Goal: Task Accomplishment & Management: Manage account settings

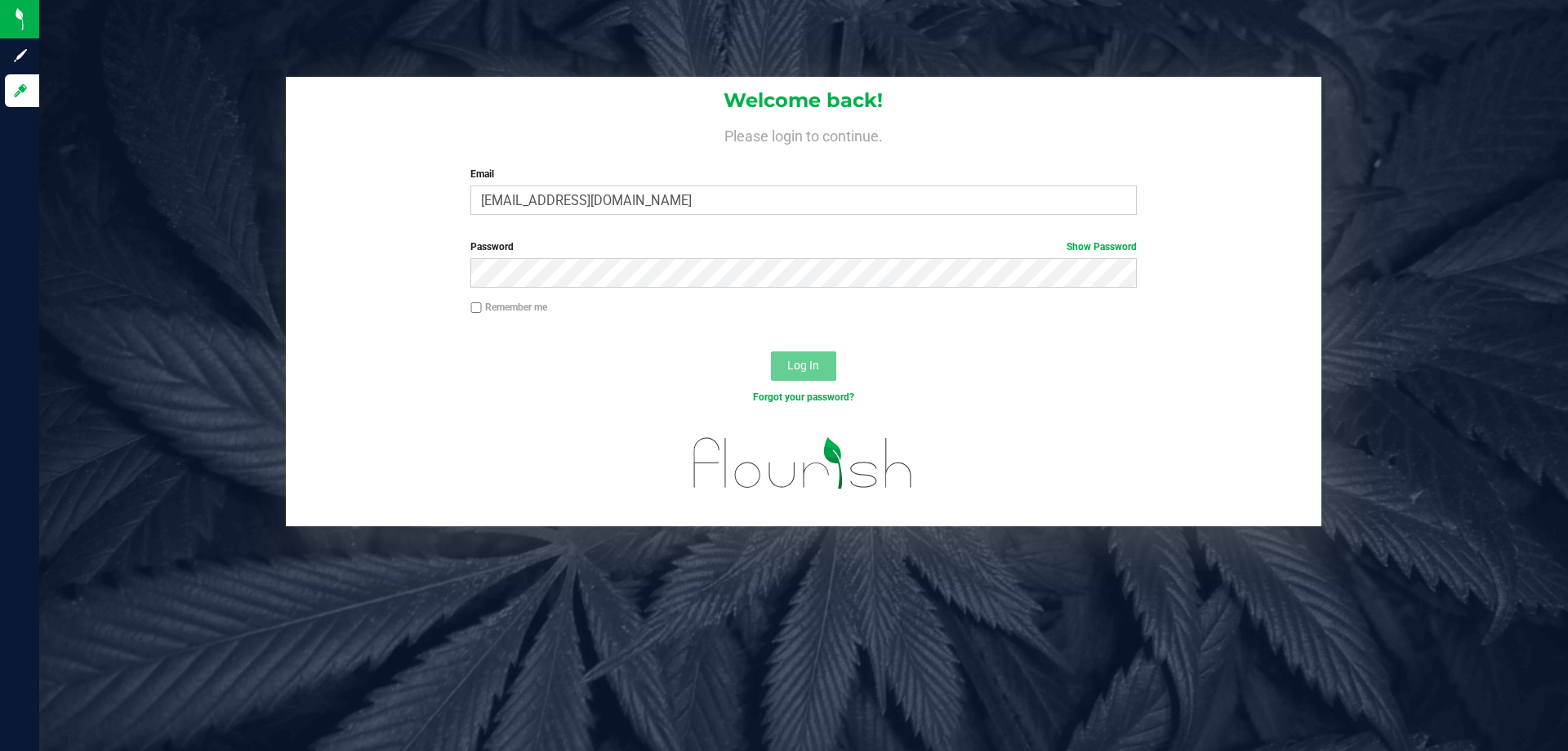
type input "[EMAIL_ADDRESS][DOMAIN_NAME]"
click at [771, 352] on button "Log In" at bounding box center [803, 366] width 65 height 29
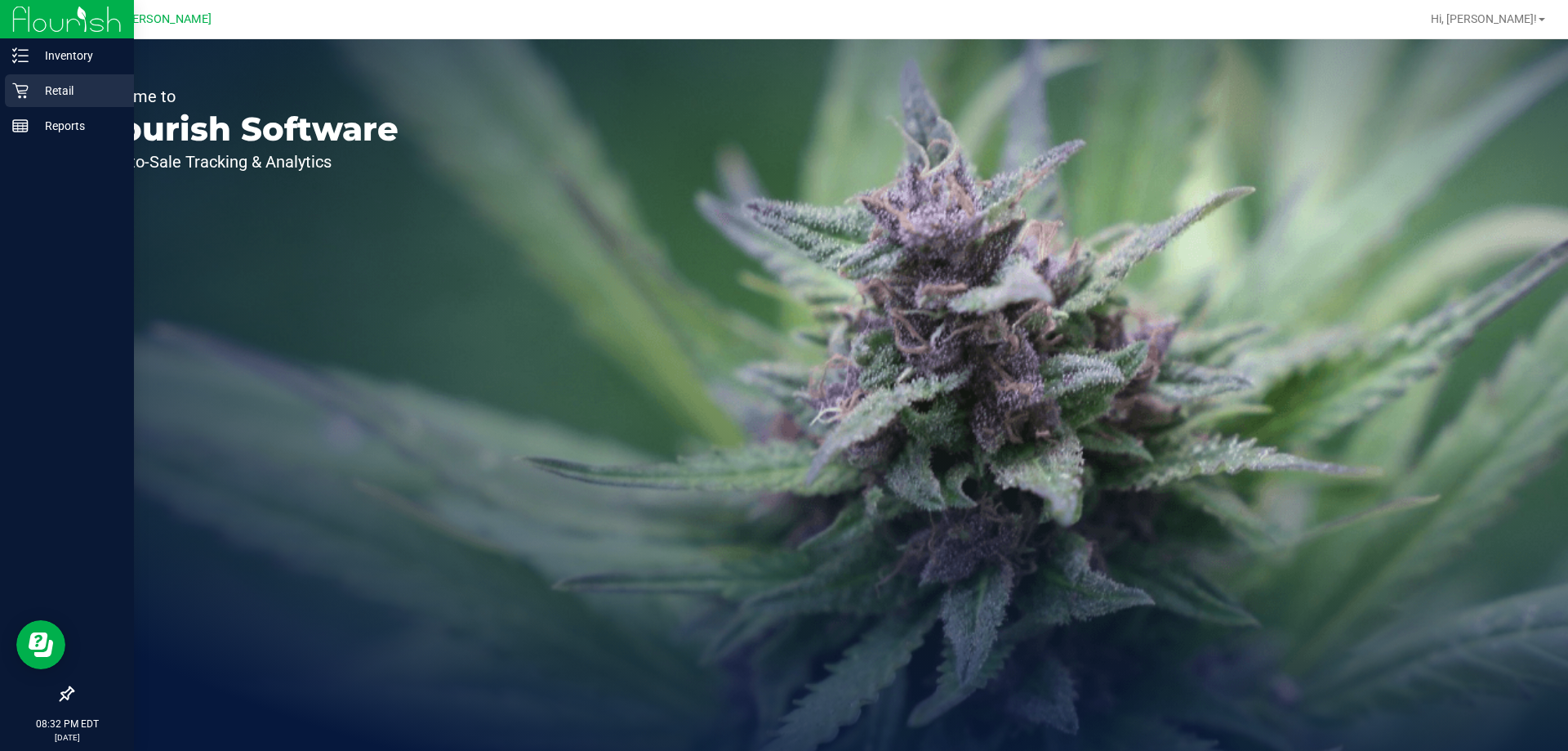
click at [49, 95] on p "Retail" at bounding box center [78, 91] width 98 height 20
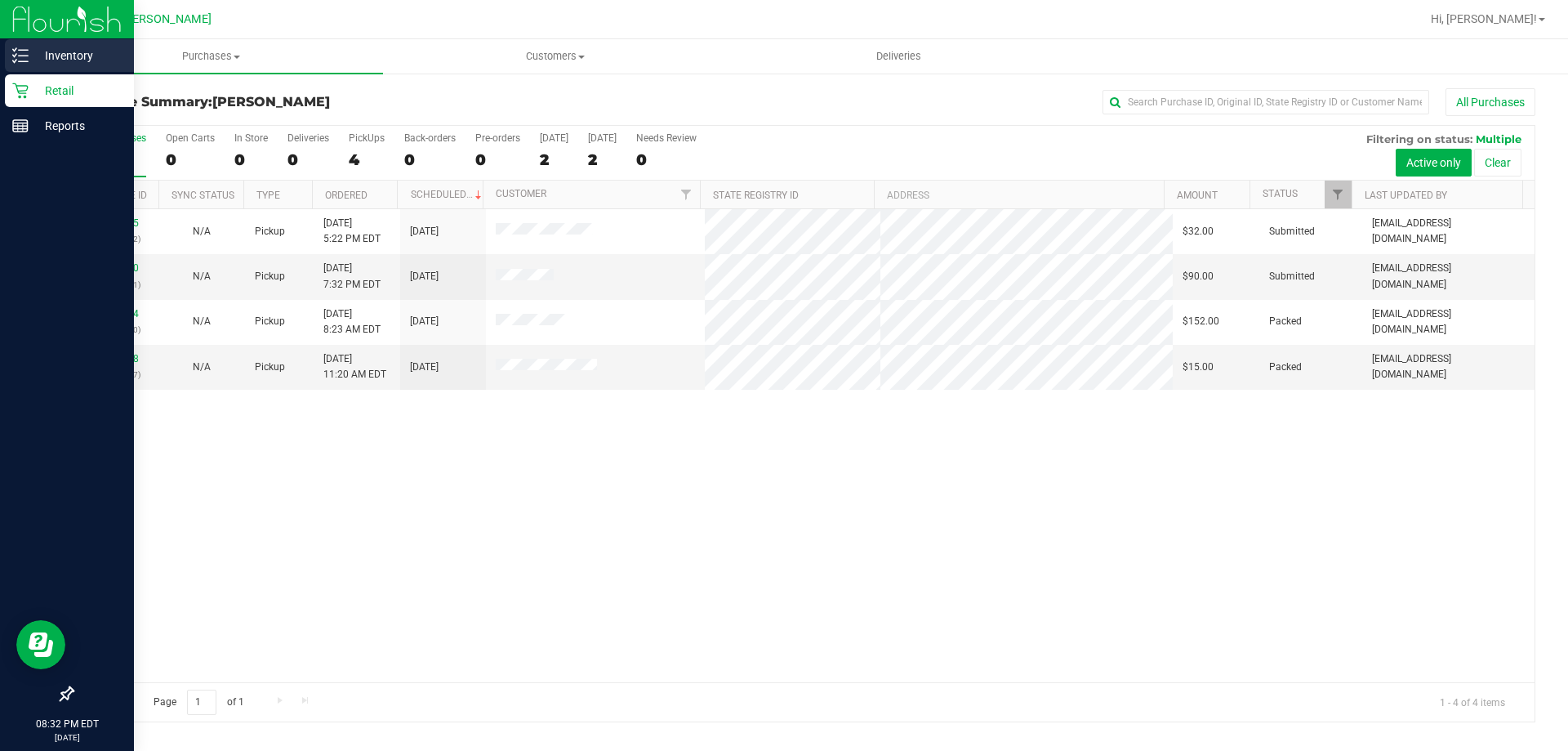
click at [39, 57] on p "Inventory" at bounding box center [78, 56] width 98 height 20
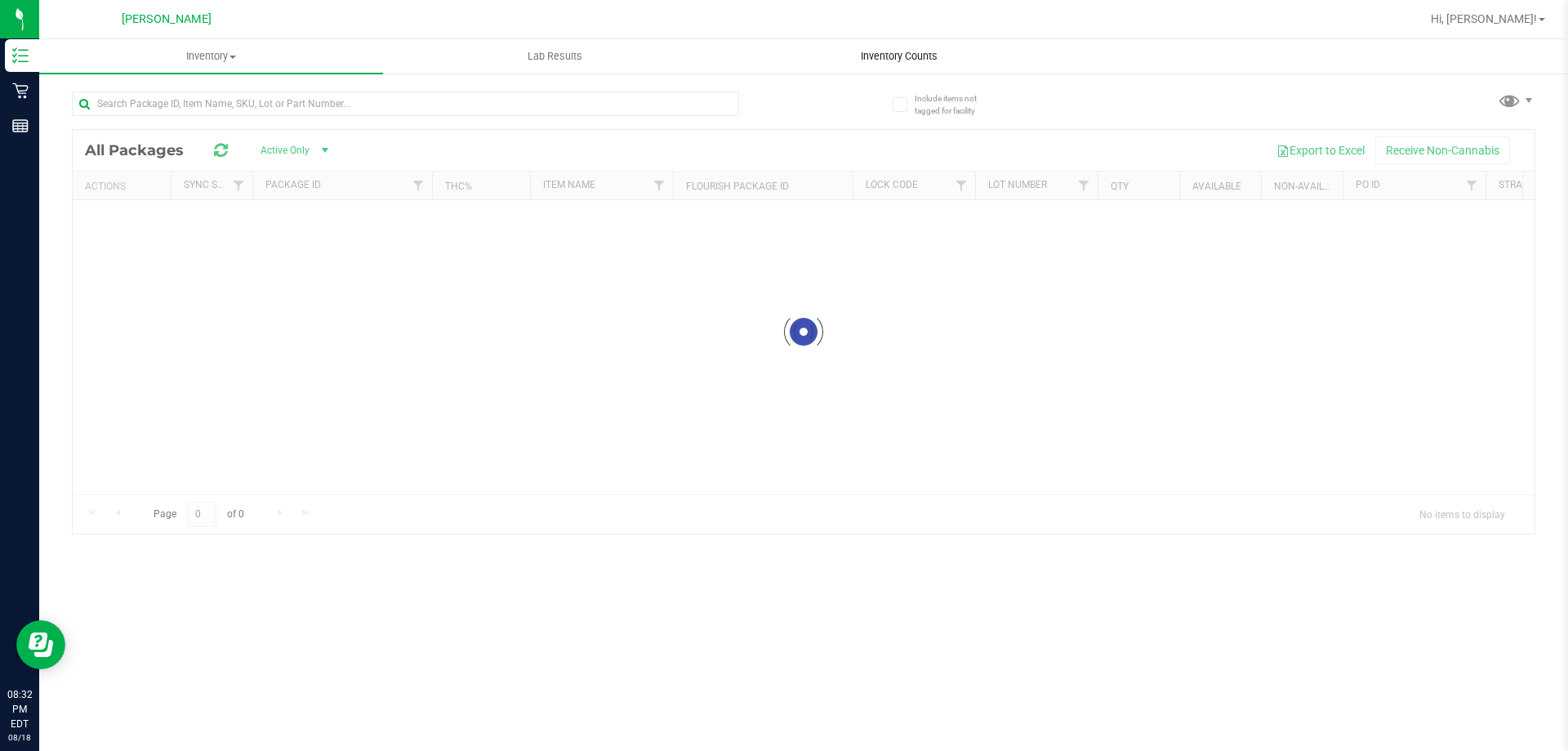
click at [931, 55] on div "Inventory All packages All inventory Waste log Lab Results Inventory Counts" at bounding box center [803, 394] width 1529 height 711
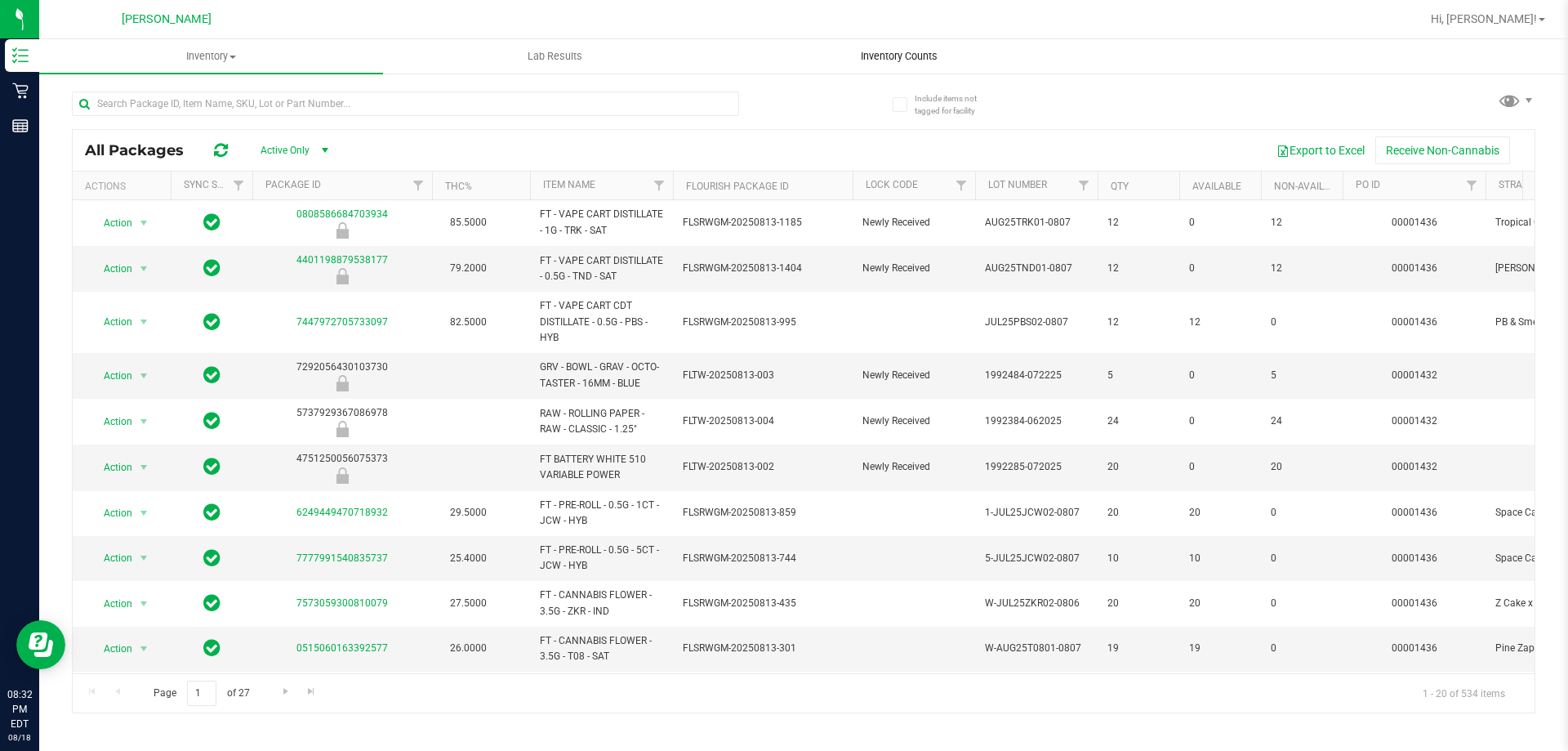
click at [924, 57] on span "Inventory Counts" at bounding box center [899, 56] width 121 height 15
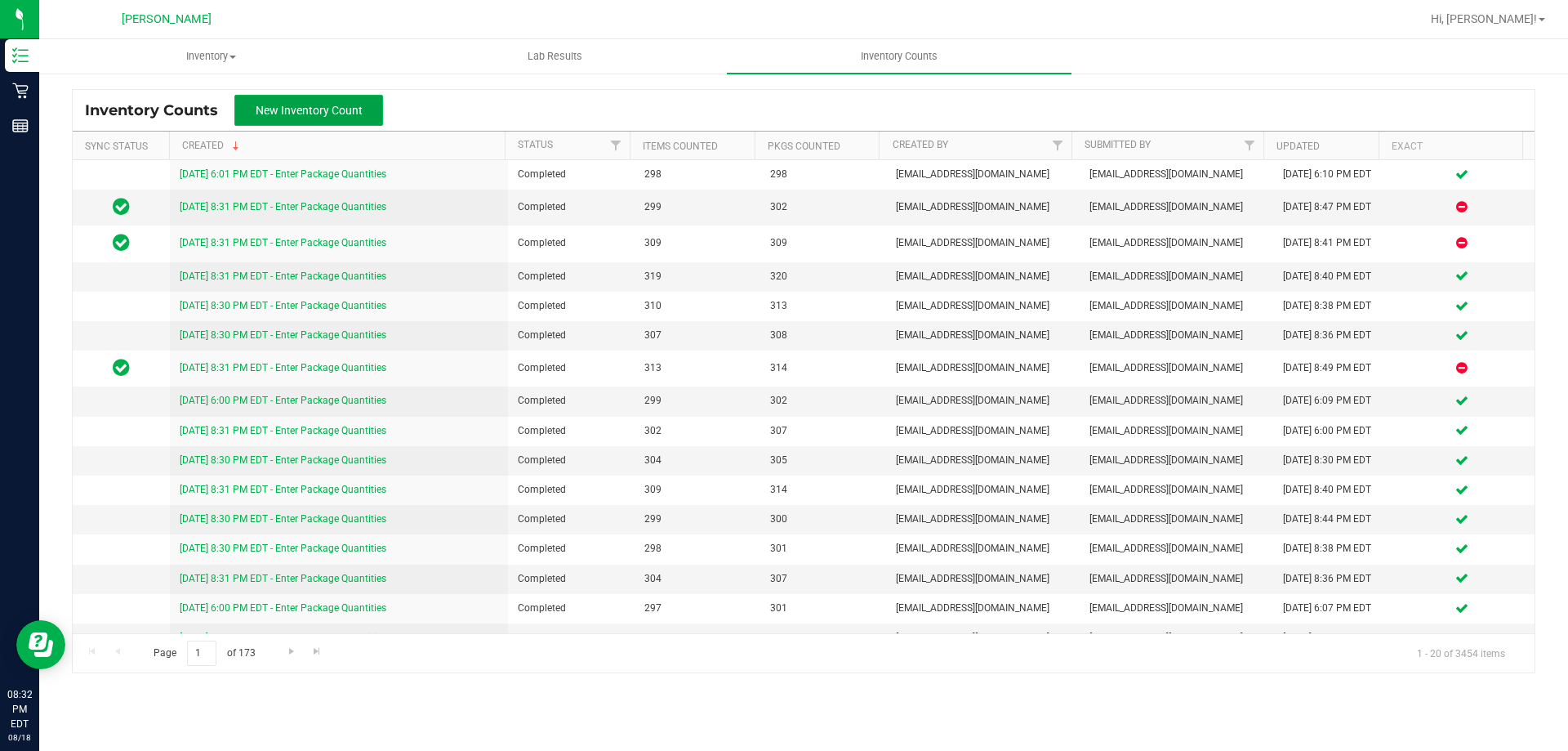
click at [308, 110] on span "New Inventory Count" at bounding box center [309, 110] width 107 height 13
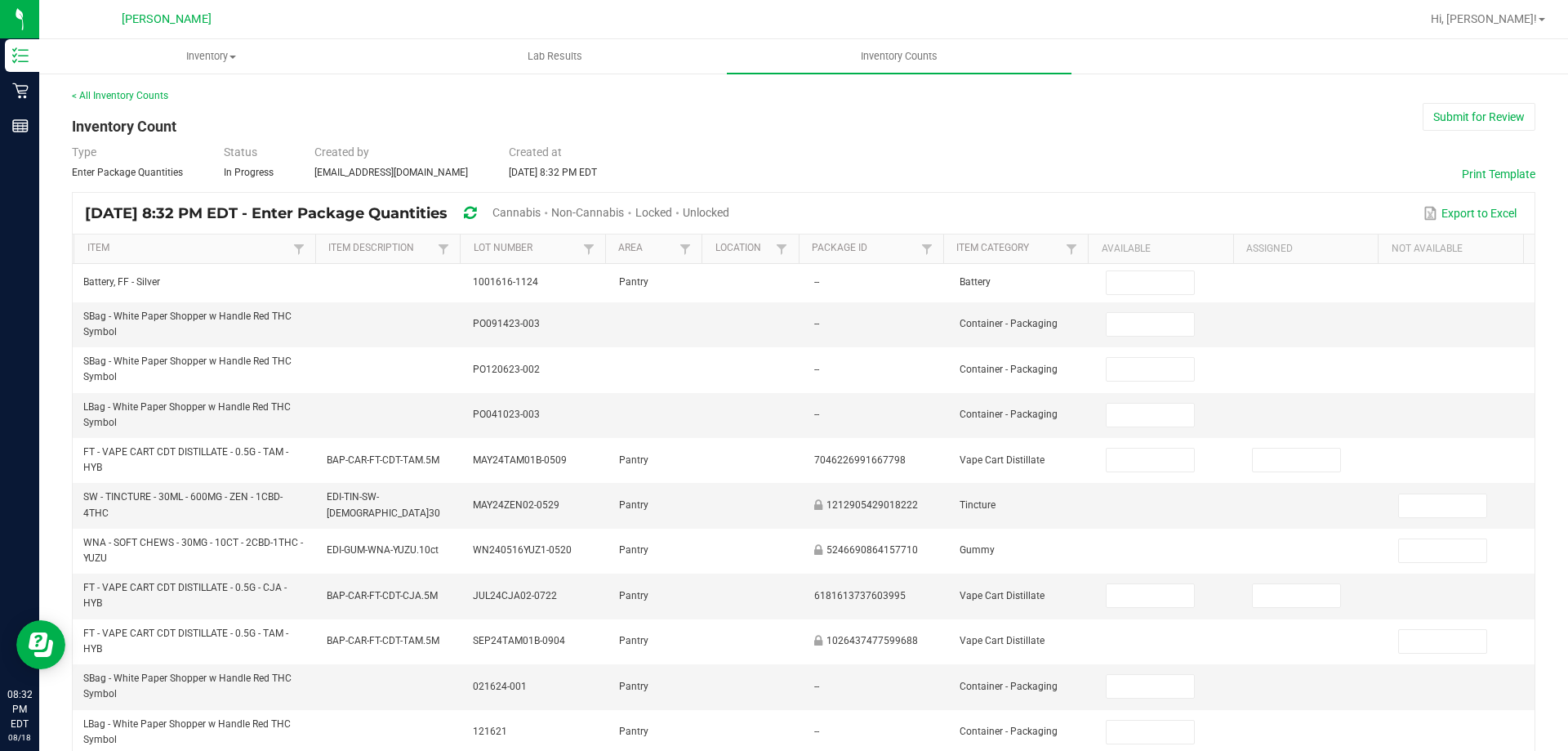
click at [729, 212] on span "Unlocked" at bounding box center [706, 212] width 47 height 13
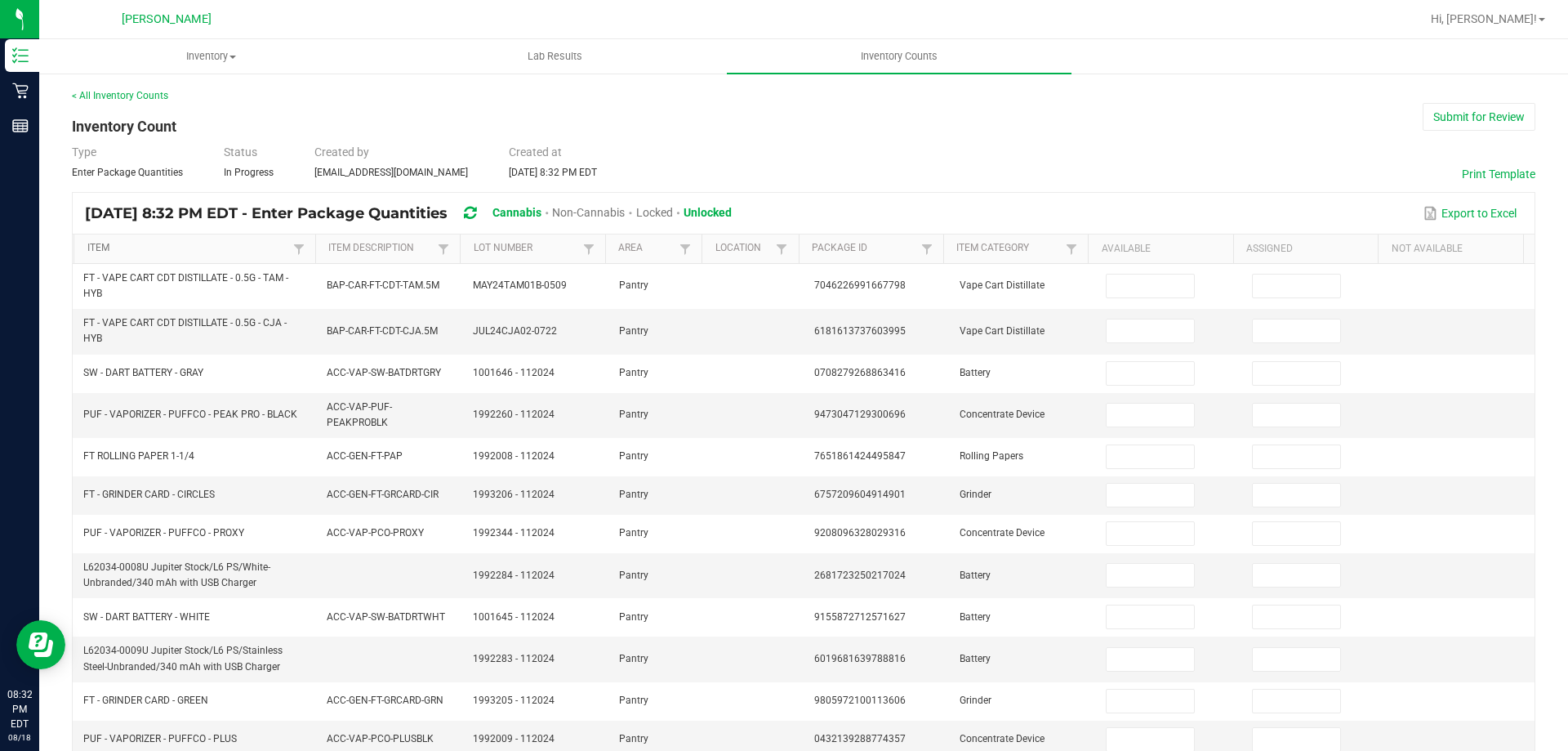
click at [223, 251] on link "Item" at bounding box center [189, 248] width 202 height 13
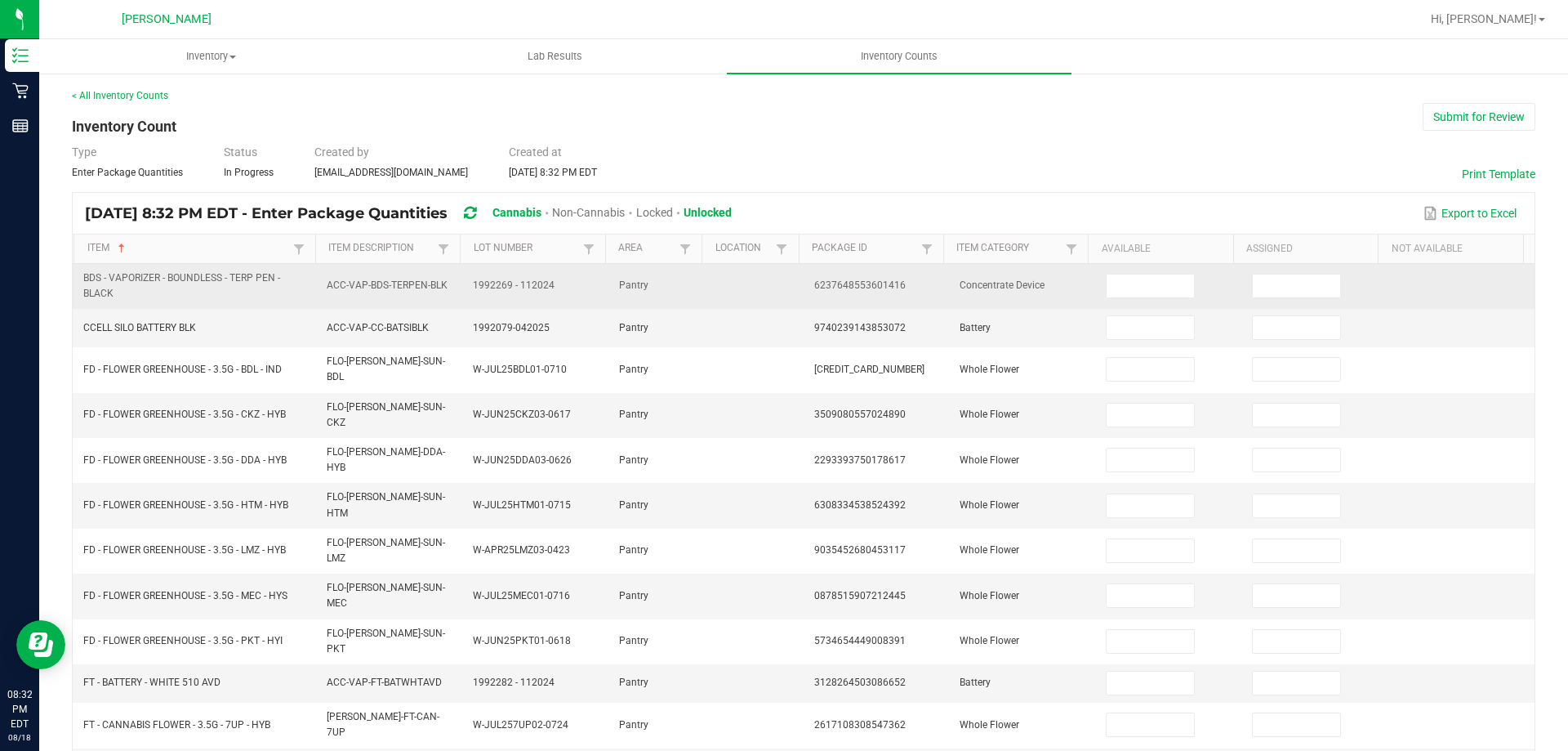
click at [1139, 272] on td at bounding box center [1170, 286] width 146 height 45
click at [1139, 286] on input at bounding box center [1150, 286] width 87 height 23
type input "1"
type input "10"
type input "6"
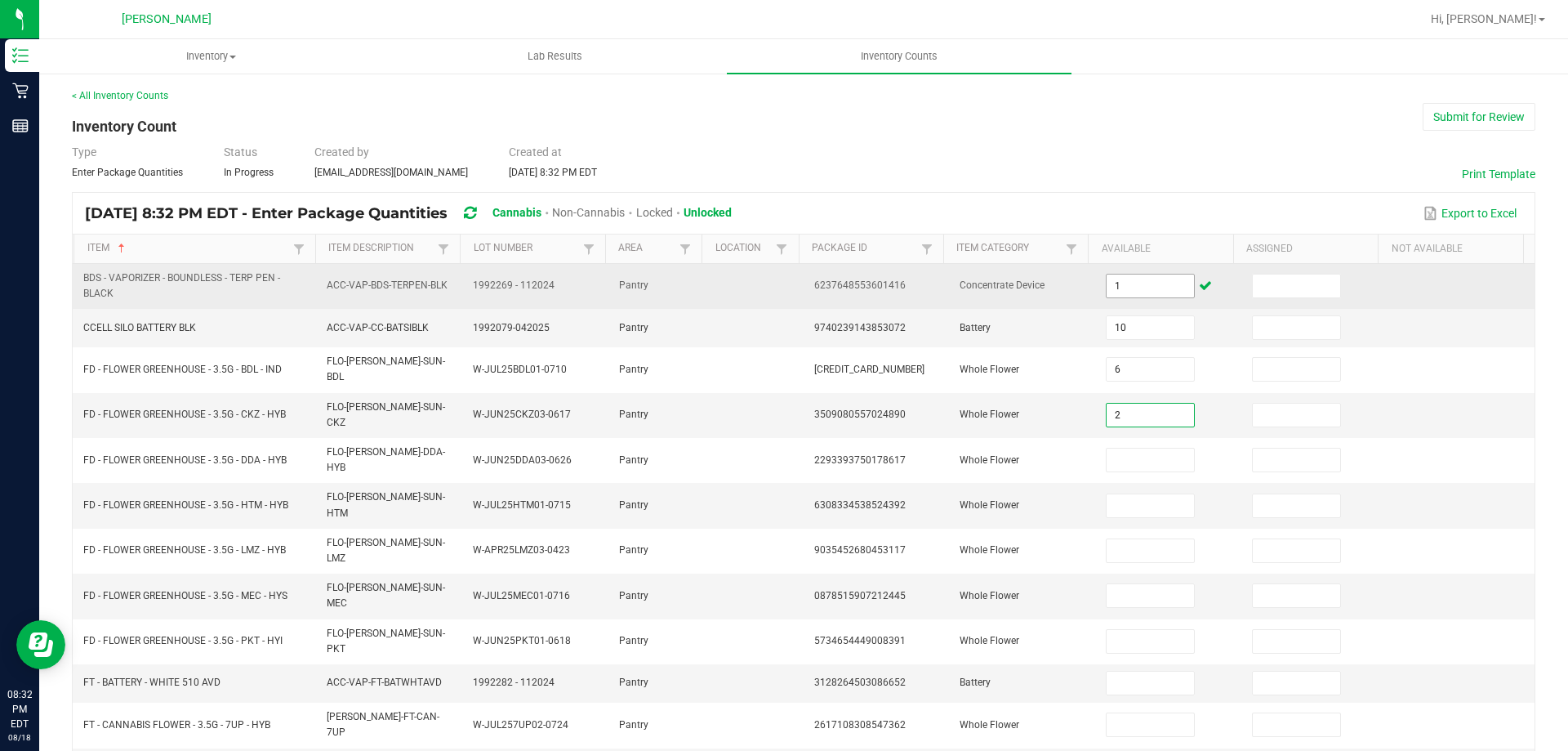
type input "2"
type input "5"
type input "4"
type input "5"
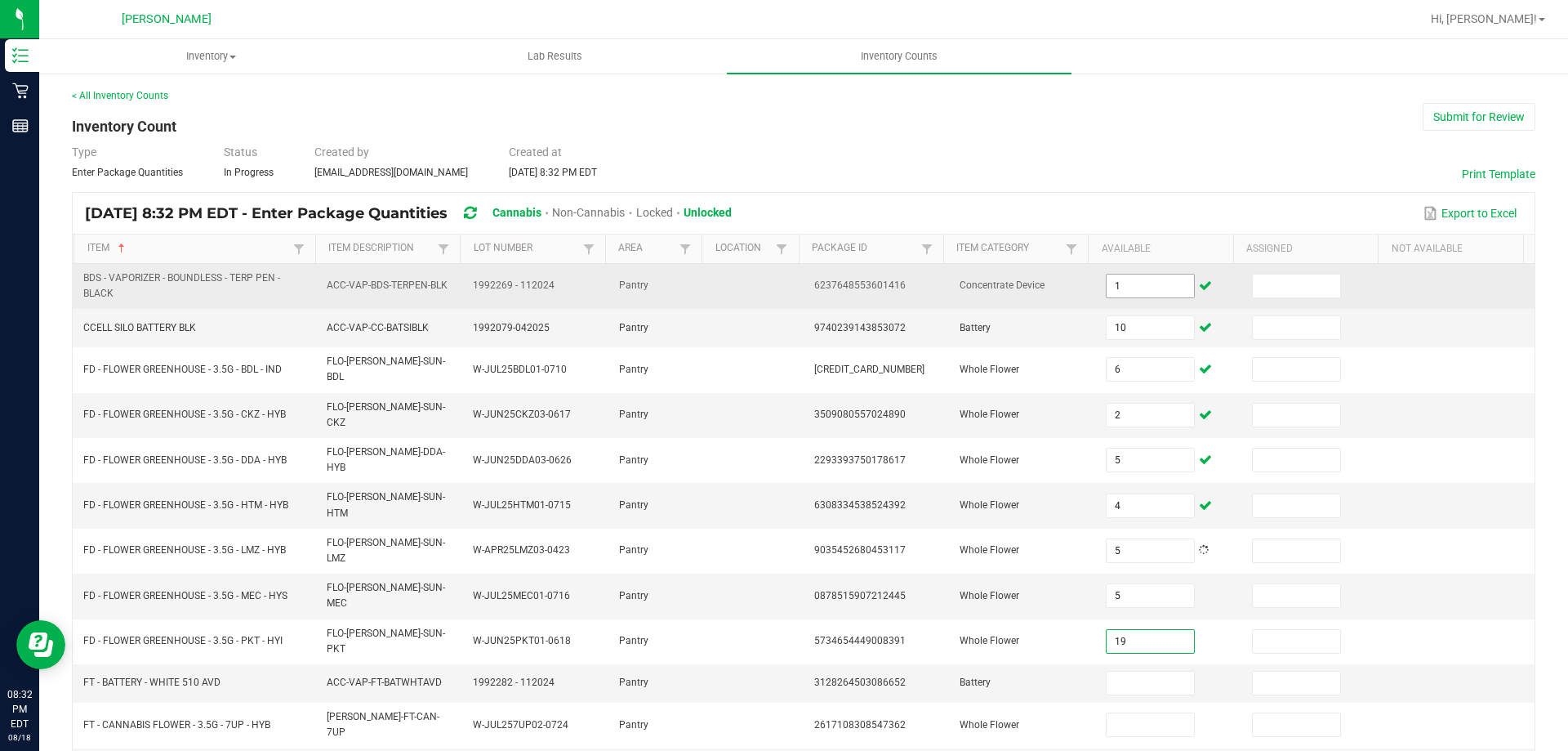
type input "19"
type input "39"
type input "13"
type input "10"
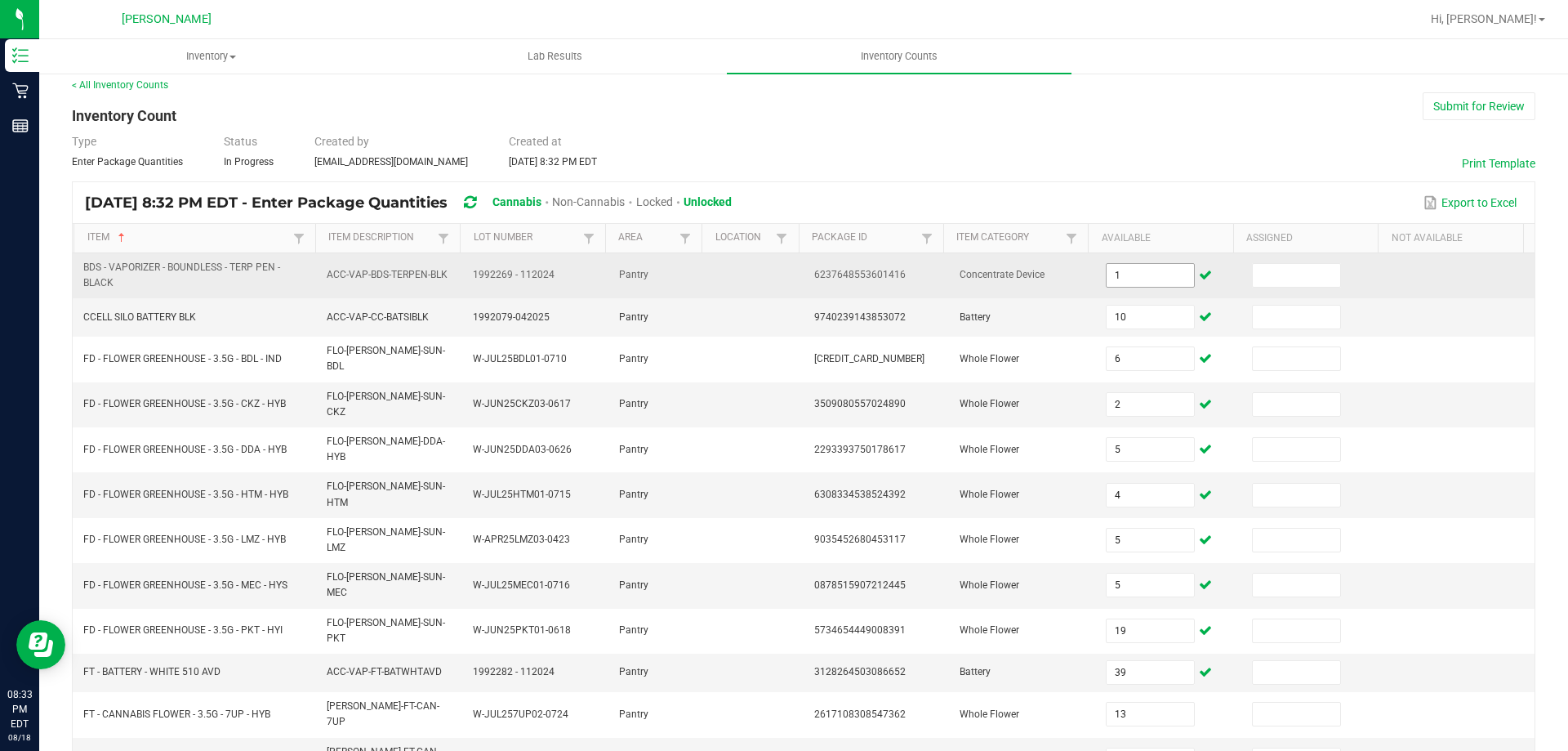
type input "3"
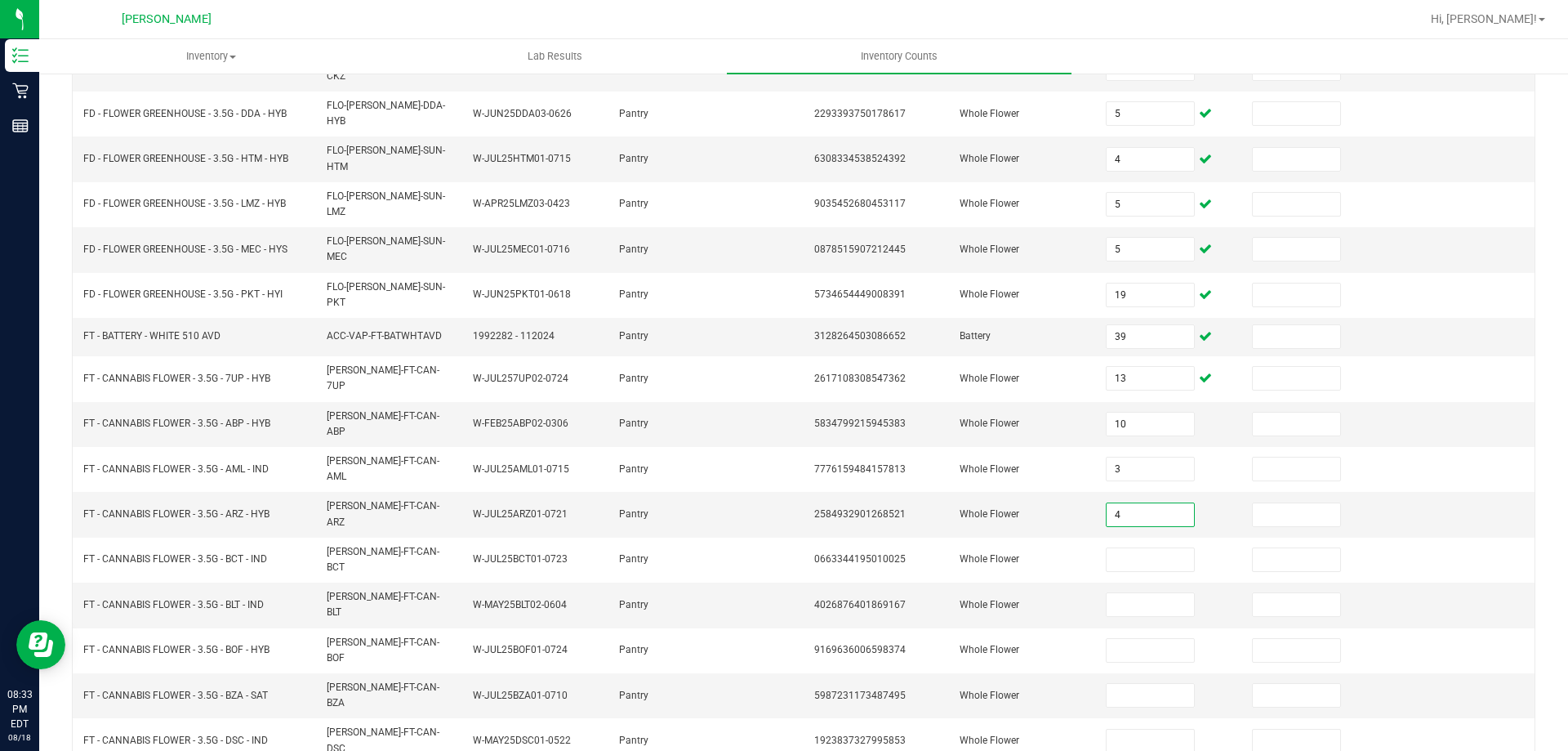
type input "4"
type input "8"
type input "5"
type input "6"
type input "4"
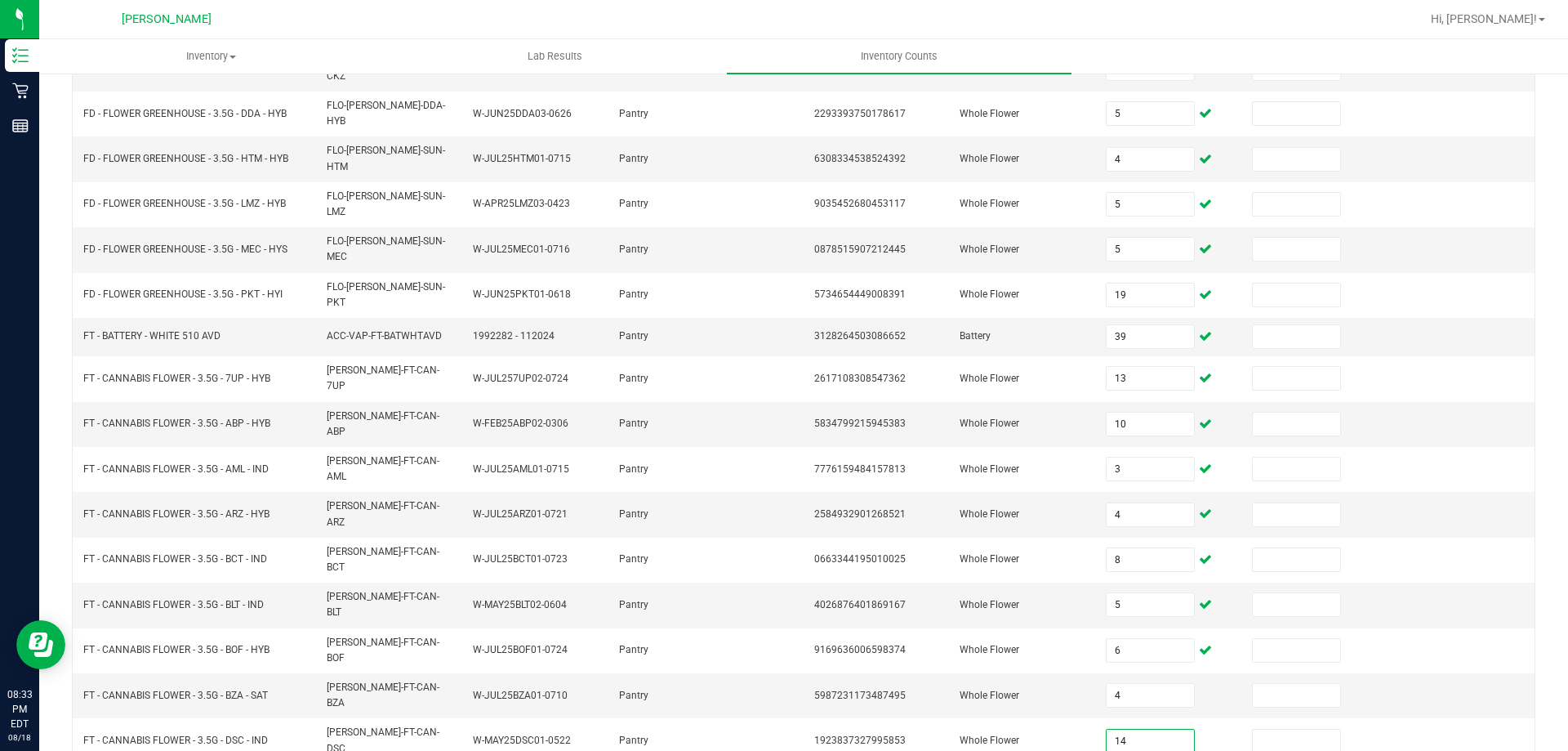
type input "14"
type input "19"
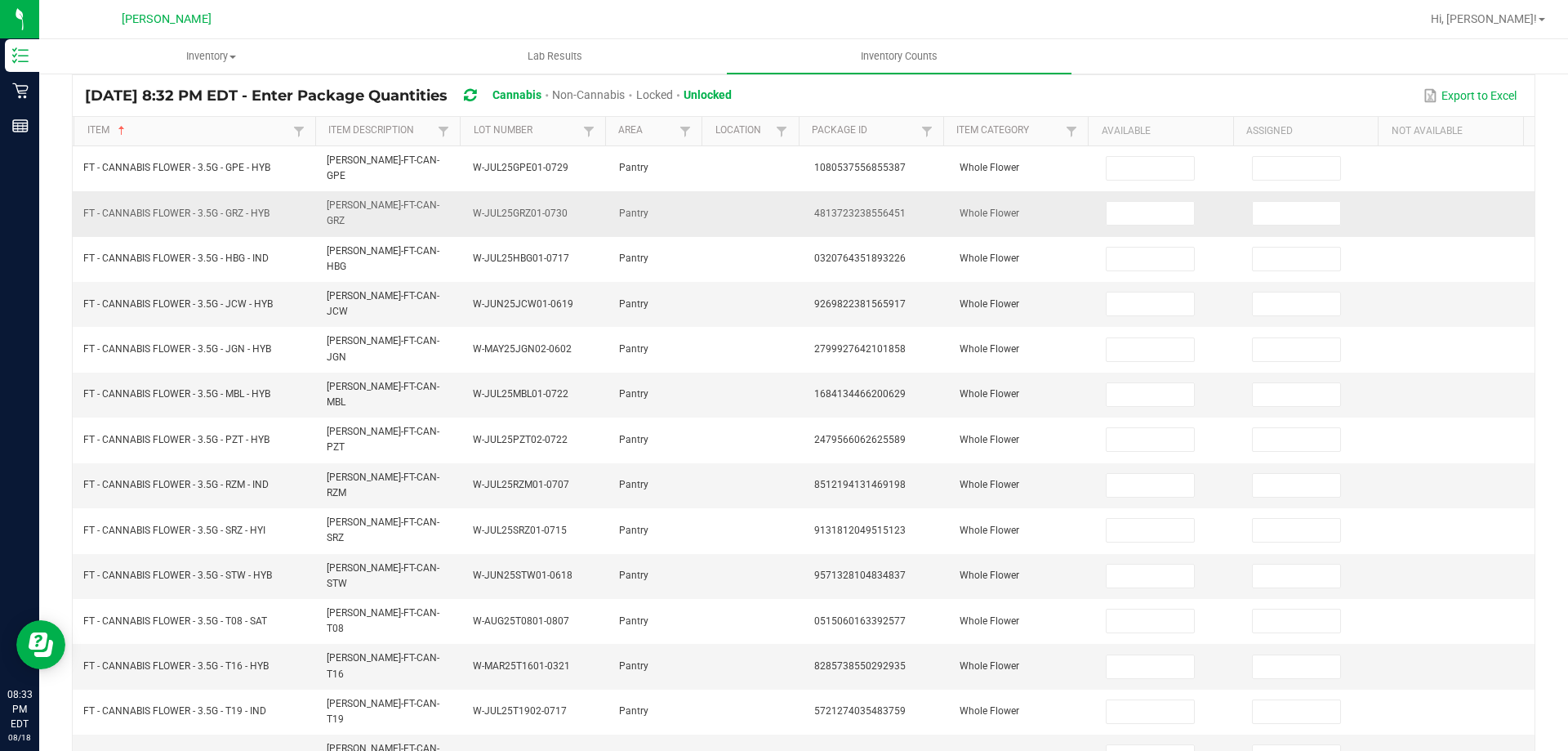
scroll to position [0, 0]
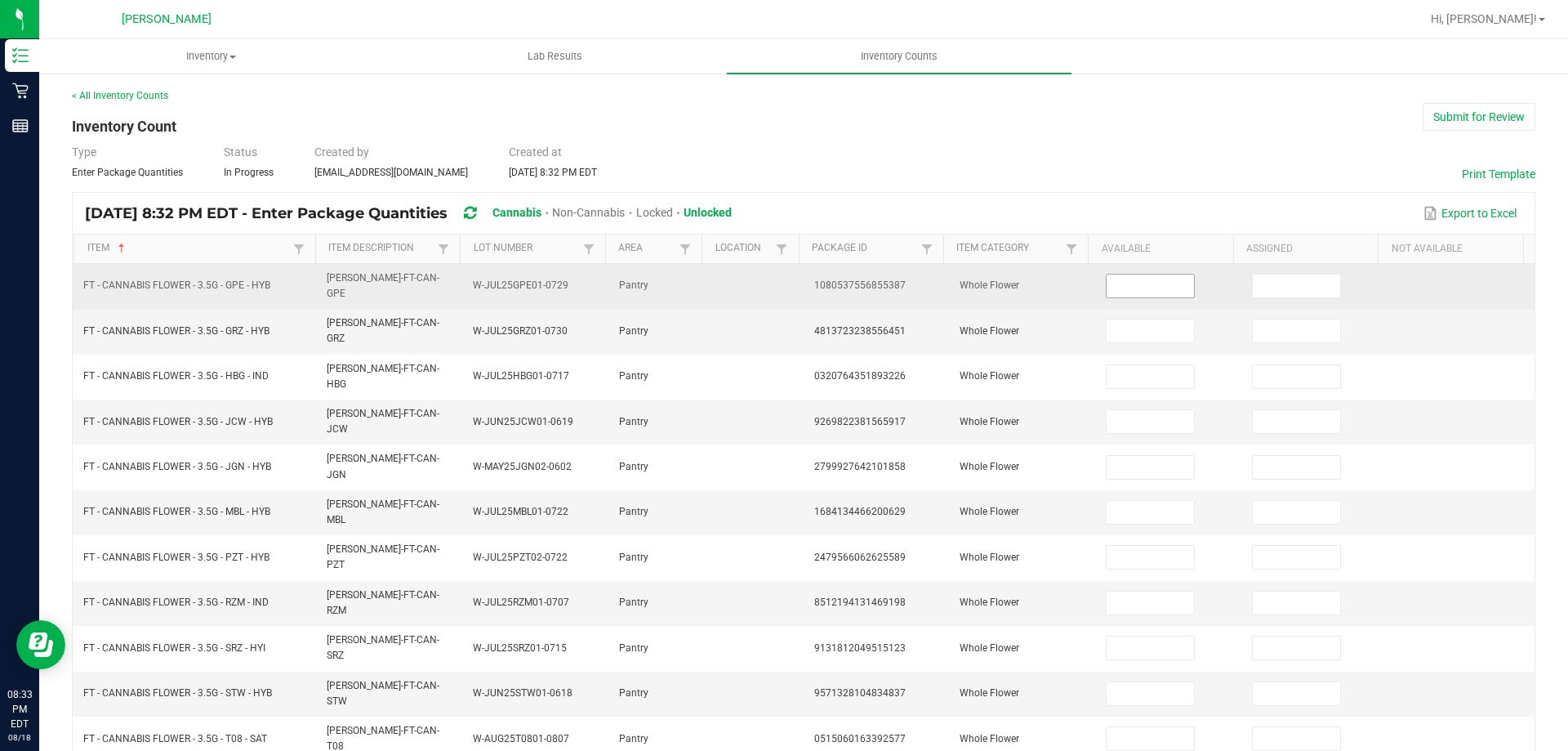
click at [1155, 284] on input at bounding box center [1150, 286] width 87 height 23
type input "17"
type input "3"
type input "8"
type input "3"
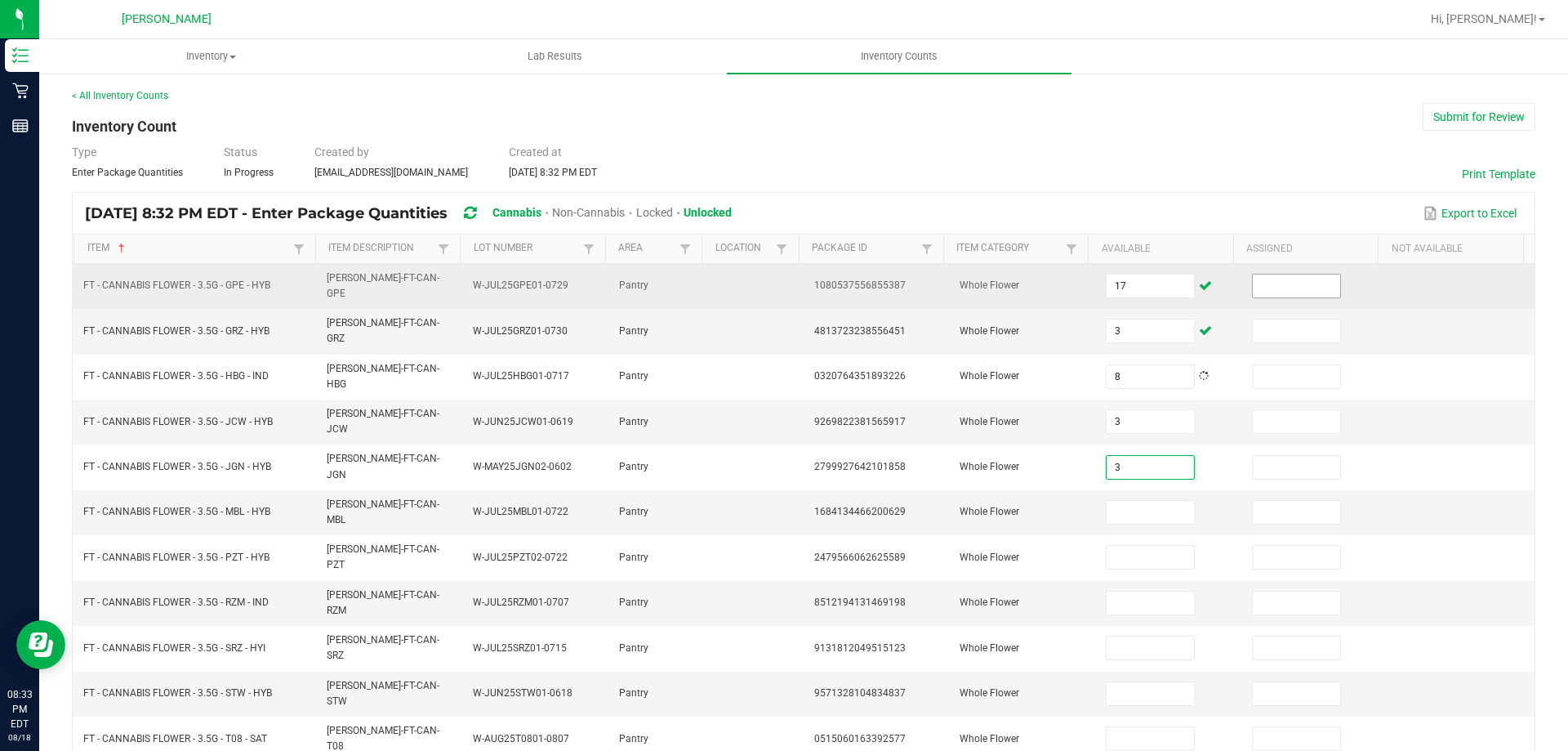
type input "3"
type input "16"
type input "1"
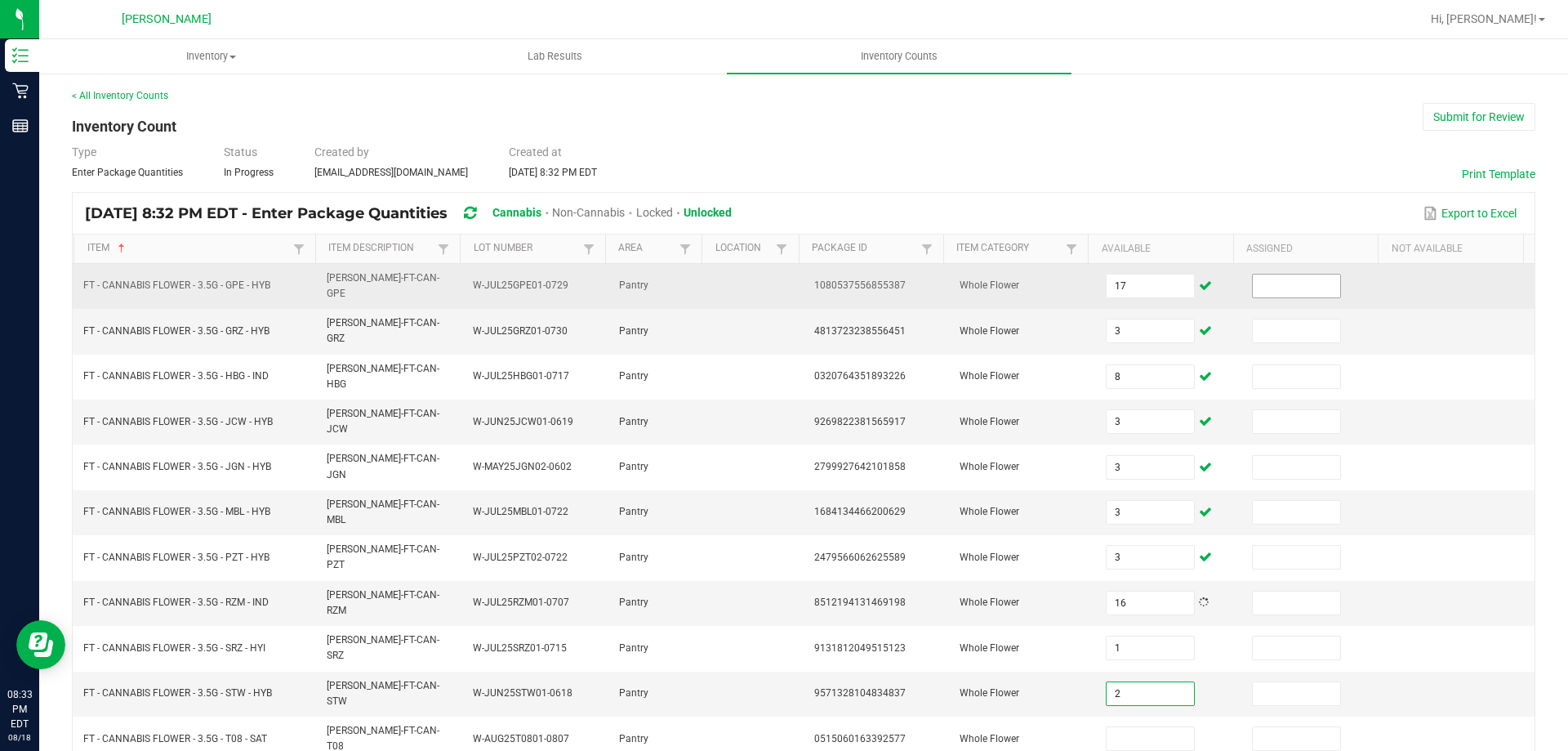
type input "2"
type input "19"
type input "4"
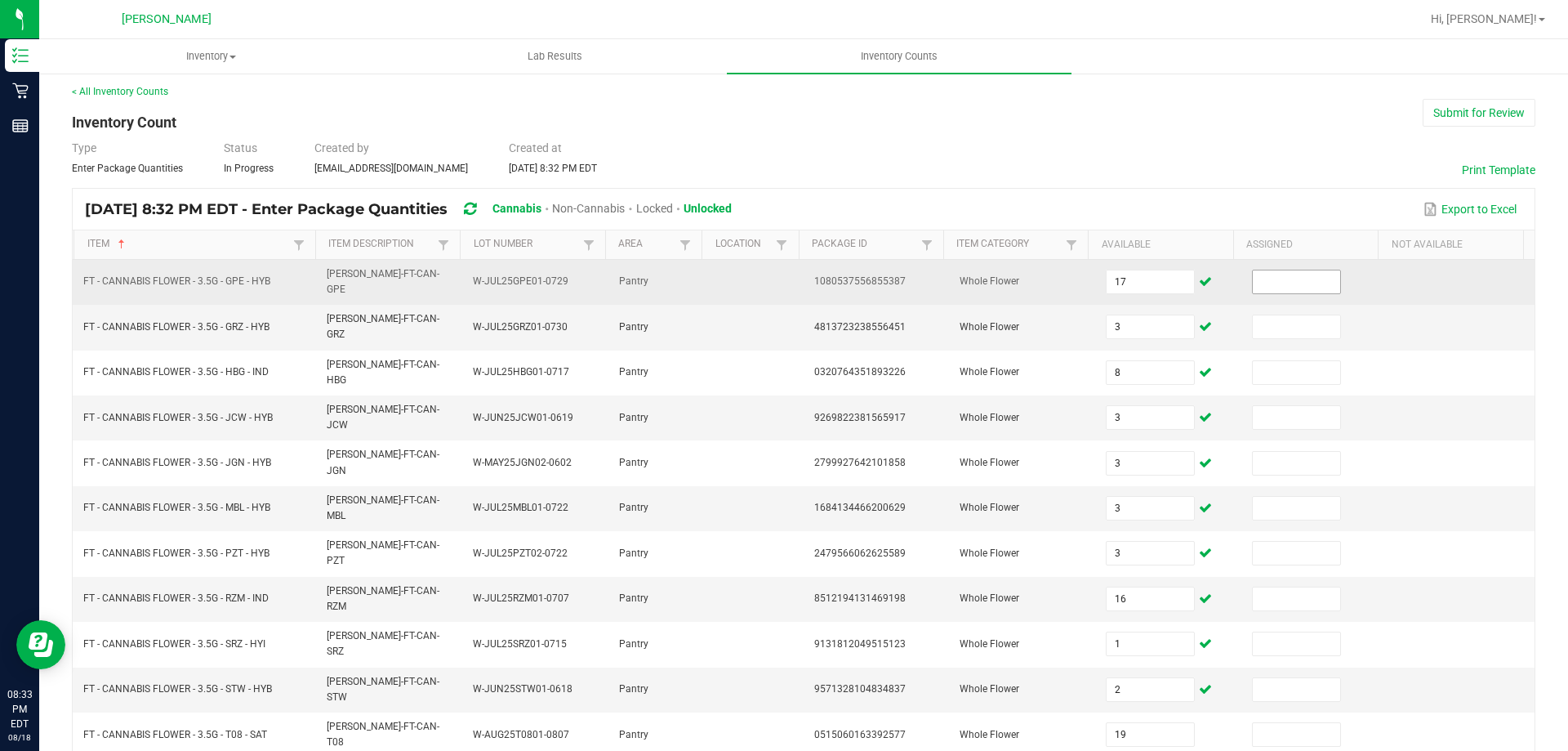
type input "20"
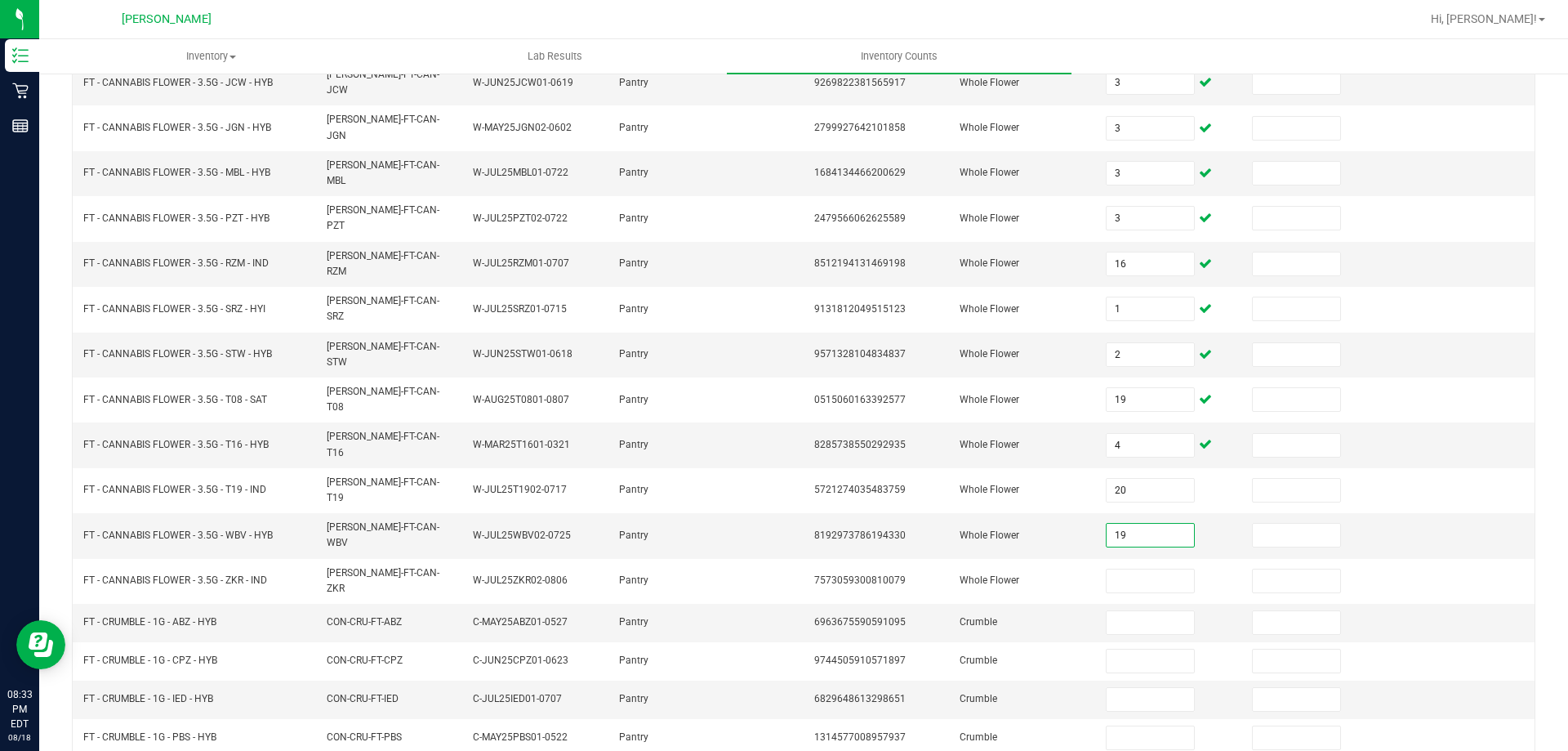
type input "19"
type input "20"
type input "7"
type input "2"
type input "5"
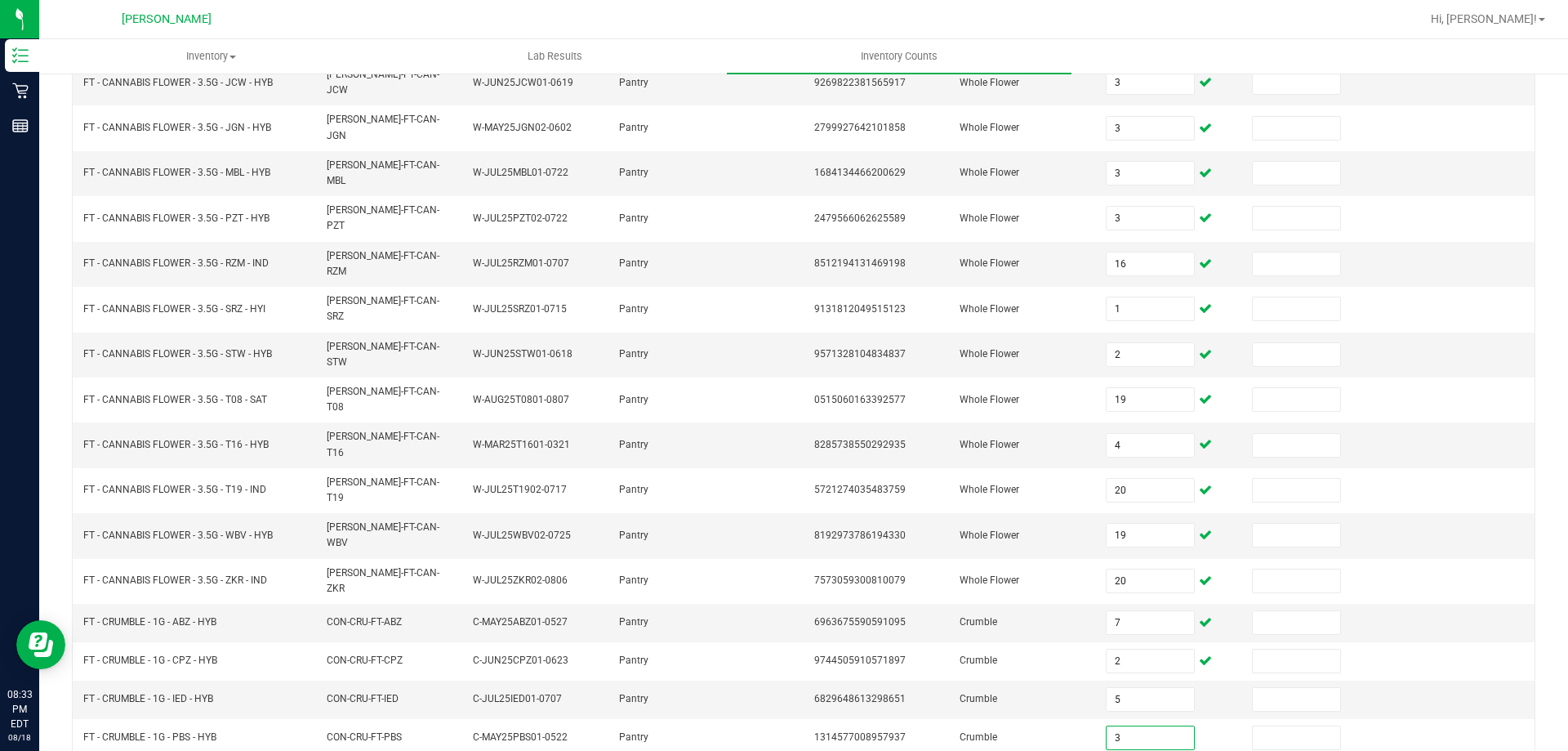
type input "3"
type input "5"
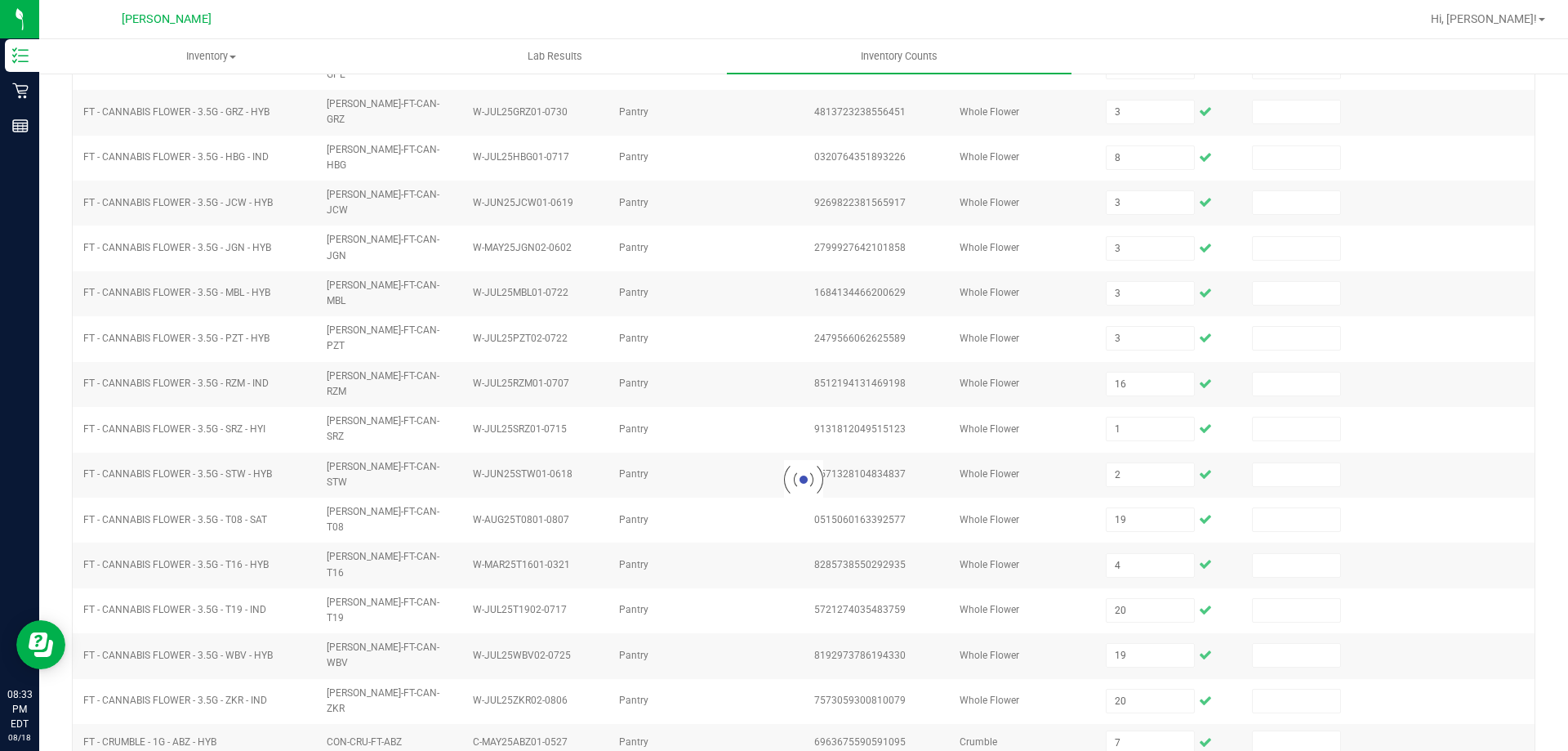
scroll to position [0, 0]
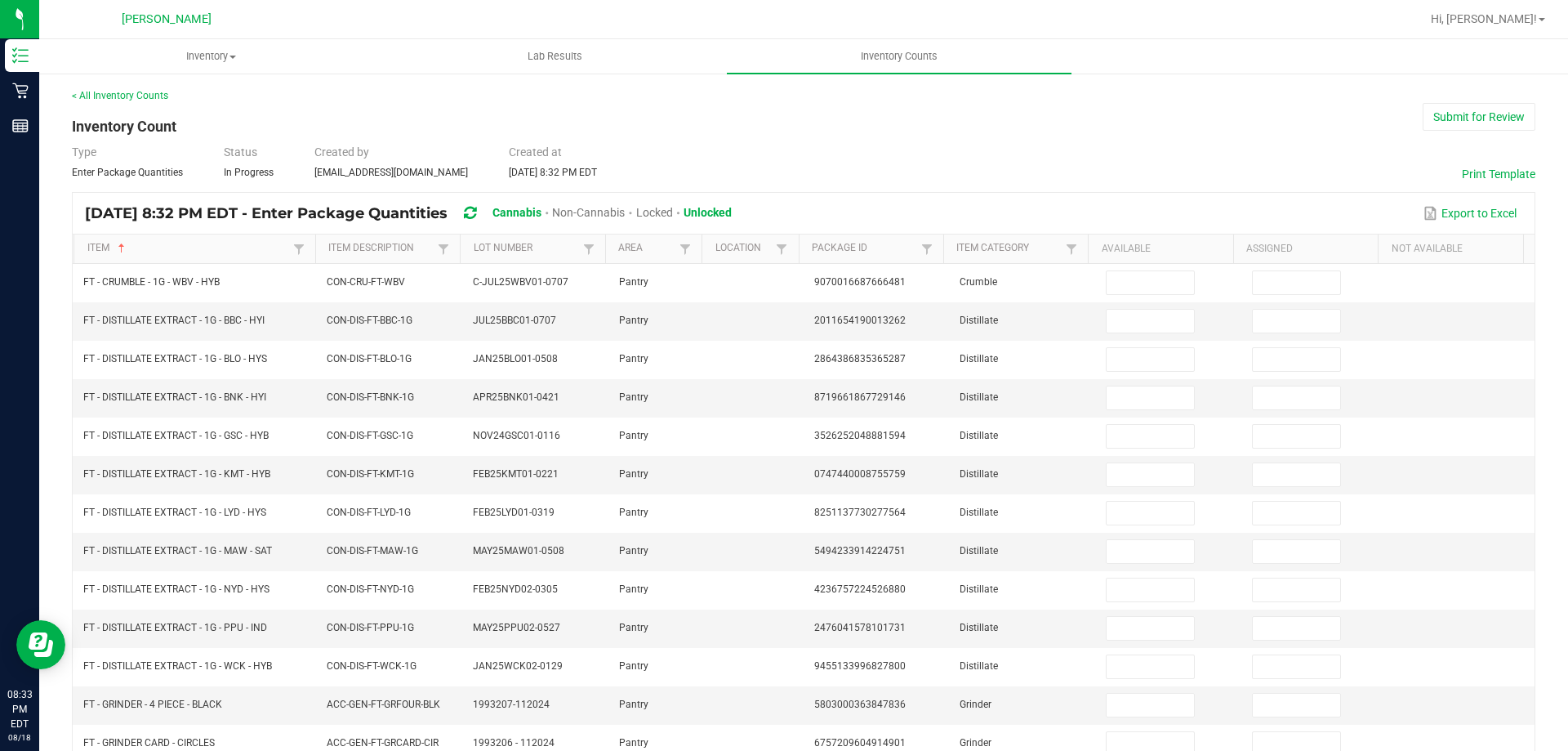
click at [1124, 280] on input at bounding box center [1150, 283] width 87 height 23
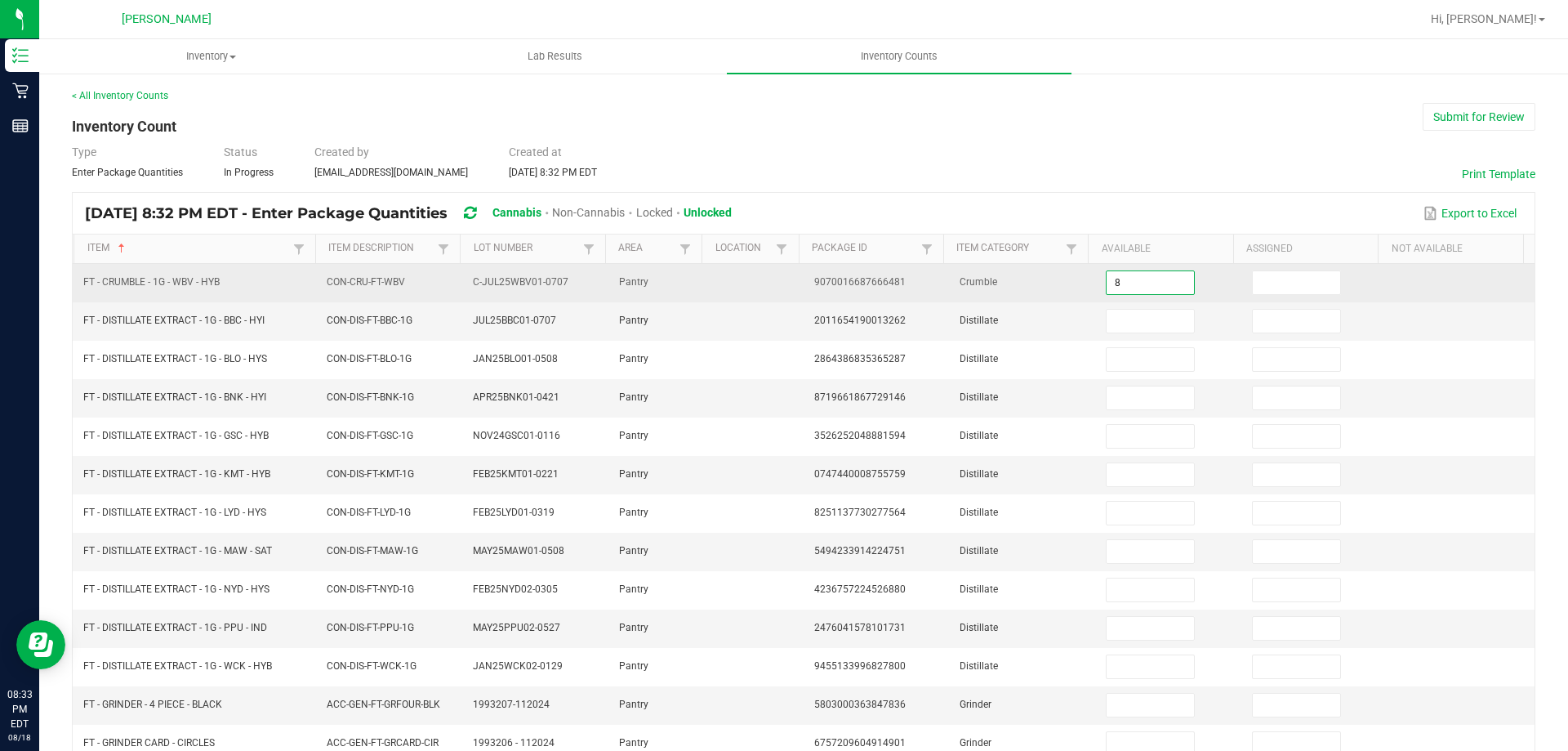
type input "8"
type input "9"
type input "1"
type input "6"
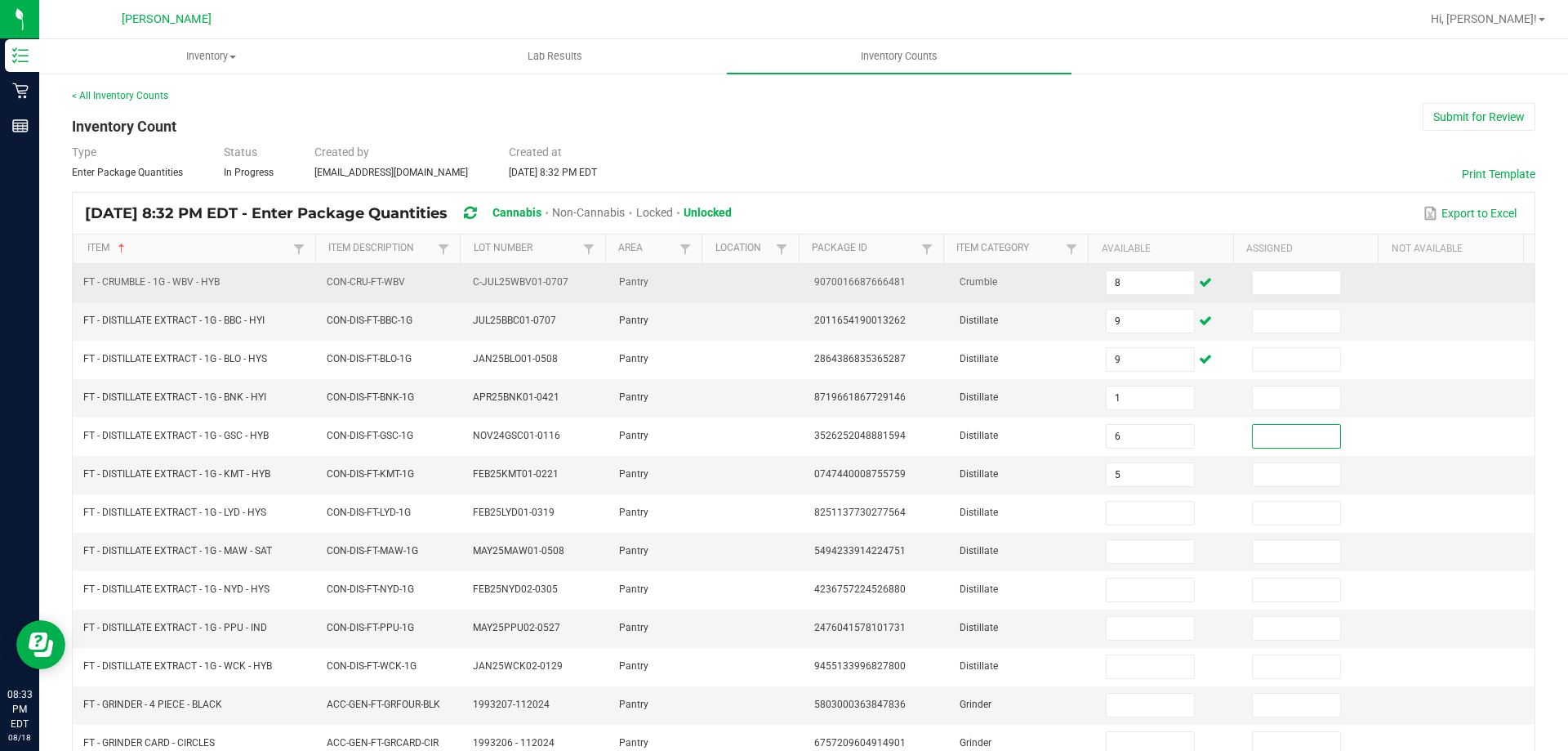
type input "5"
type input "2"
type input "9"
type input "7"
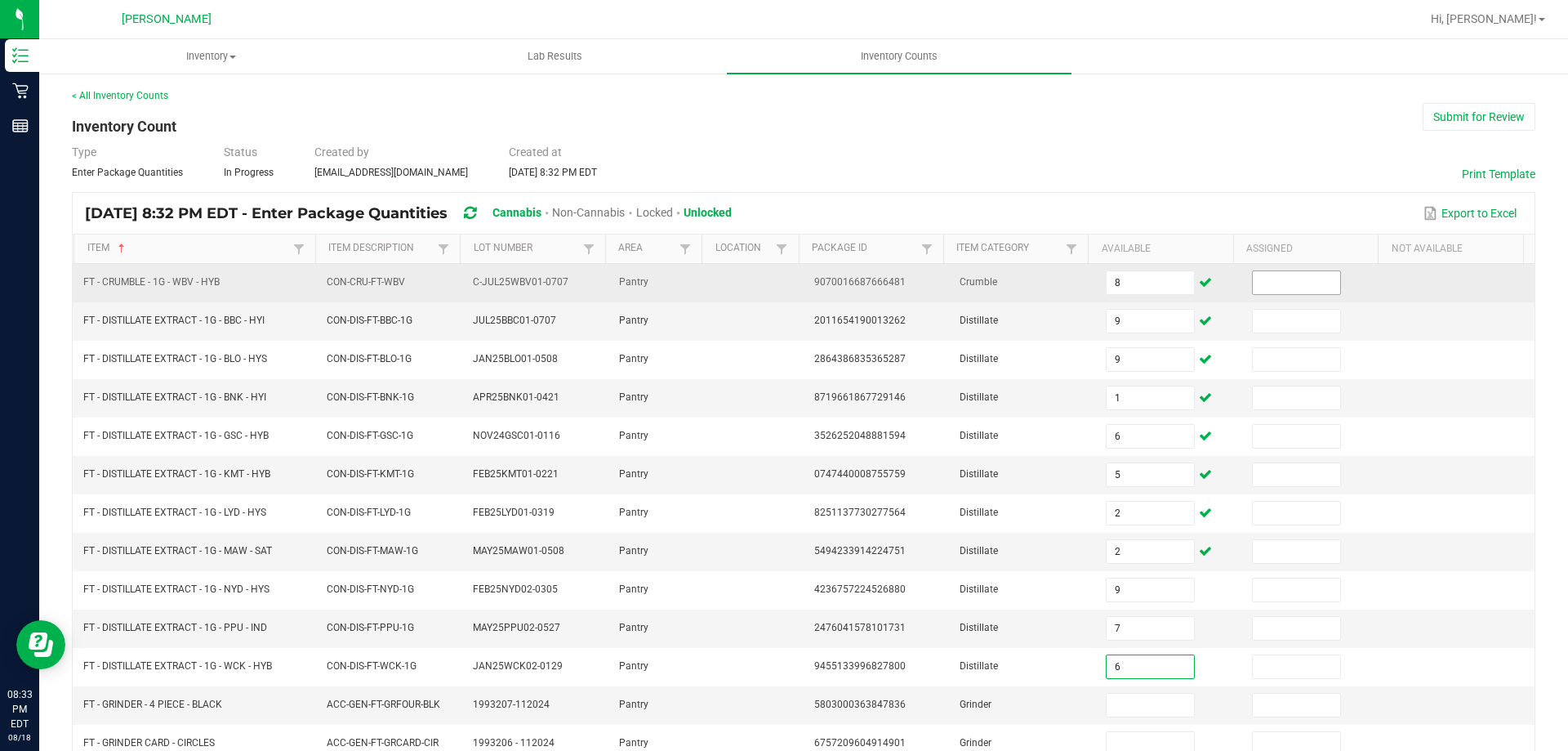
type input "6"
type input "3"
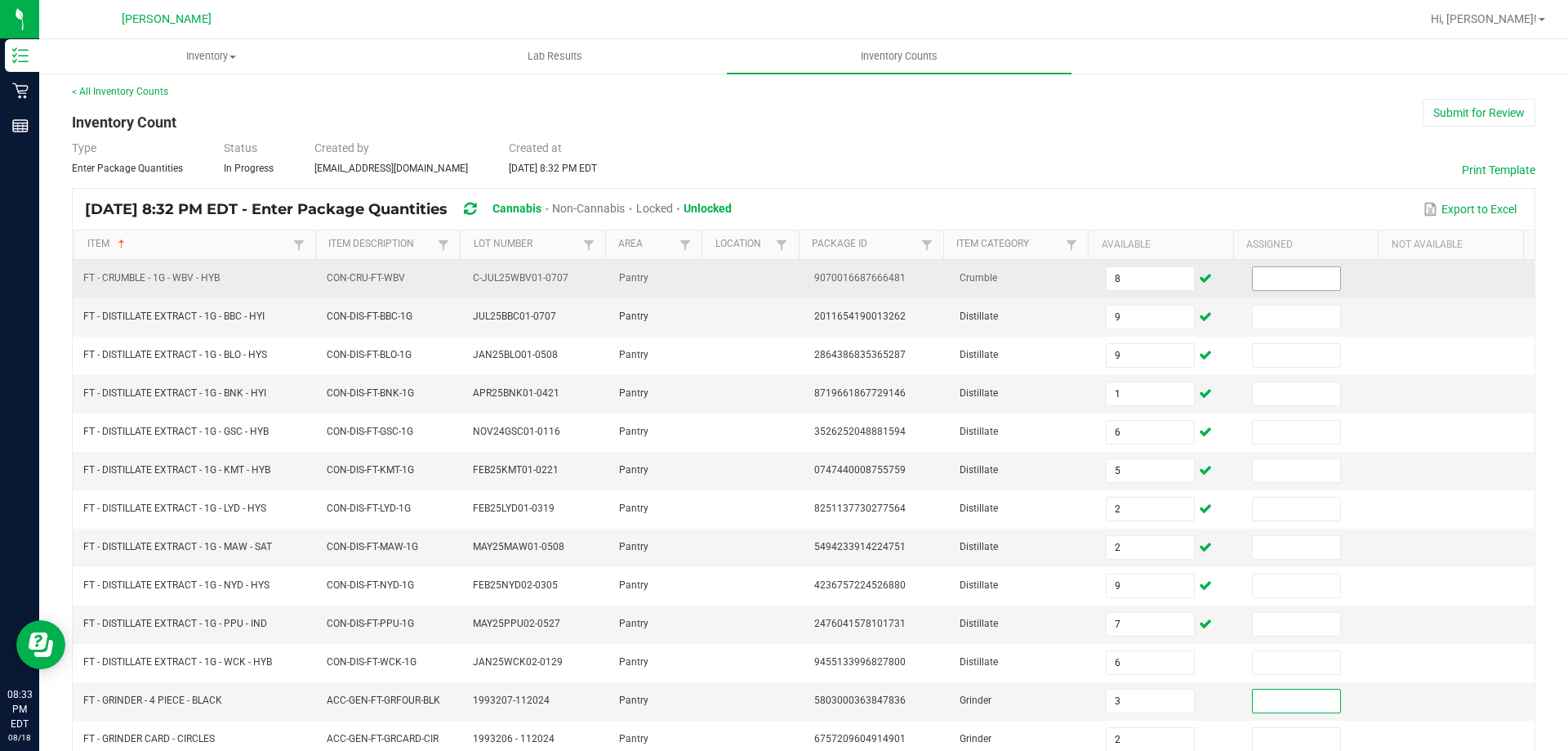
type input "2"
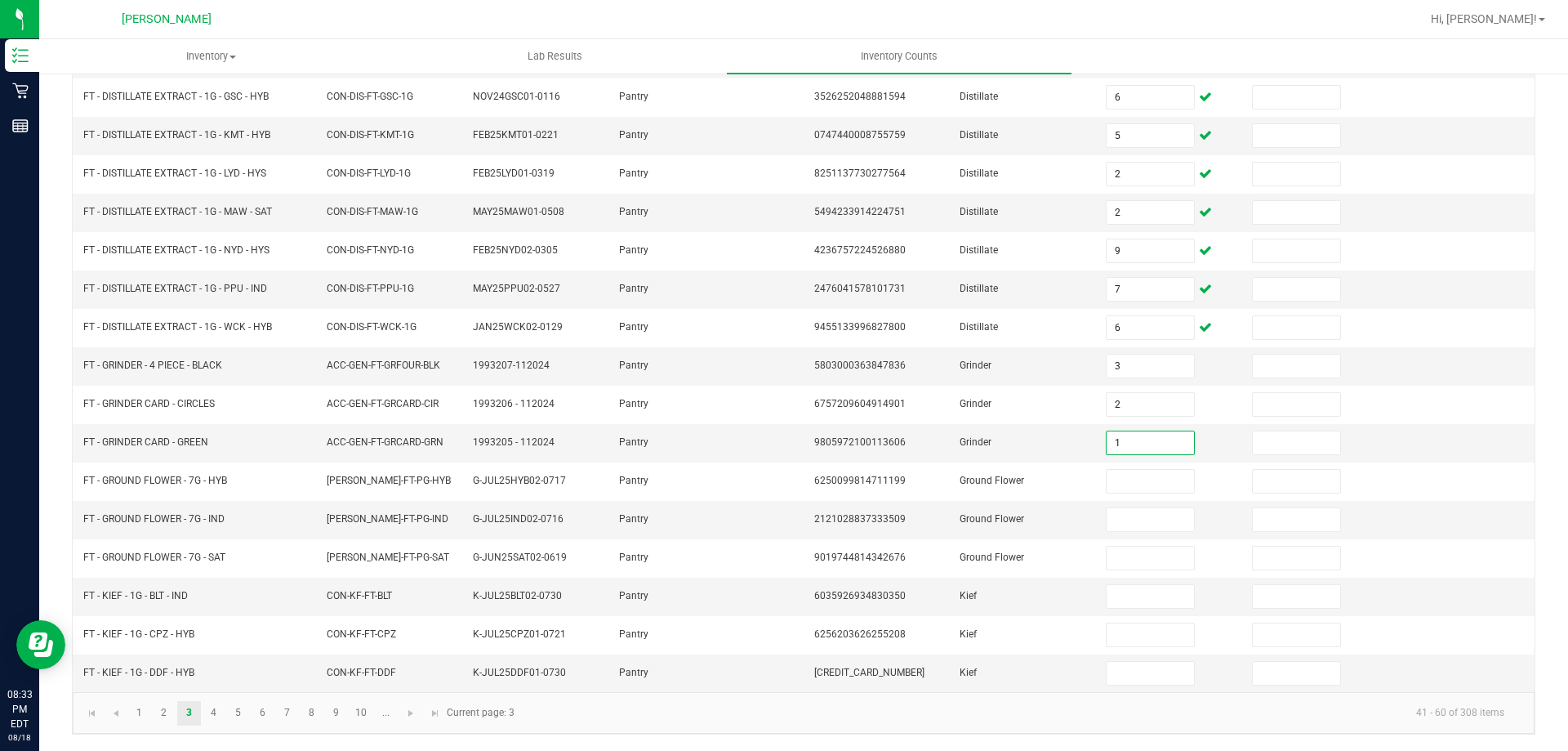
type input "1"
type input "8"
type input "15"
type input "13"
type input "7"
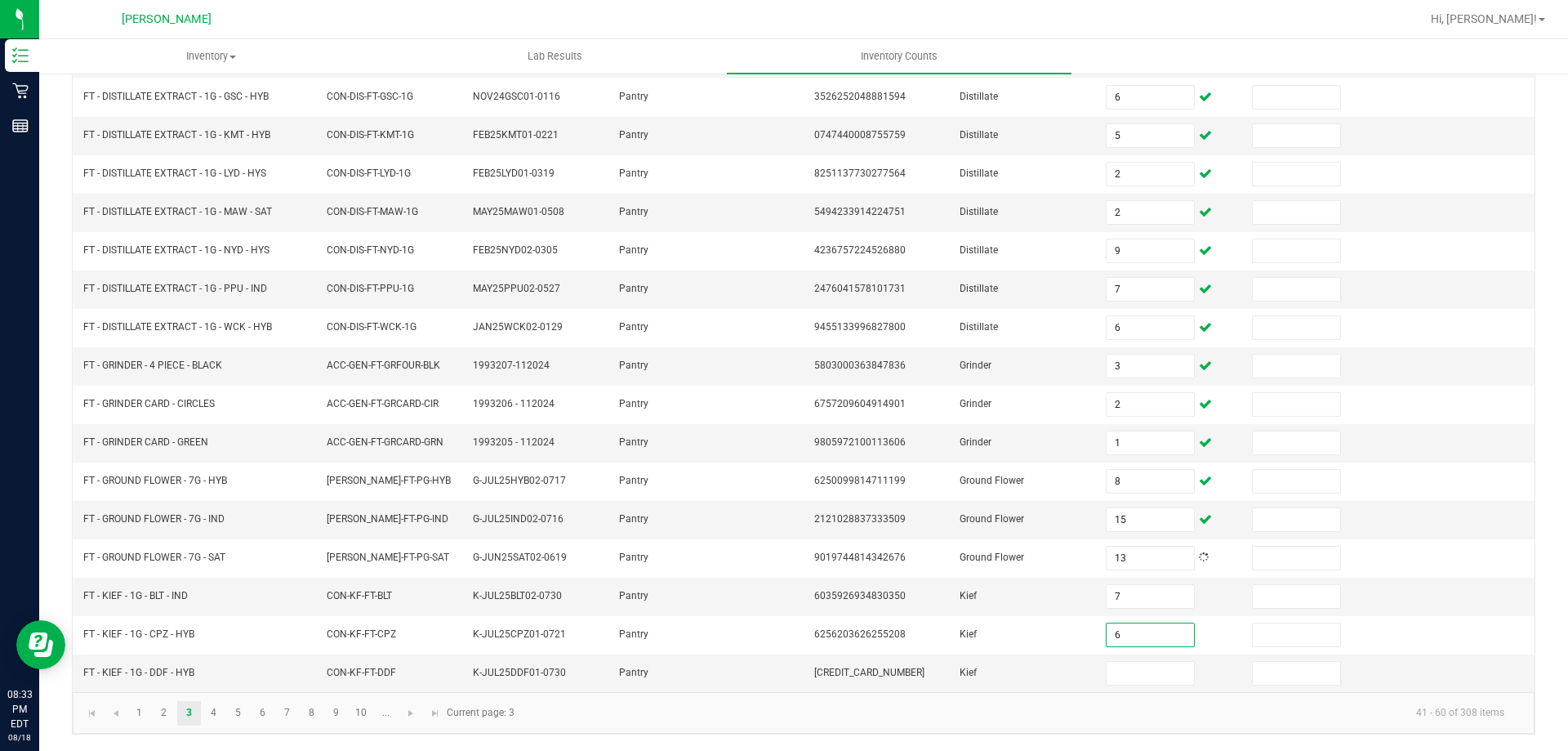
type input "6"
type input "1"
click at [412, 721] on link at bounding box center [411, 713] width 24 height 25
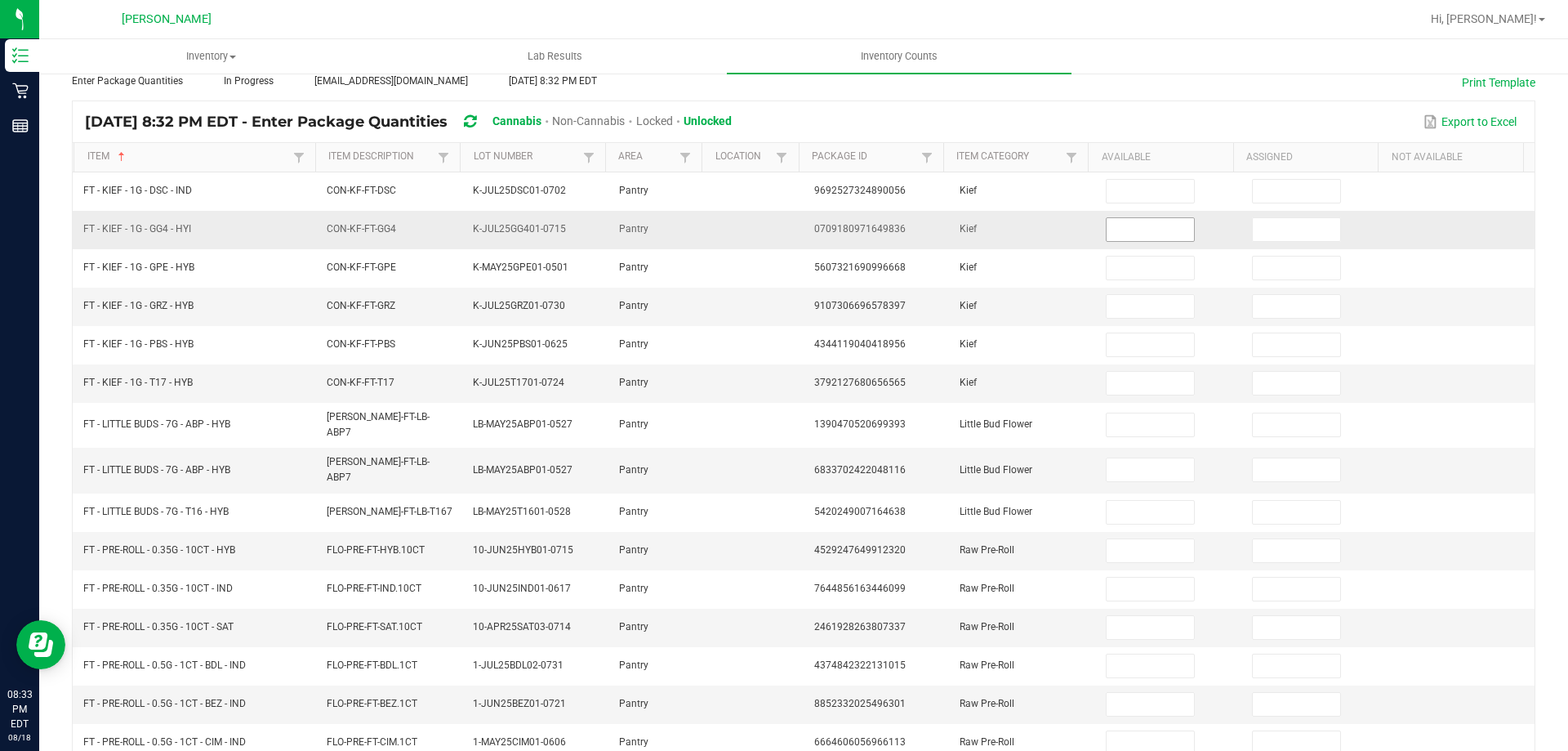
scroll to position [0, 0]
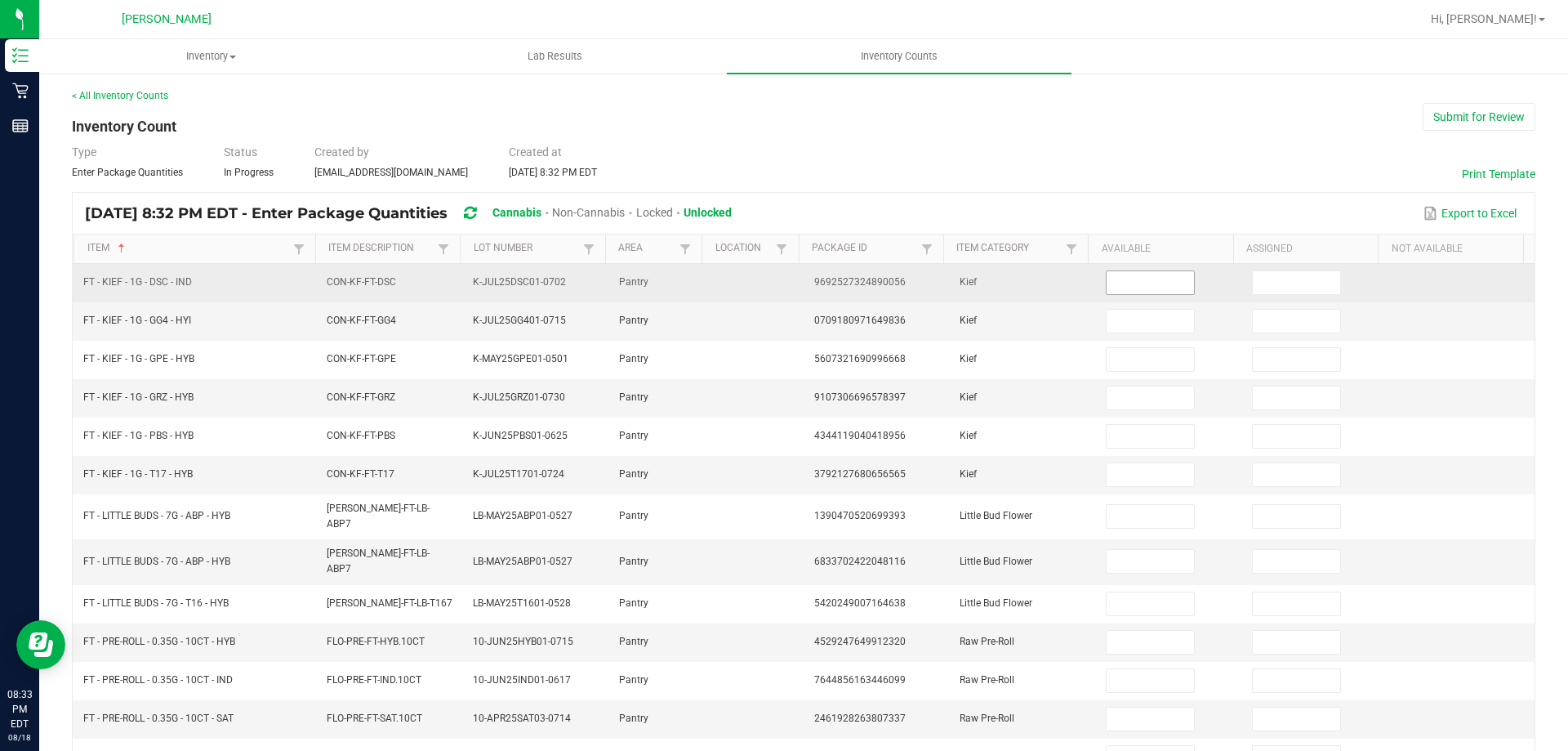
click at [1124, 286] on input at bounding box center [1150, 283] width 87 height 23
type input "1"
type input "4"
click at [1293, 284] on input "4" at bounding box center [1296, 283] width 87 height 23
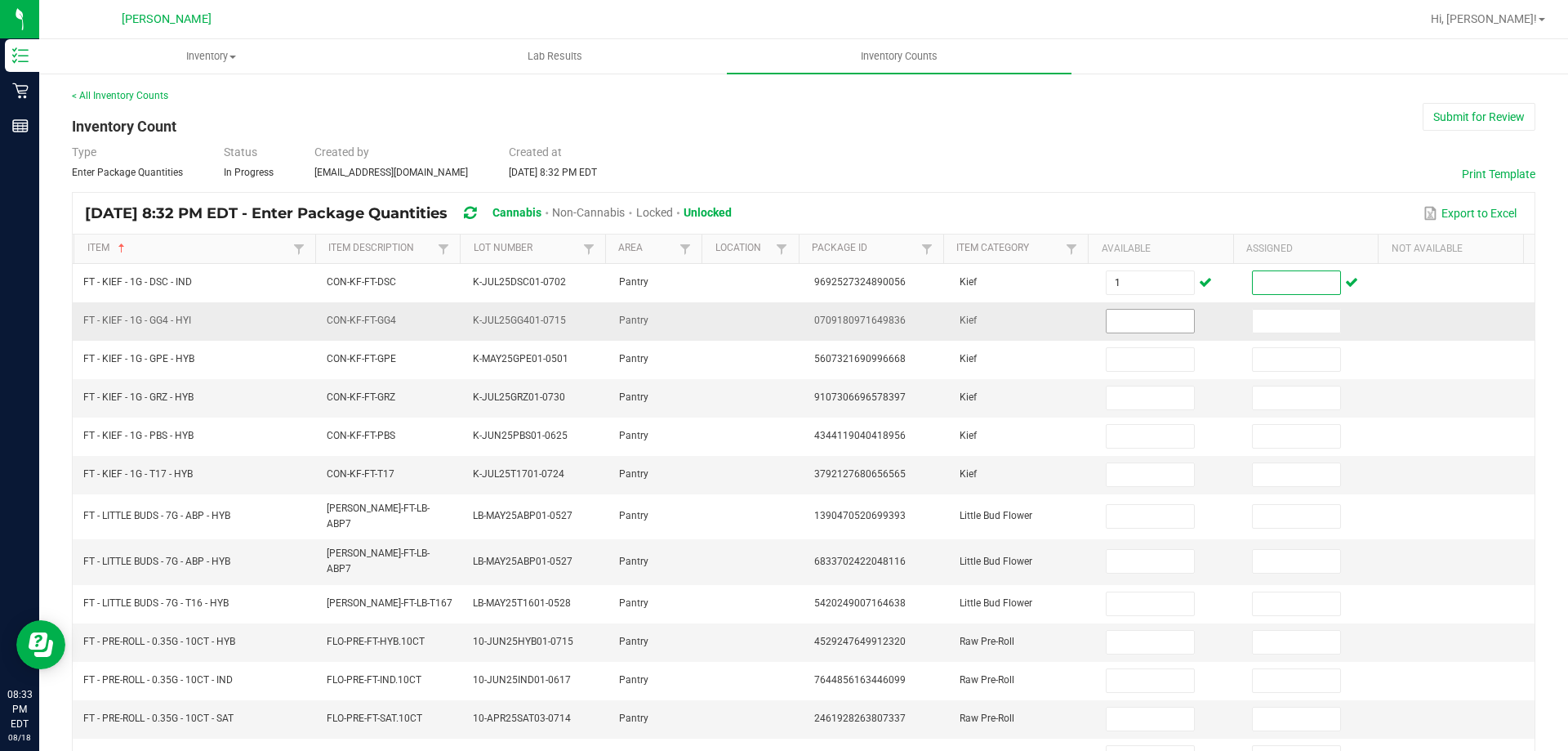
click at [1146, 323] on input at bounding box center [1150, 321] width 87 height 23
type input "4"
type input "2"
type input "1"
type input "4"
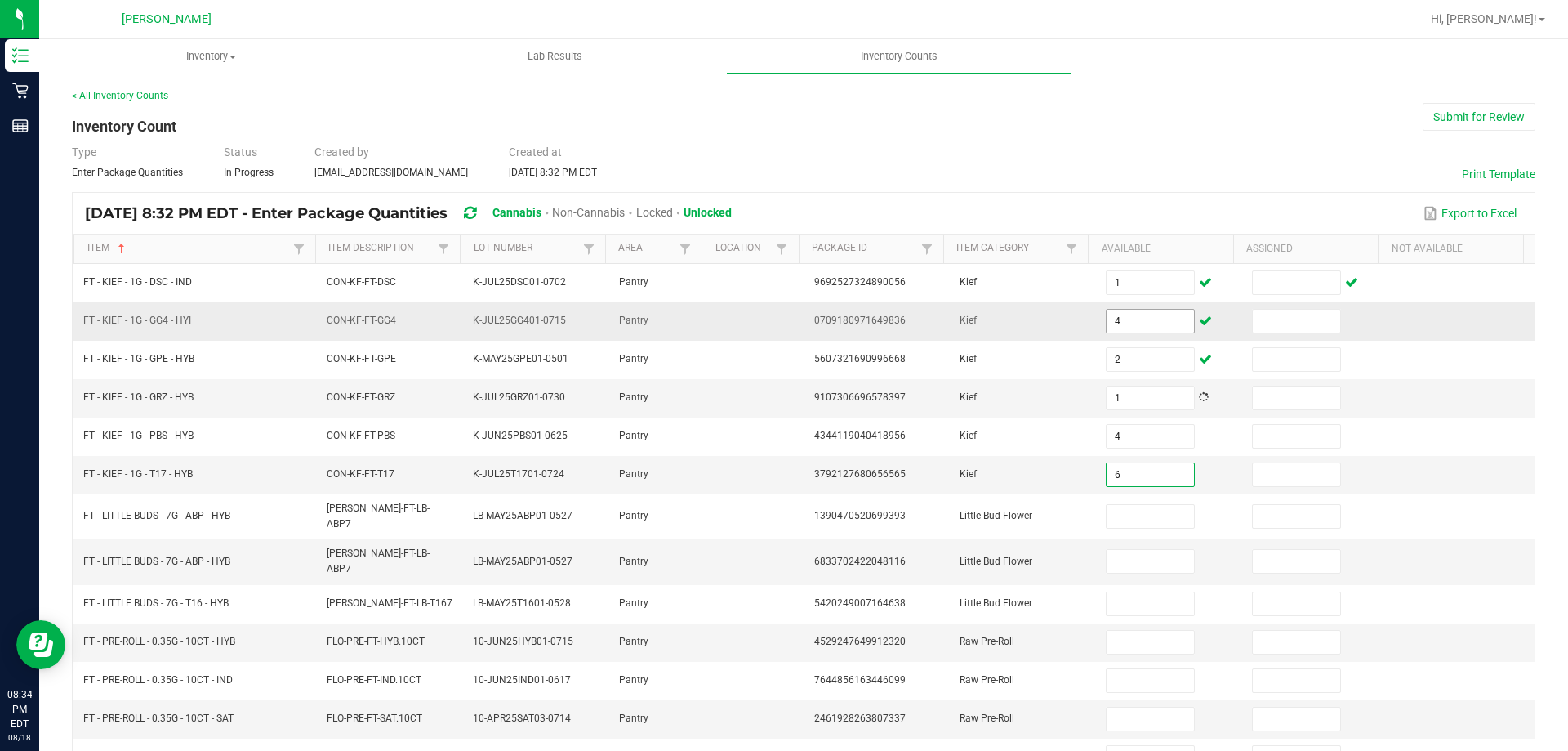
type input "6"
type input "7"
type input "1"
type input "20"
type input "6"
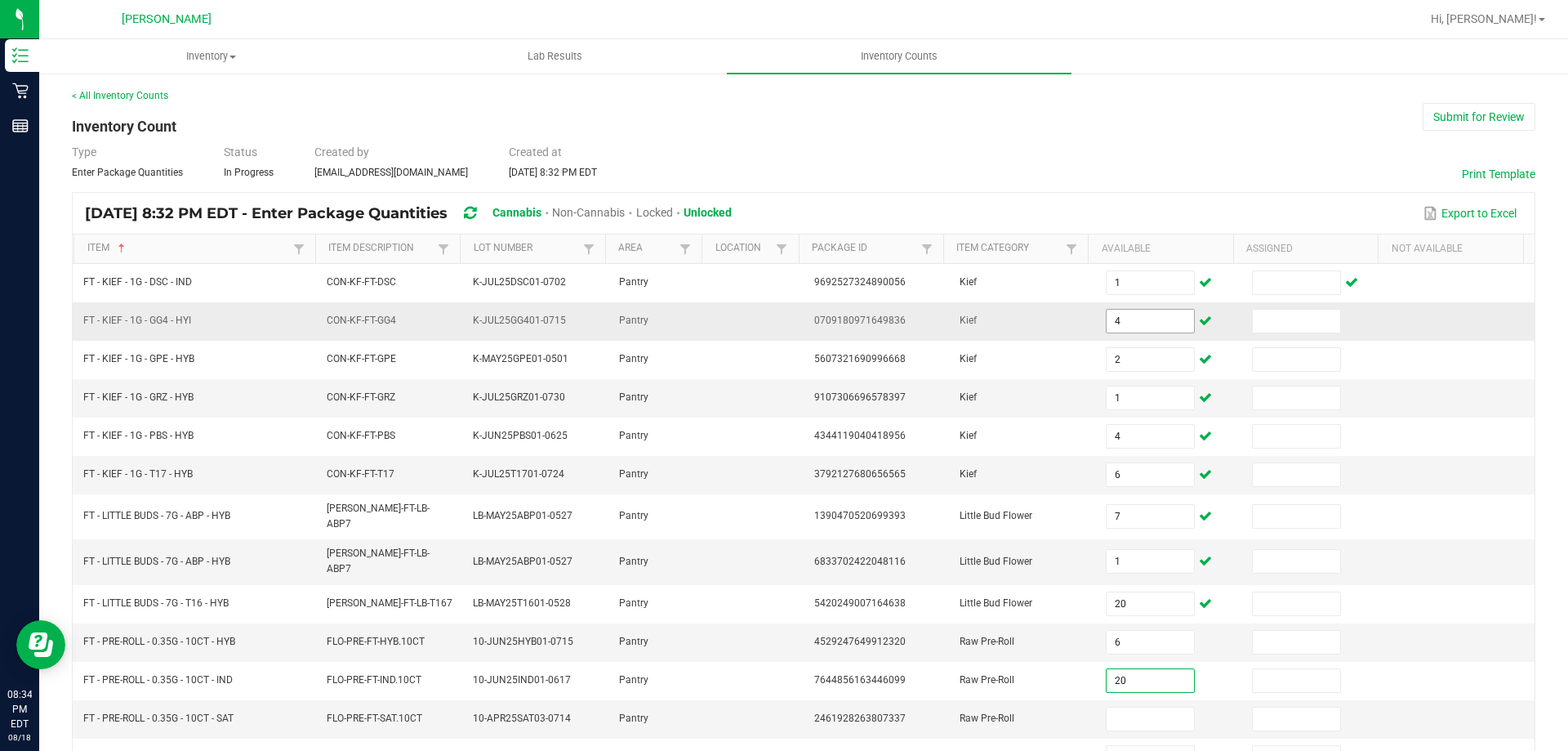
type input "20"
type input "22"
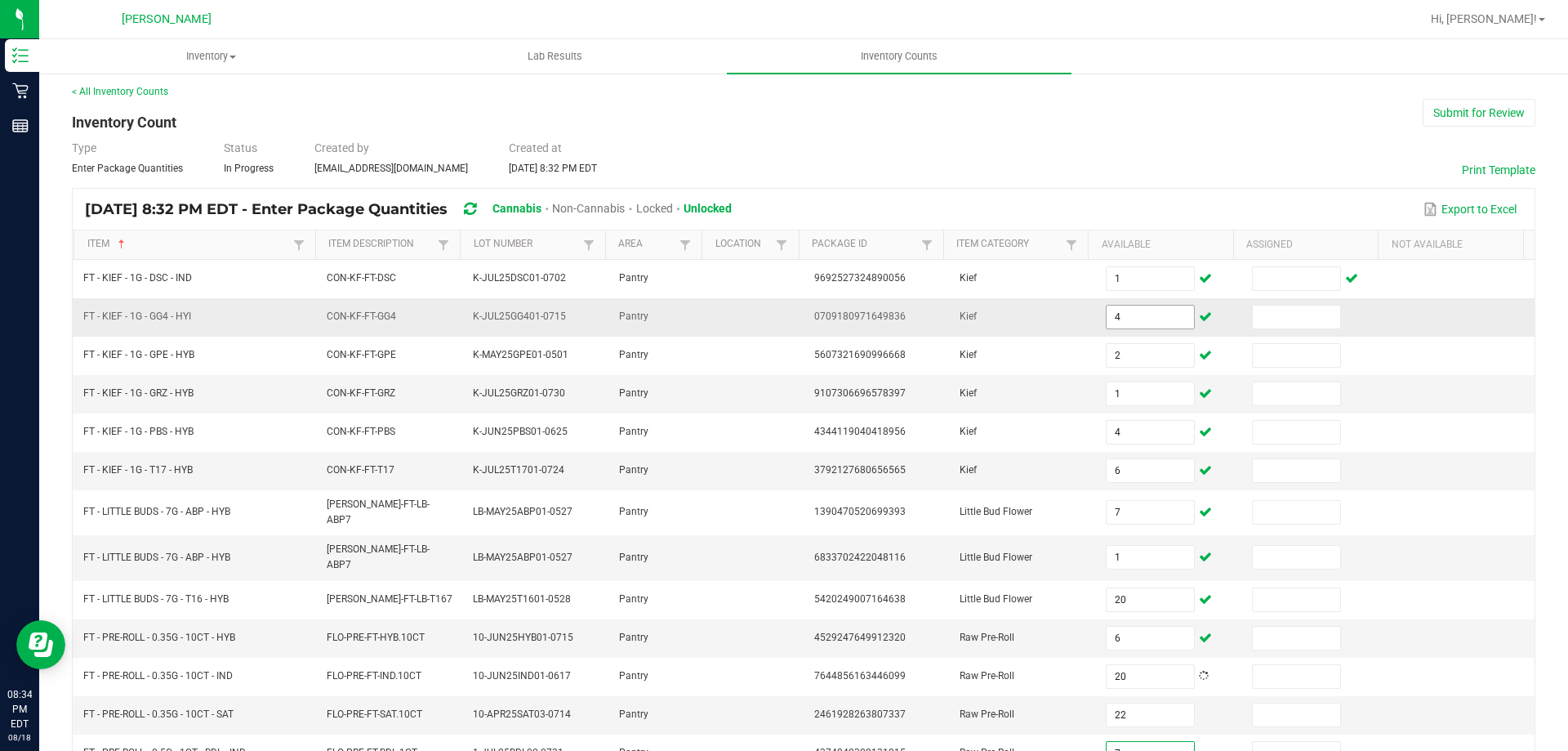
type input "7"
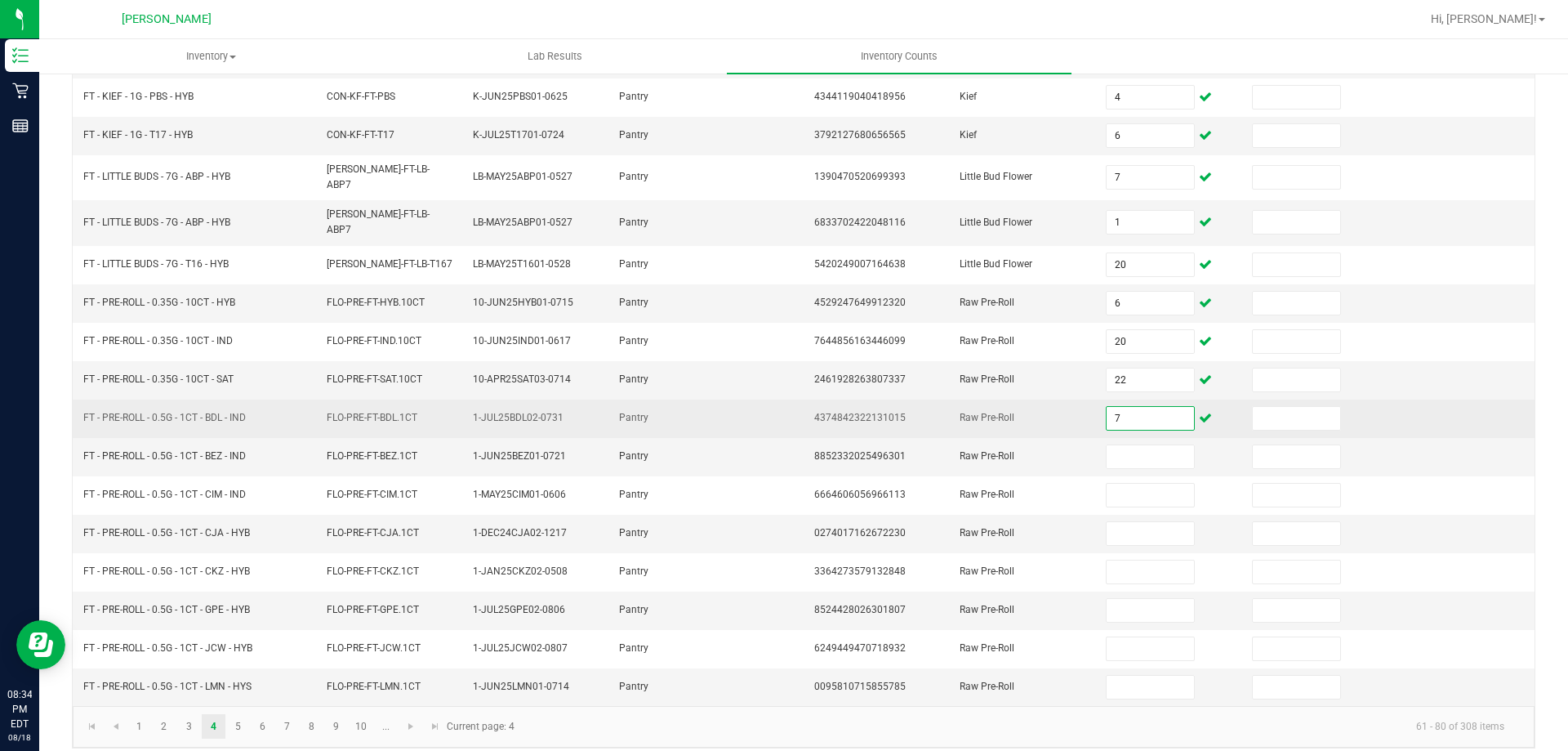
click at [1140, 406] on input "7" at bounding box center [1150, 417] width 87 height 23
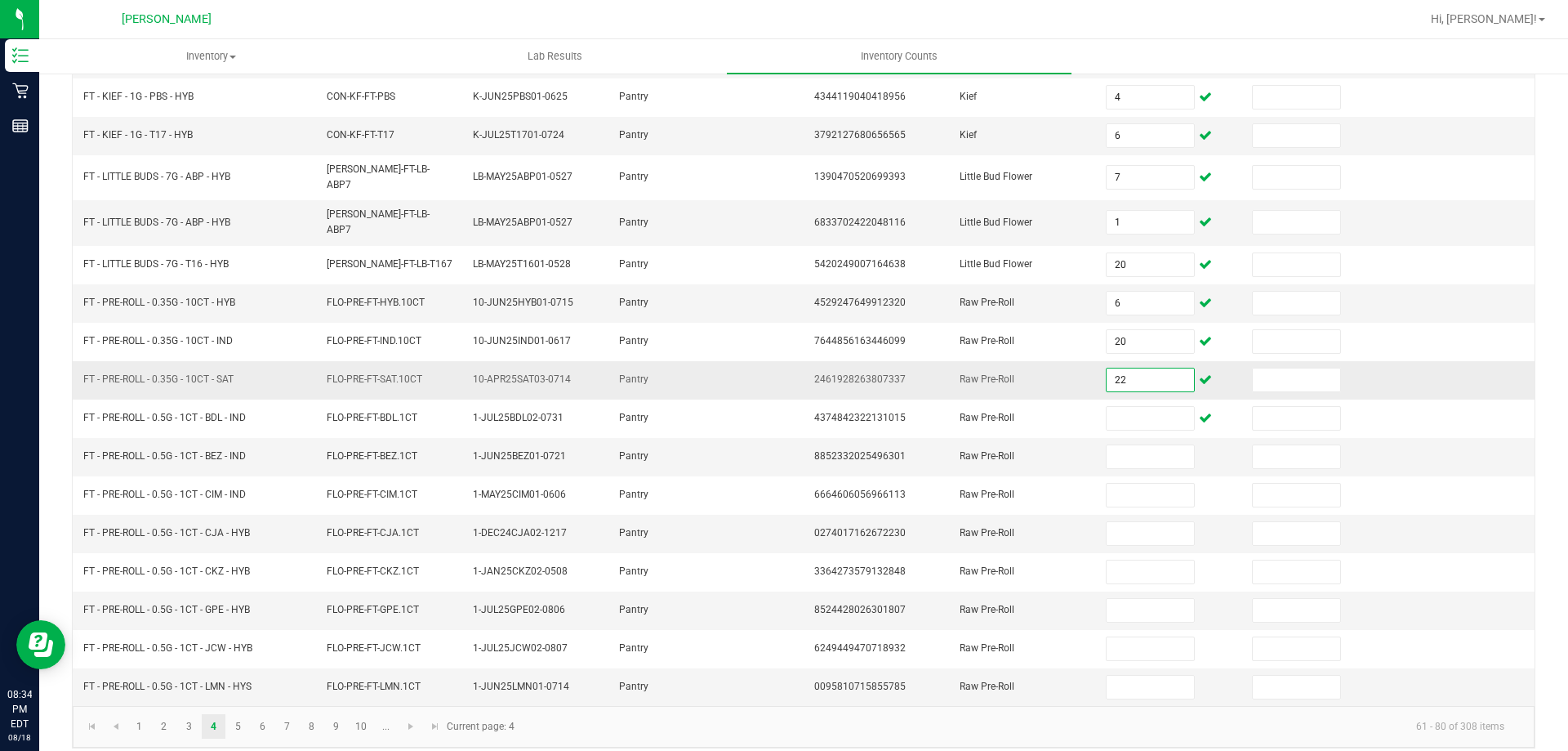
click at [1127, 369] on input "22" at bounding box center [1150, 379] width 87 height 23
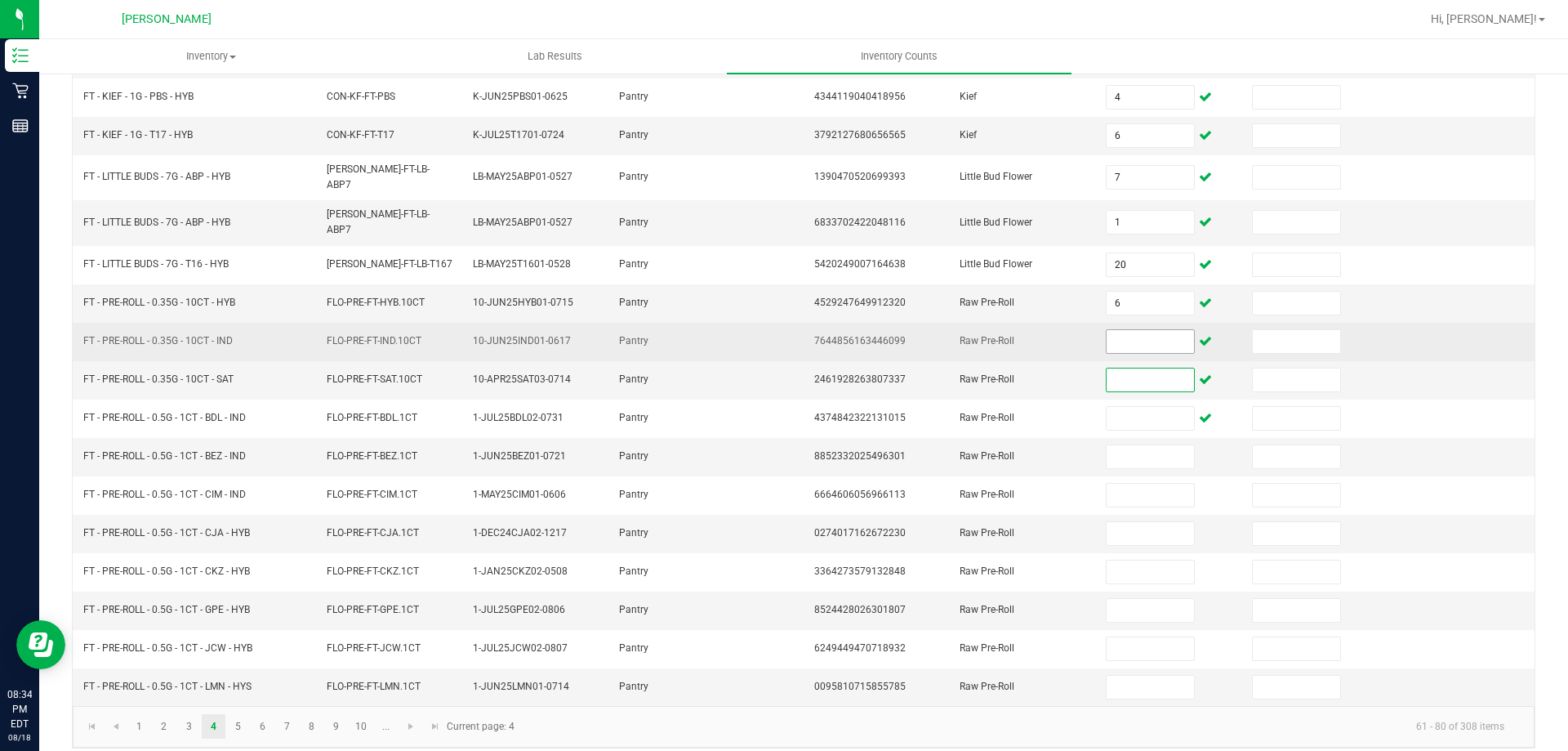
click at [1133, 330] on input at bounding box center [1150, 341] width 87 height 23
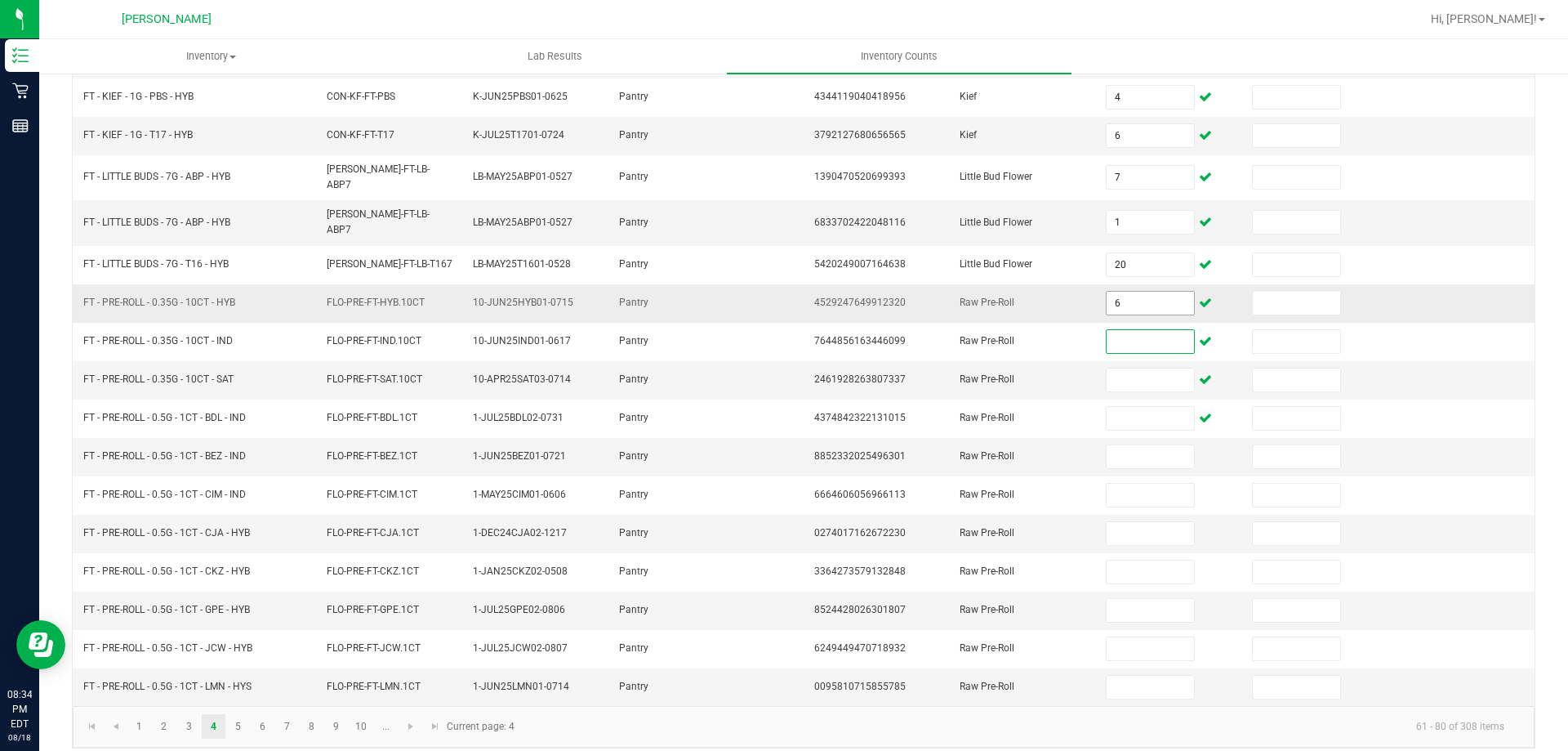
click at [1137, 292] on input "6" at bounding box center [1150, 303] width 87 height 23
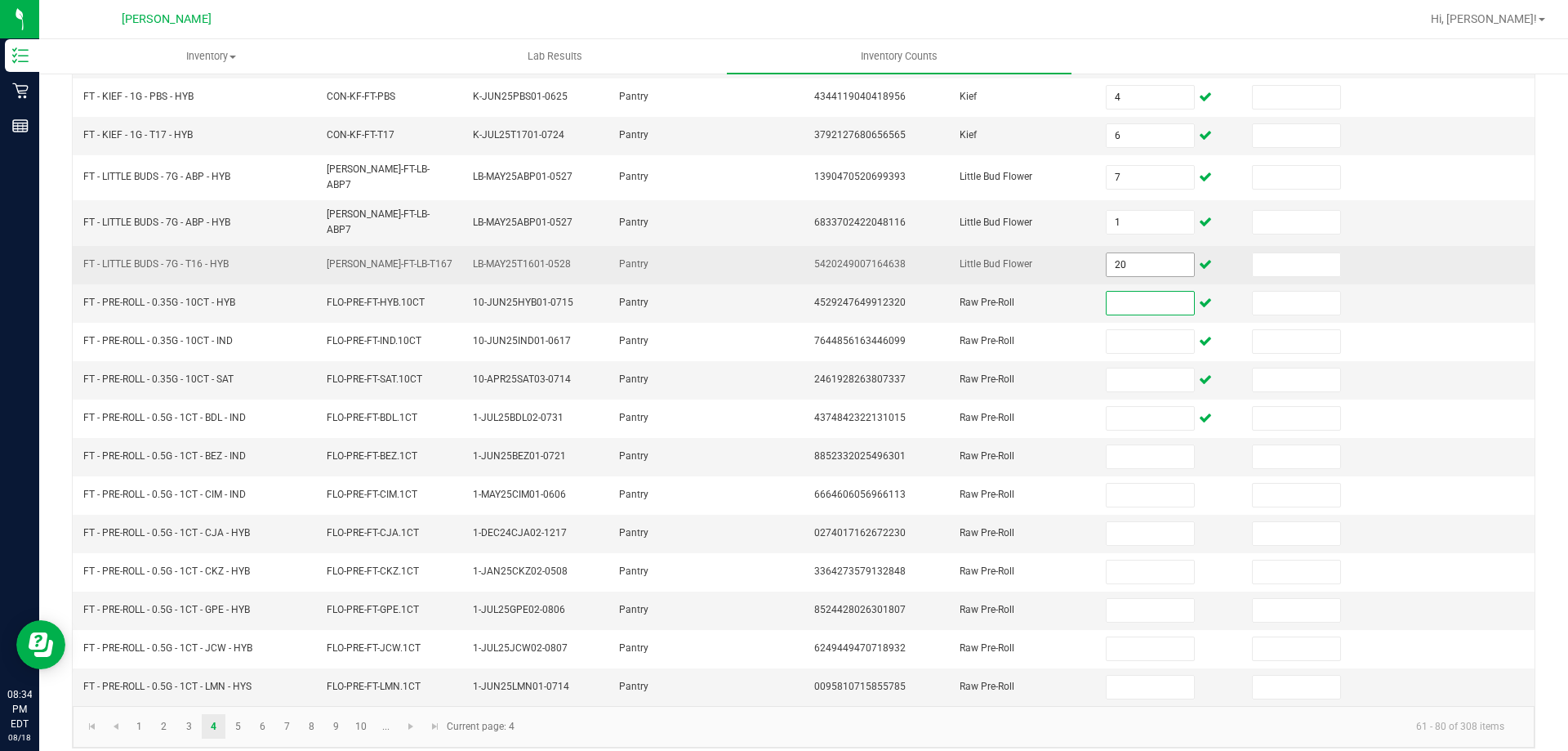
click at [1142, 258] on input "20" at bounding box center [1150, 265] width 87 height 23
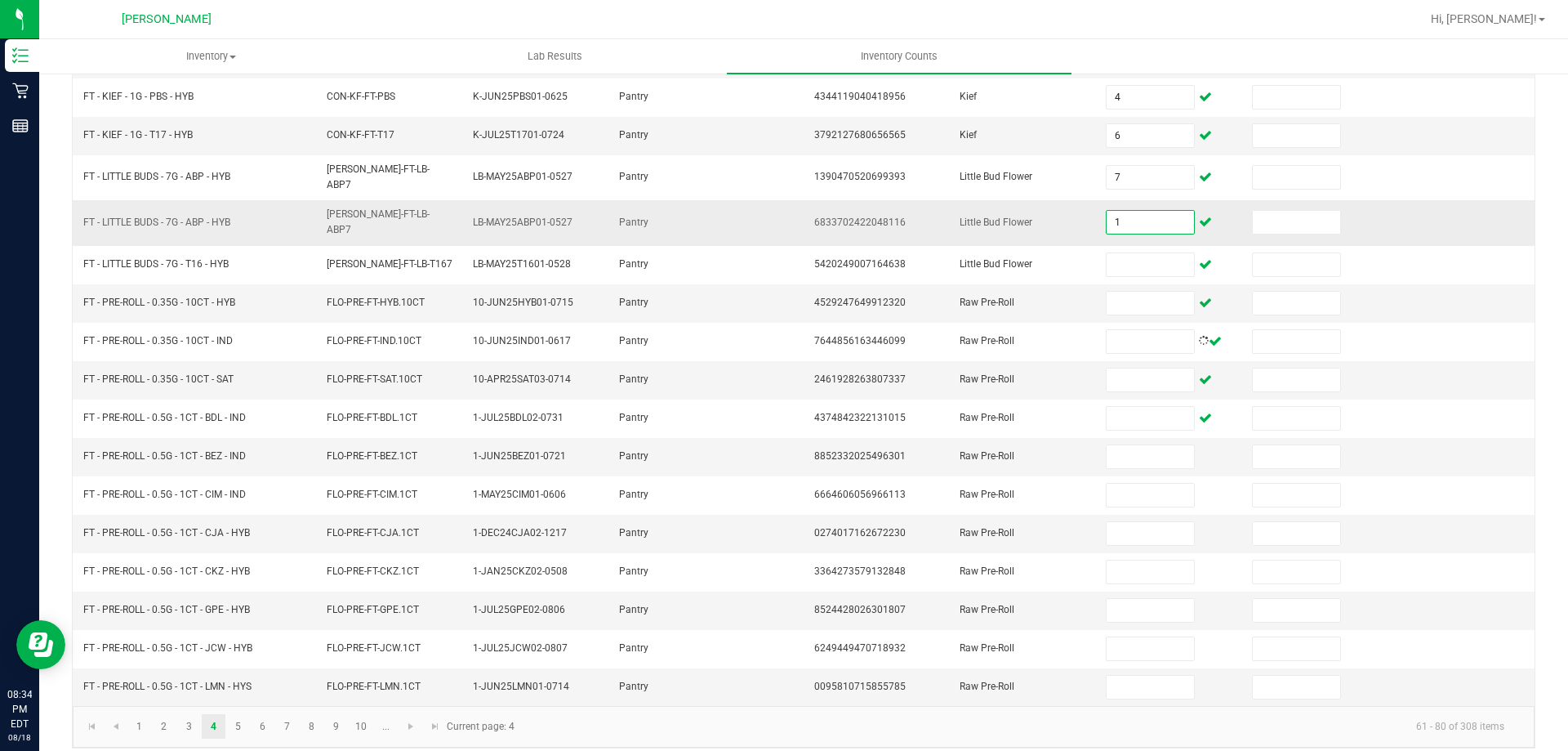
click at [1156, 219] on input "1" at bounding box center [1150, 222] width 87 height 23
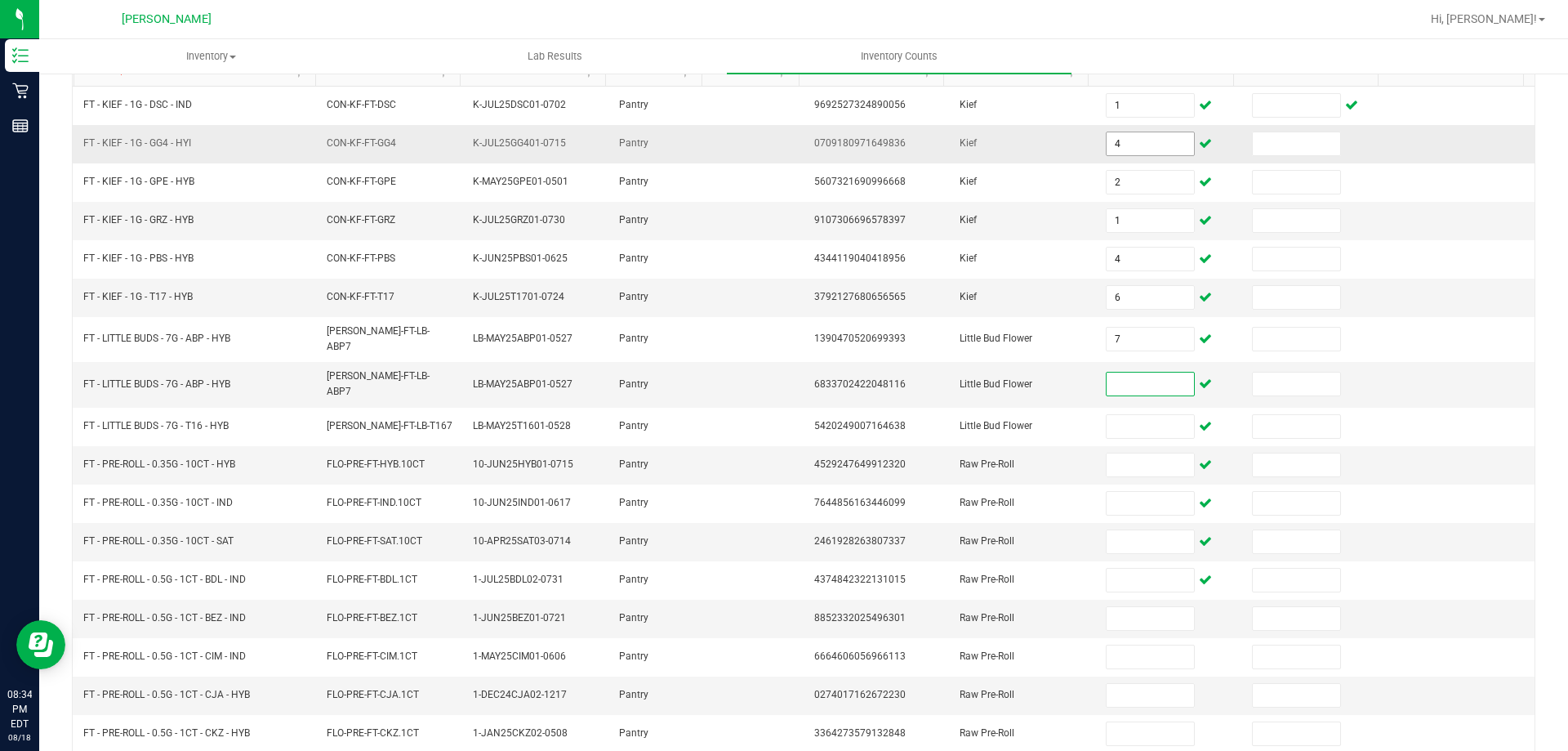
scroll to position [0, 0]
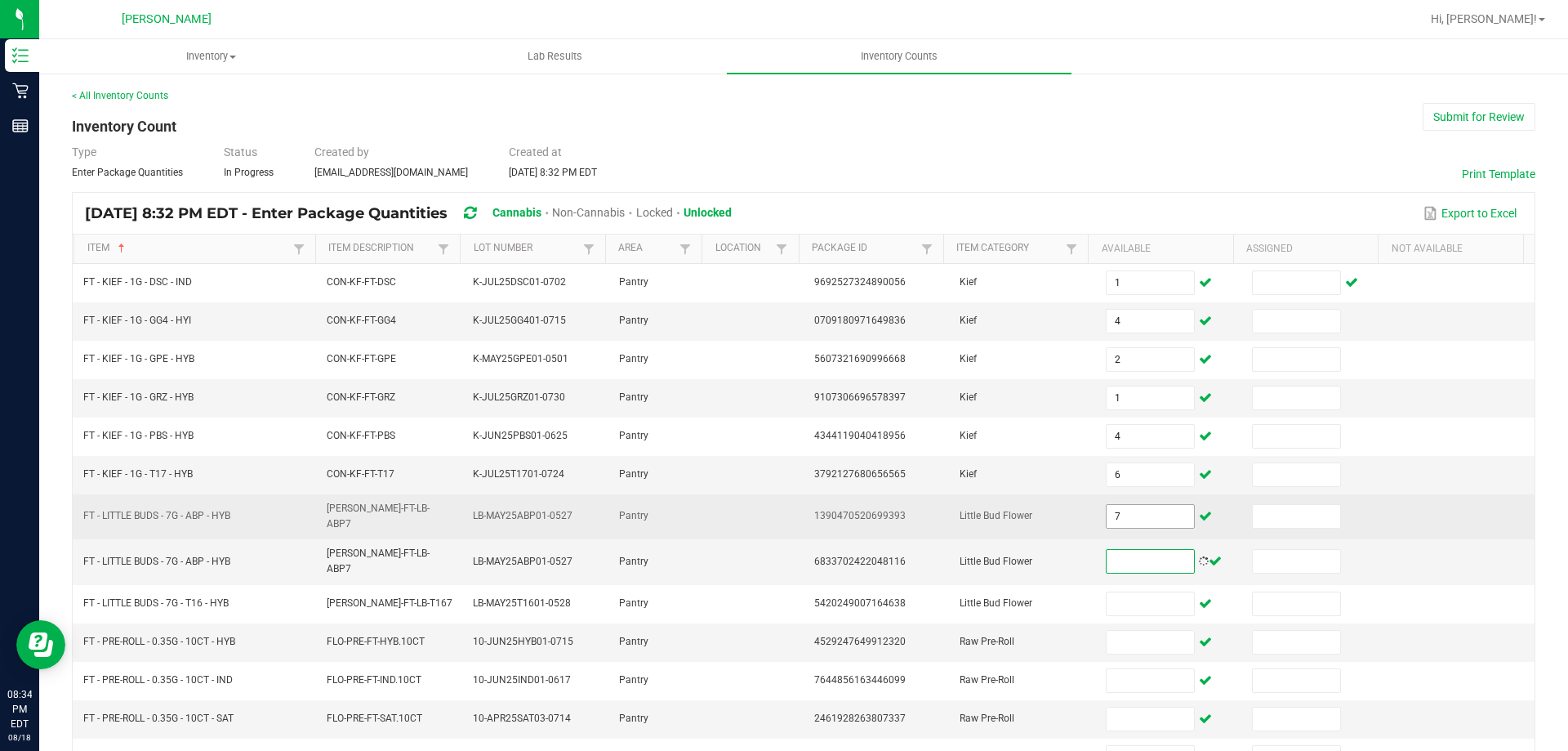
click at [1134, 504] on input "7" at bounding box center [1150, 515] width 87 height 23
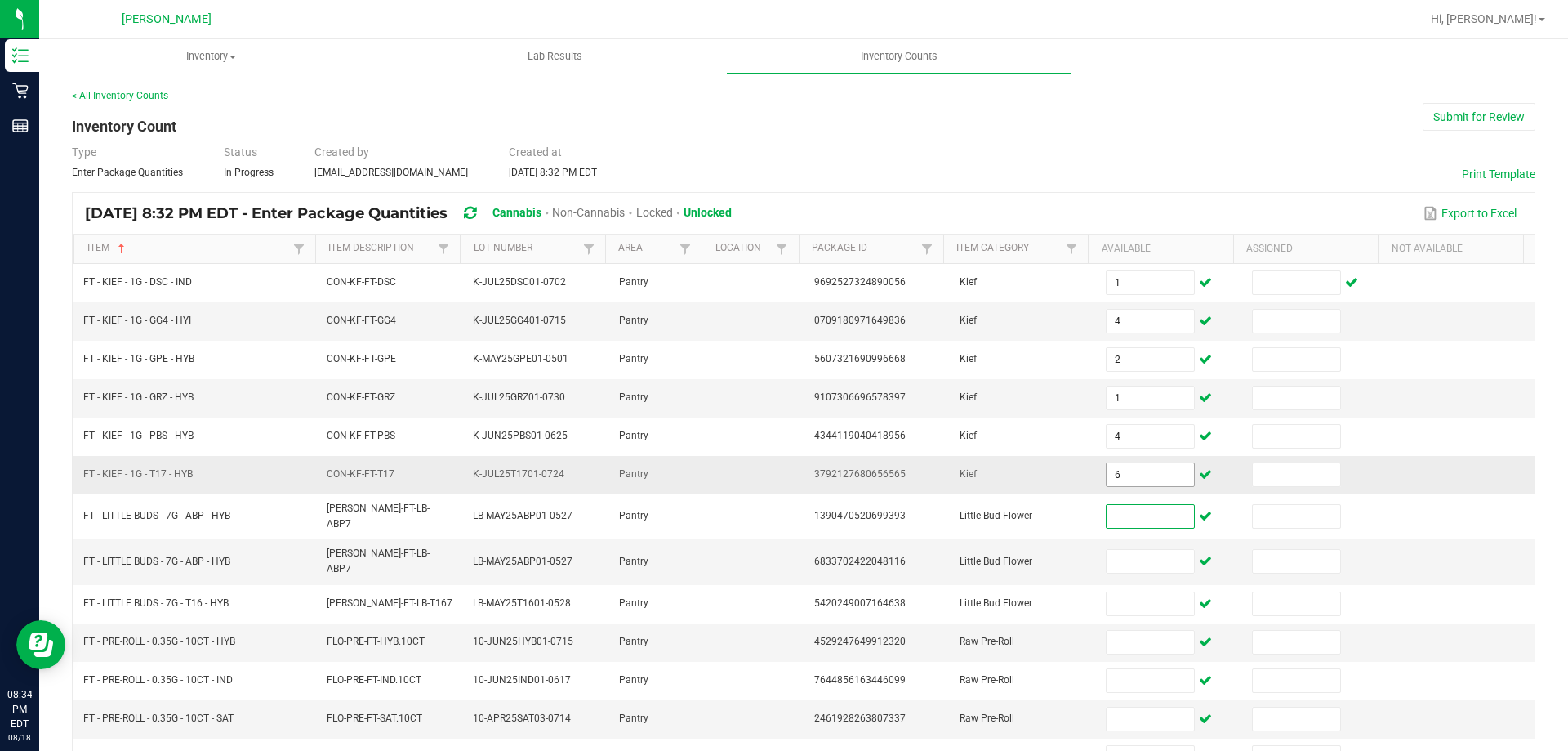
click at [1124, 474] on input "6" at bounding box center [1150, 474] width 87 height 23
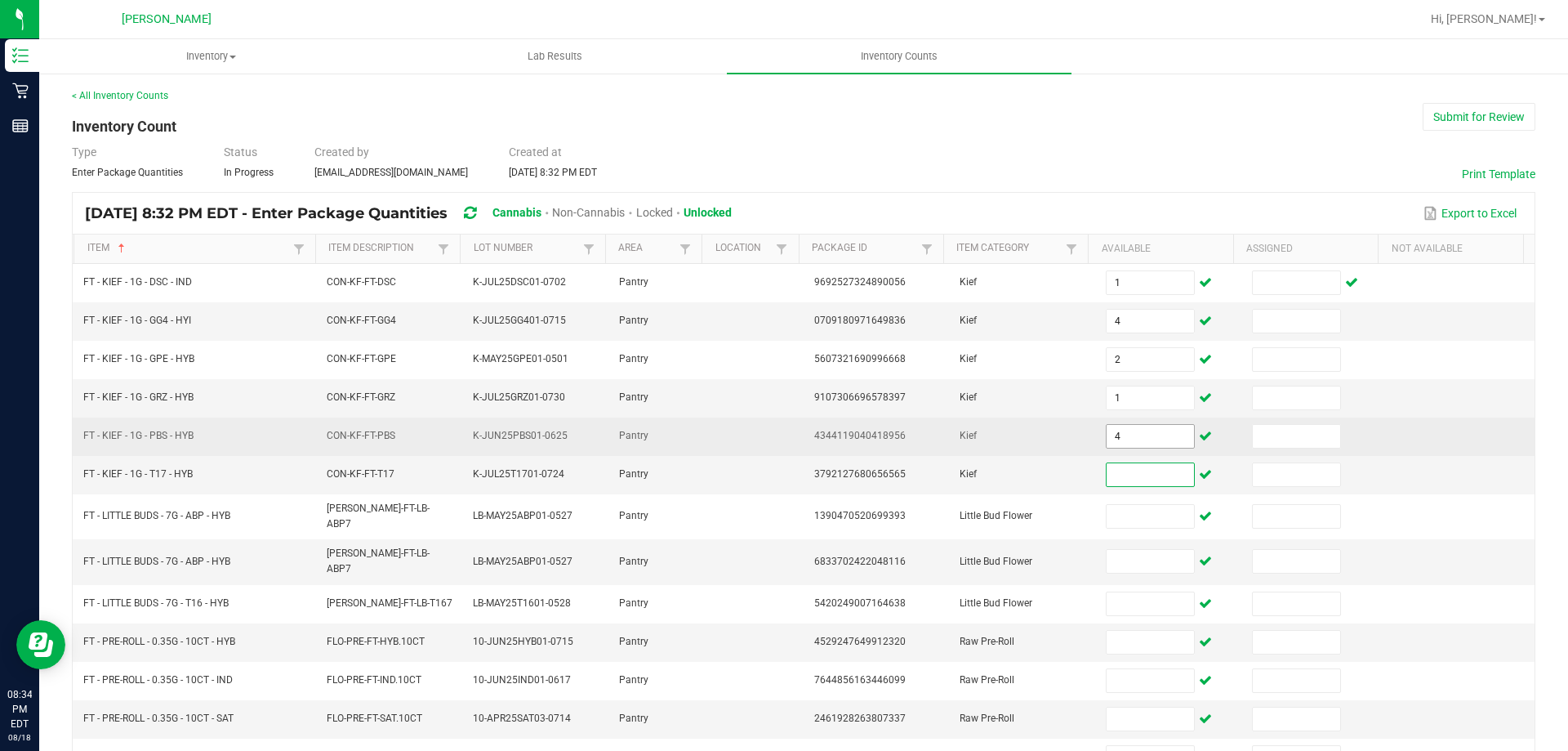
click at [1125, 437] on input "4" at bounding box center [1150, 435] width 87 height 23
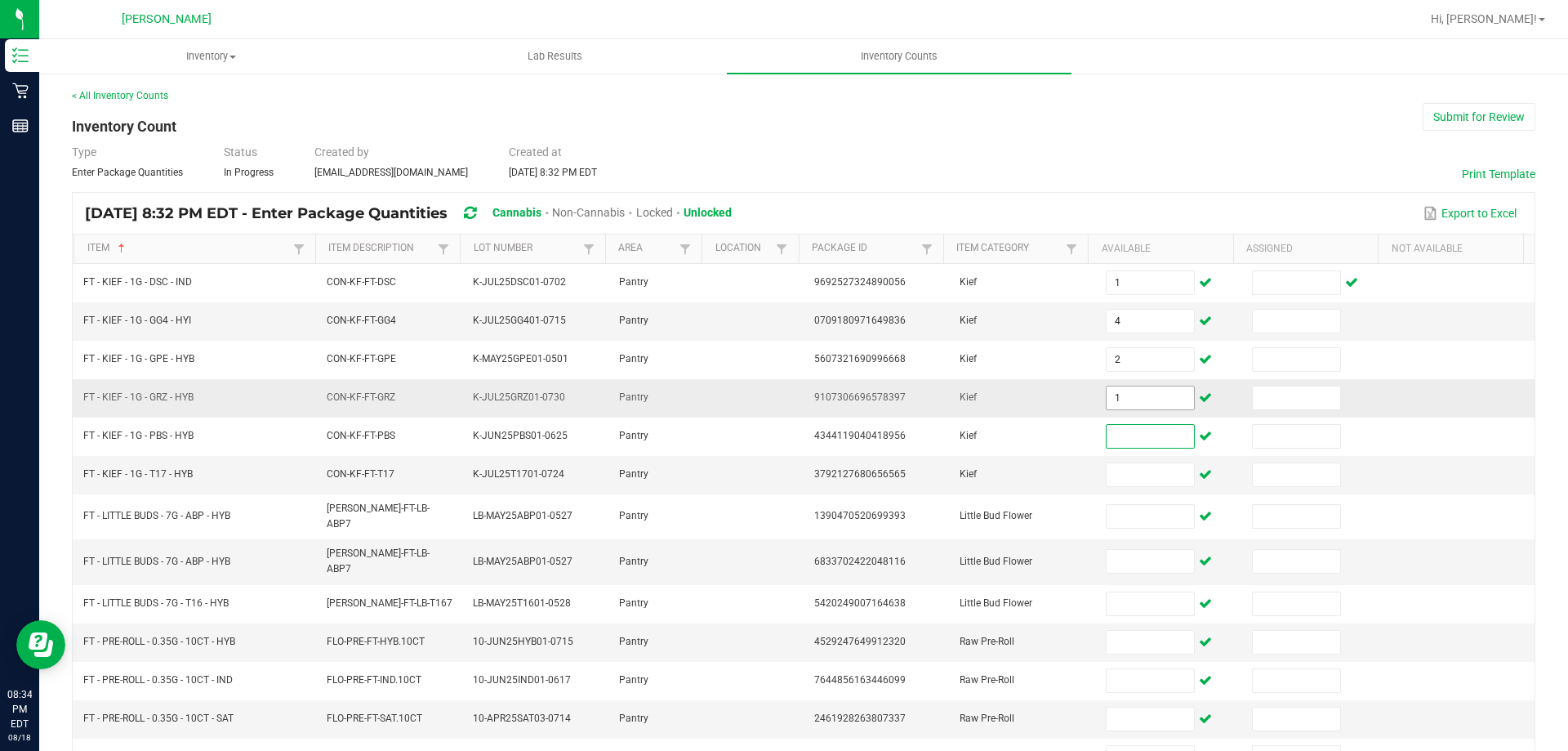
click at [1133, 401] on input "1" at bounding box center [1150, 397] width 87 height 23
type input "1"
type input "4"
type input "6"
type input "7"
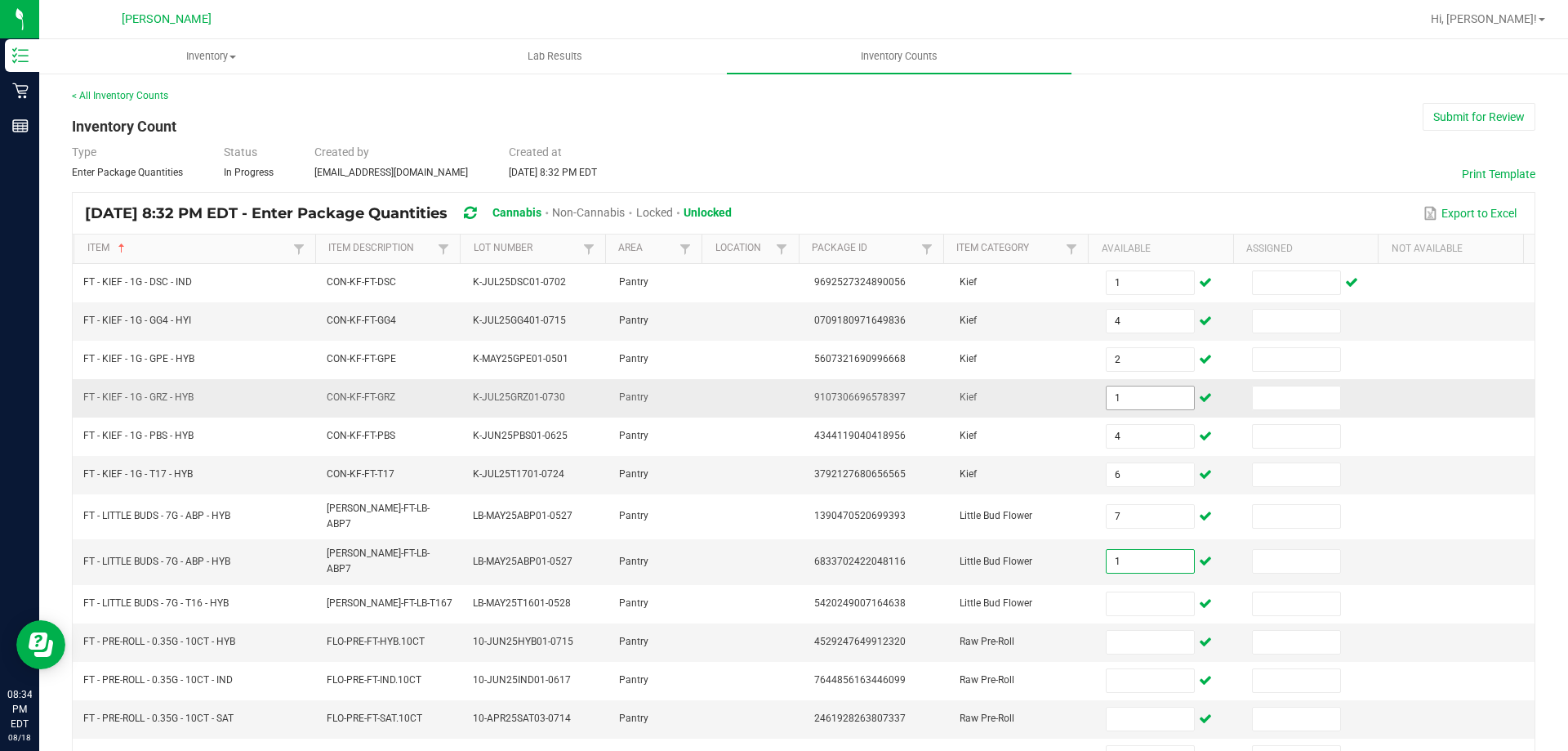
type input "1"
type input "20"
type input "6"
type input "20"
type input "22"
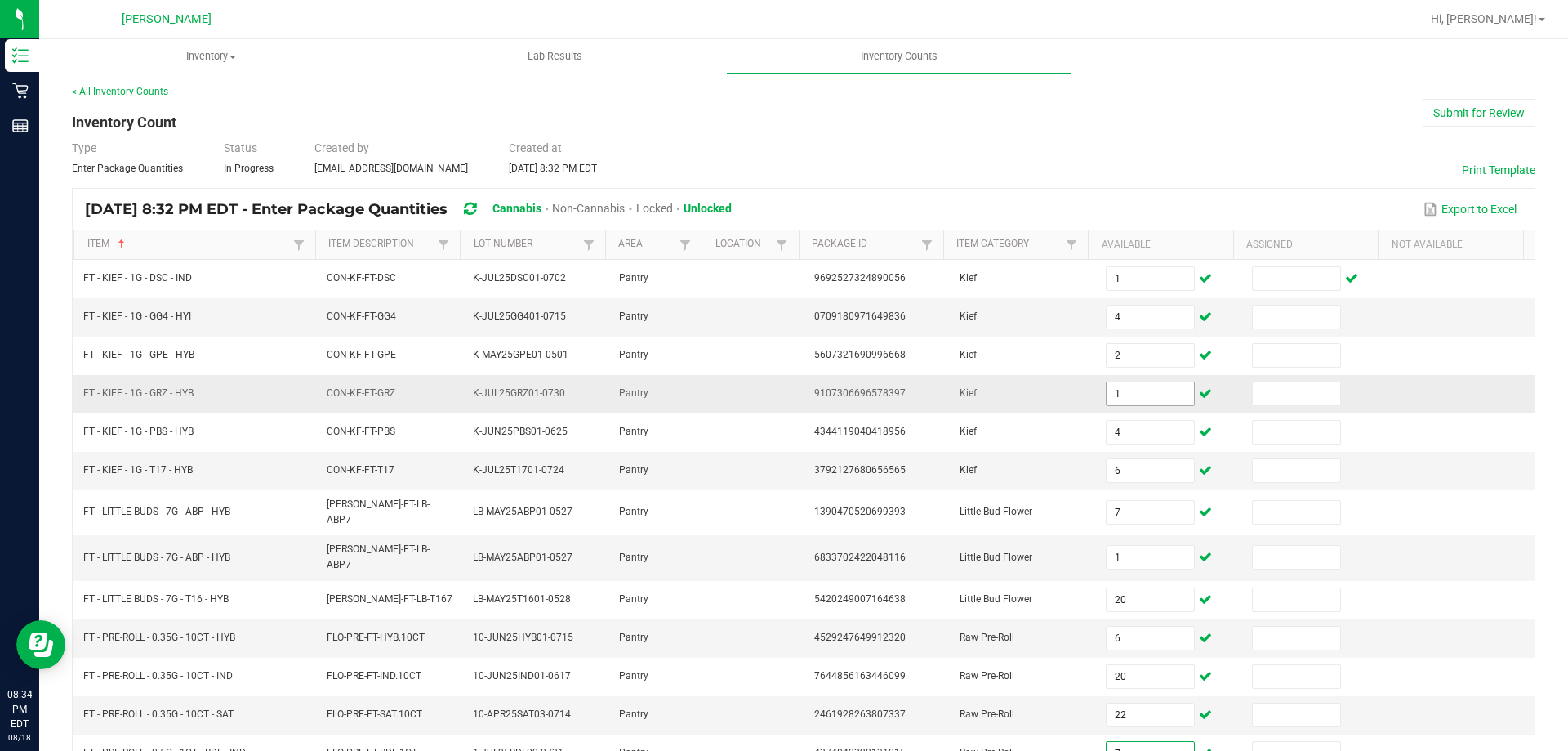
type input "7"
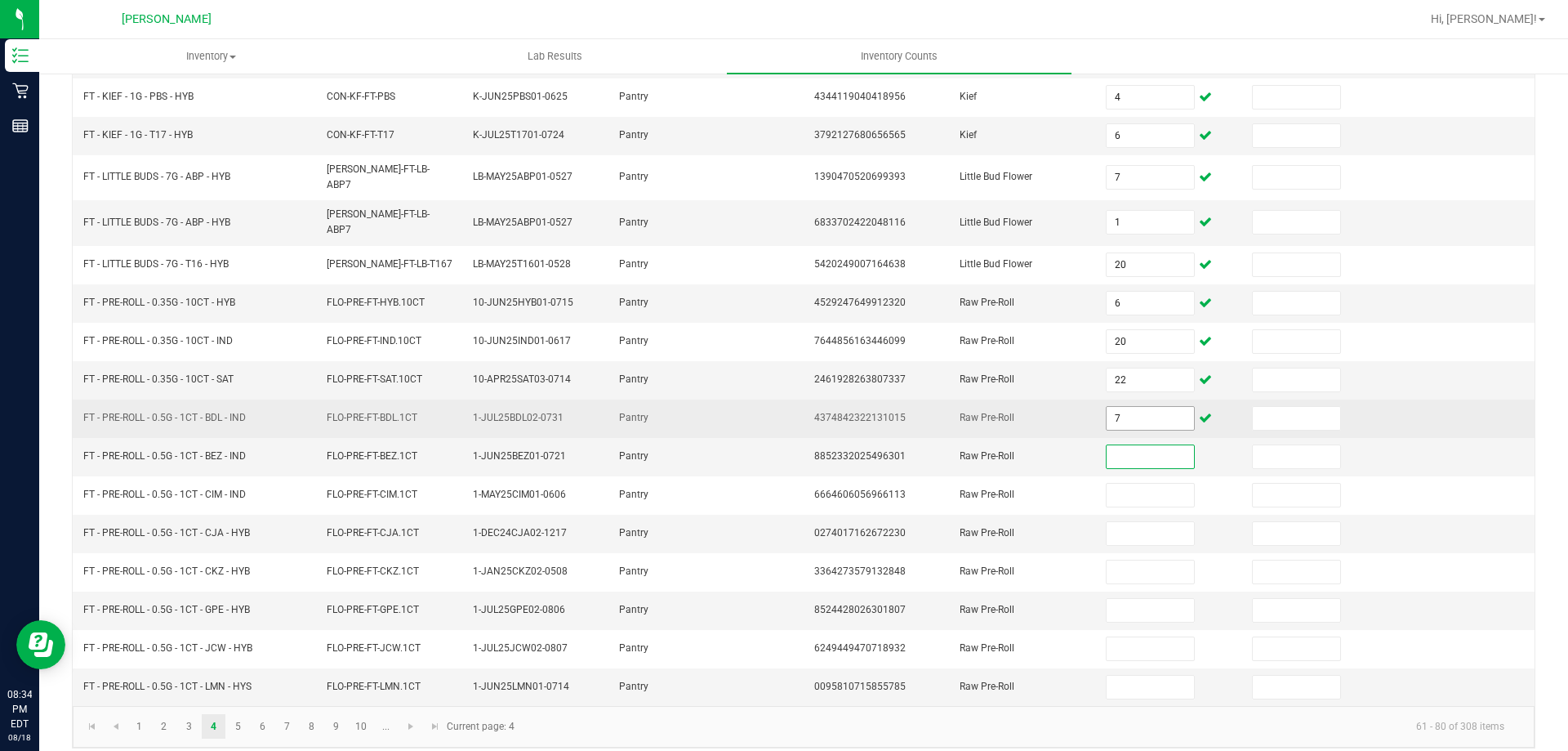
scroll to position [258, 0]
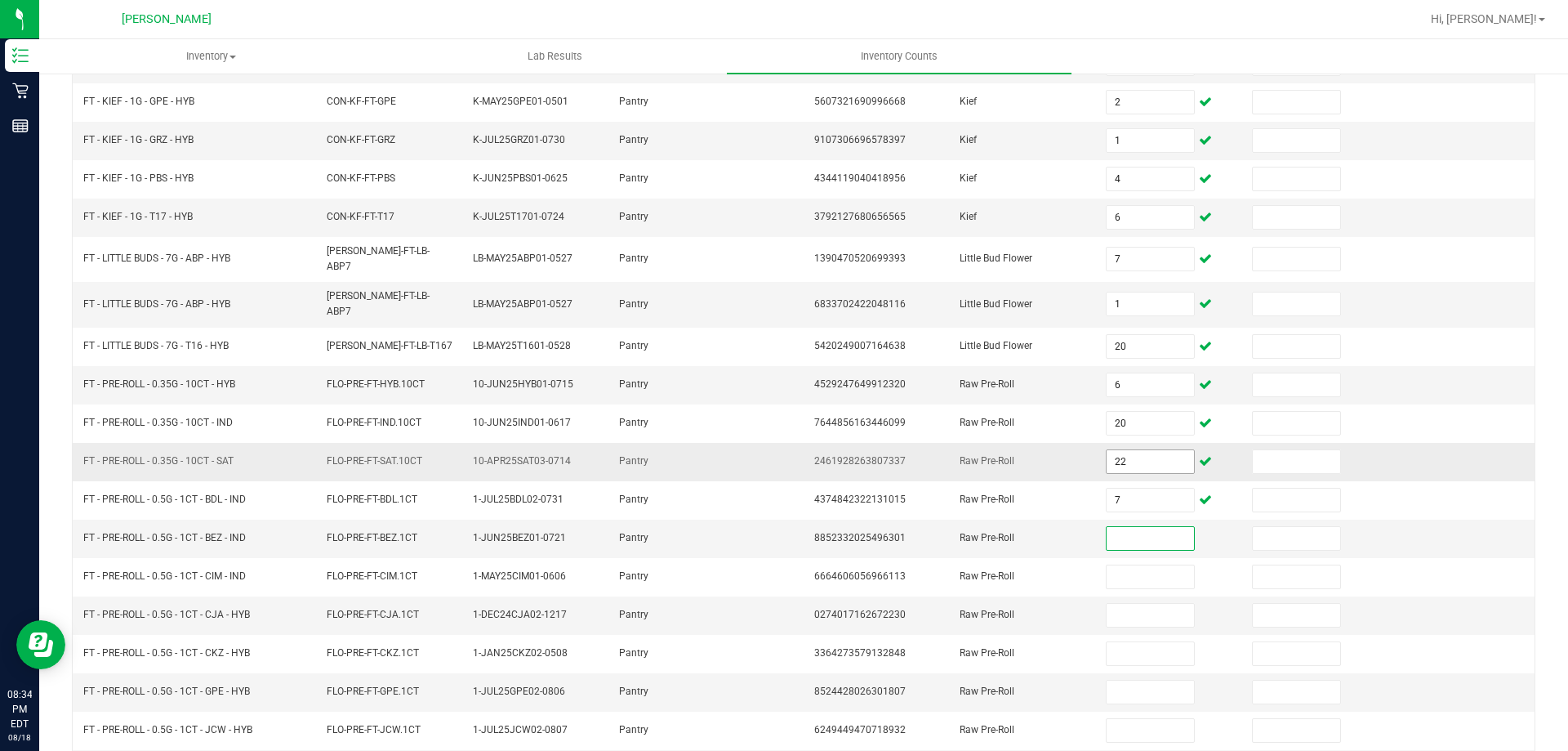
drag, startPoint x: 1148, startPoint y: 488, endPoint x: 1100, endPoint y: 437, distance: 70.0
click at [1146, 488] on input "7" at bounding box center [1150, 499] width 87 height 23
click at [1115, 450] on input "22" at bounding box center [1150, 461] width 87 height 23
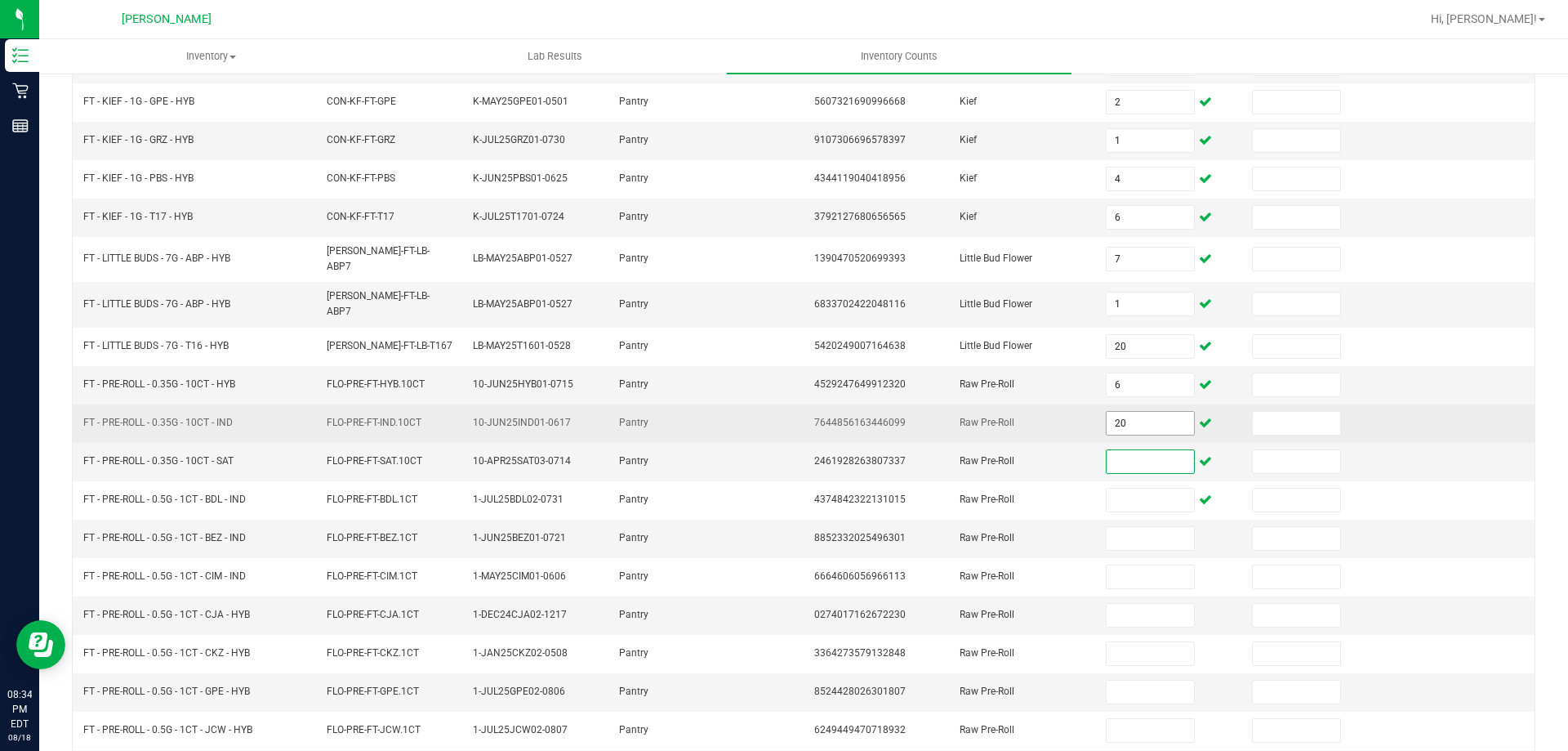
click at [1118, 419] on input "20" at bounding box center [1150, 422] width 87 height 23
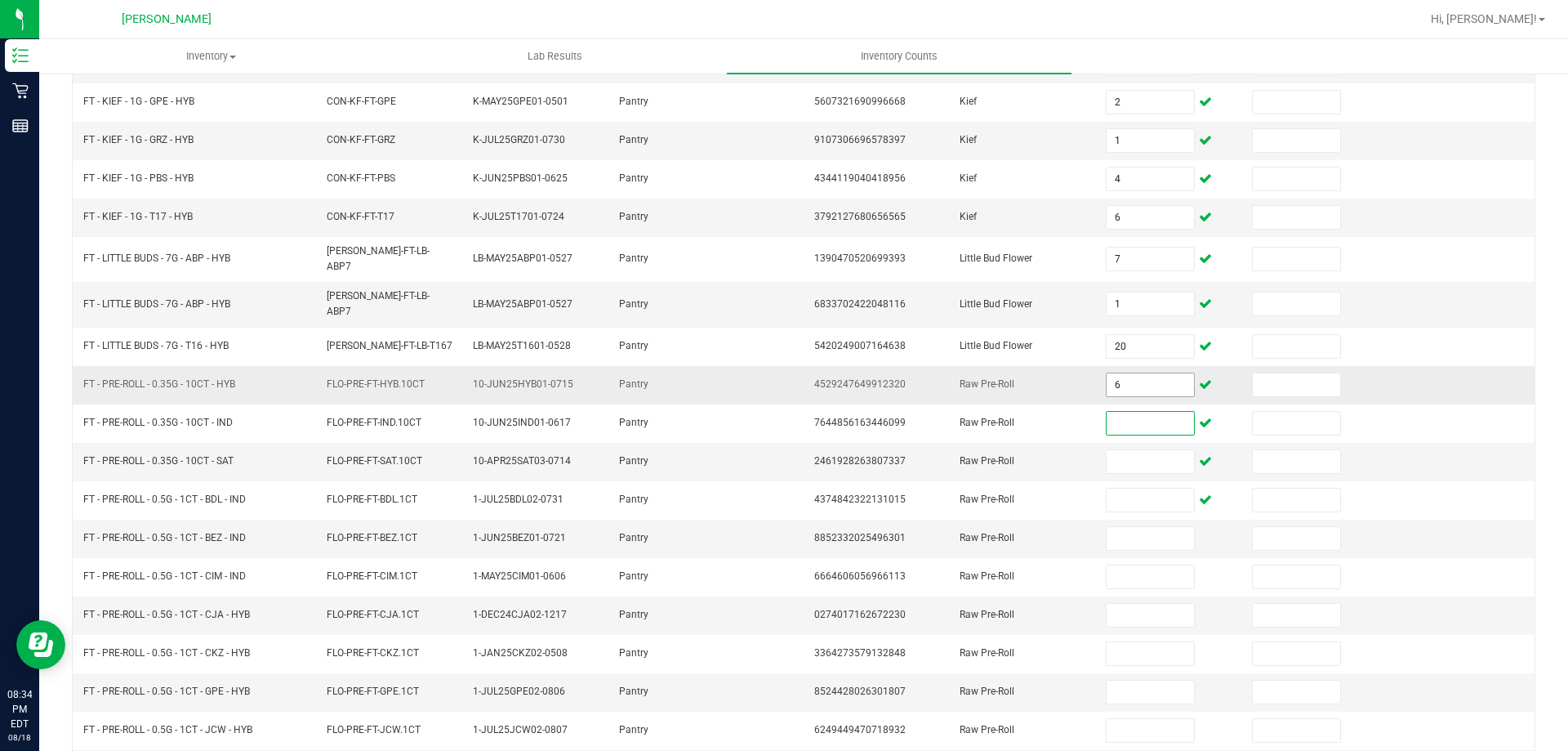
click at [1123, 374] on input "6" at bounding box center [1150, 384] width 87 height 23
click at [1140, 292] on span "1" at bounding box center [1150, 304] width 88 height 25
click at [1144, 301] on input "1" at bounding box center [1150, 304] width 87 height 23
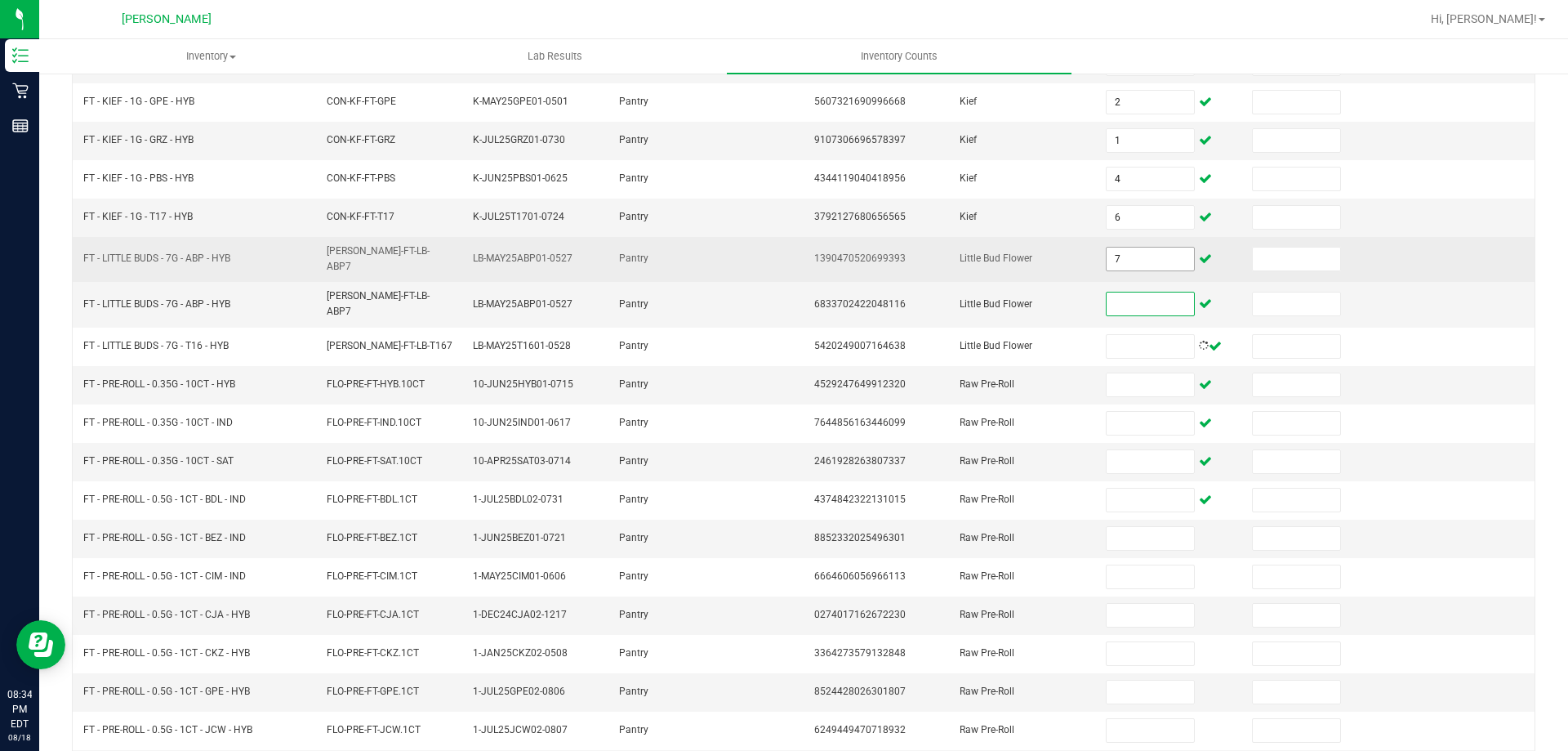
click at [1129, 267] on span "7" at bounding box center [1150, 259] width 88 height 25
click at [1126, 251] on input "7" at bounding box center [1150, 259] width 87 height 23
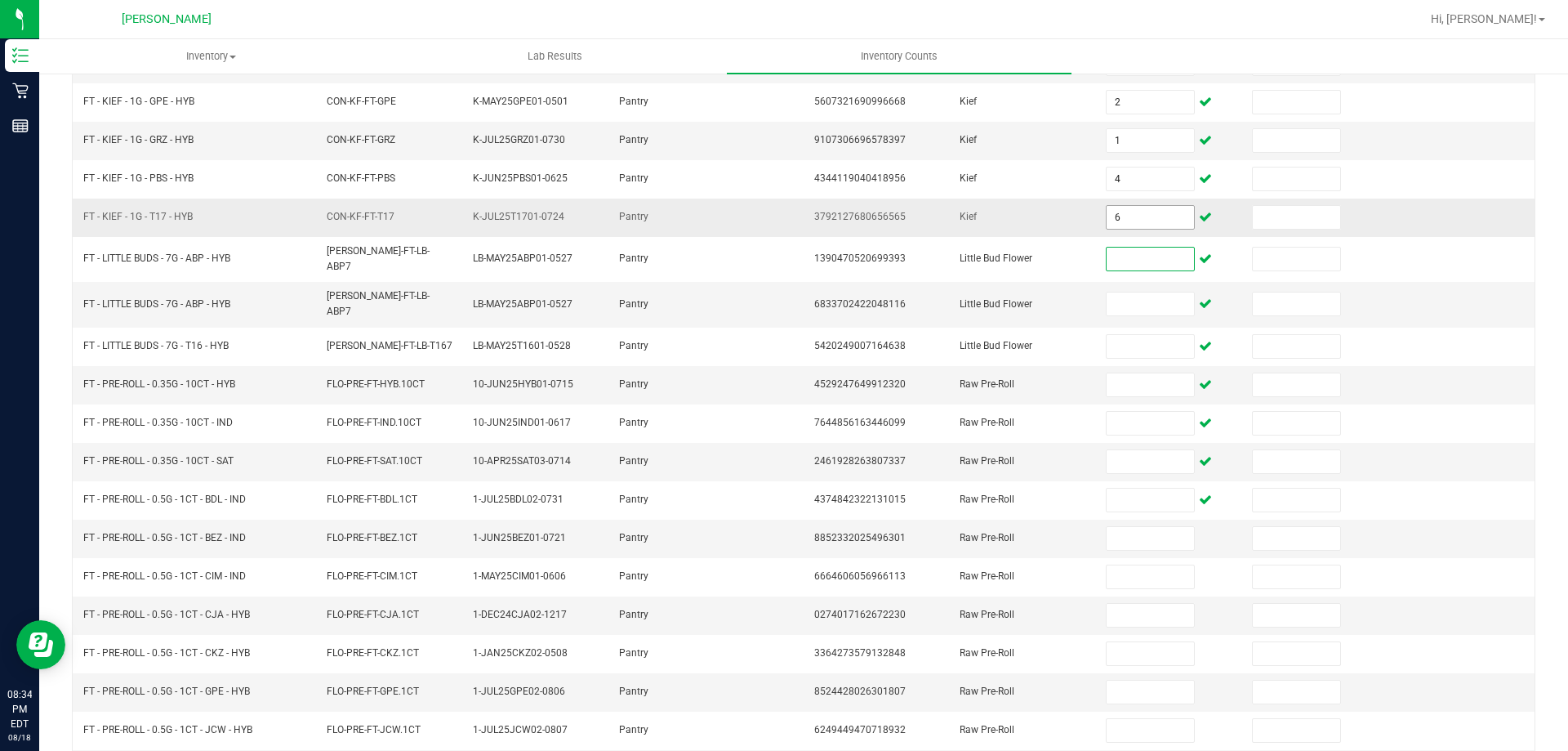
click at [1123, 219] on input "6" at bounding box center [1150, 217] width 87 height 23
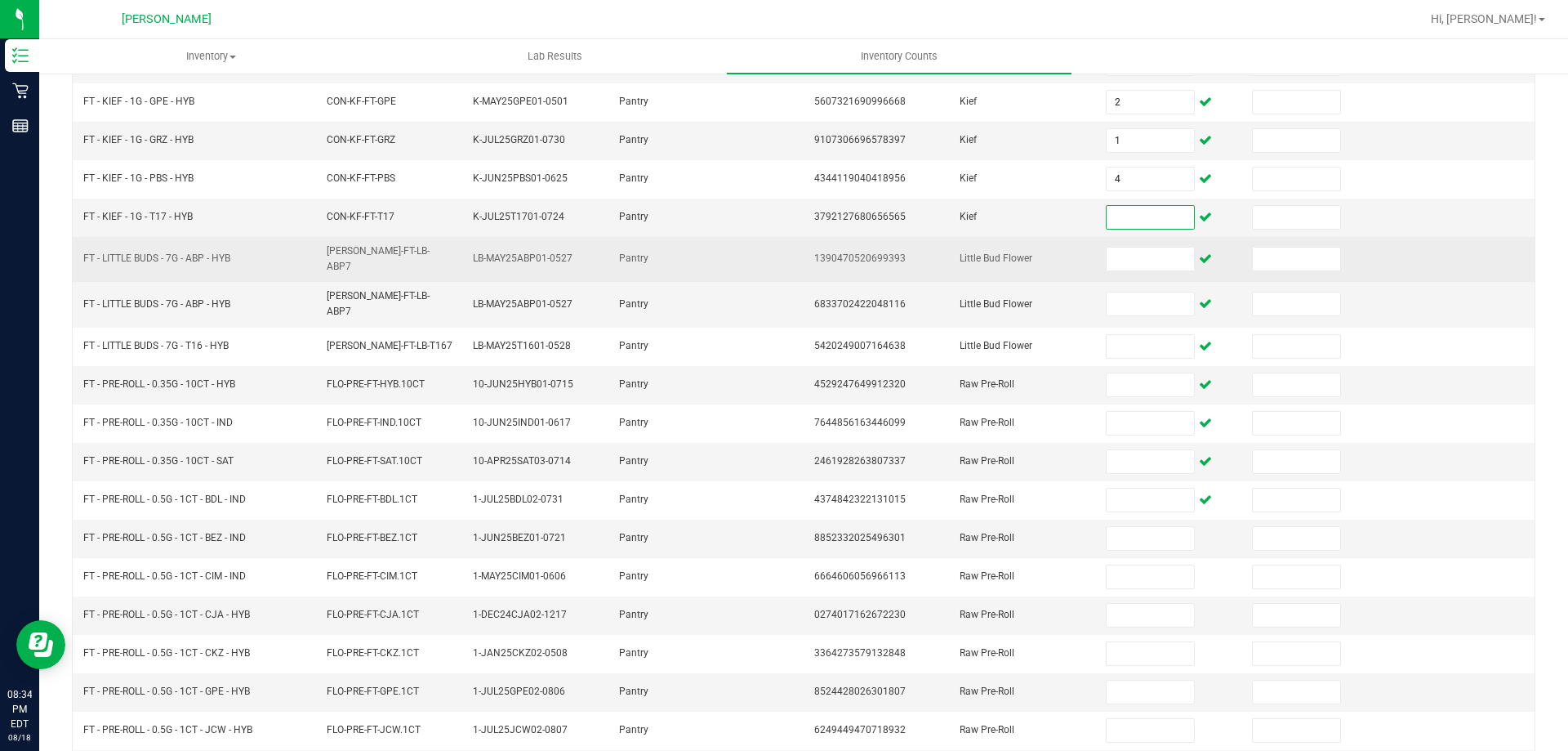
scroll to position [12, 0]
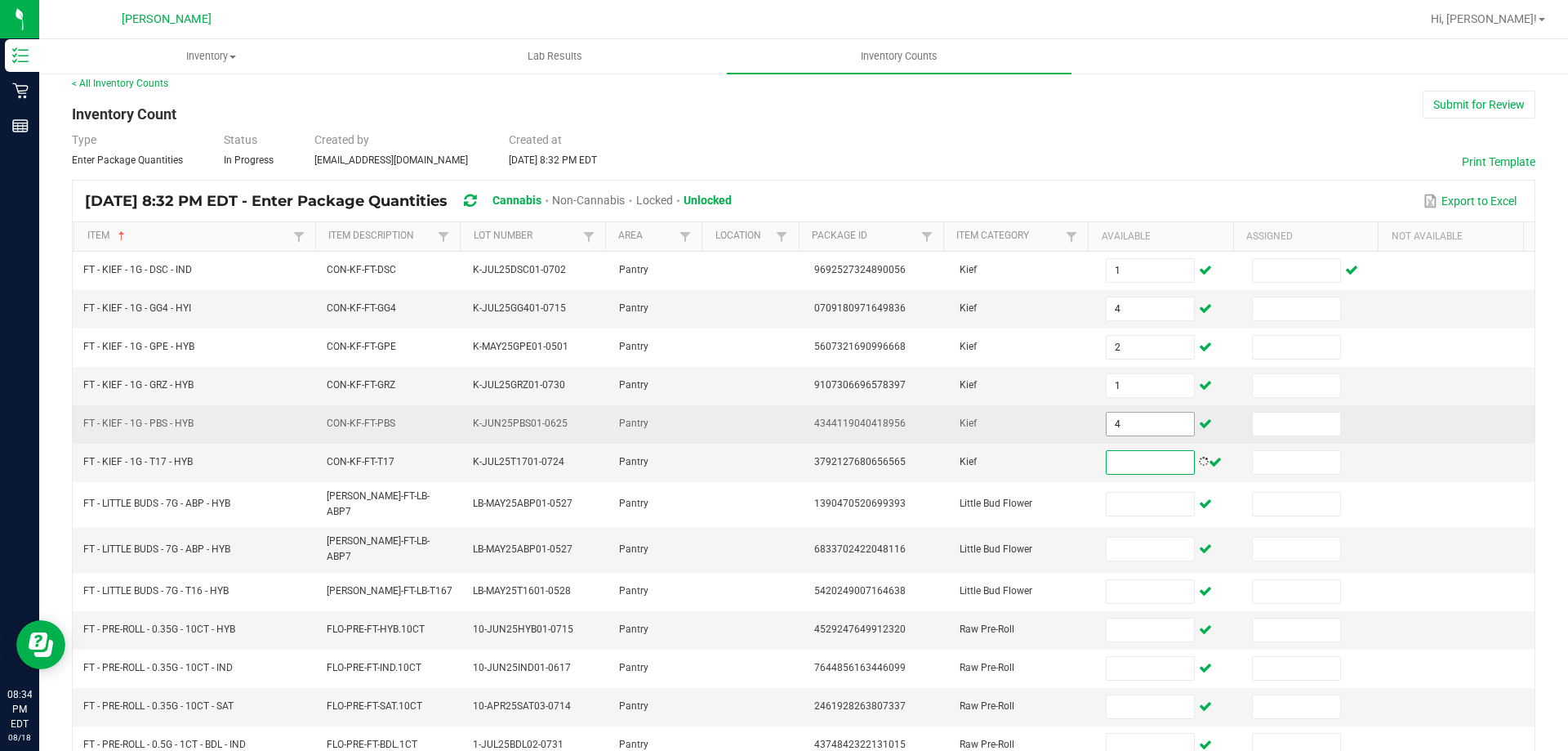
click at [1142, 430] on input "4" at bounding box center [1150, 423] width 87 height 23
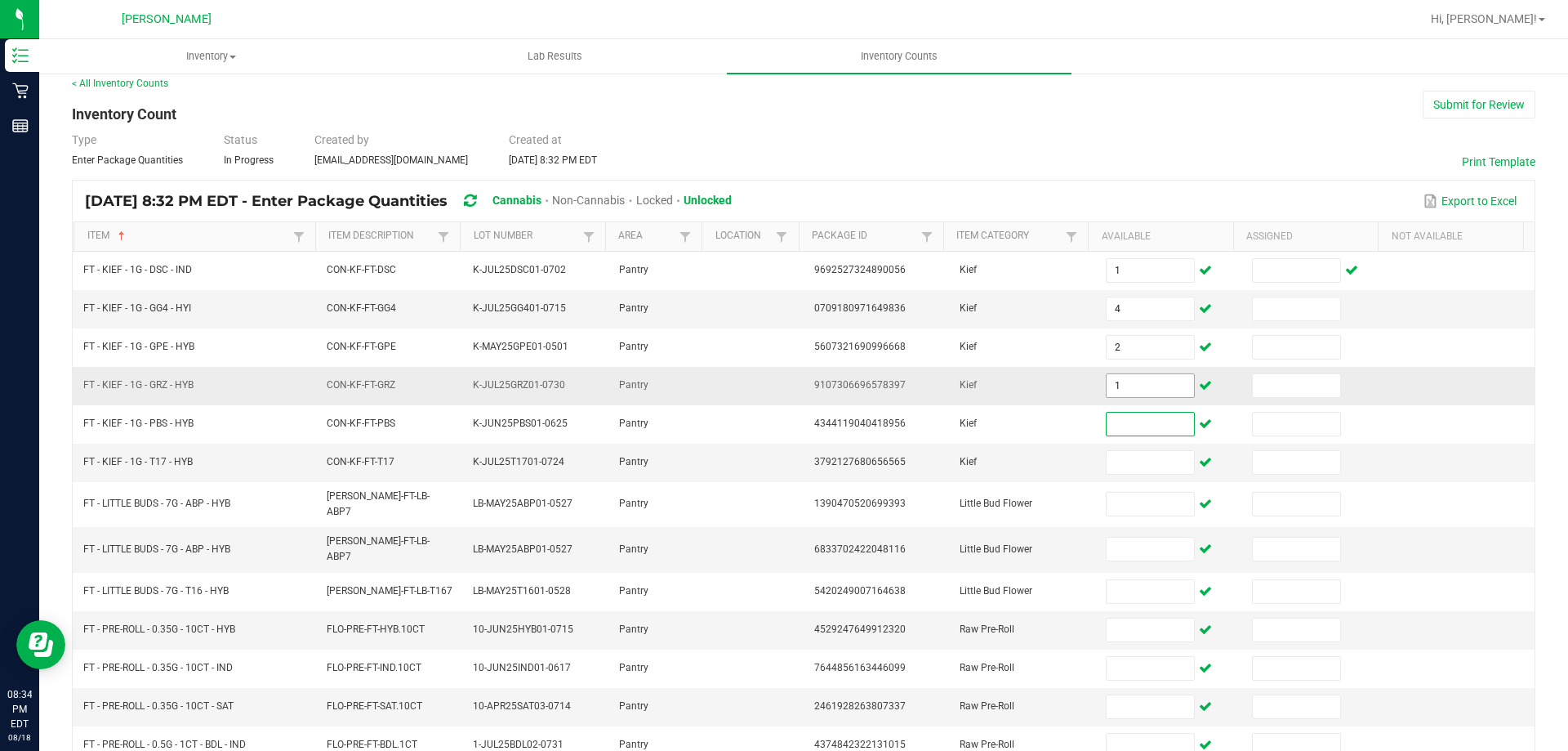
click at [1146, 384] on input "1" at bounding box center [1150, 385] width 87 height 23
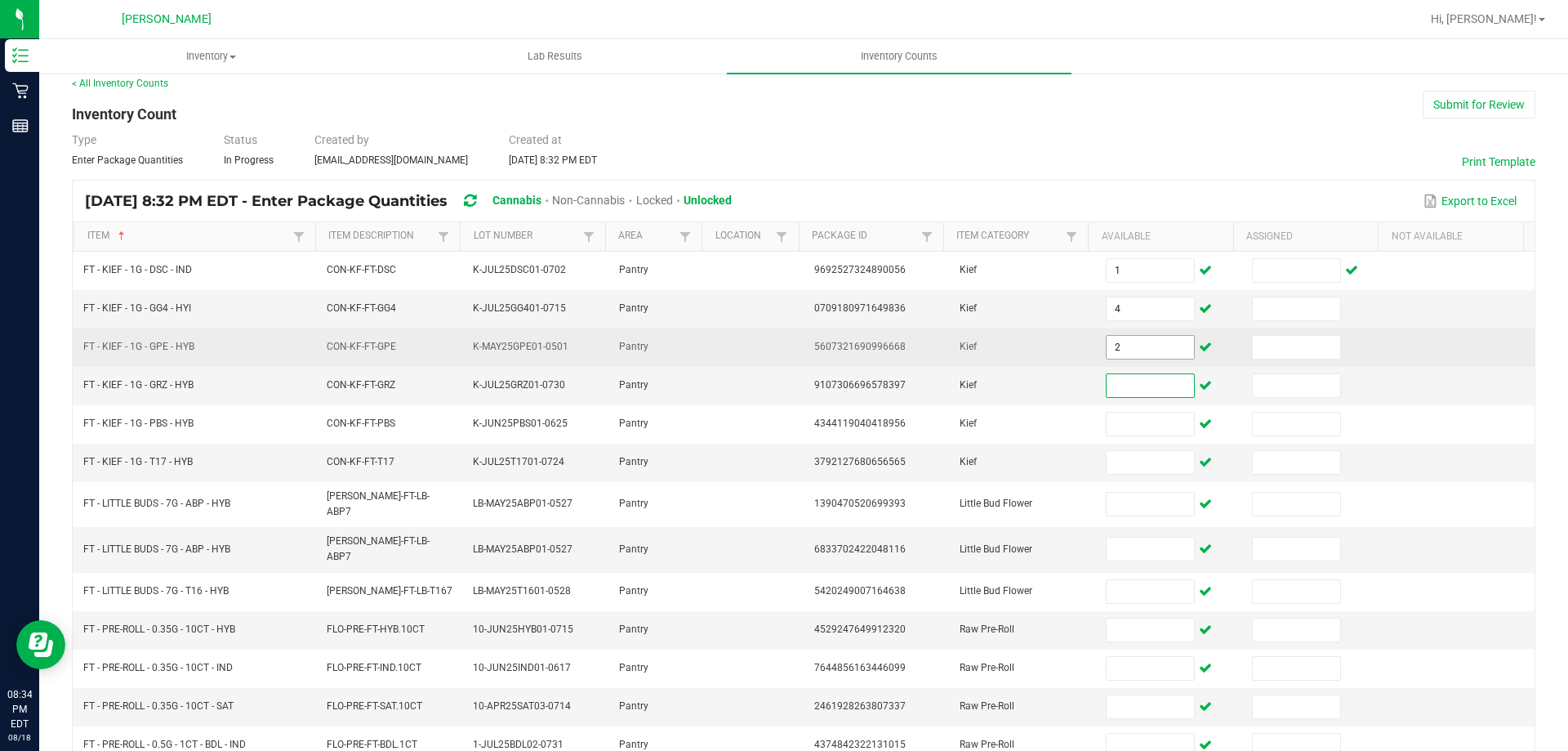
click at [1144, 346] on input "2" at bounding box center [1150, 347] width 87 height 23
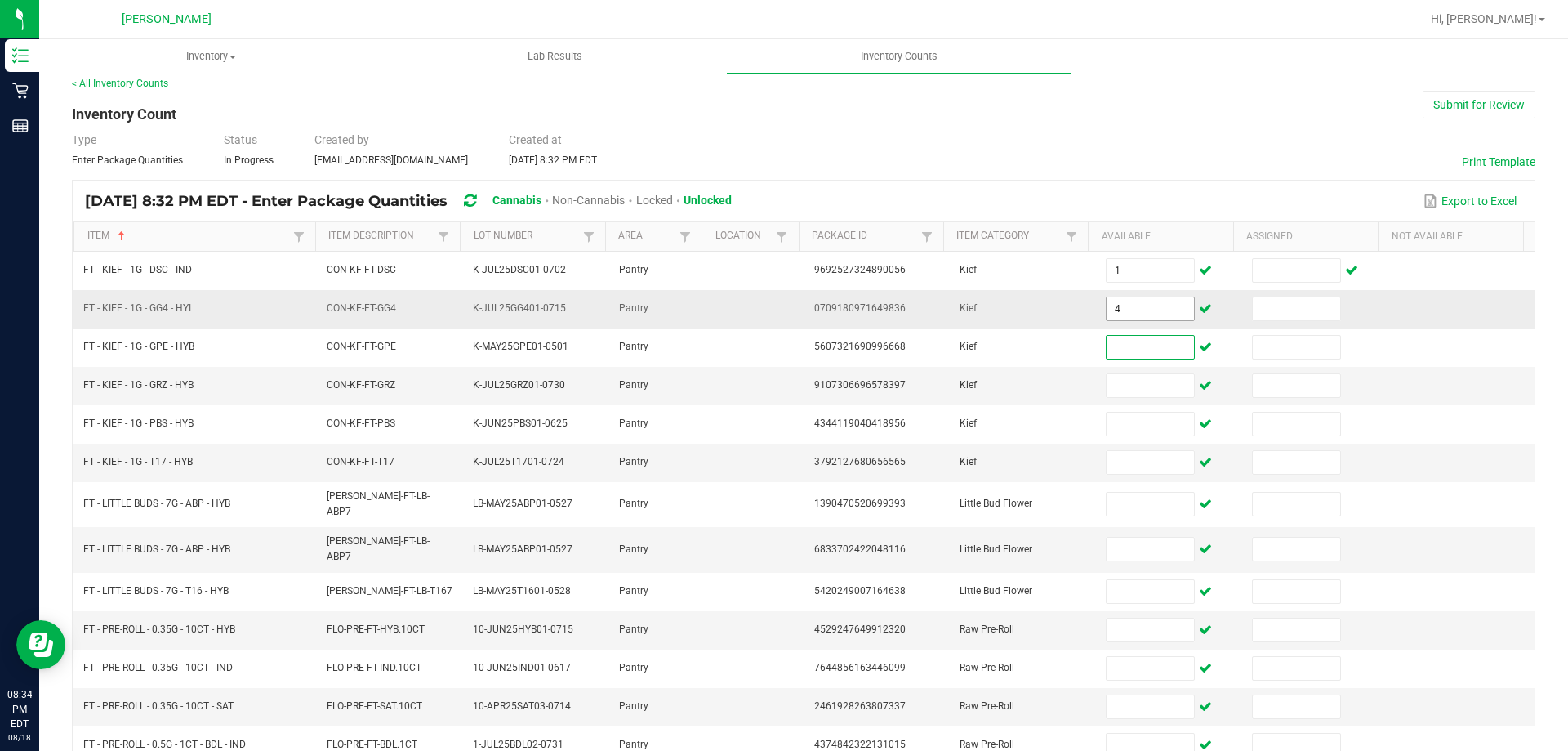
click at [1121, 309] on input "4" at bounding box center [1150, 309] width 87 height 23
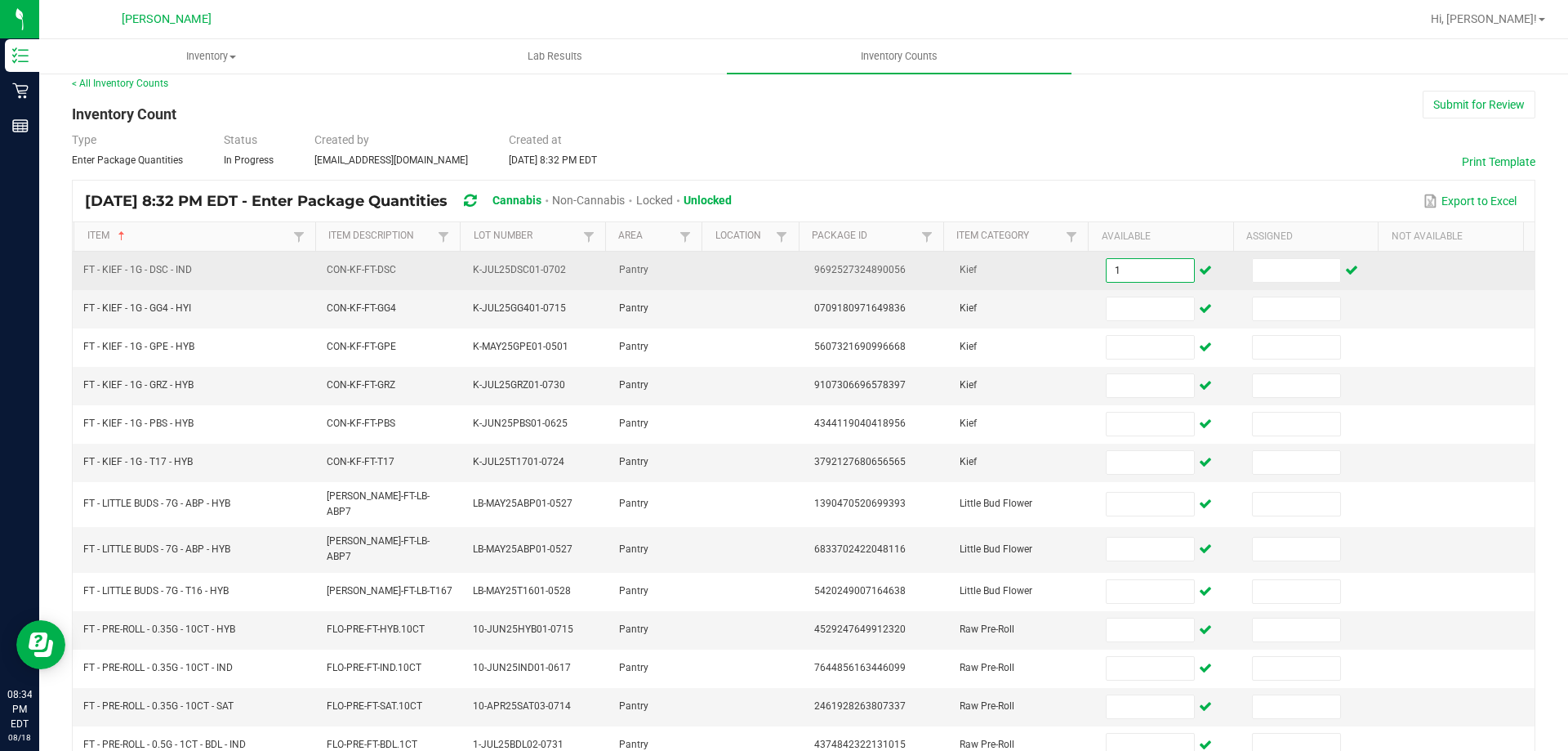
click at [1137, 270] on input "1" at bounding box center [1150, 270] width 87 height 23
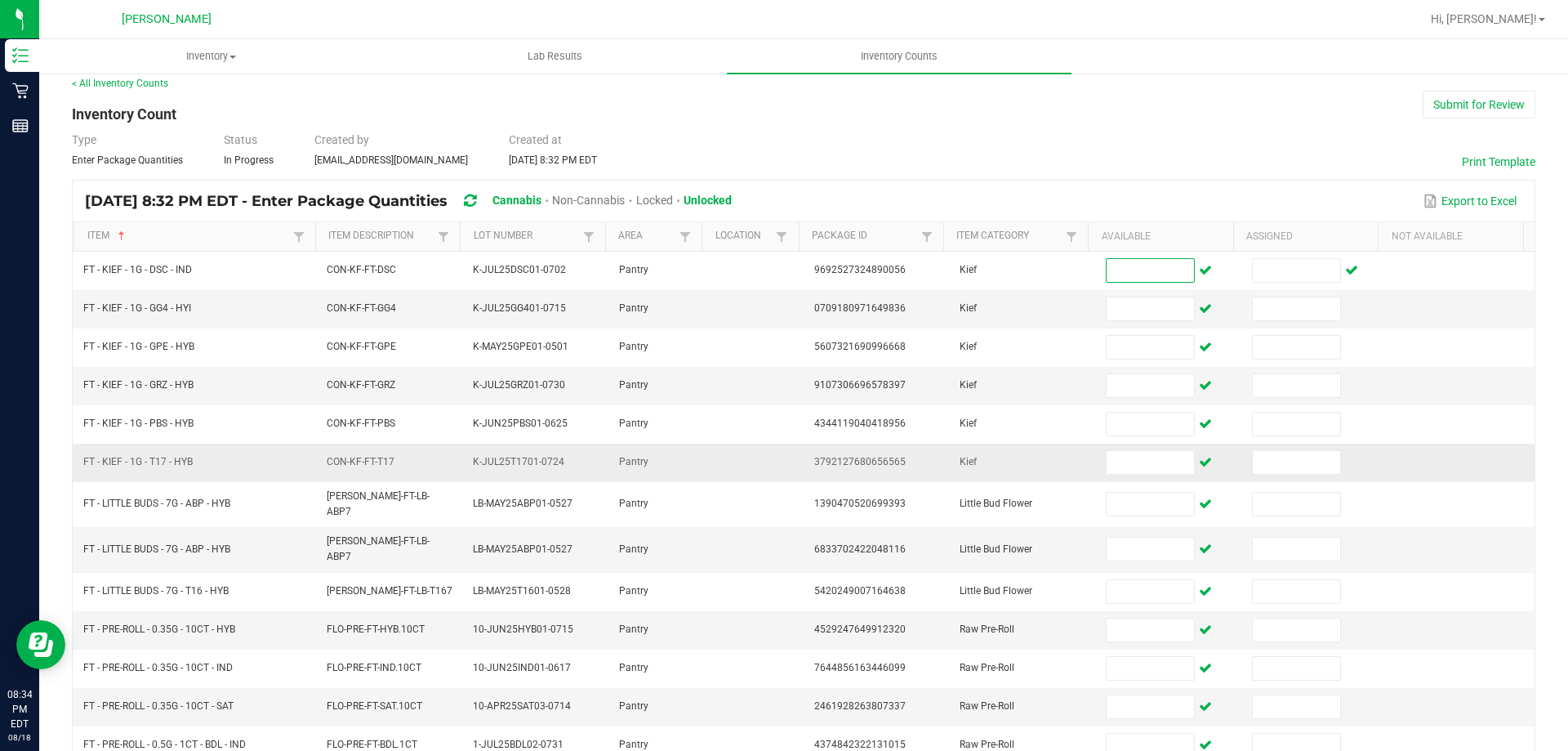
click at [778, 447] on td at bounding box center [754, 462] width 97 height 38
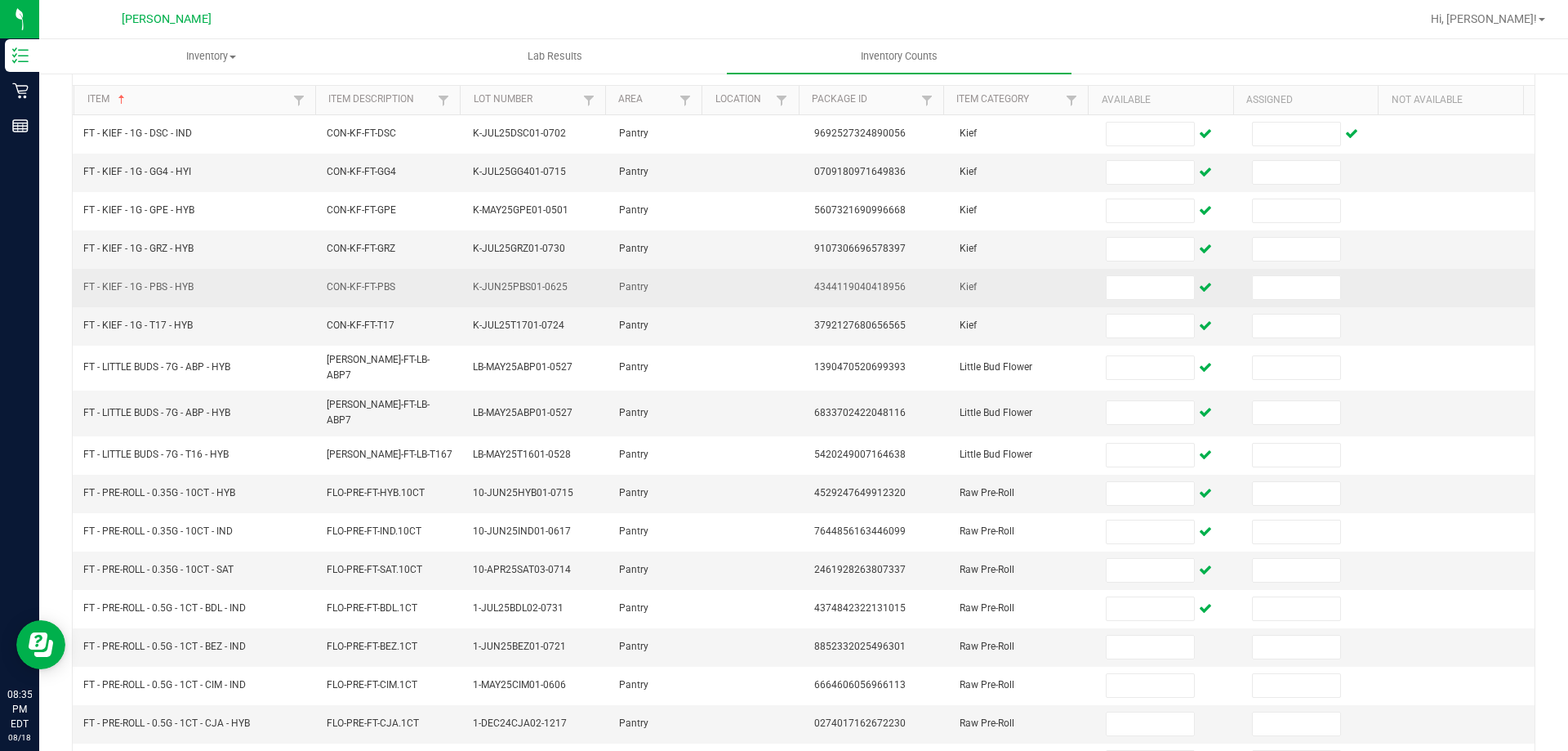
scroll to position [0, 0]
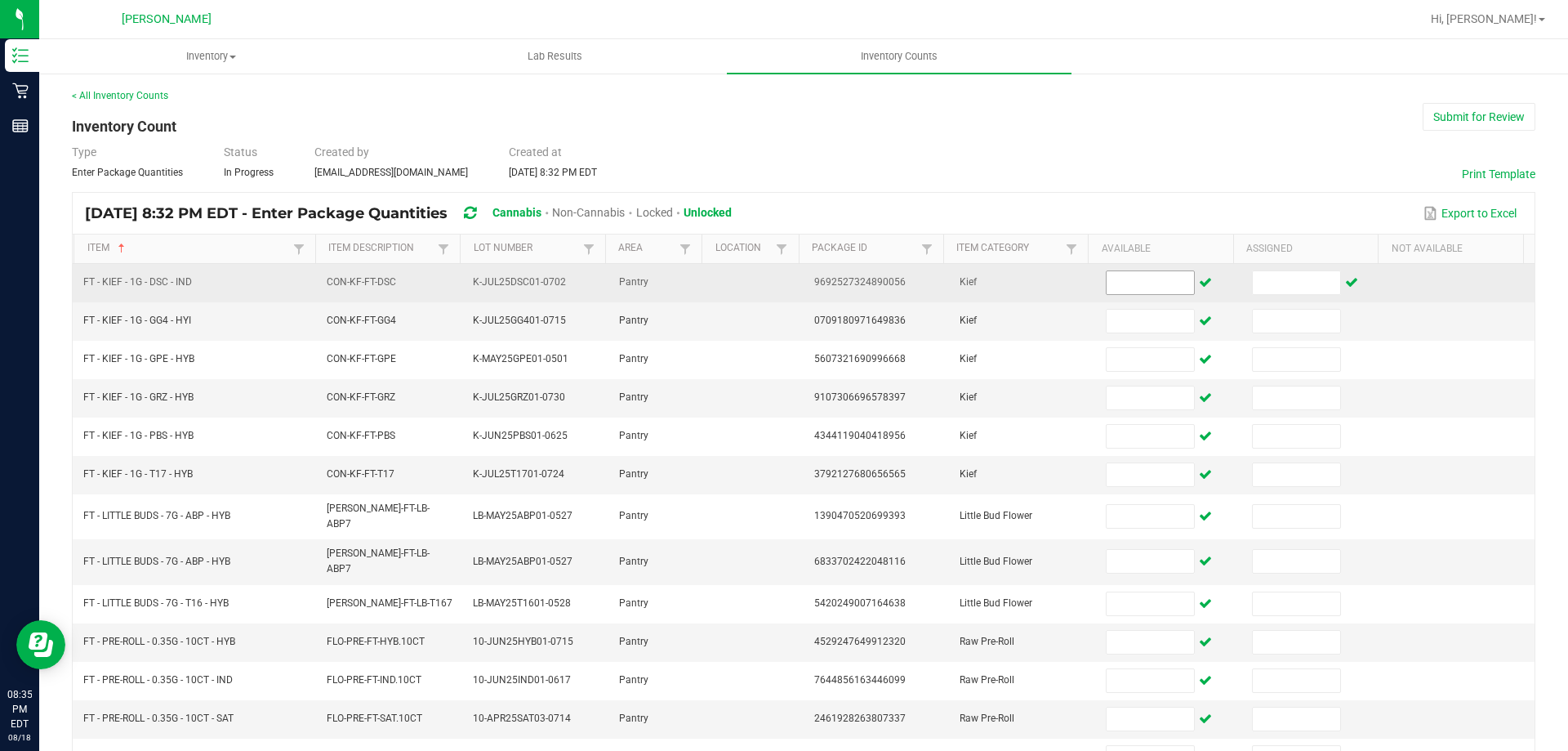
click at [1160, 283] on input at bounding box center [1150, 283] width 87 height 23
type input "1"
type input "4"
type input "2"
type input "1"
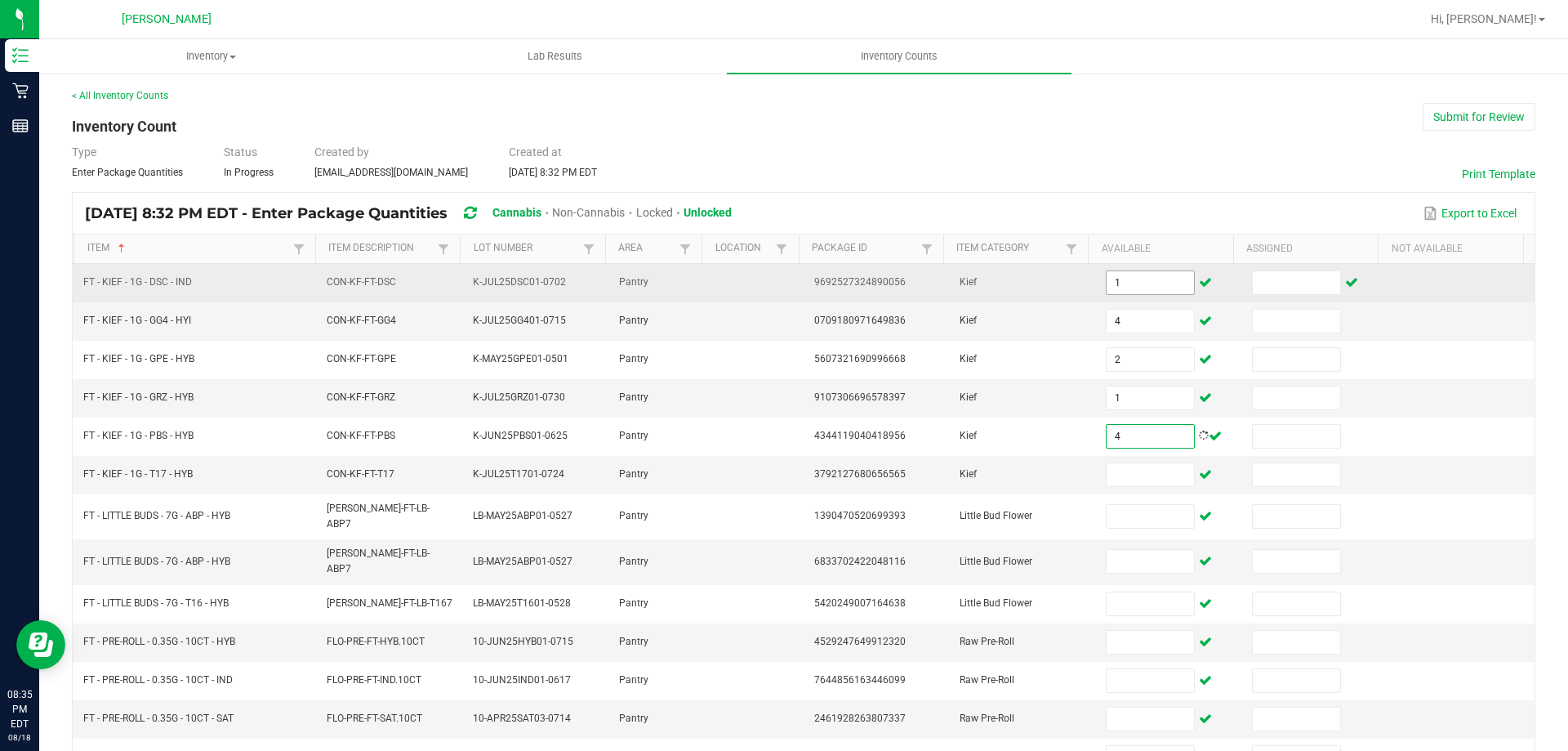
type input "4"
type input "6"
type input "7"
type input "1"
type input "20"
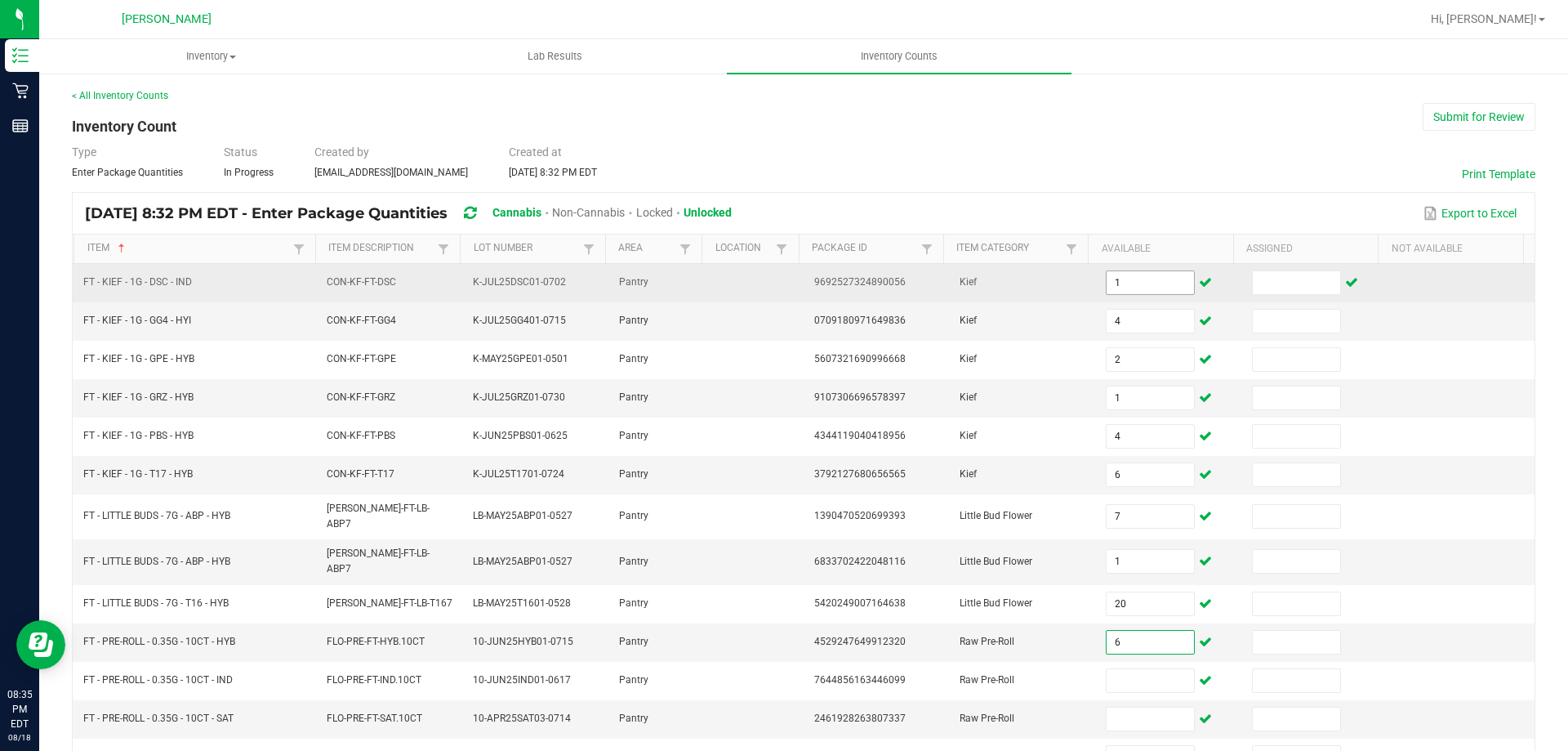
type input "6"
type input "20"
type input "22"
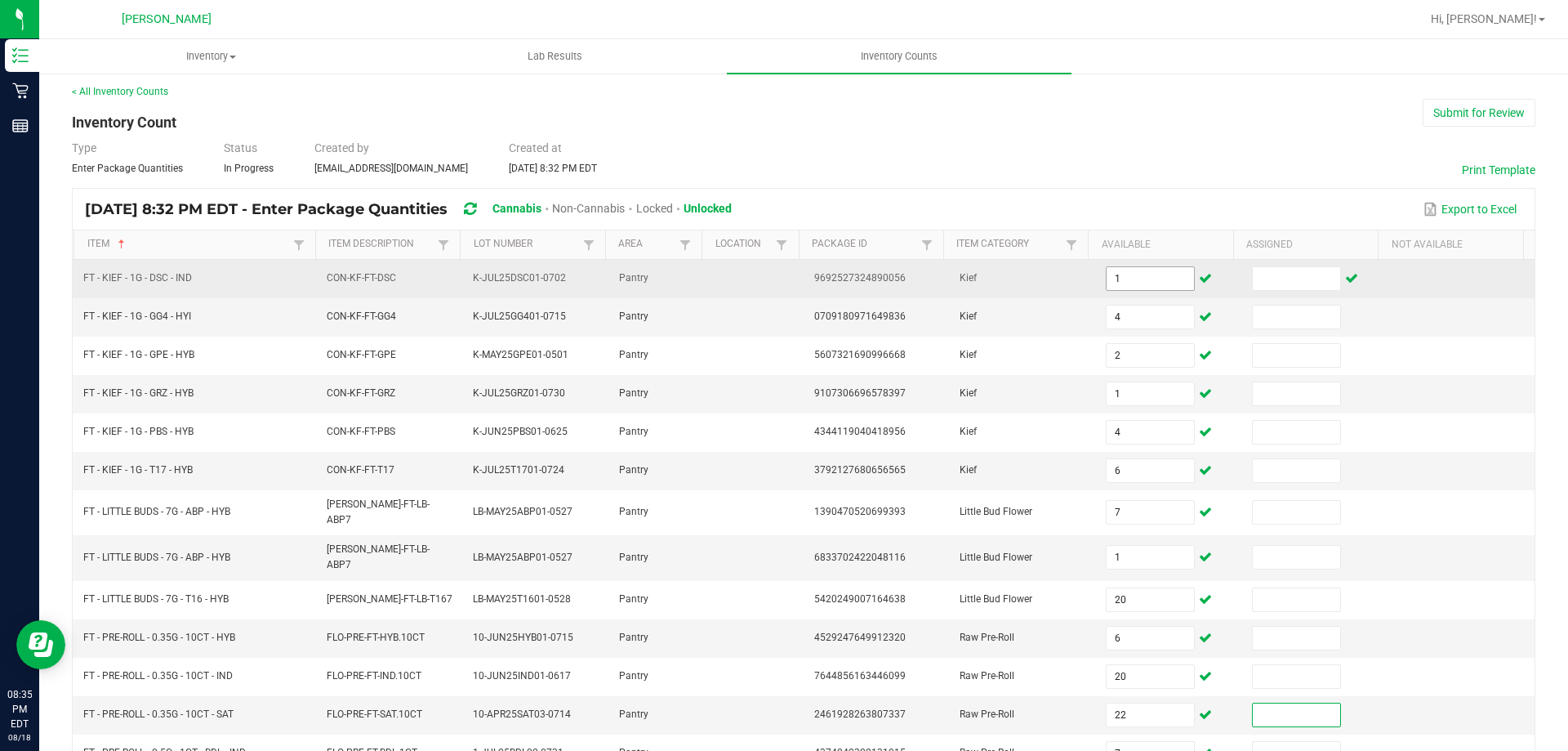
type input "7"
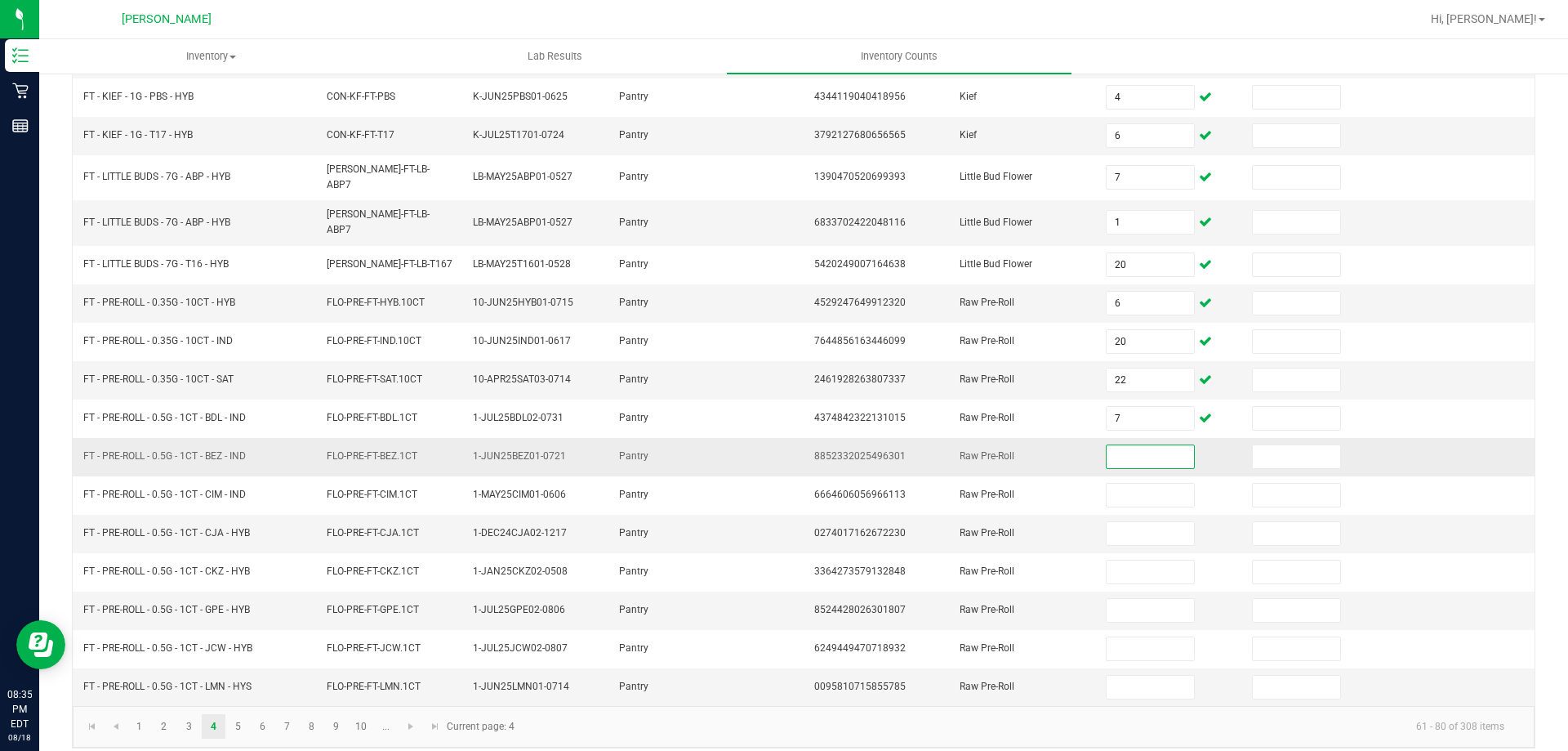
click at [1137, 447] on input at bounding box center [1150, 456] width 87 height 23
type input "0"
type input "2"
type input "3"
type input "25"
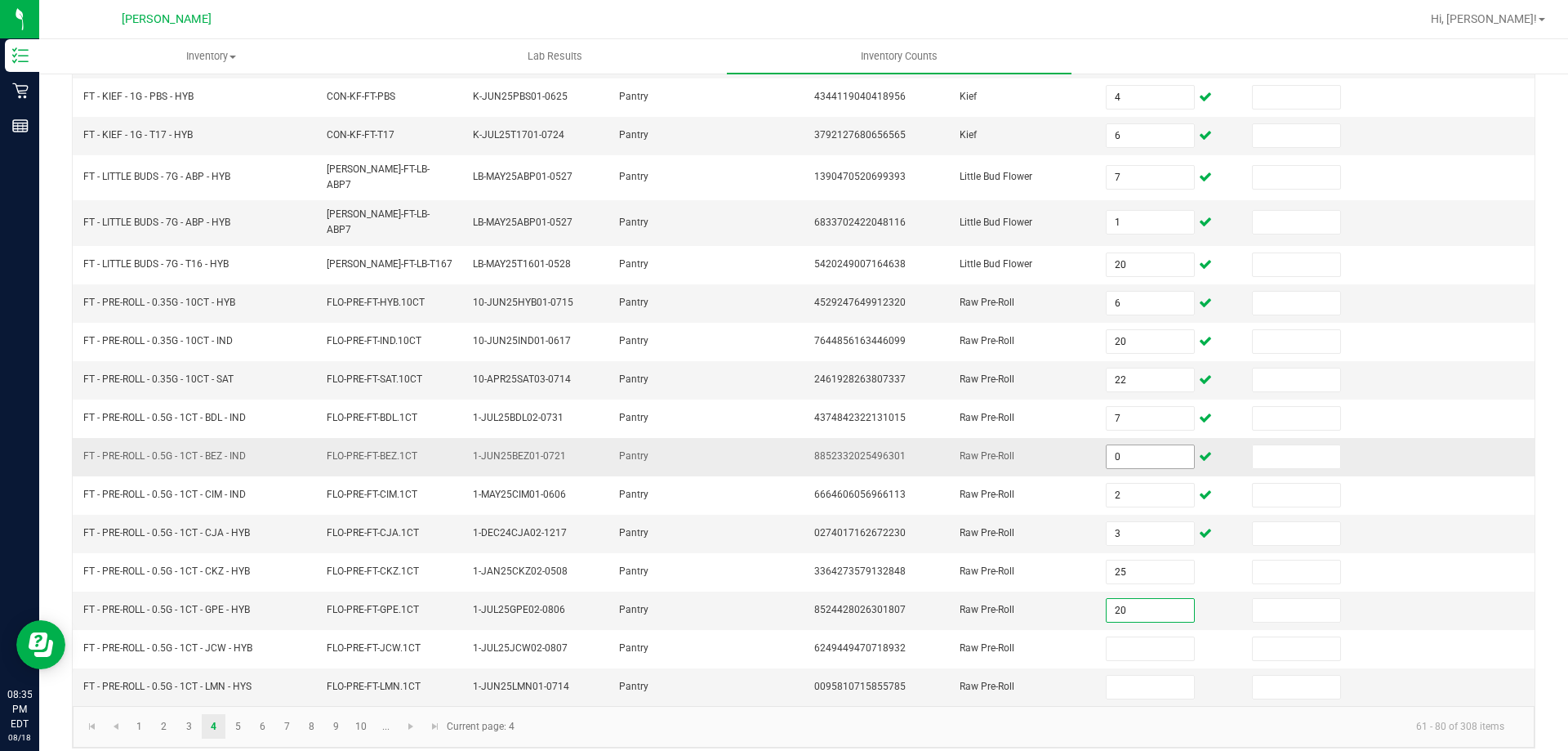
type input "20"
type input "22"
type input "10"
click at [420, 714] on link at bounding box center [411, 726] width 24 height 25
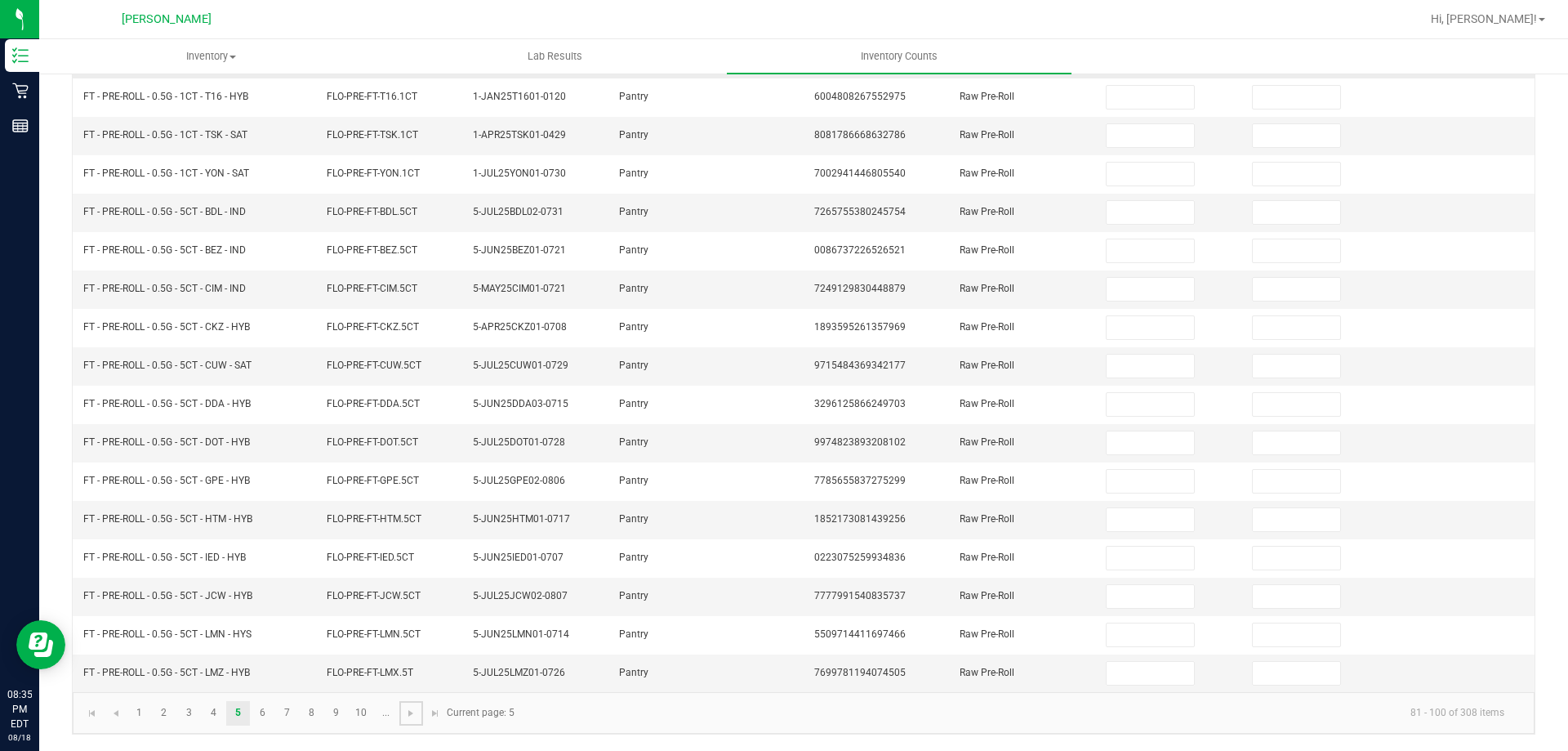
scroll to position [0, 0]
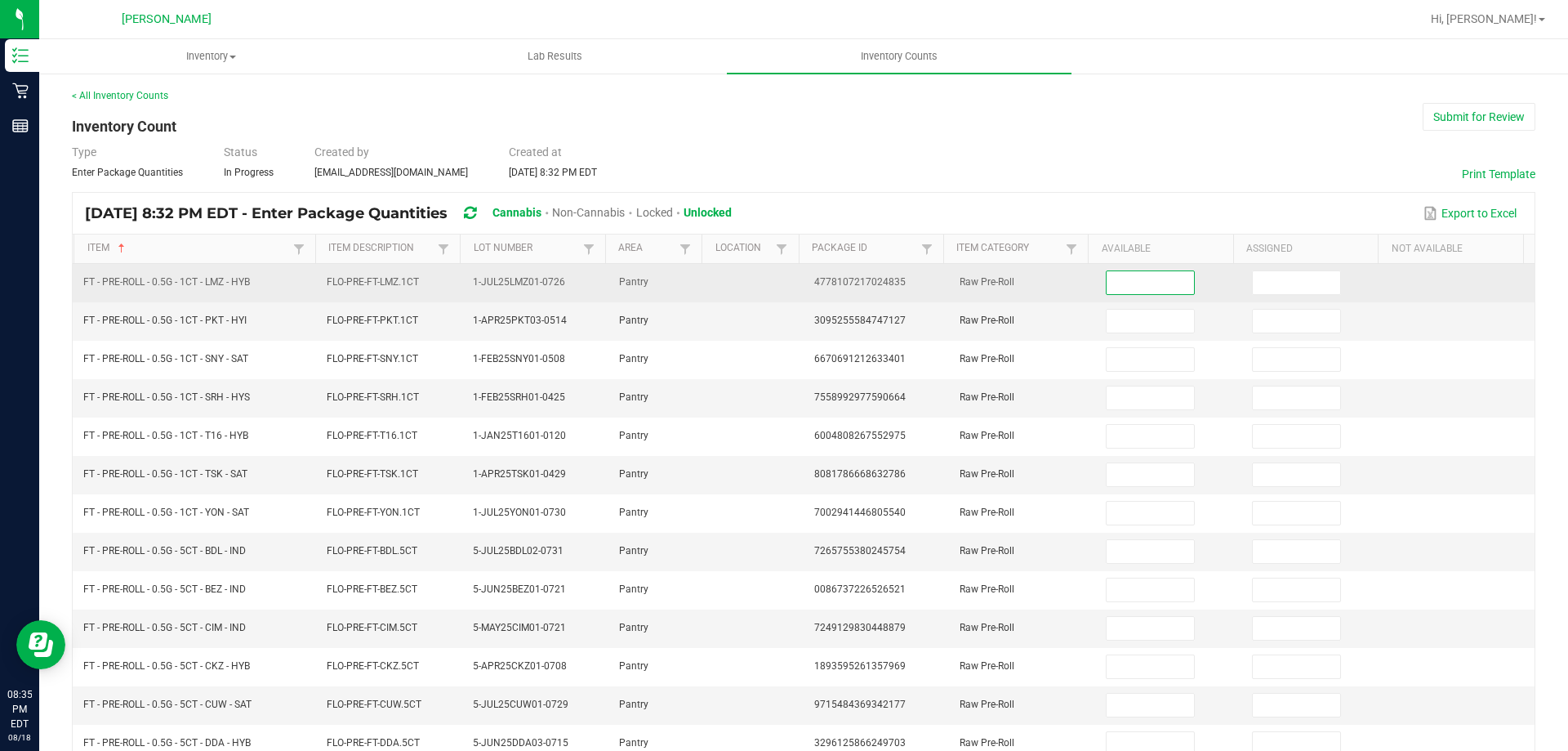
click at [1144, 288] on input at bounding box center [1150, 283] width 87 height 23
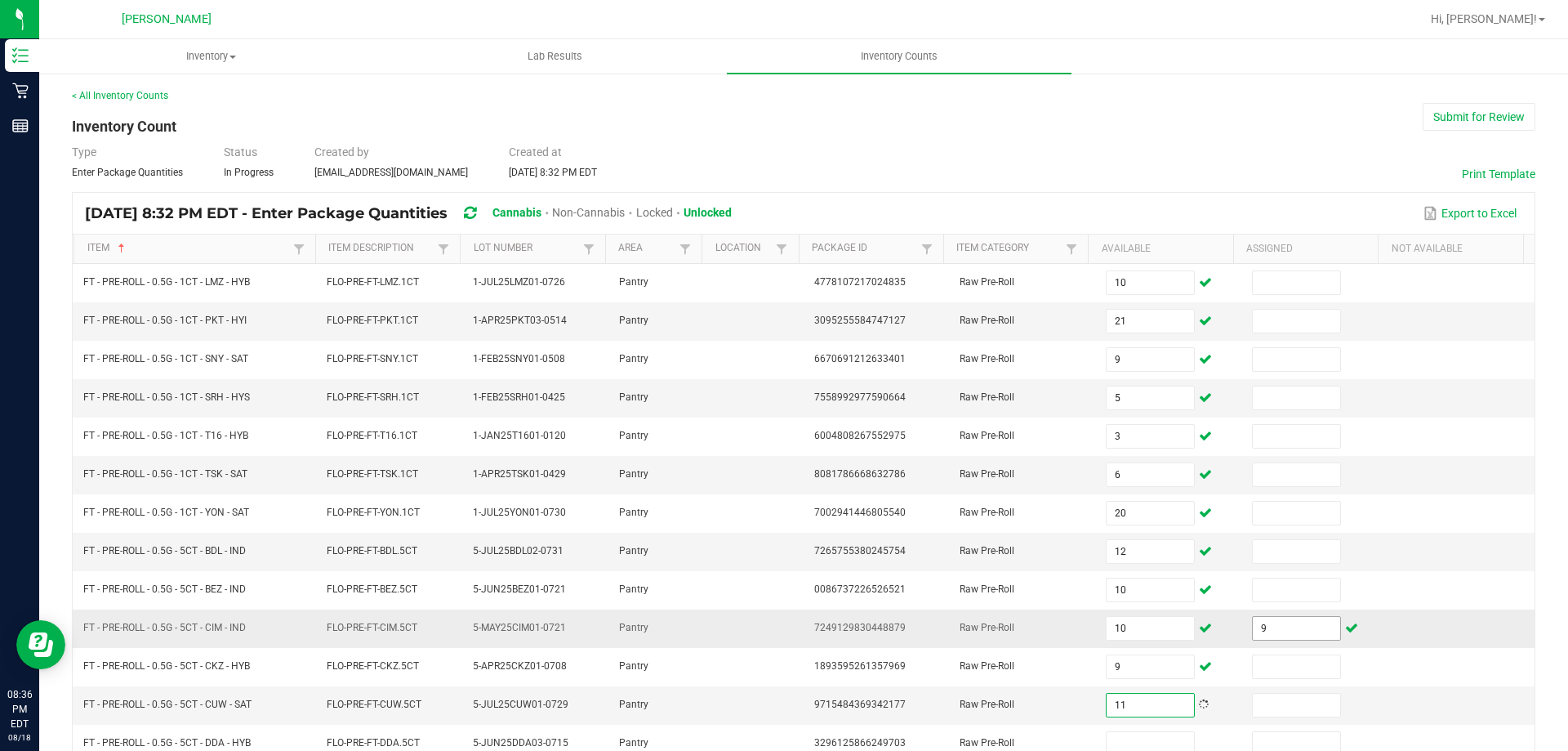
click at [1294, 632] on input "9" at bounding box center [1296, 627] width 87 height 23
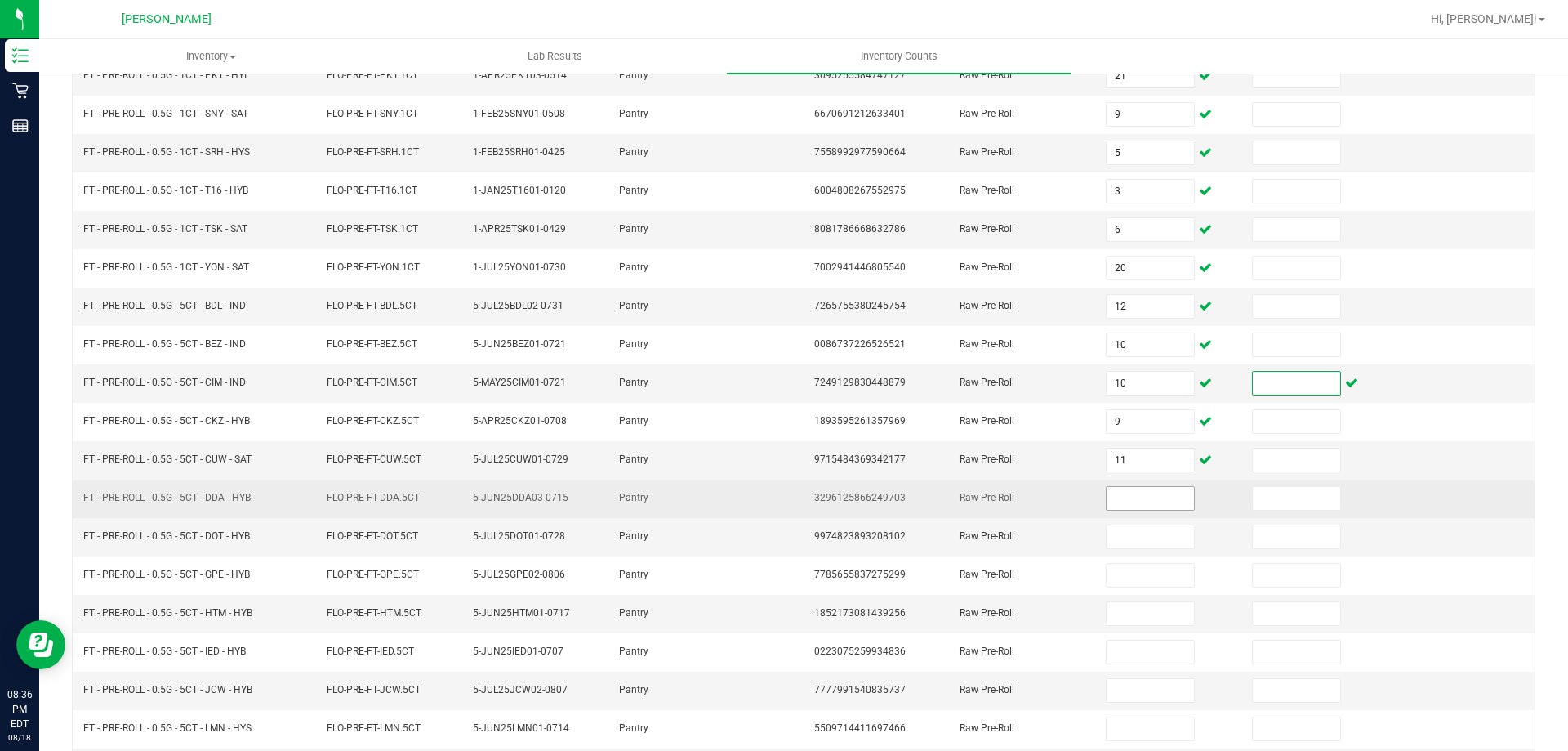
click at [1137, 504] on input at bounding box center [1150, 497] width 87 height 23
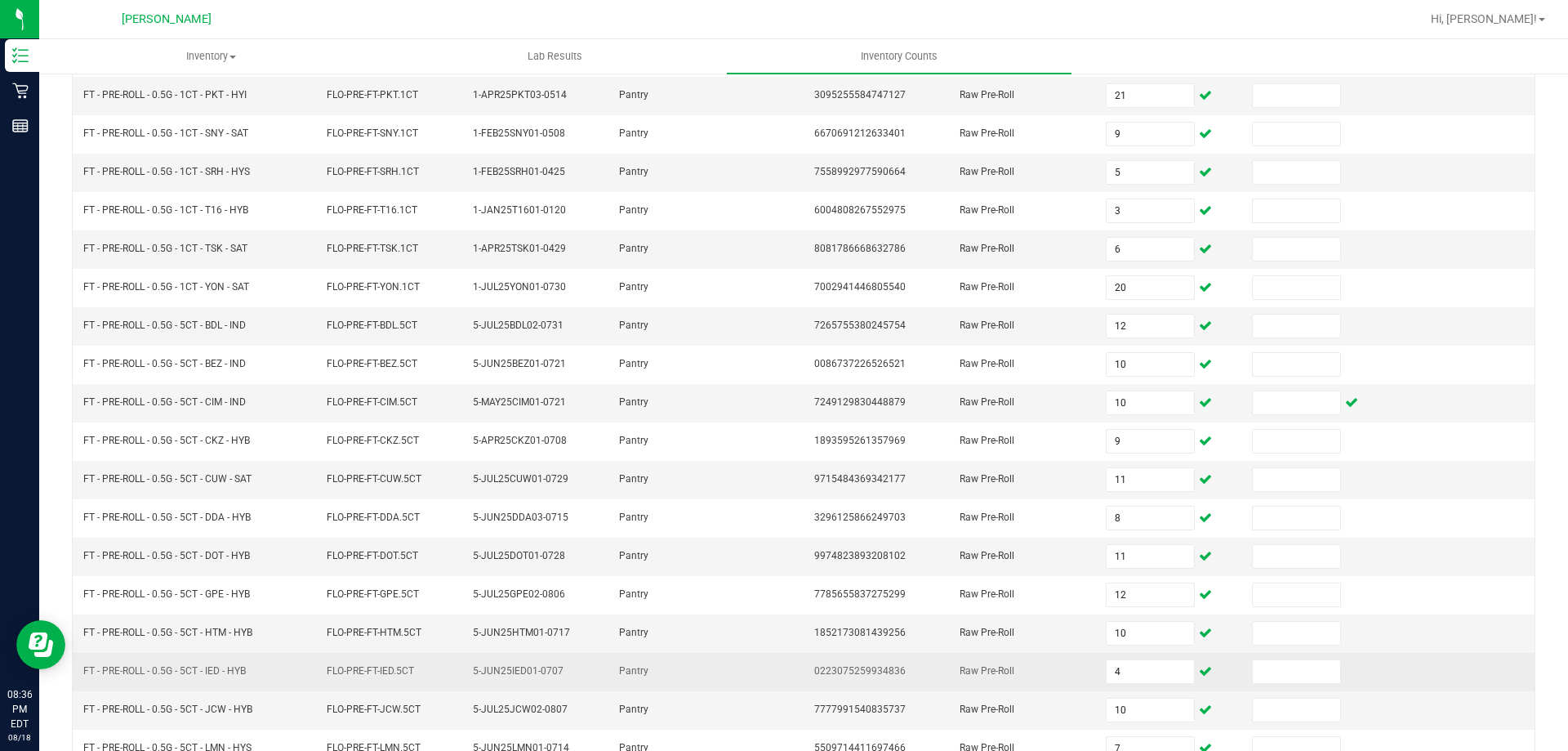
scroll to position [339, 0]
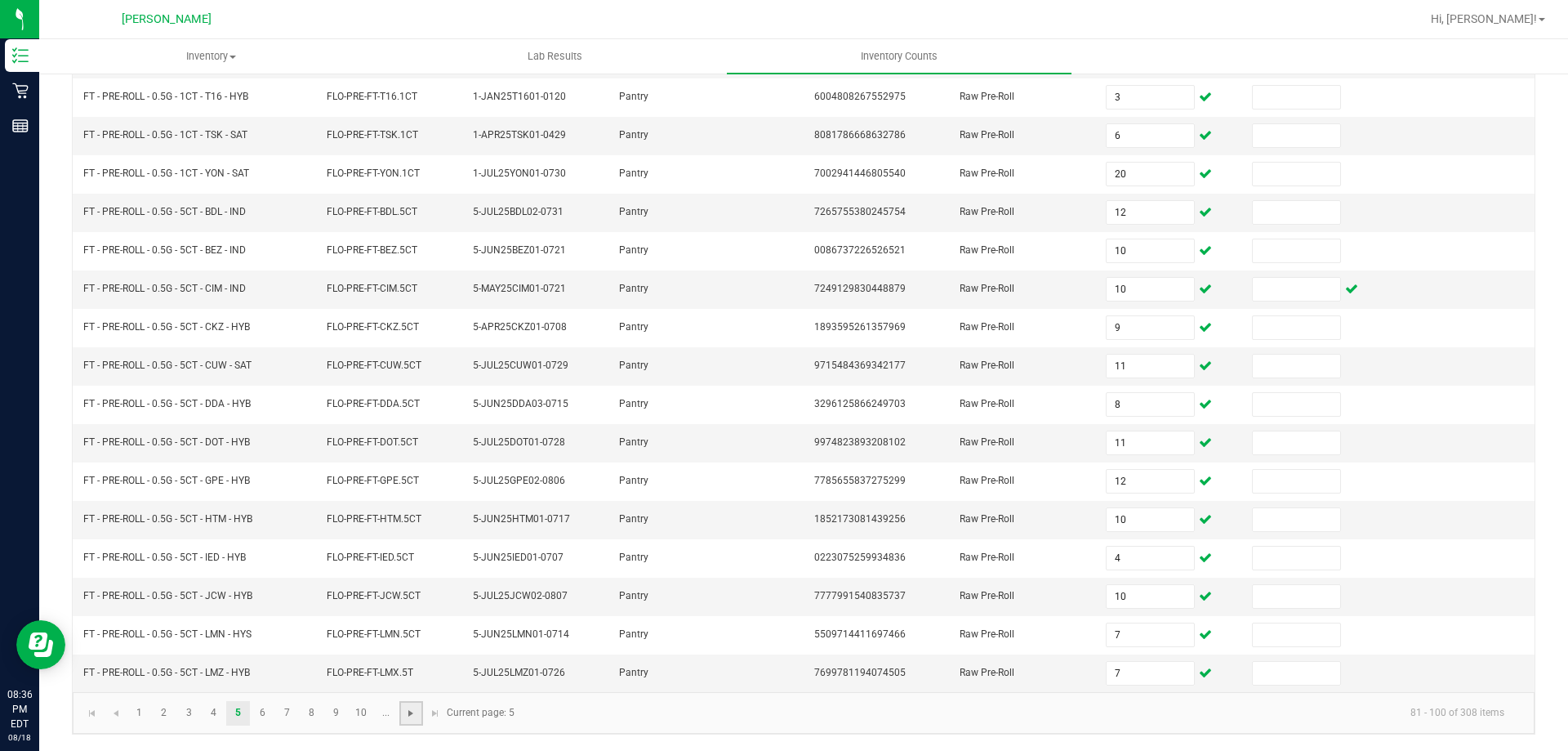
click at [406, 714] on span "Go to the next page" at bounding box center [410, 712] width 13 height 13
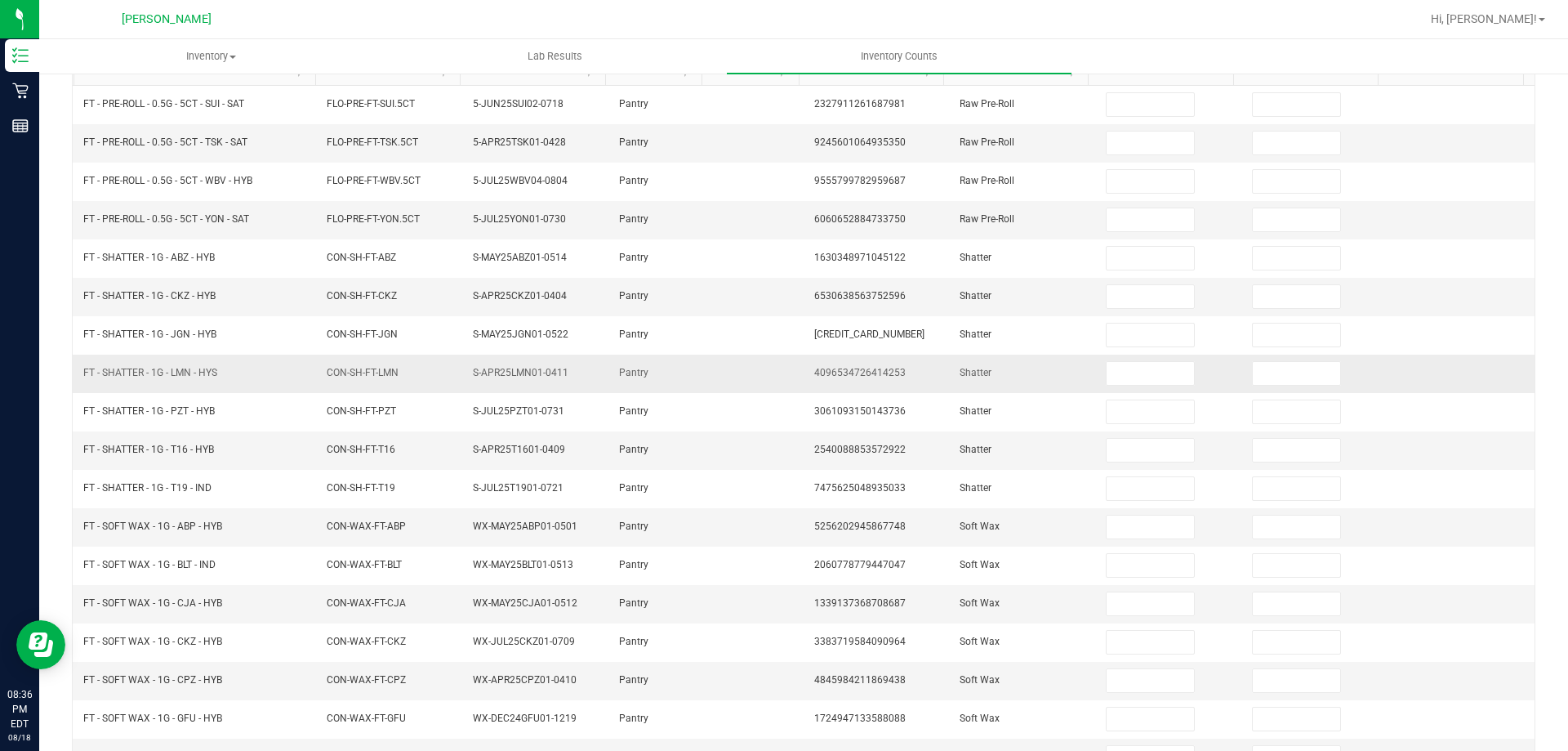
scroll to position [0, 0]
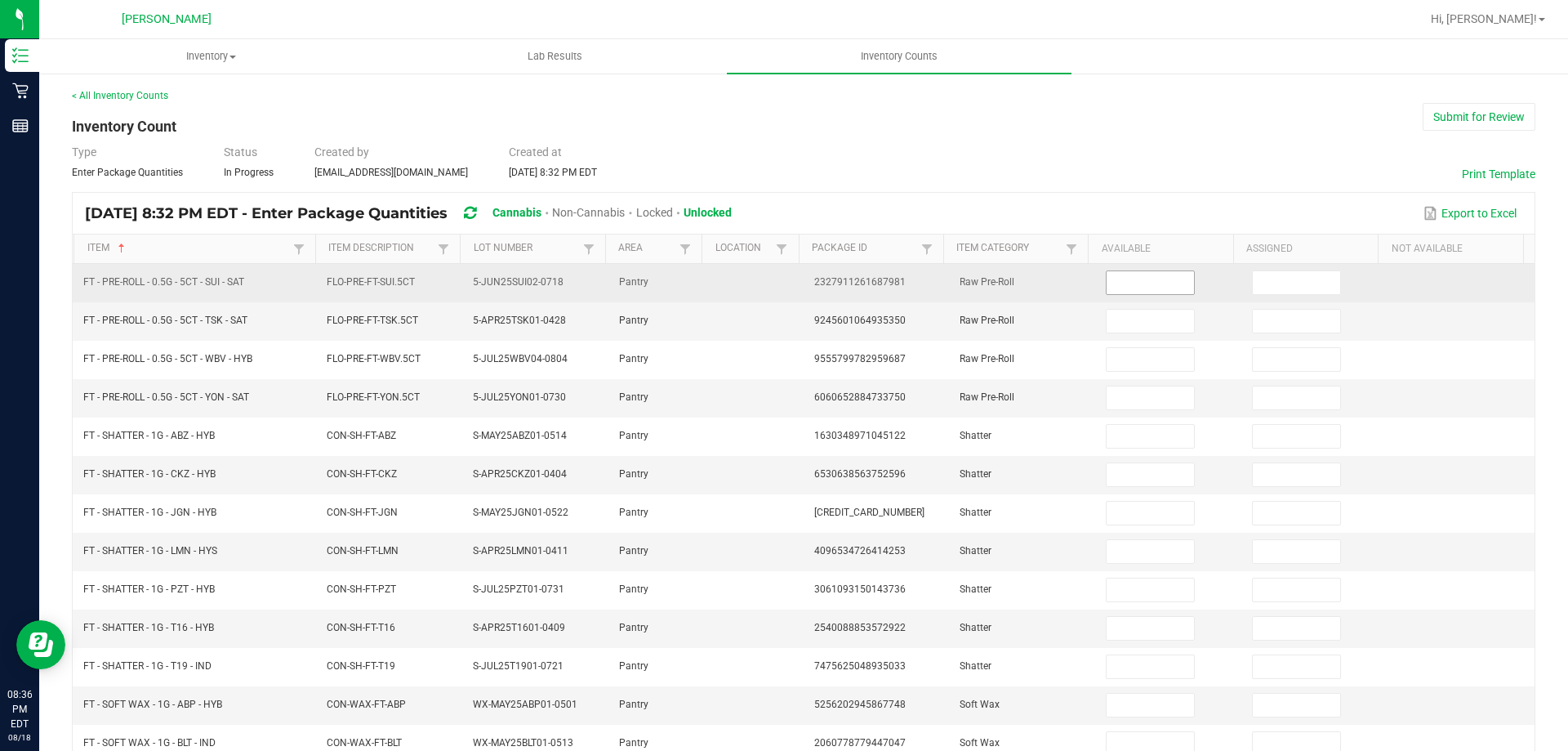
click at [1108, 274] on input at bounding box center [1150, 283] width 87 height 23
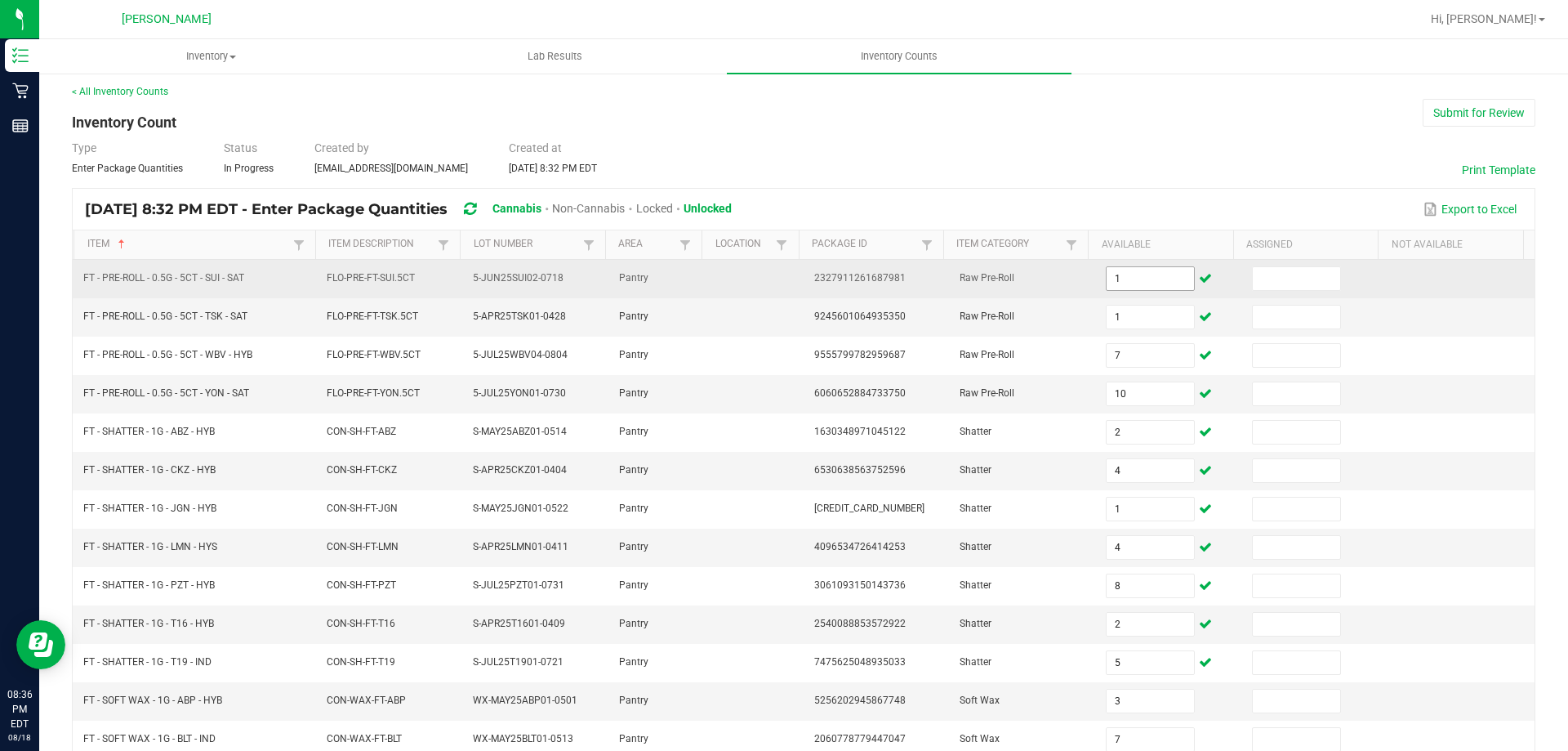
scroll to position [339, 0]
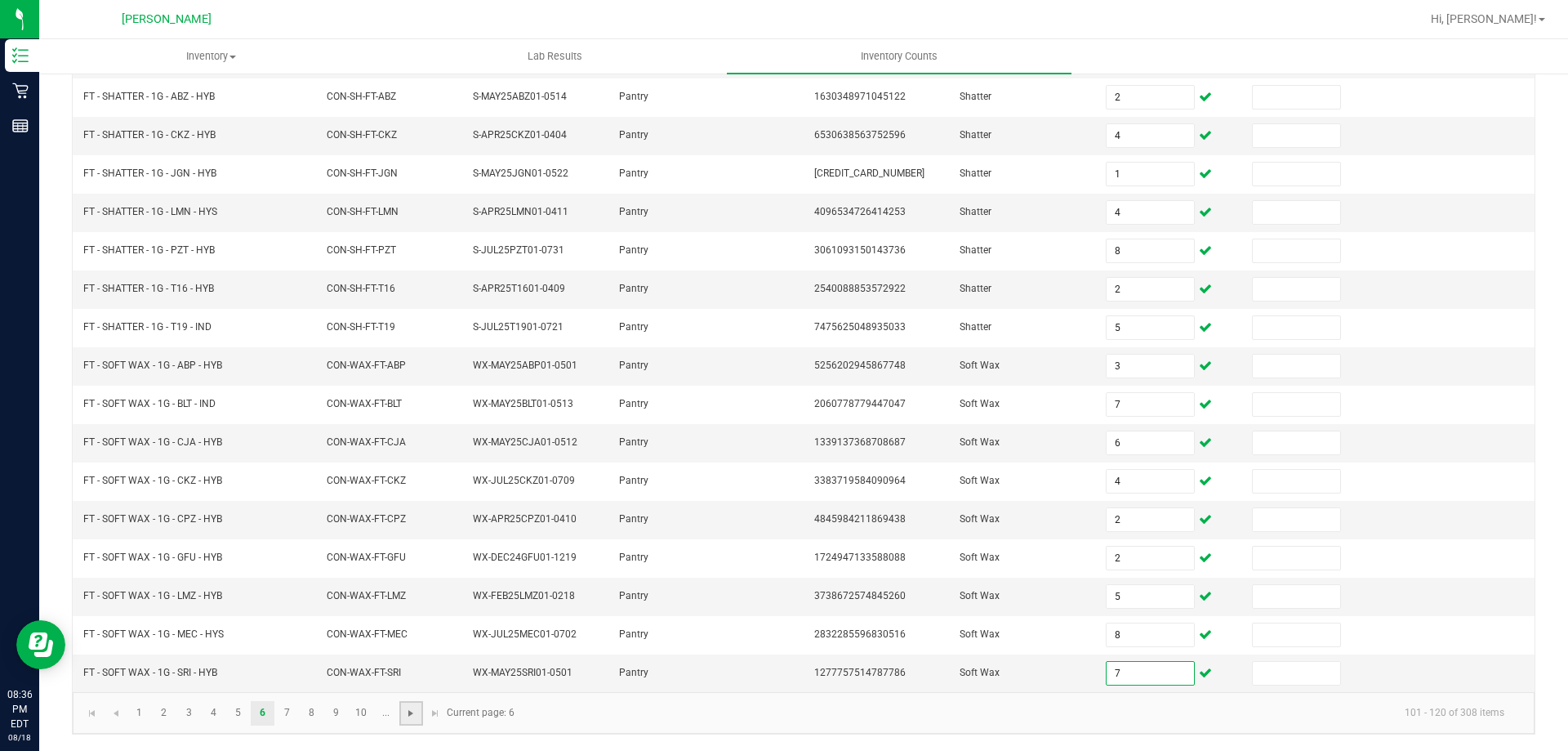
click at [406, 709] on span "Go to the next page" at bounding box center [410, 712] width 13 height 13
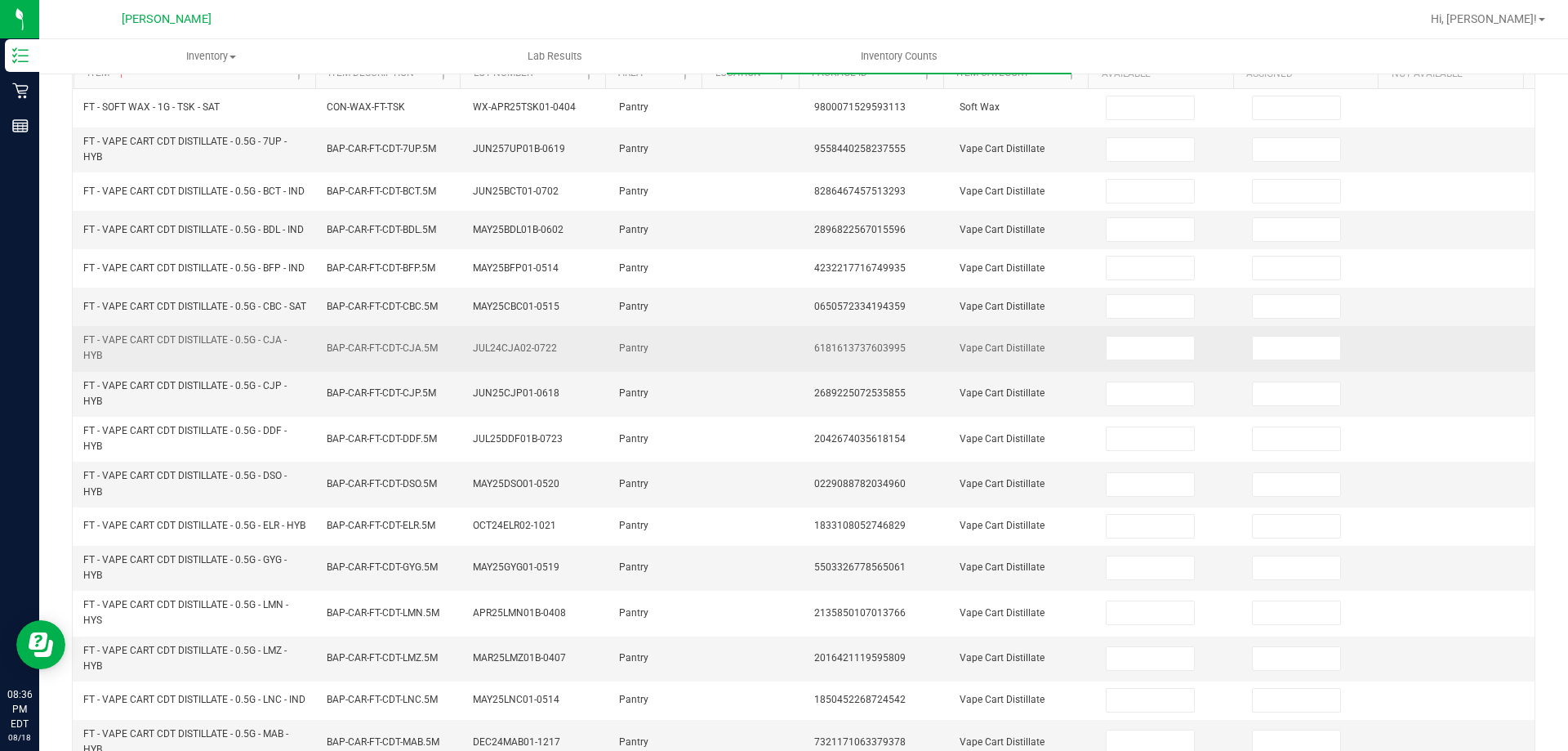
scroll to position [0, 0]
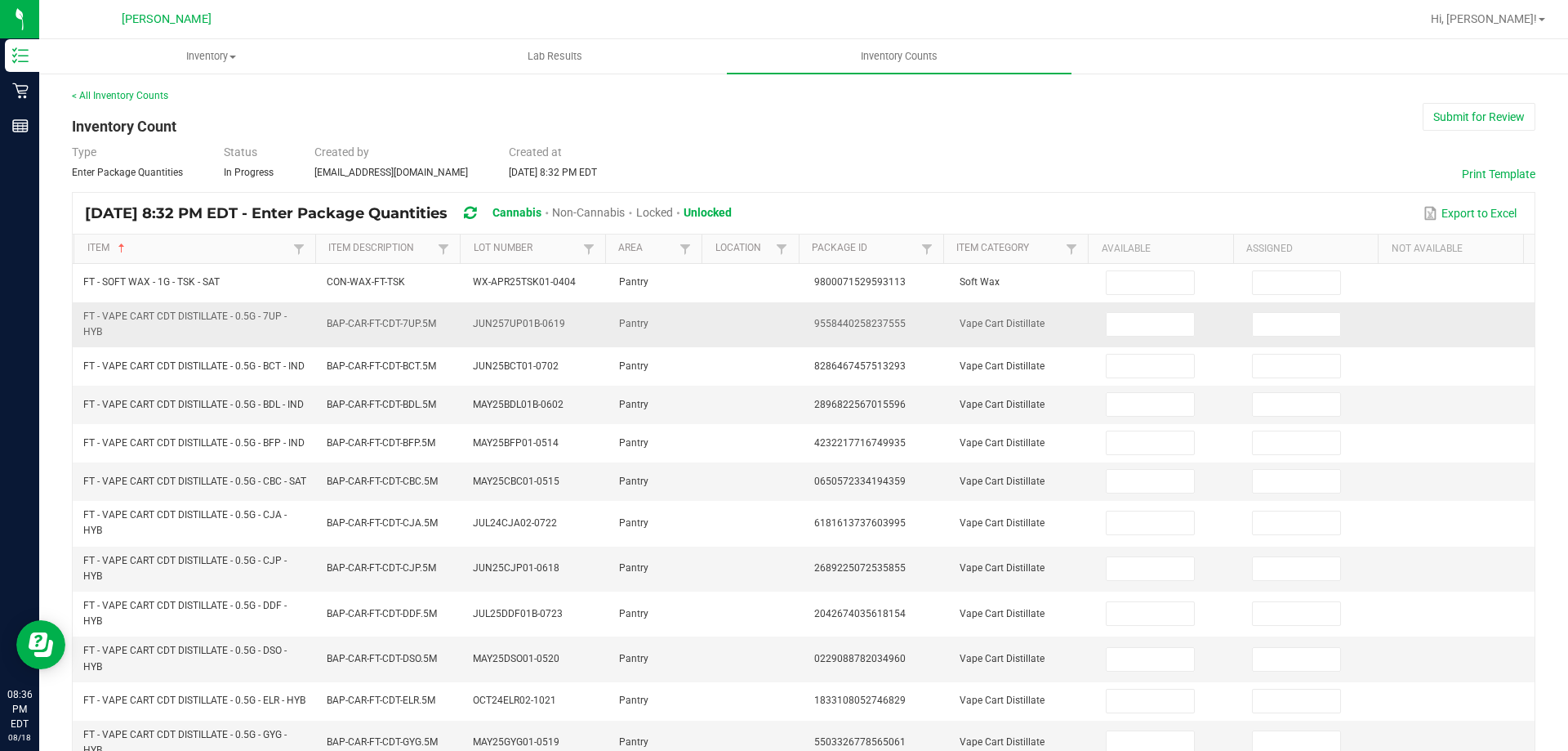
click at [1097, 303] on td at bounding box center [1170, 325] width 146 height 45
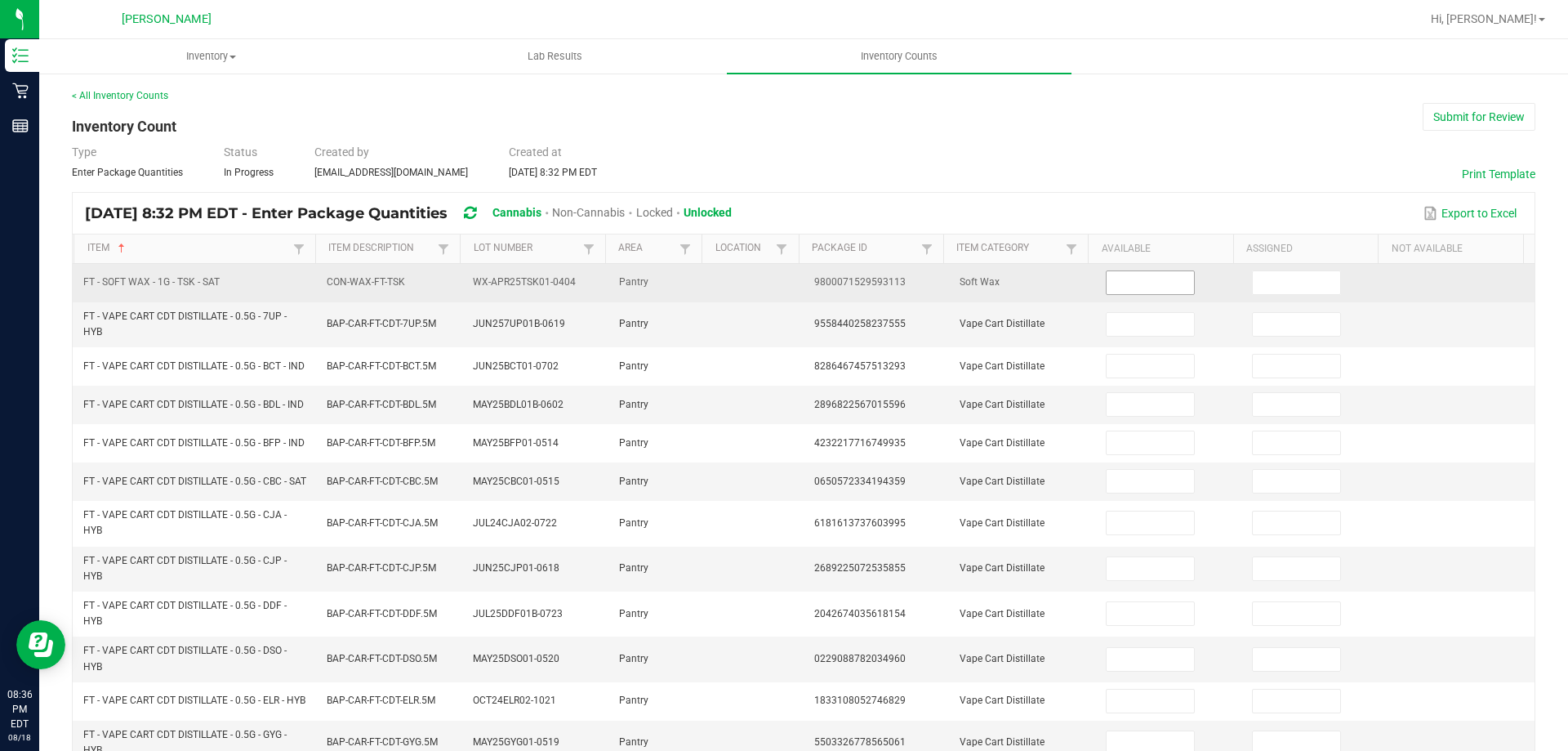
click at [1118, 284] on input at bounding box center [1150, 283] width 87 height 23
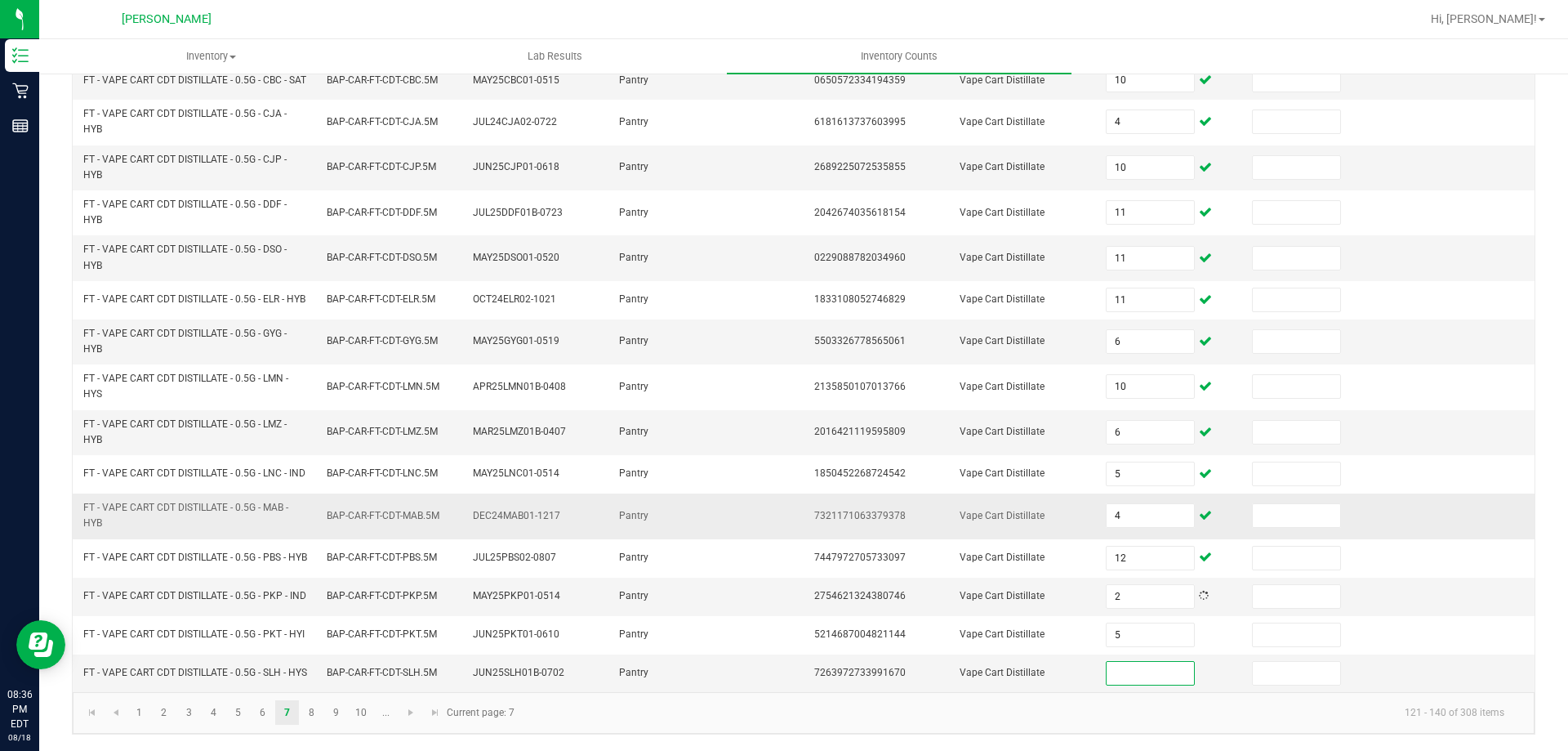
scroll to position [469, 0]
click at [411, 707] on span "Go to the next page" at bounding box center [410, 712] width 13 height 13
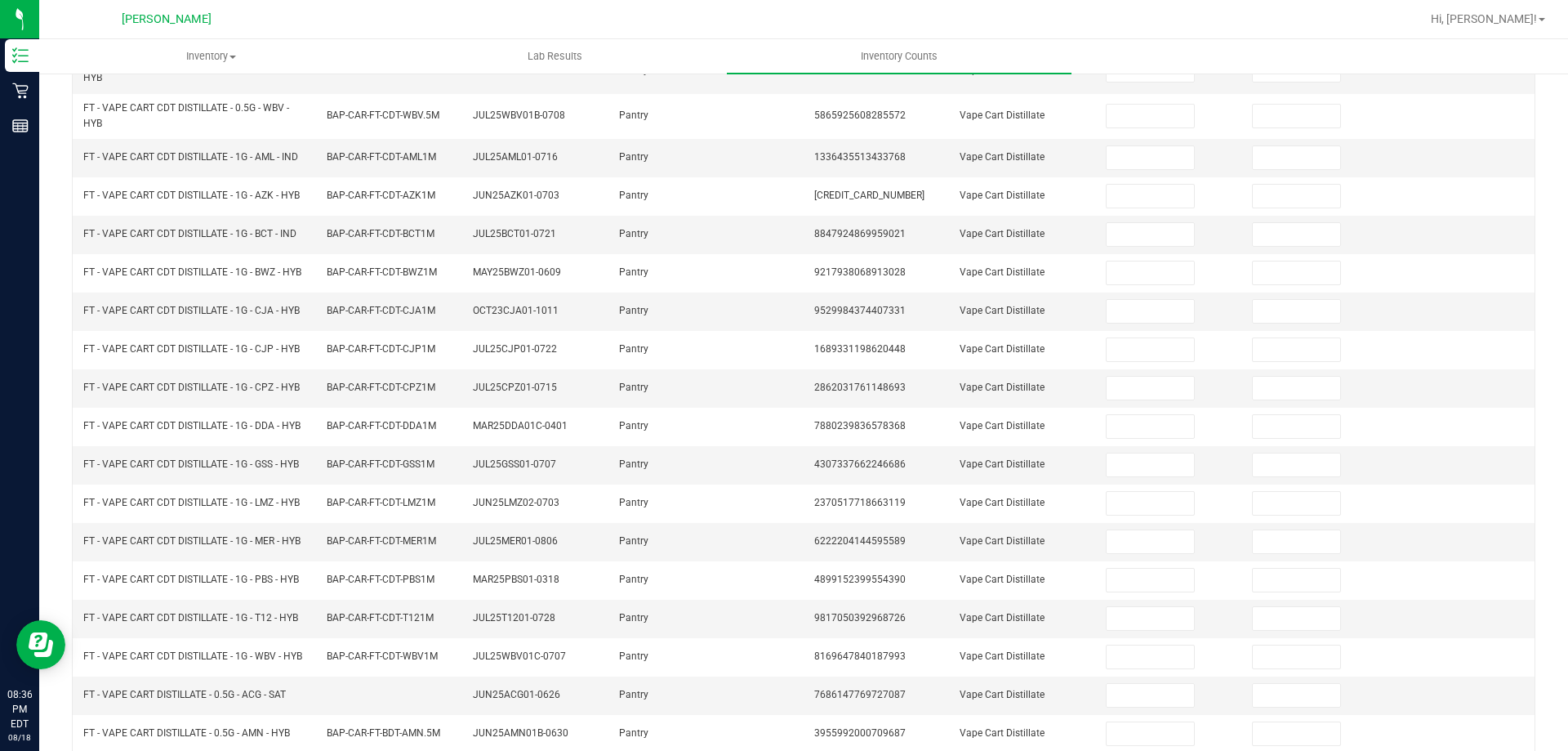
scroll to position [0, 0]
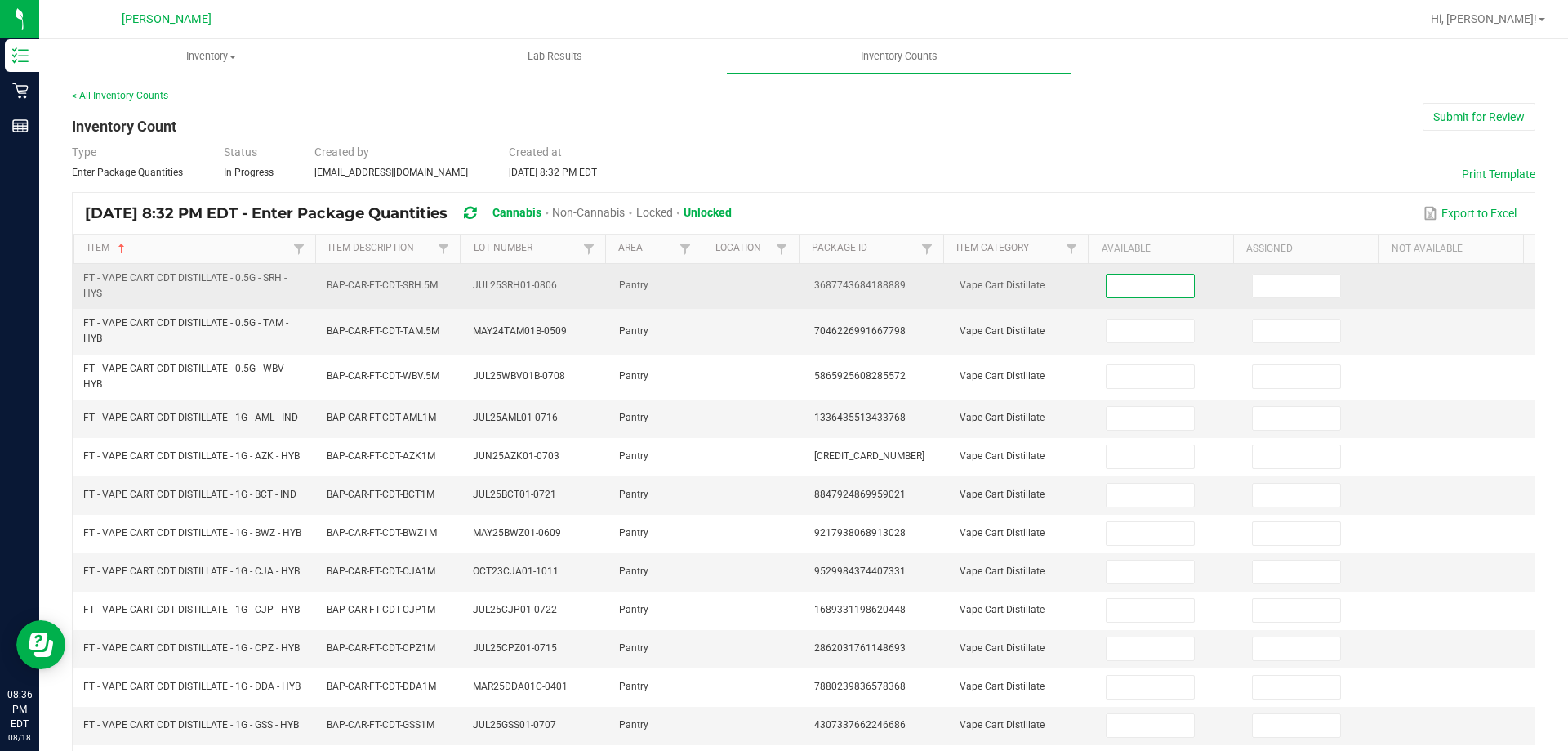
click at [1125, 288] on input at bounding box center [1150, 286] width 87 height 23
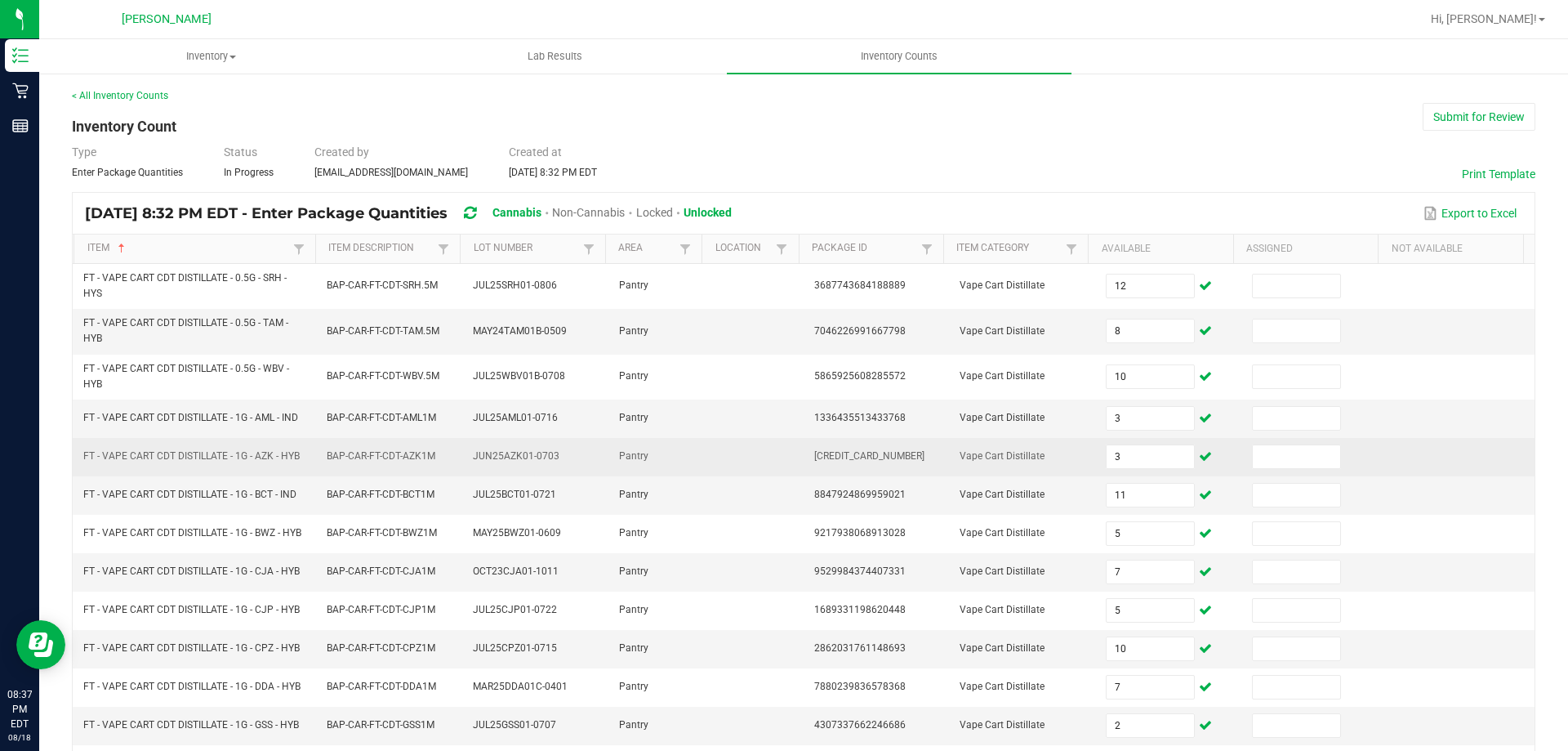
scroll to position [360, 0]
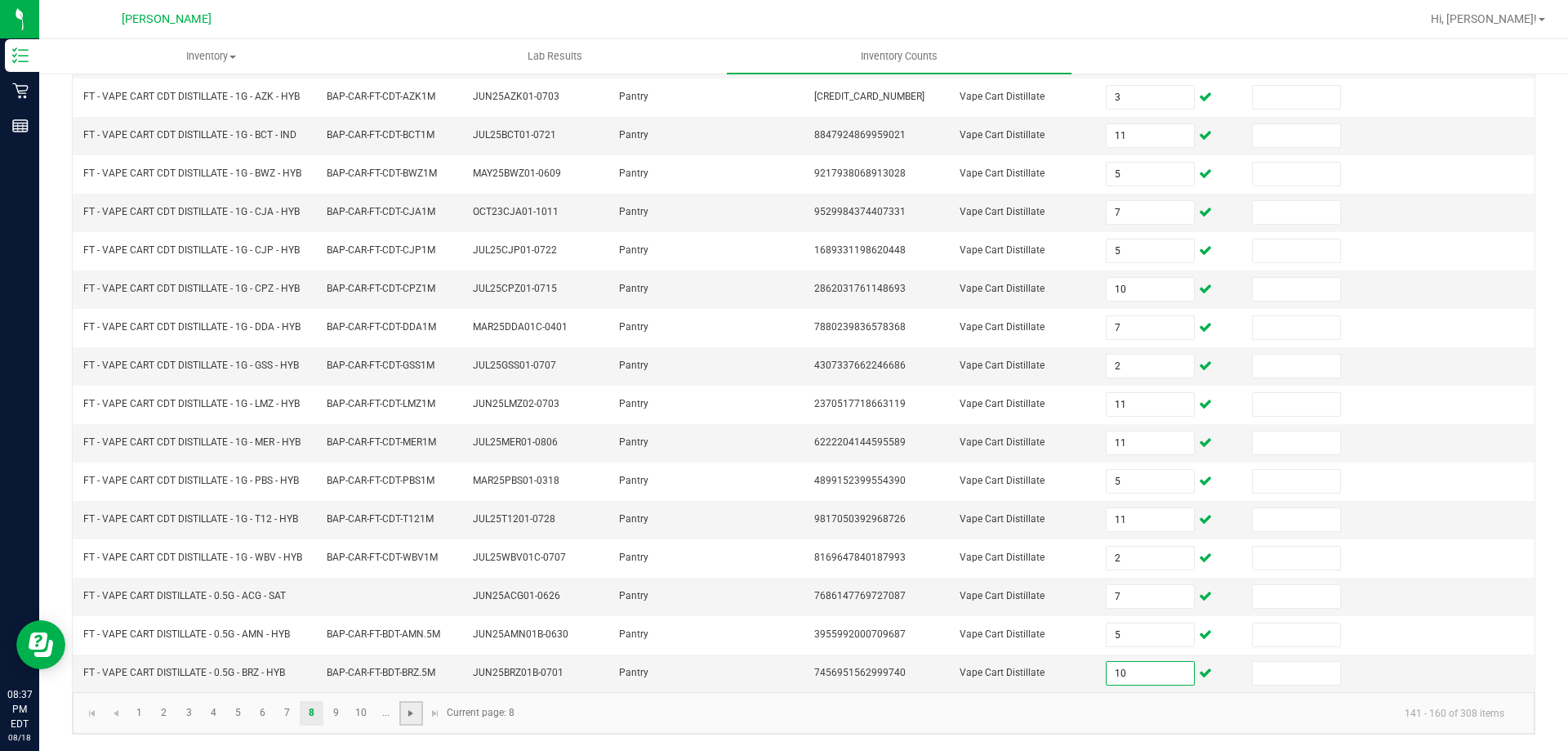
click at [415, 716] on span "Go to the next page" at bounding box center [410, 712] width 13 height 13
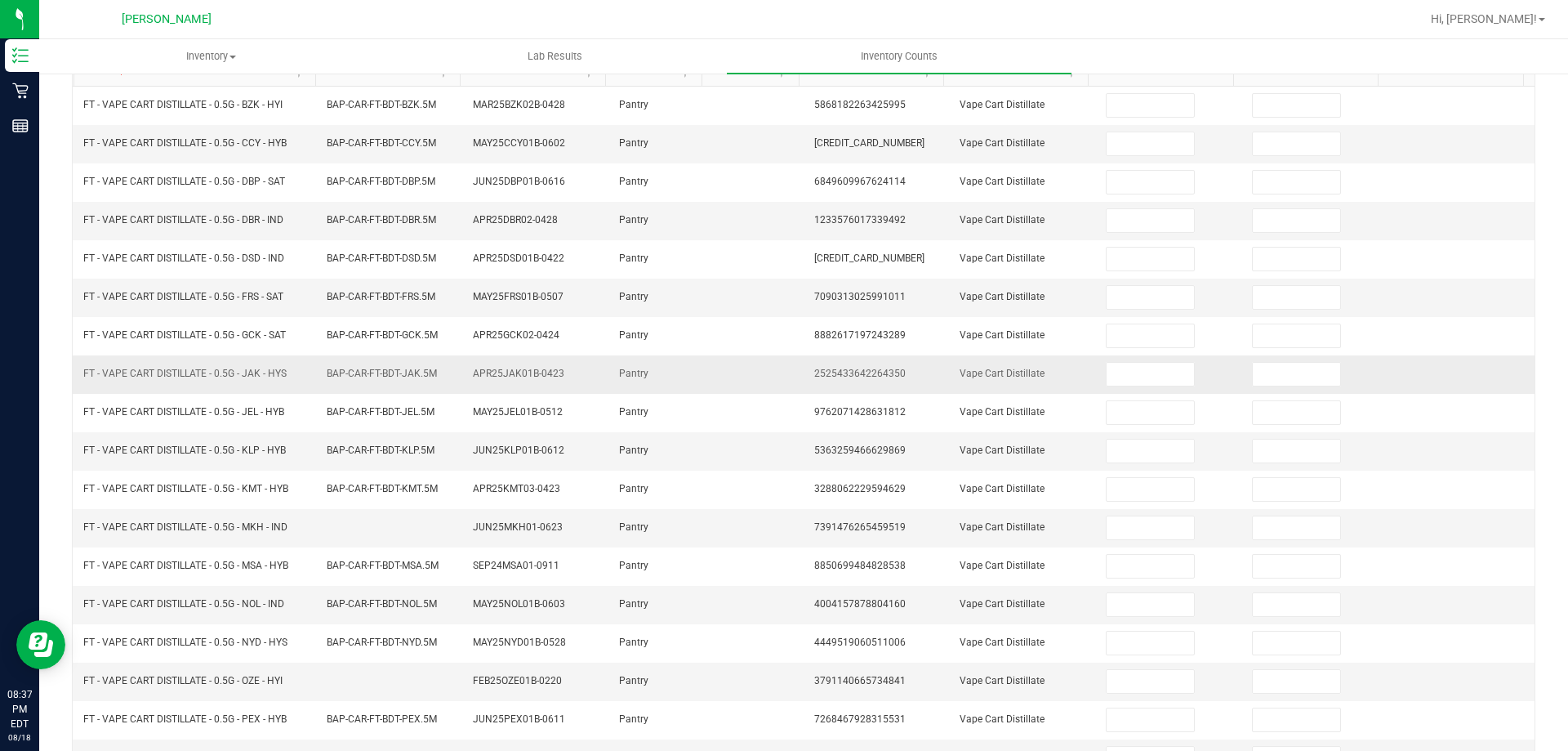
scroll to position [0, 0]
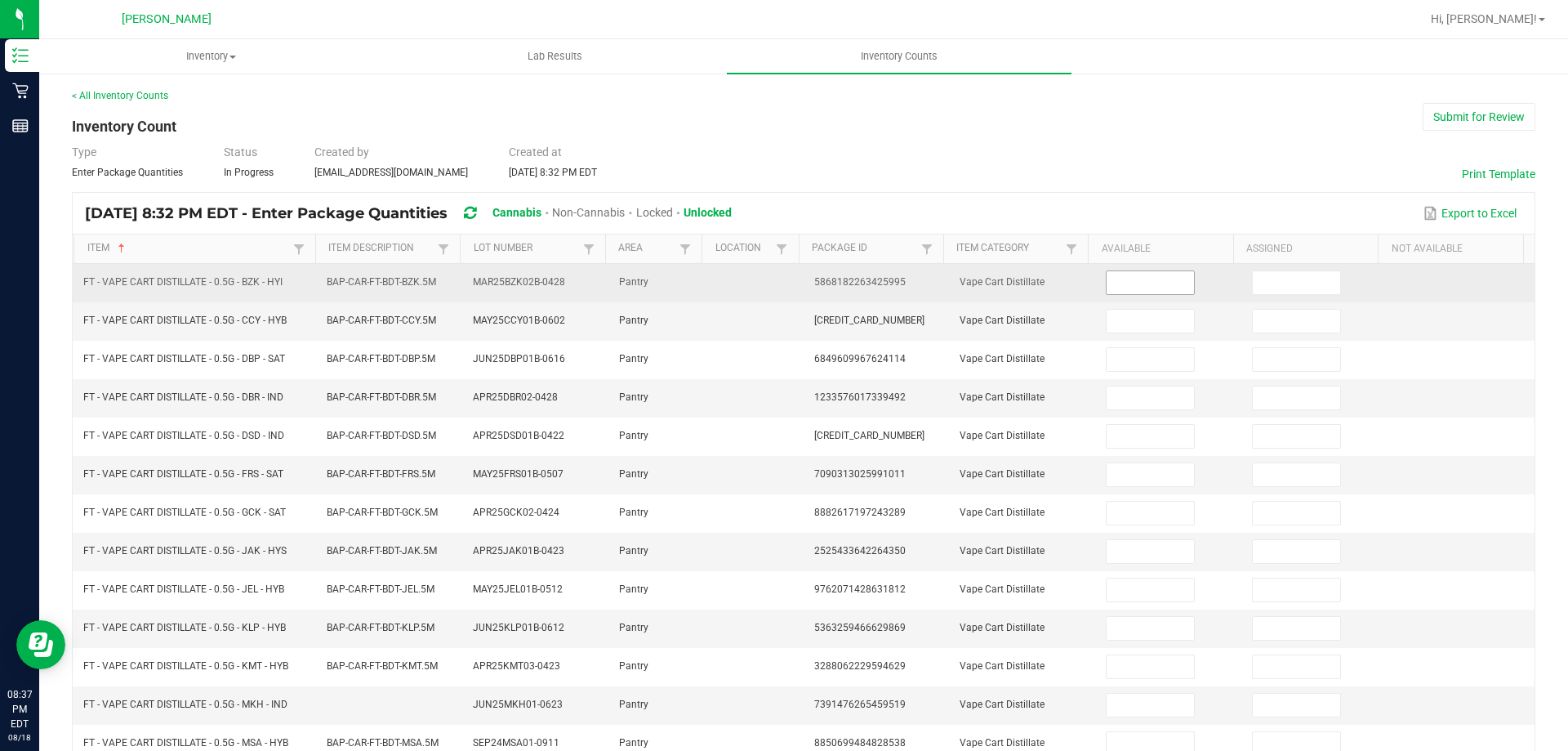
click at [1107, 272] on input at bounding box center [1150, 283] width 87 height 23
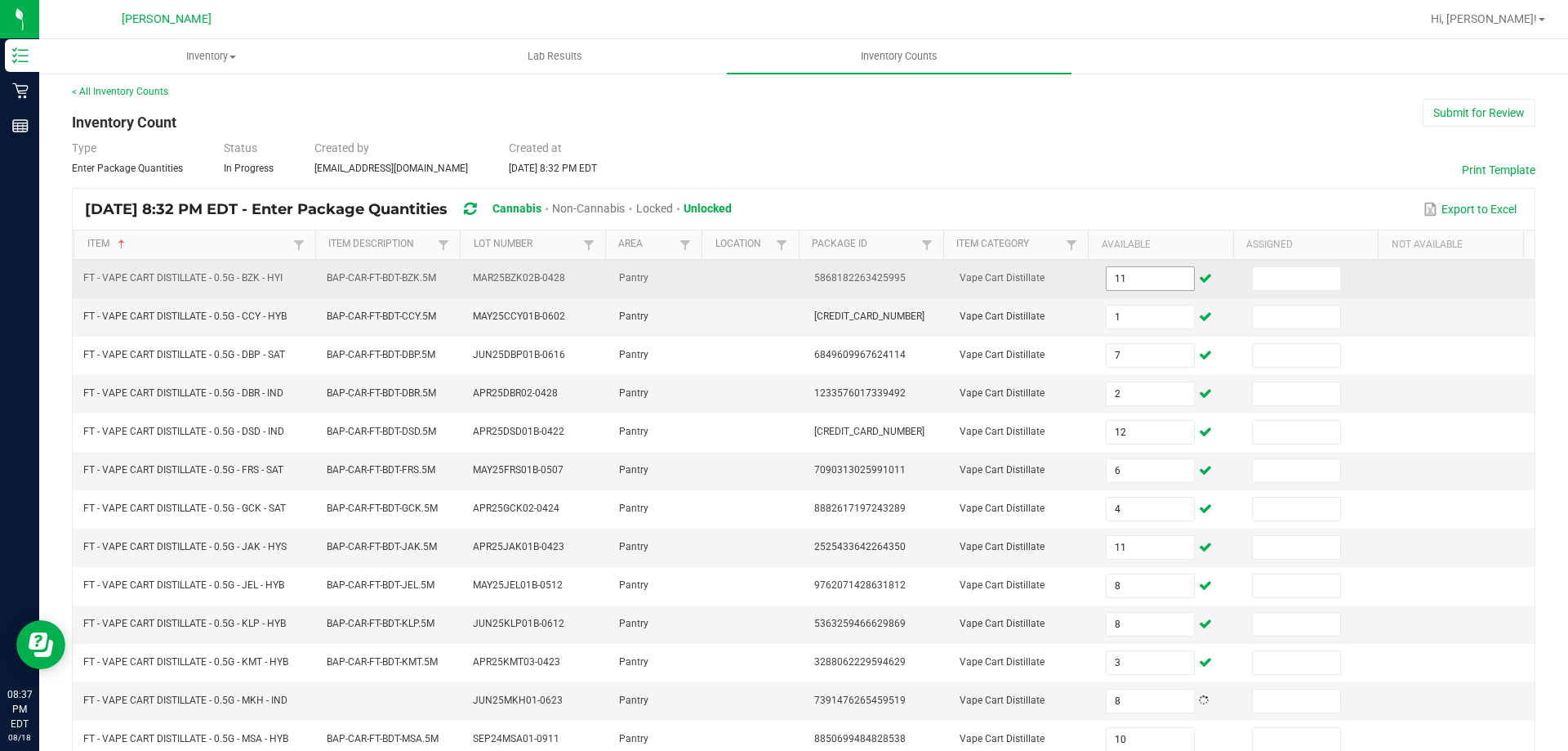
scroll to position [339, 0]
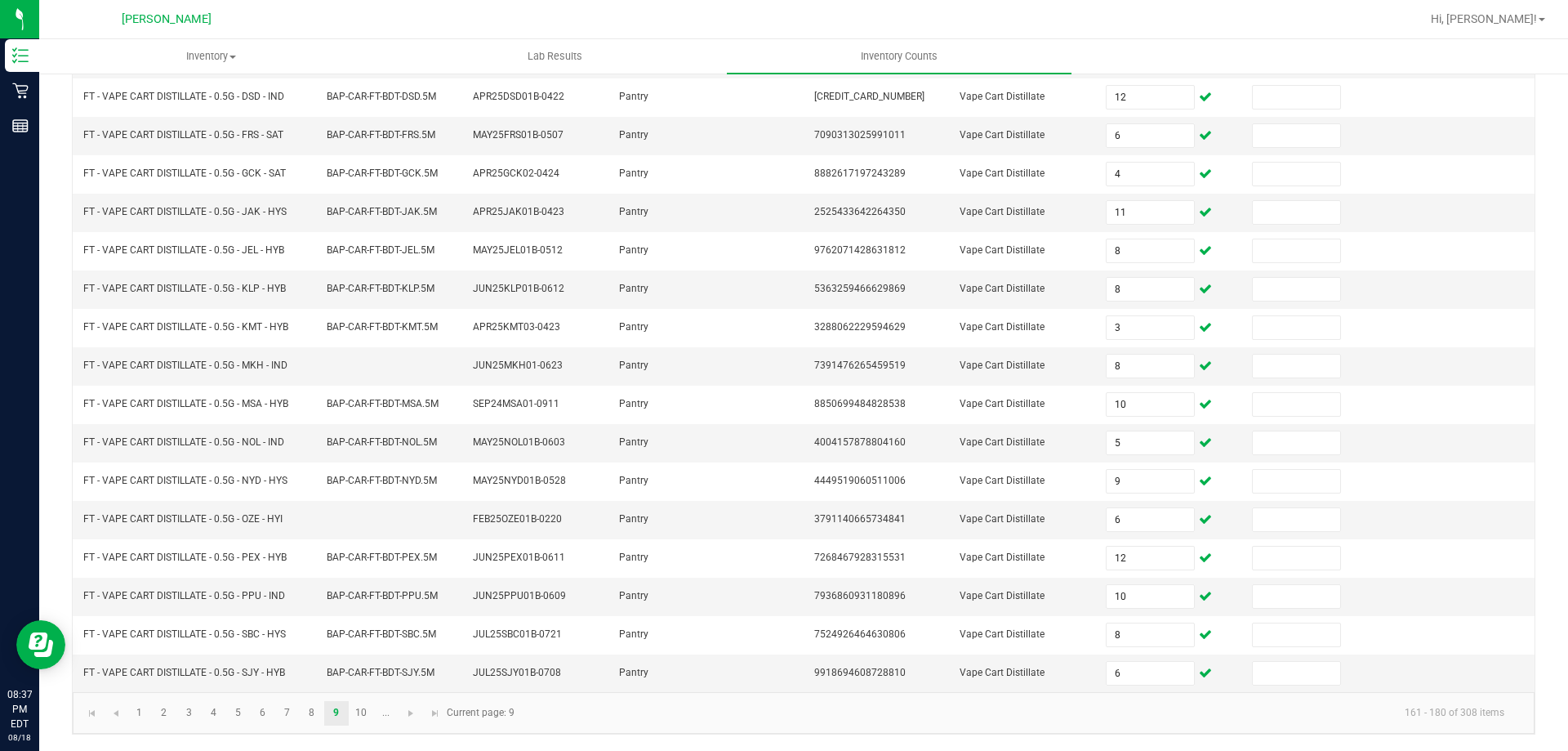
click at [407, 729] on kendo-pager "1 2 3 4 5 6 7 8 9 10 ... 161 - 180 of 308 items Current page: 9" at bounding box center [804, 713] width 1462 height 42
click at [407, 720] on link at bounding box center [411, 713] width 24 height 25
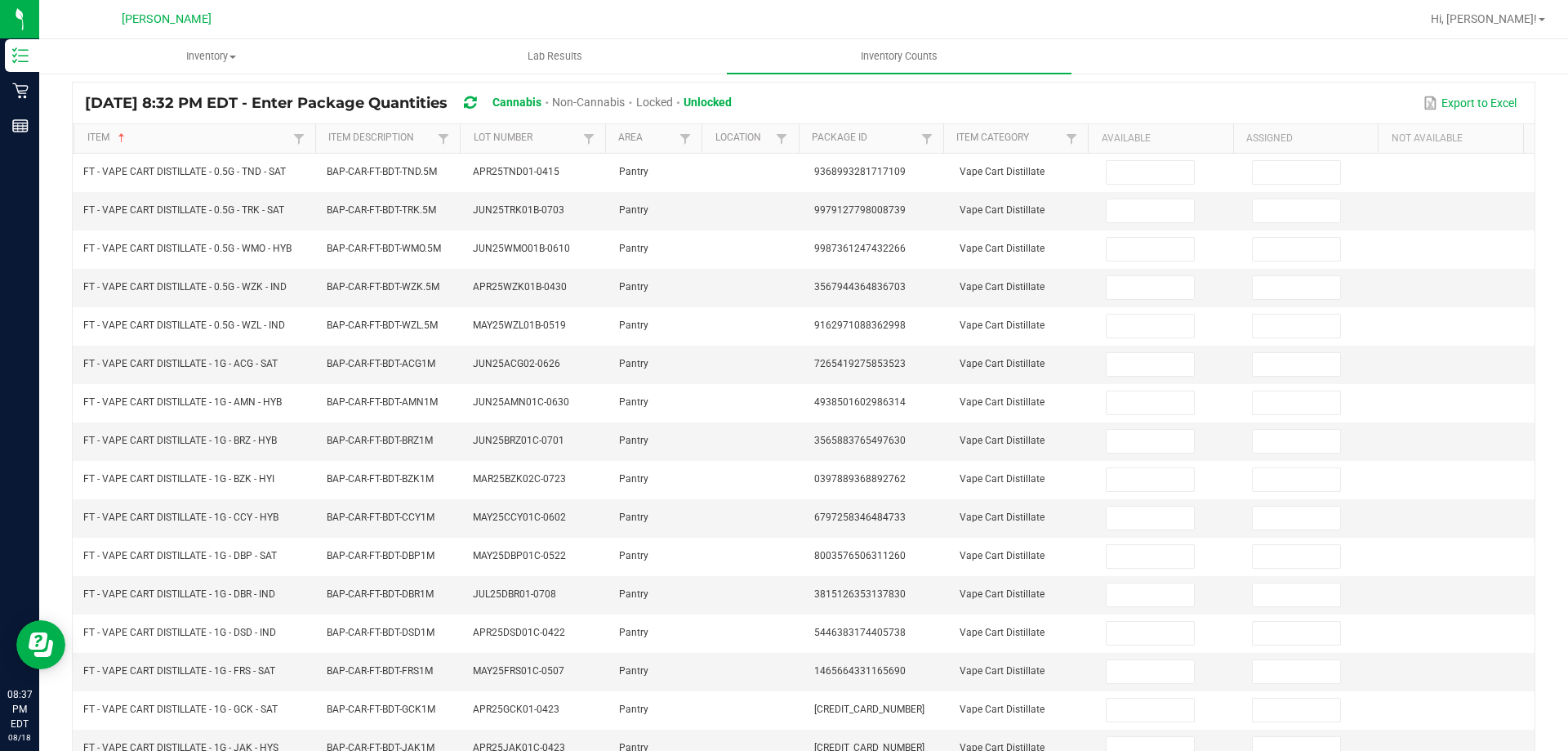
scroll to position [0, 0]
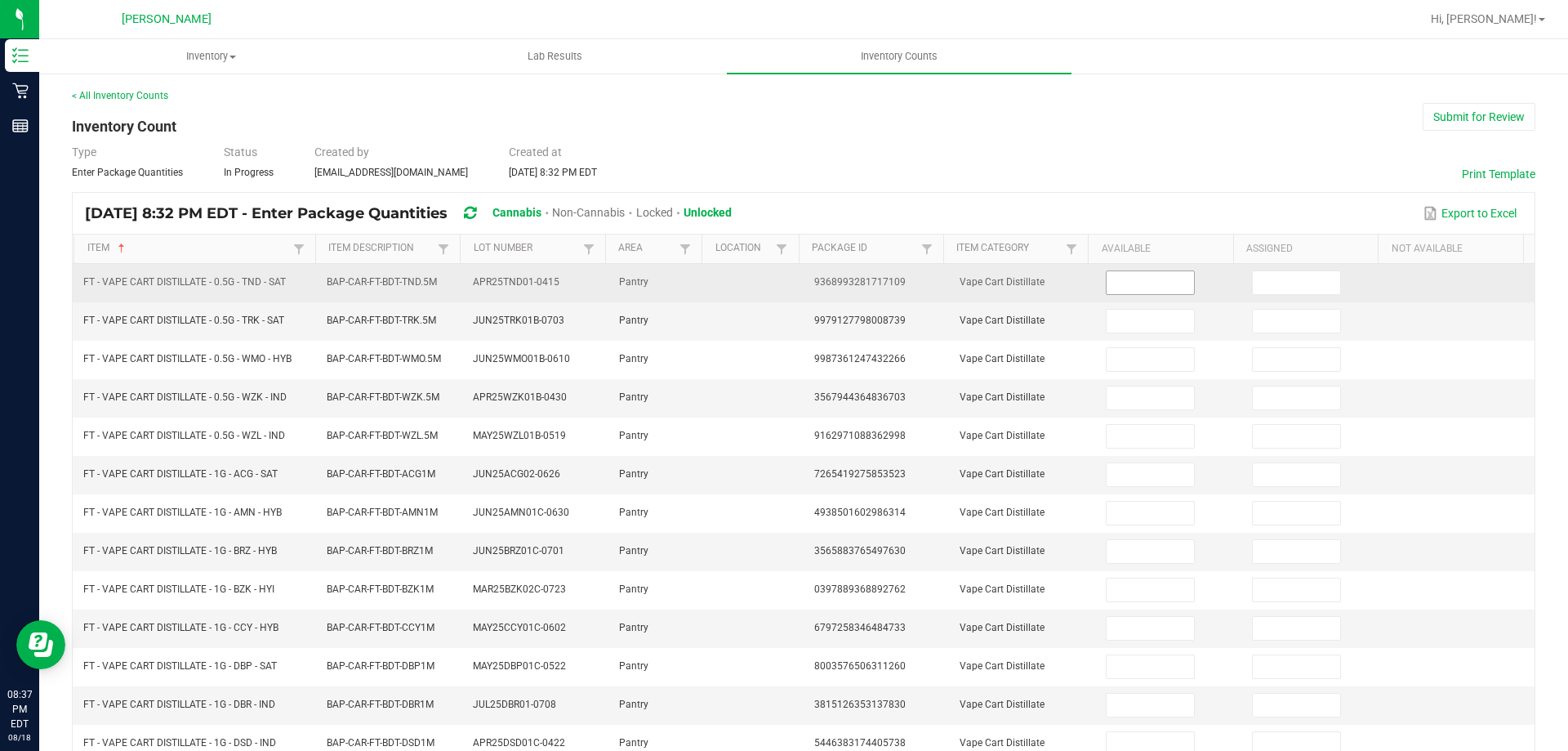
click at [1133, 276] on input at bounding box center [1150, 283] width 87 height 23
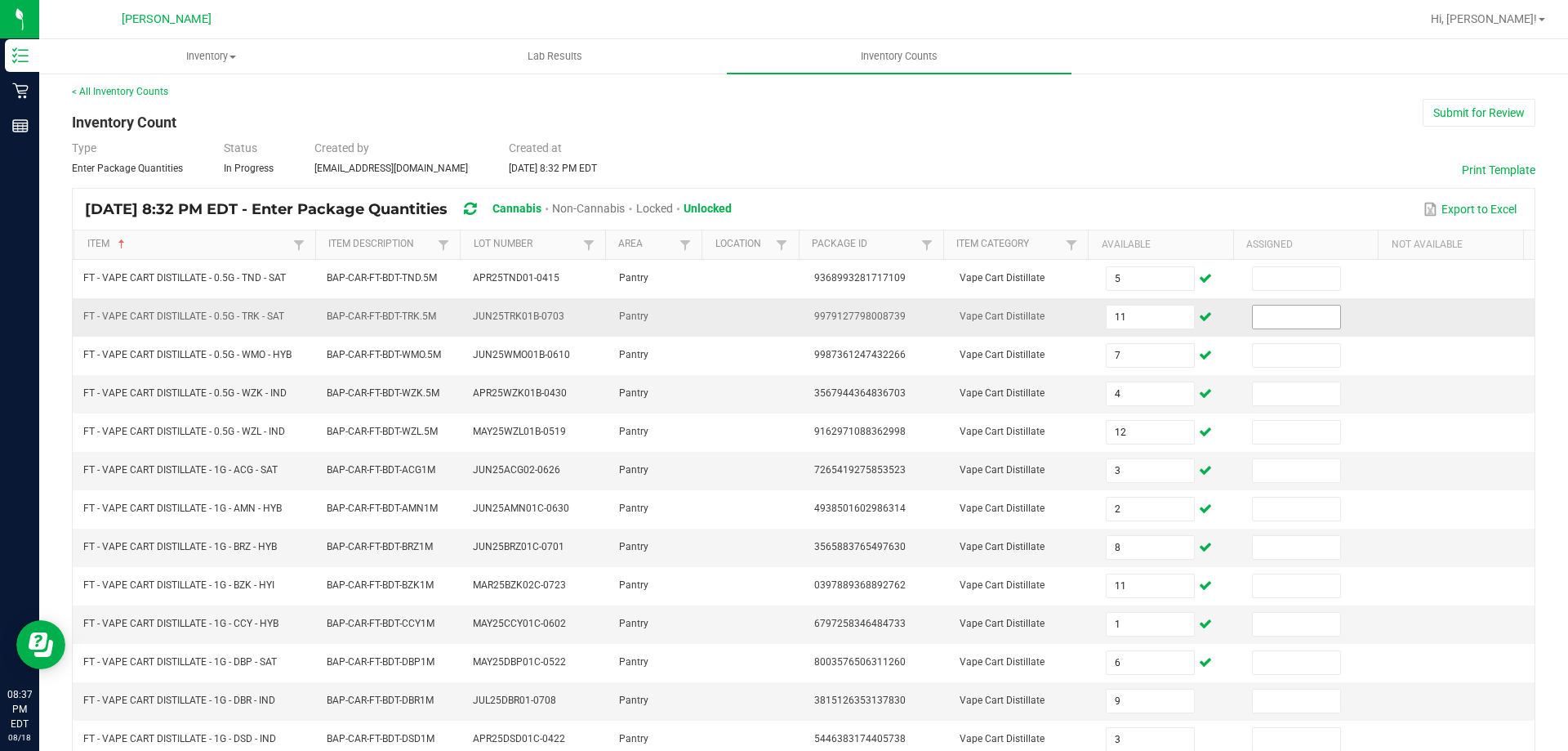
scroll to position [339, 0]
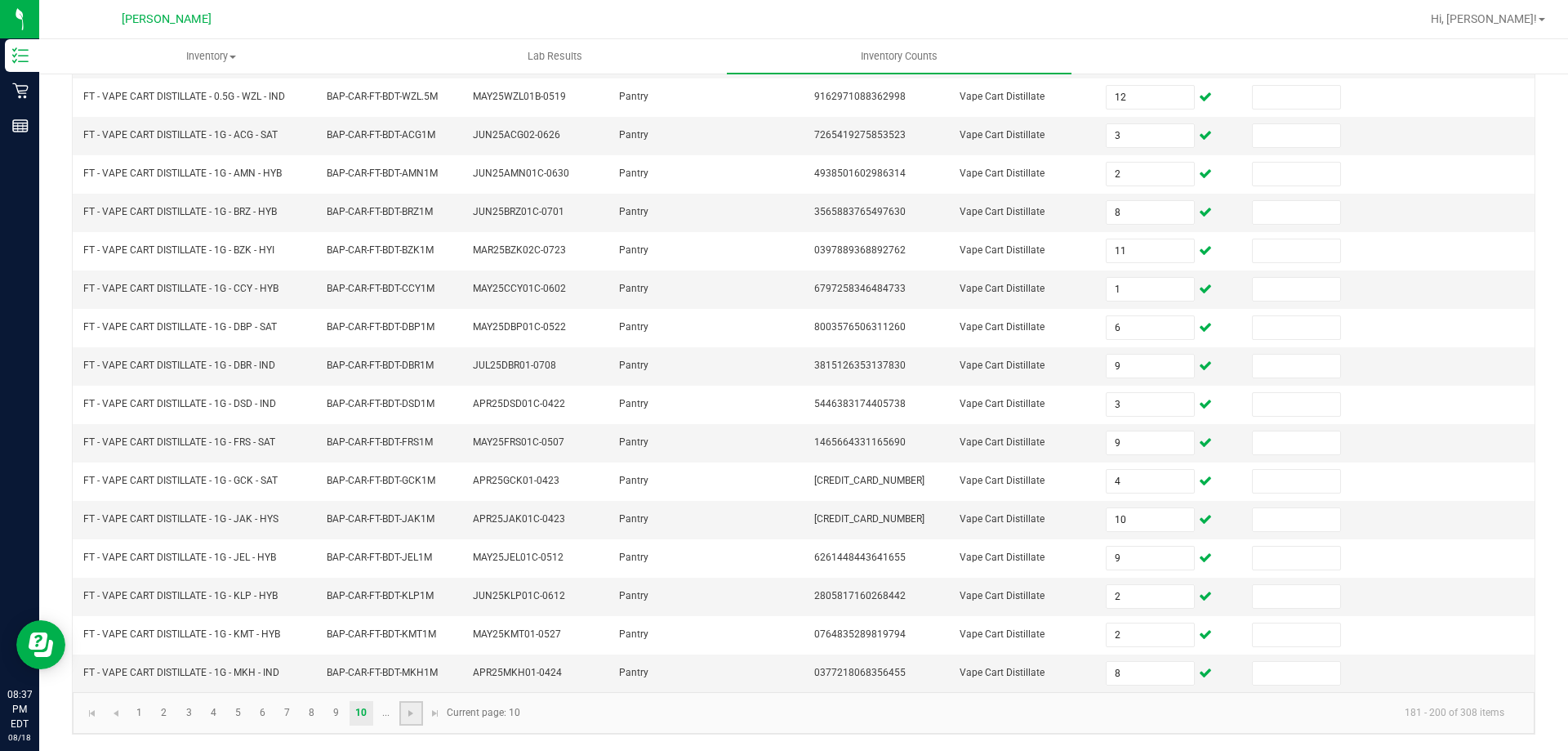
click at [410, 721] on link at bounding box center [411, 713] width 24 height 25
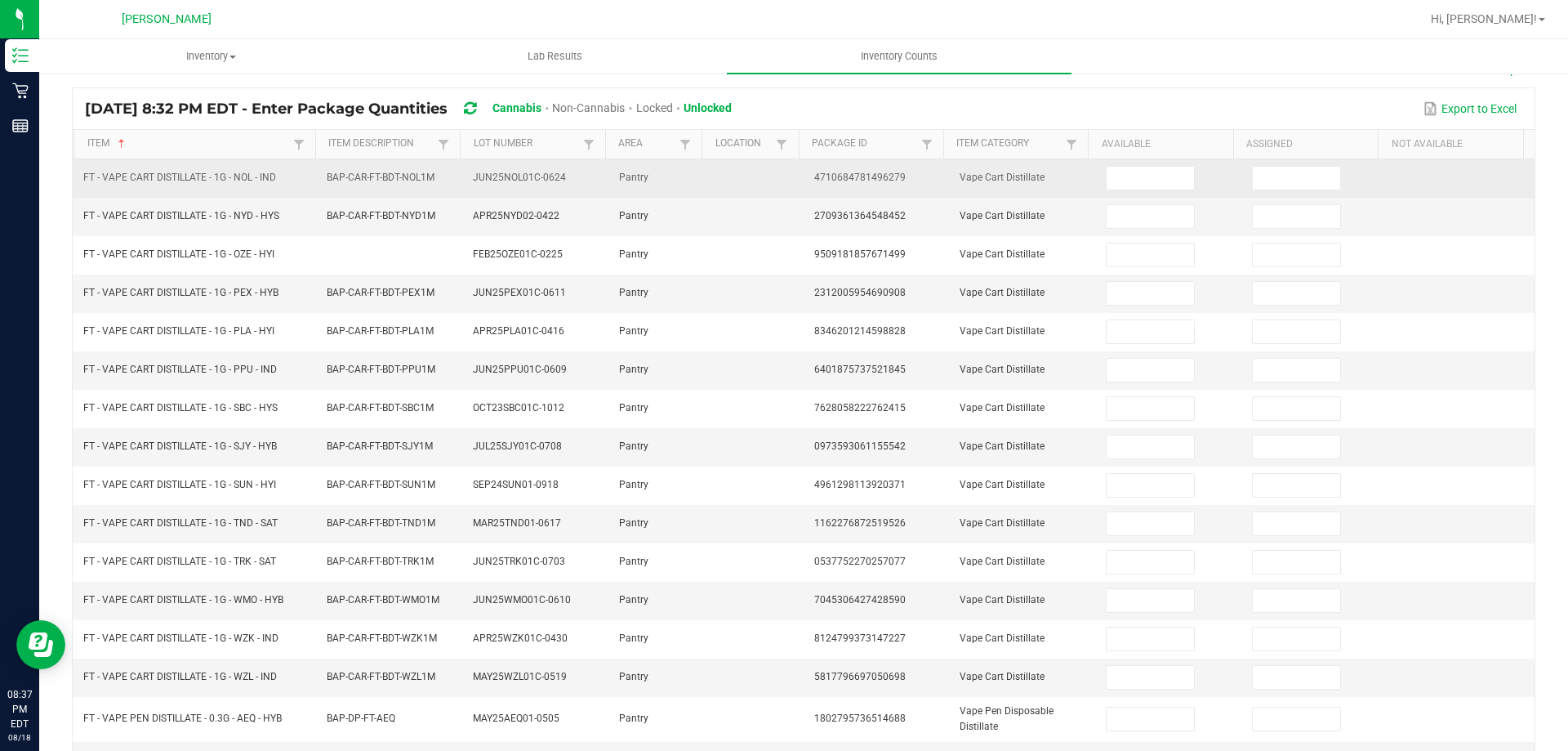
scroll to position [0, 0]
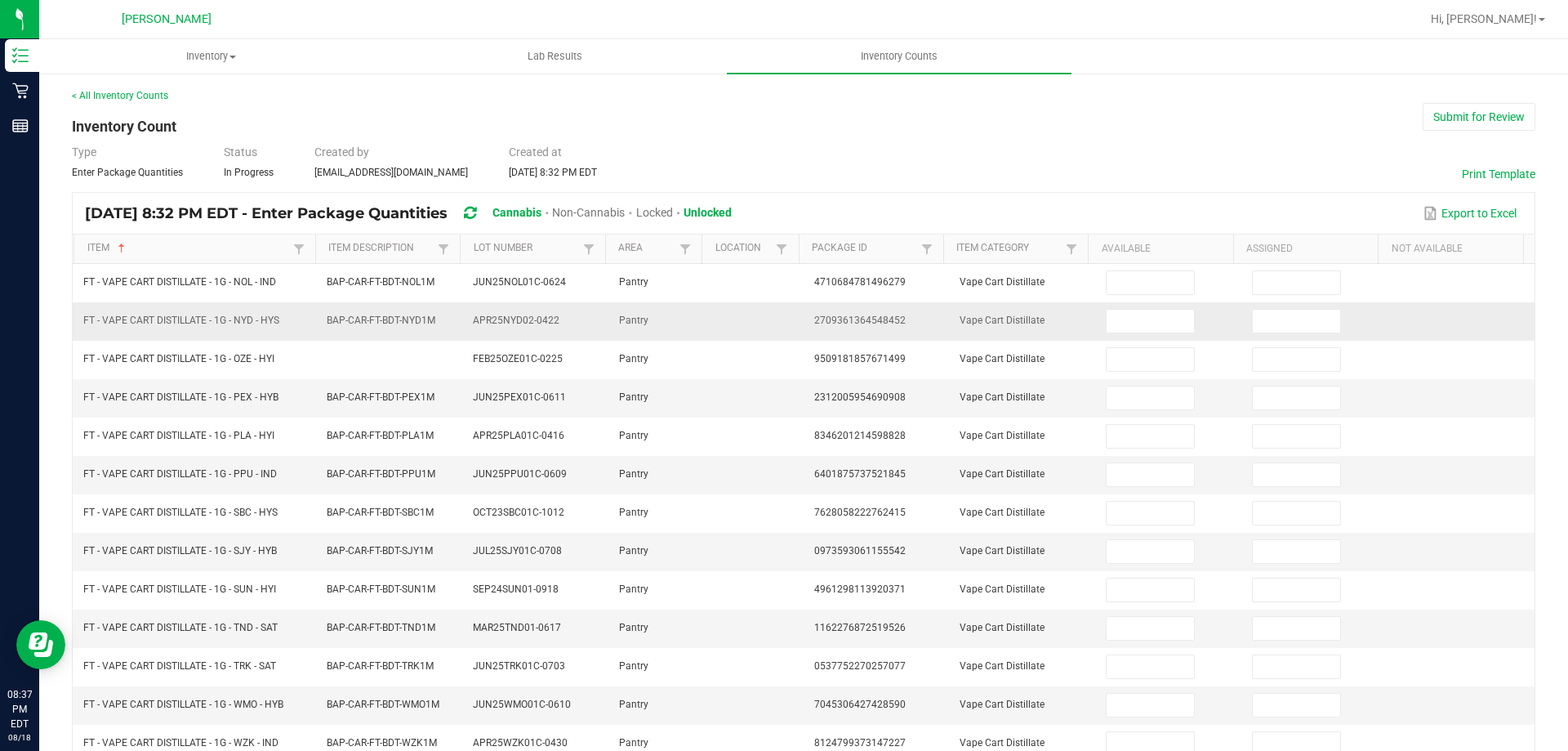
click at [1126, 306] on td at bounding box center [1170, 322] width 146 height 38
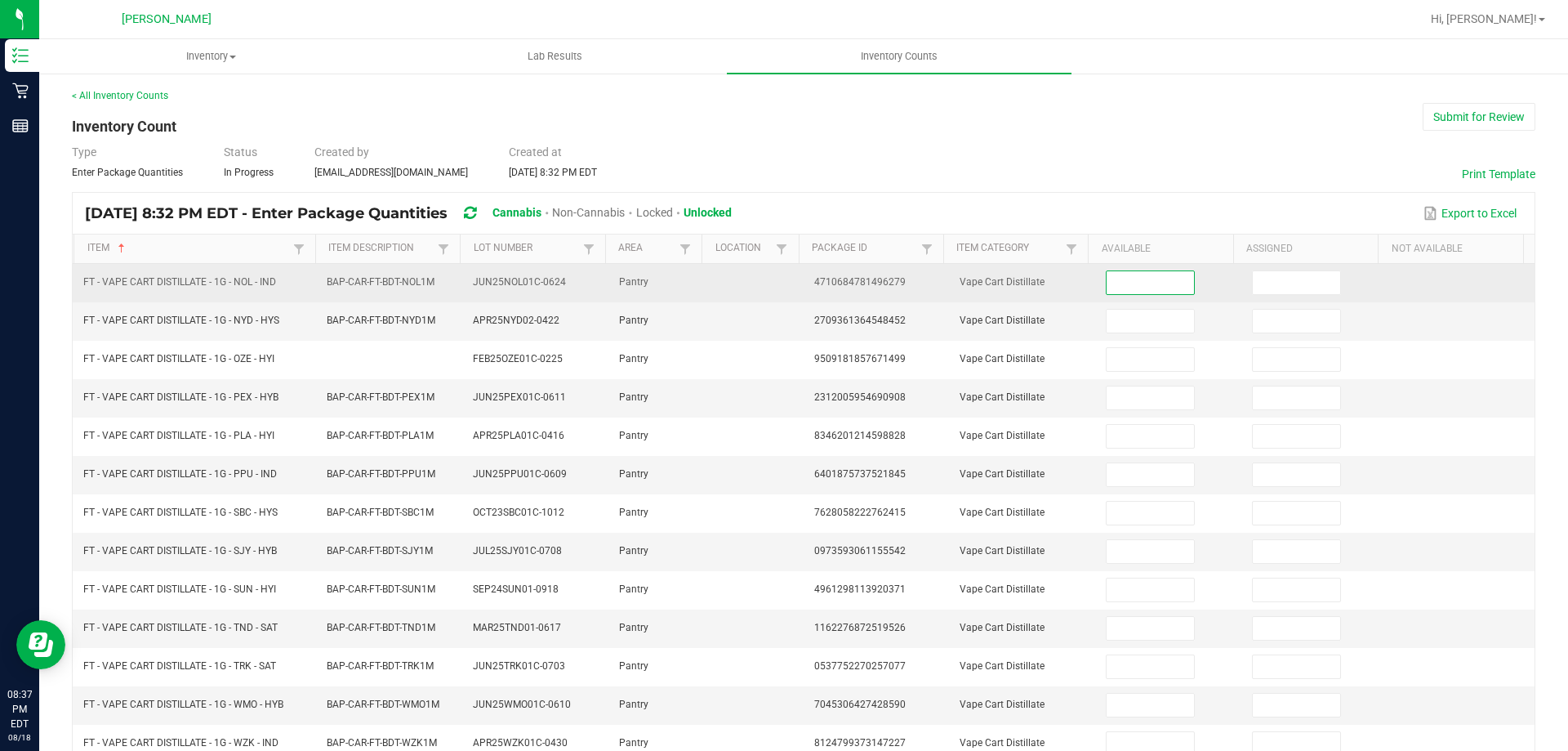
click at [1126, 289] on input at bounding box center [1150, 283] width 87 height 23
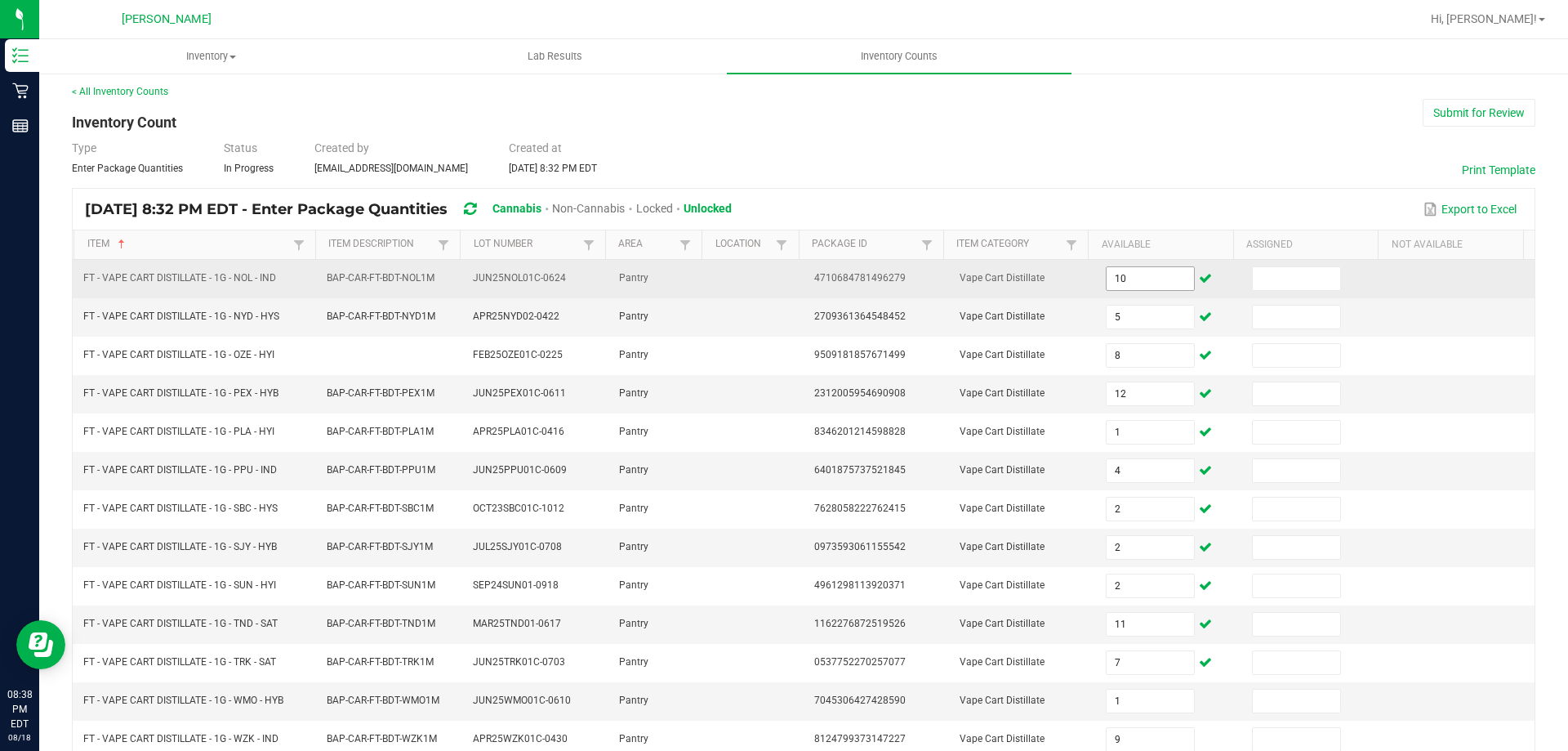
scroll to position [380, 0]
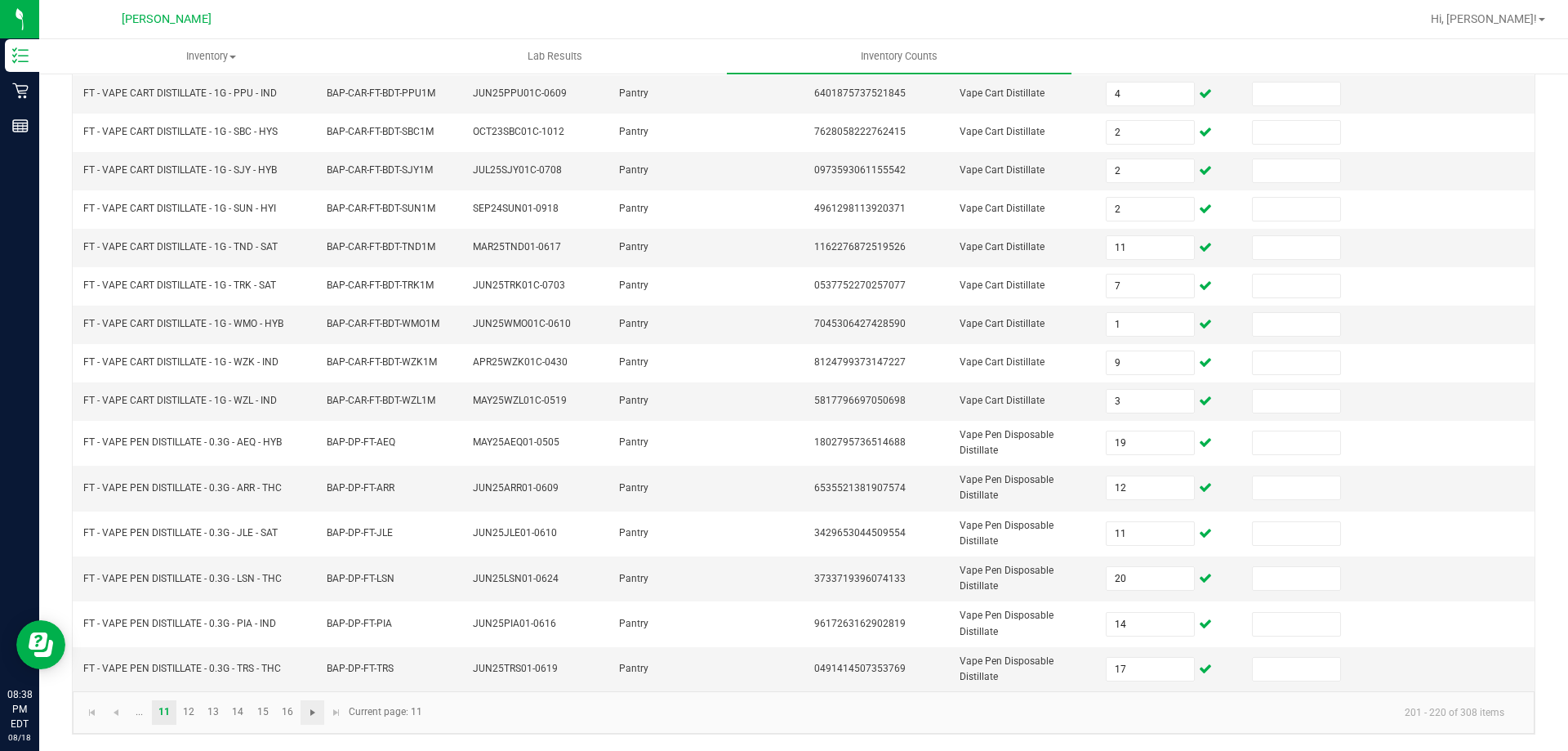
click at [309, 708] on span "Go to the next page" at bounding box center [313, 712] width 13 height 13
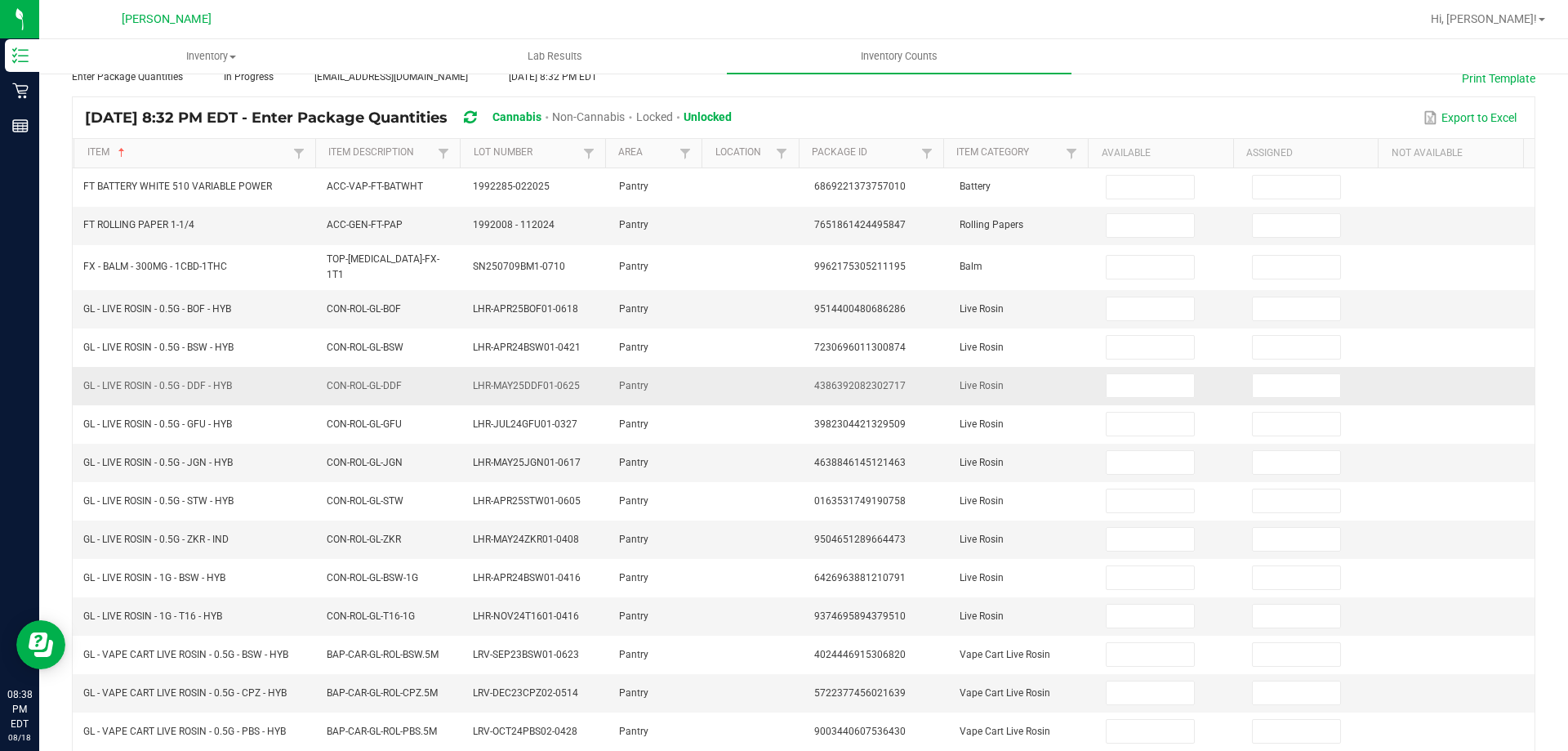
scroll to position [0, 0]
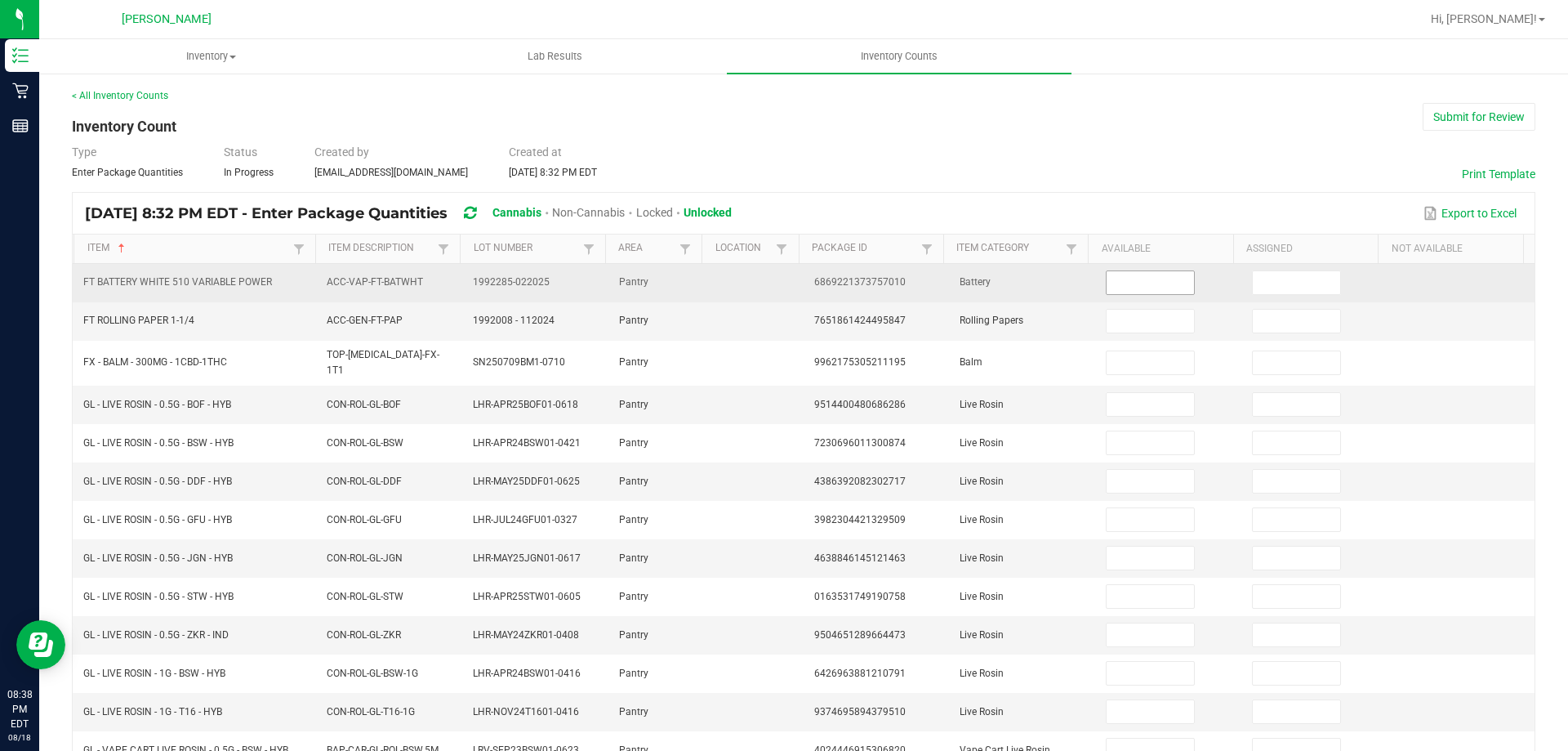
click at [1131, 278] on input at bounding box center [1150, 283] width 87 height 23
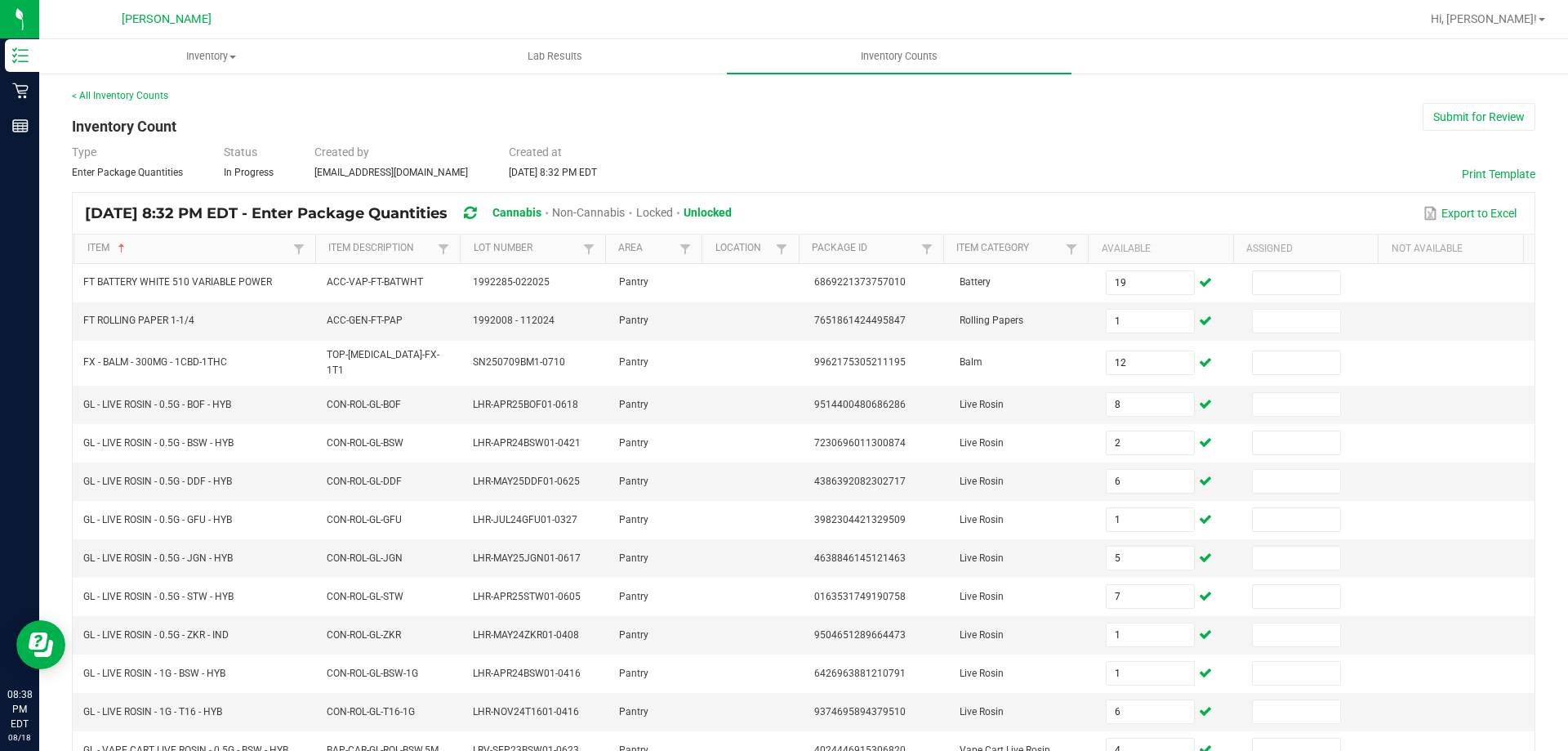
scroll to position [353, 0]
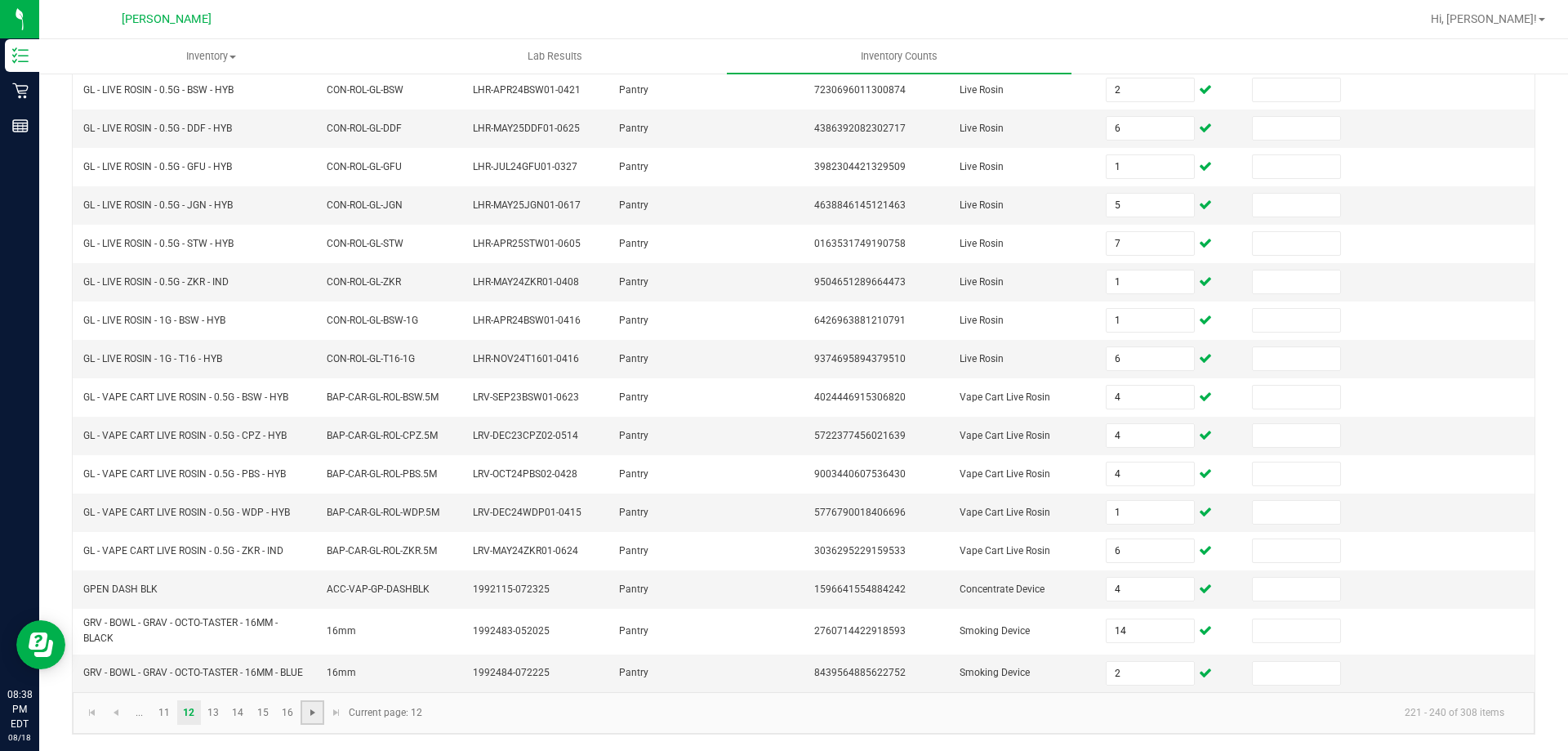
click at [313, 709] on span "Go to the next page" at bounding box center [313, 712] width 13 height 13
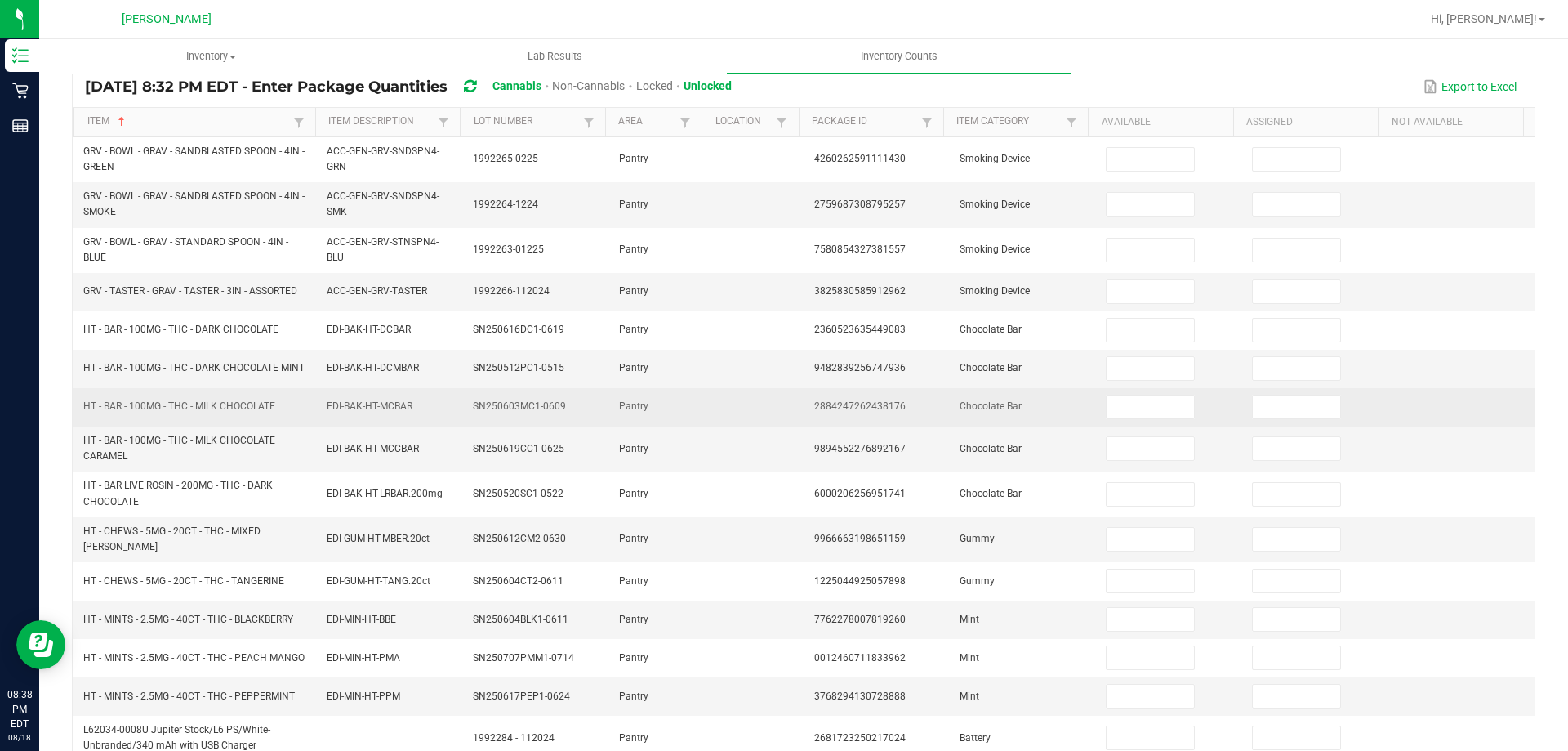
scroll to position [0, 0]
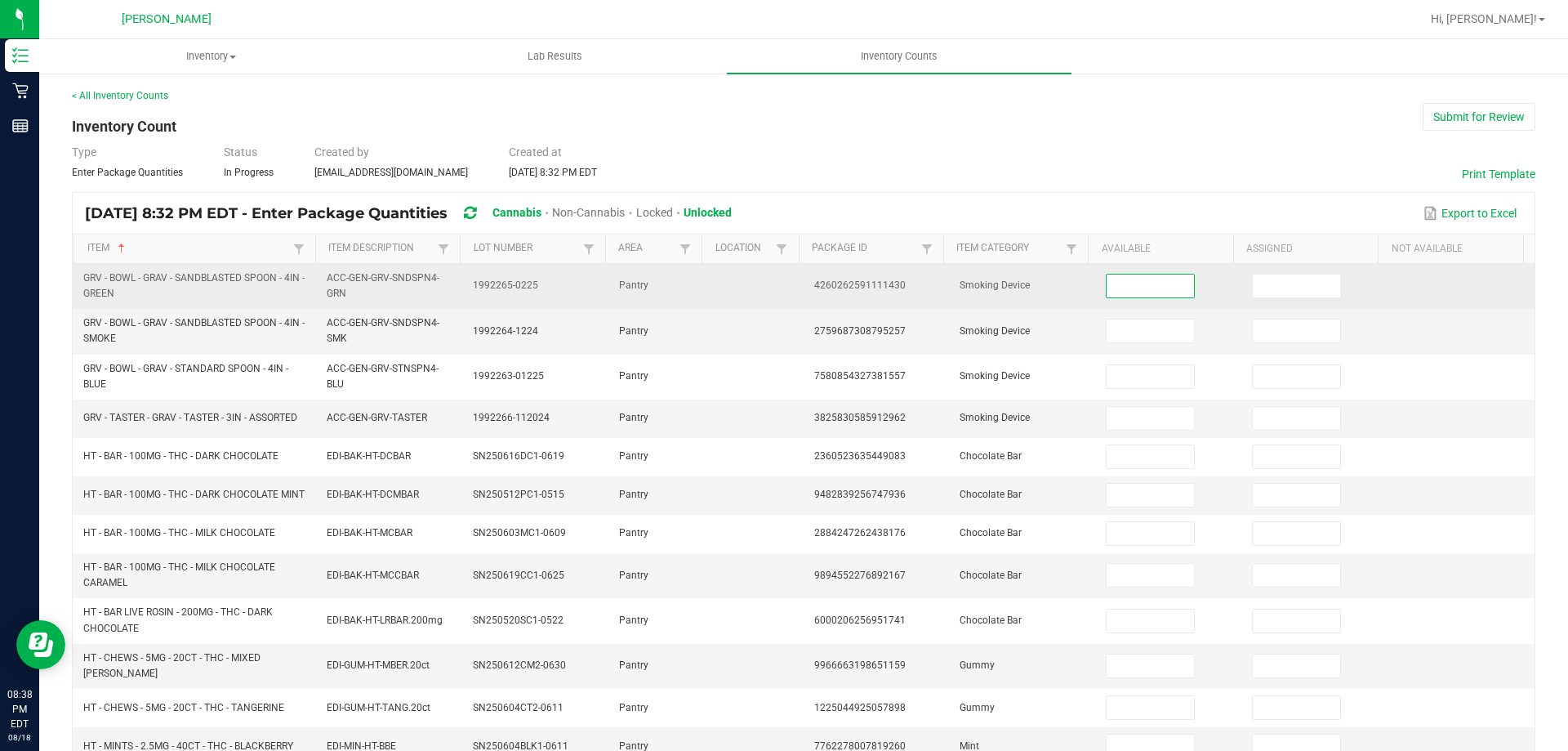
click at [1167, 281] on input at bounding box center [1150, 286] width 87 height 23
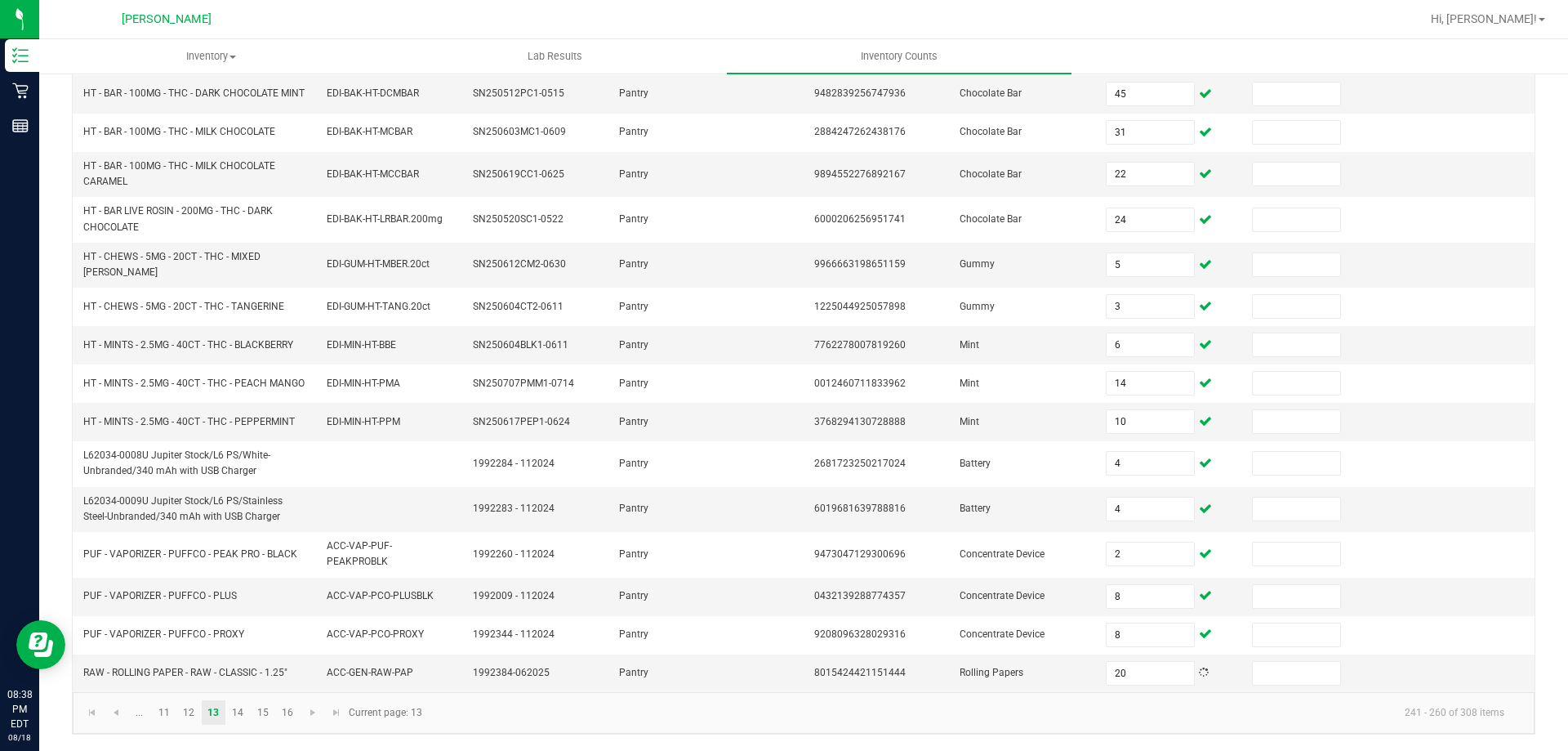
scroll to position [407, 0]
click at [312, 714] on span "Go to the next page" at bounding box center [313, 712] width 13 height 13
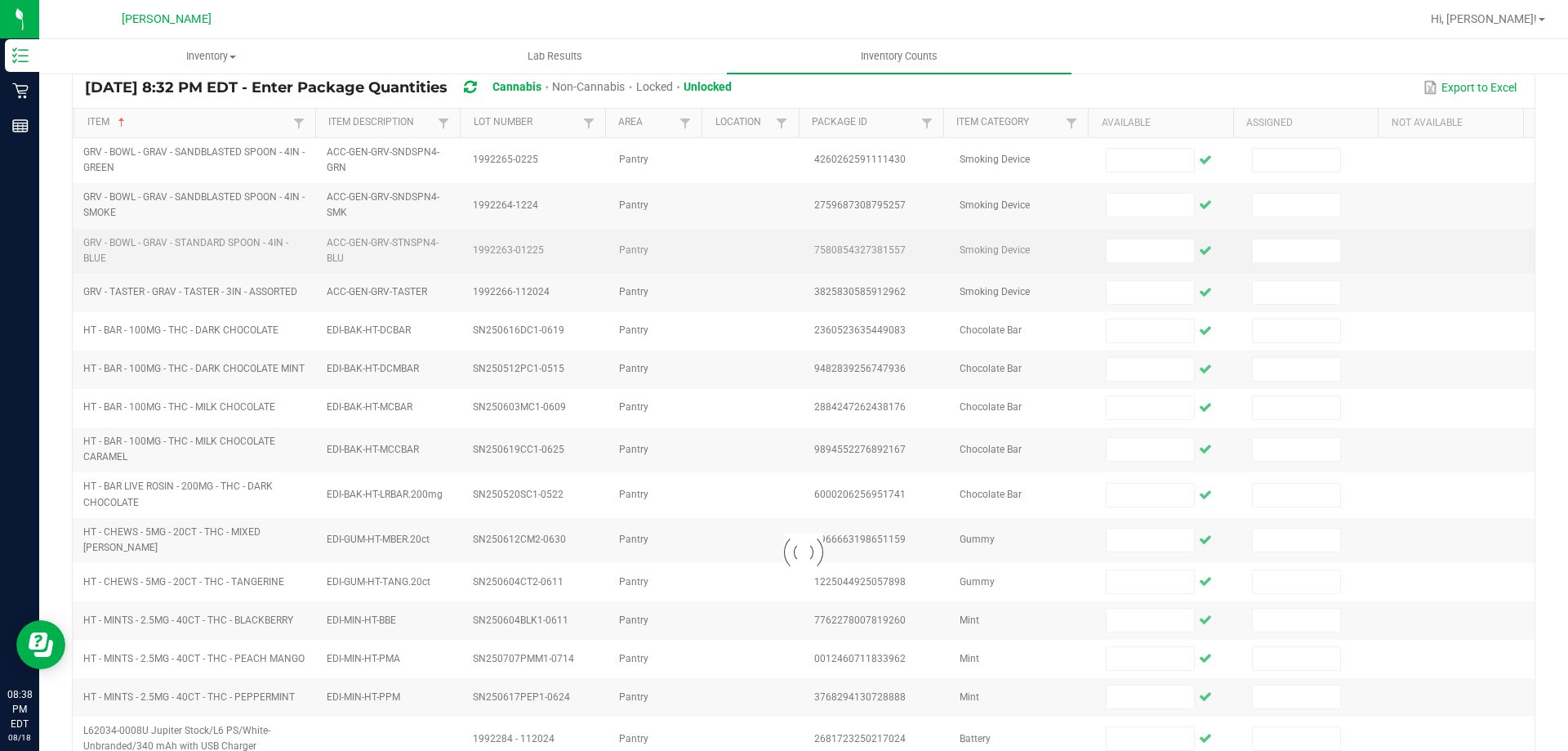
scroll to position [0, 0]
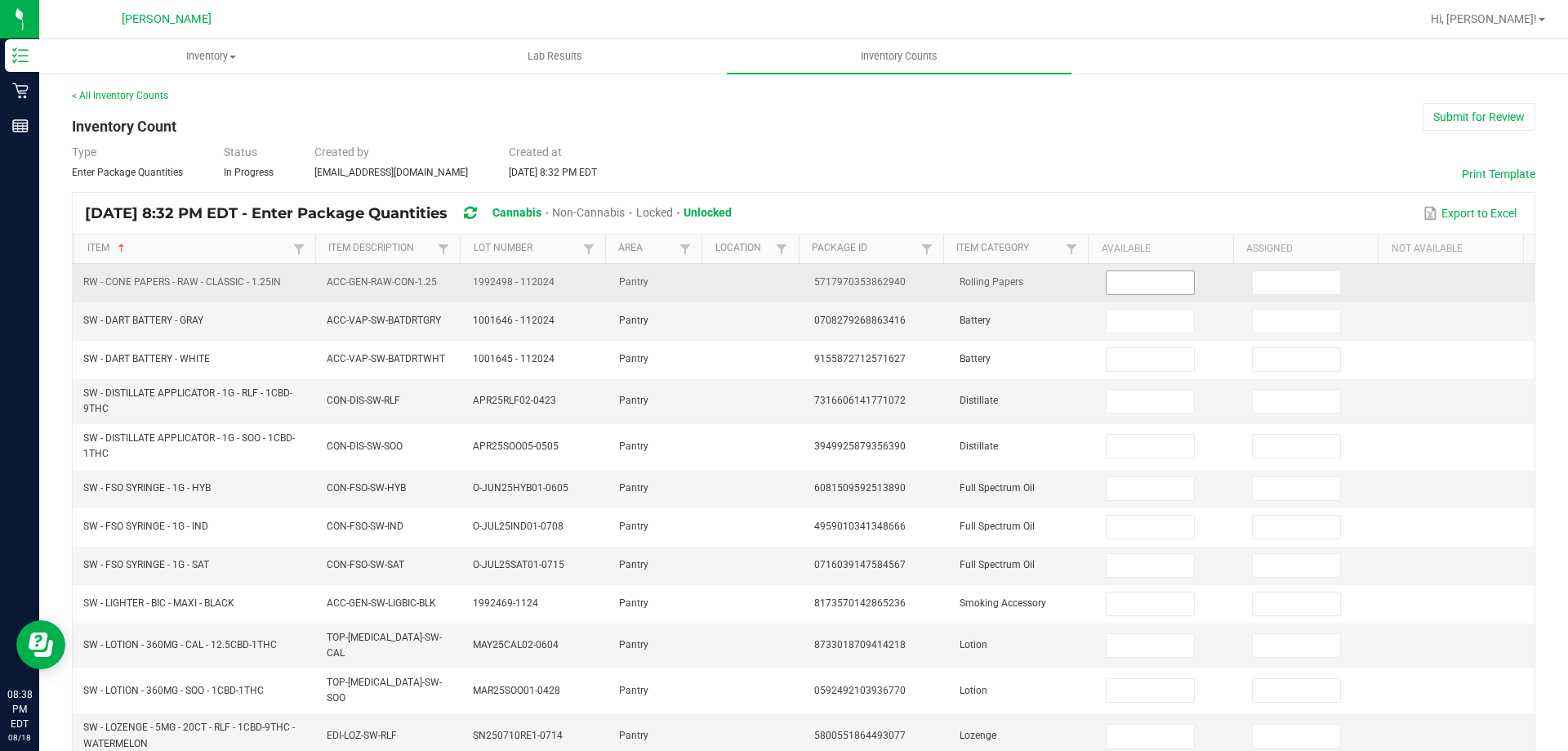
click at [1119, 276] on input at bounding box center [1150, 283] width 87 height 23
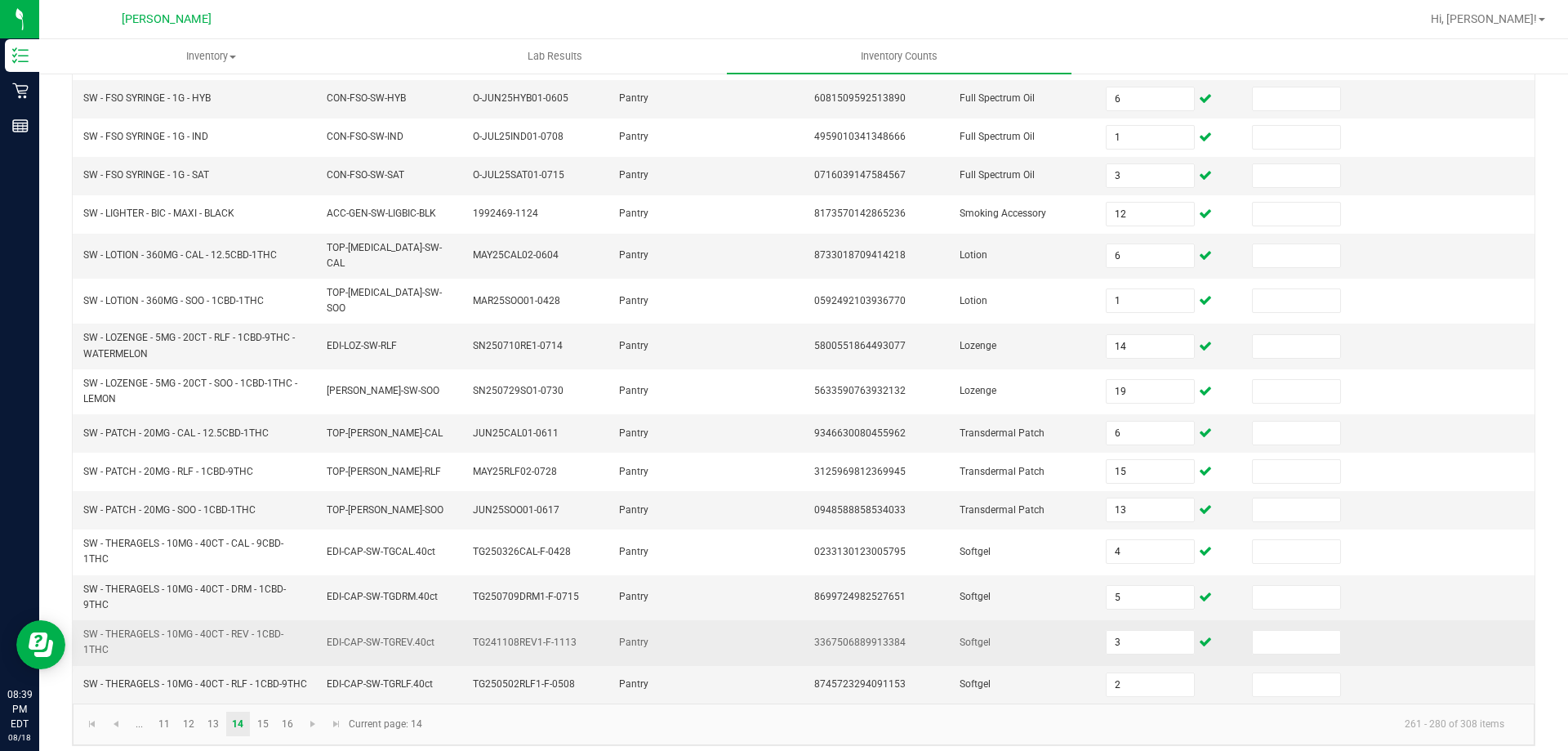
scroll to position [394, 0]
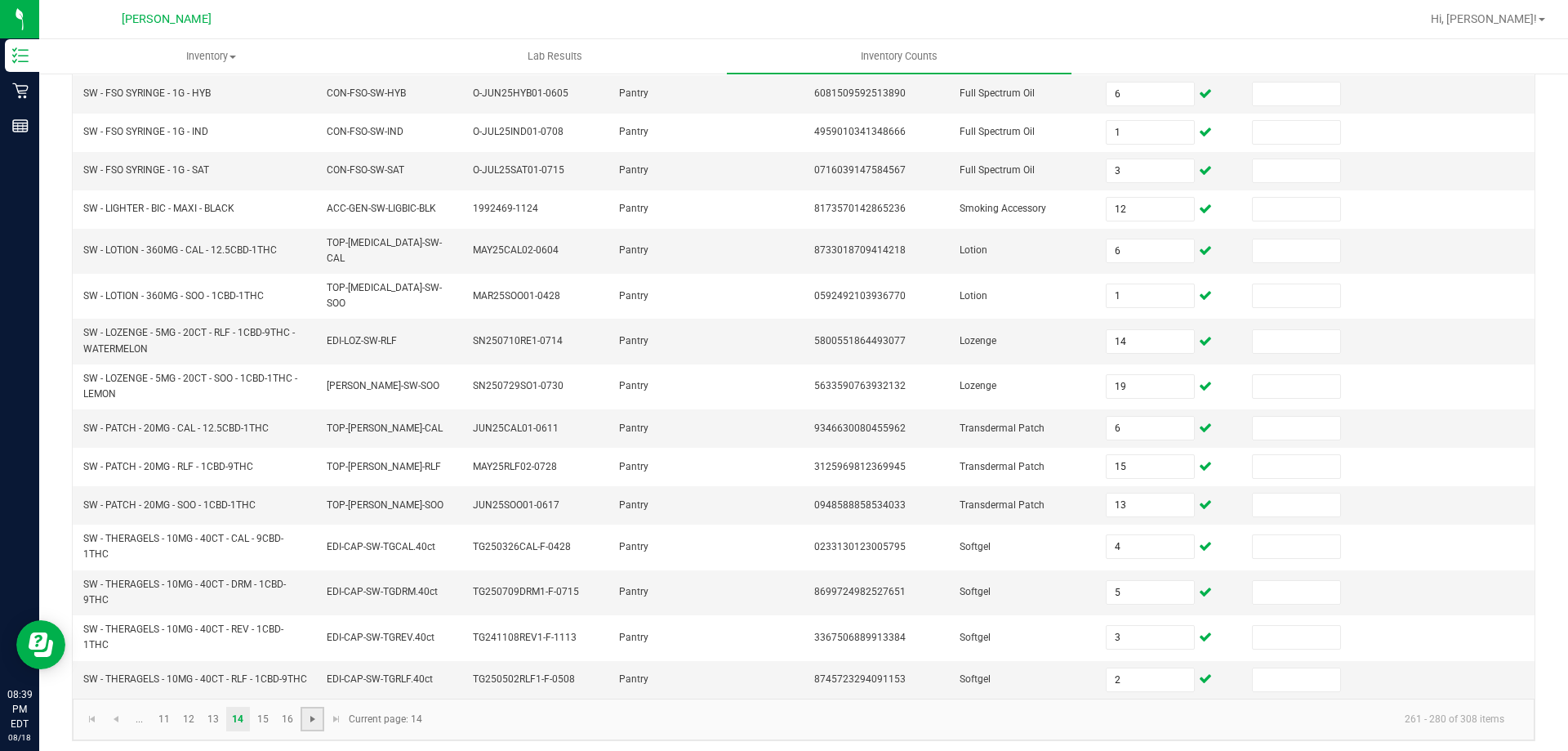
click at [317, 713] on span "Go to the next page" at bounding box center [313, 718] width 13 height 13
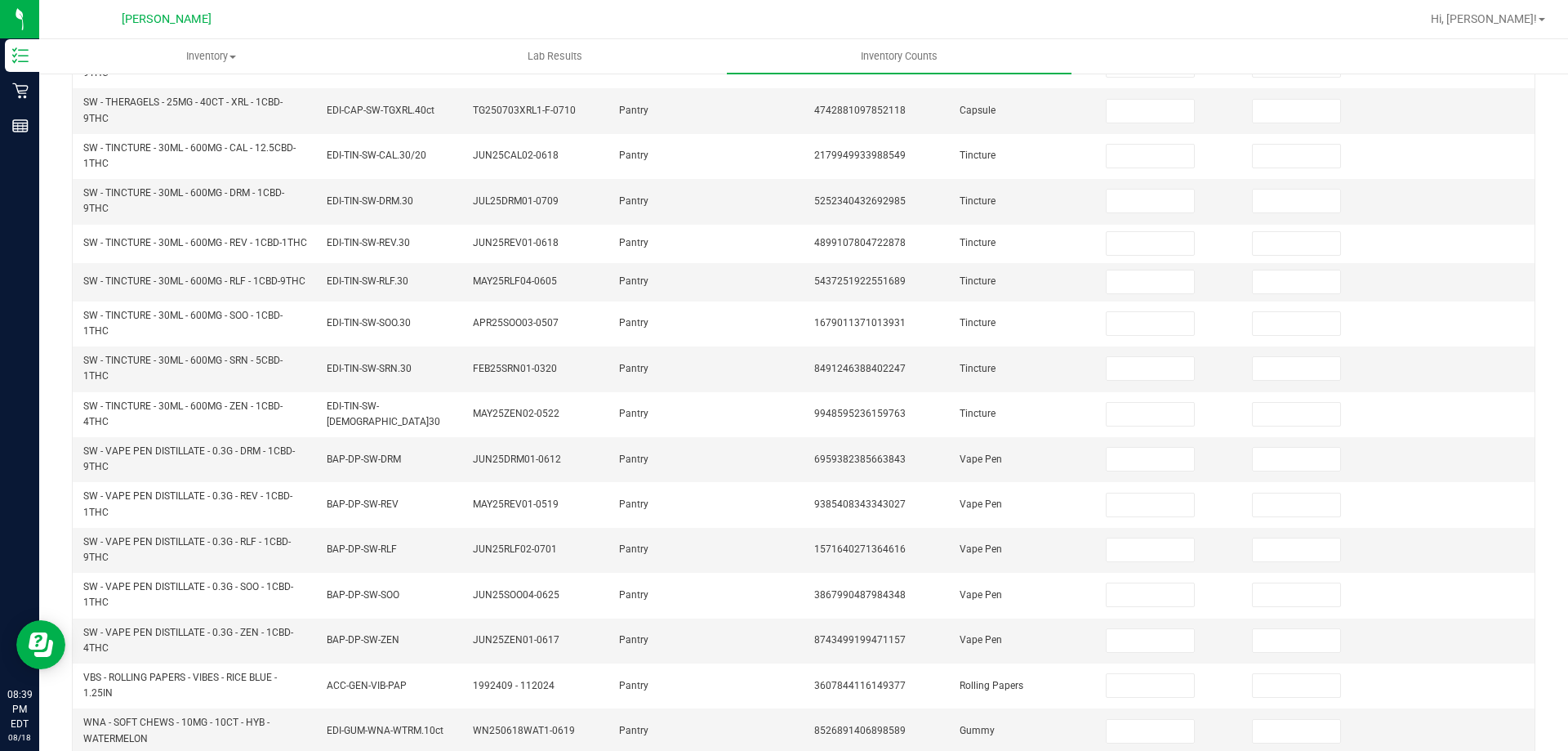
scroll to position [0, 0]
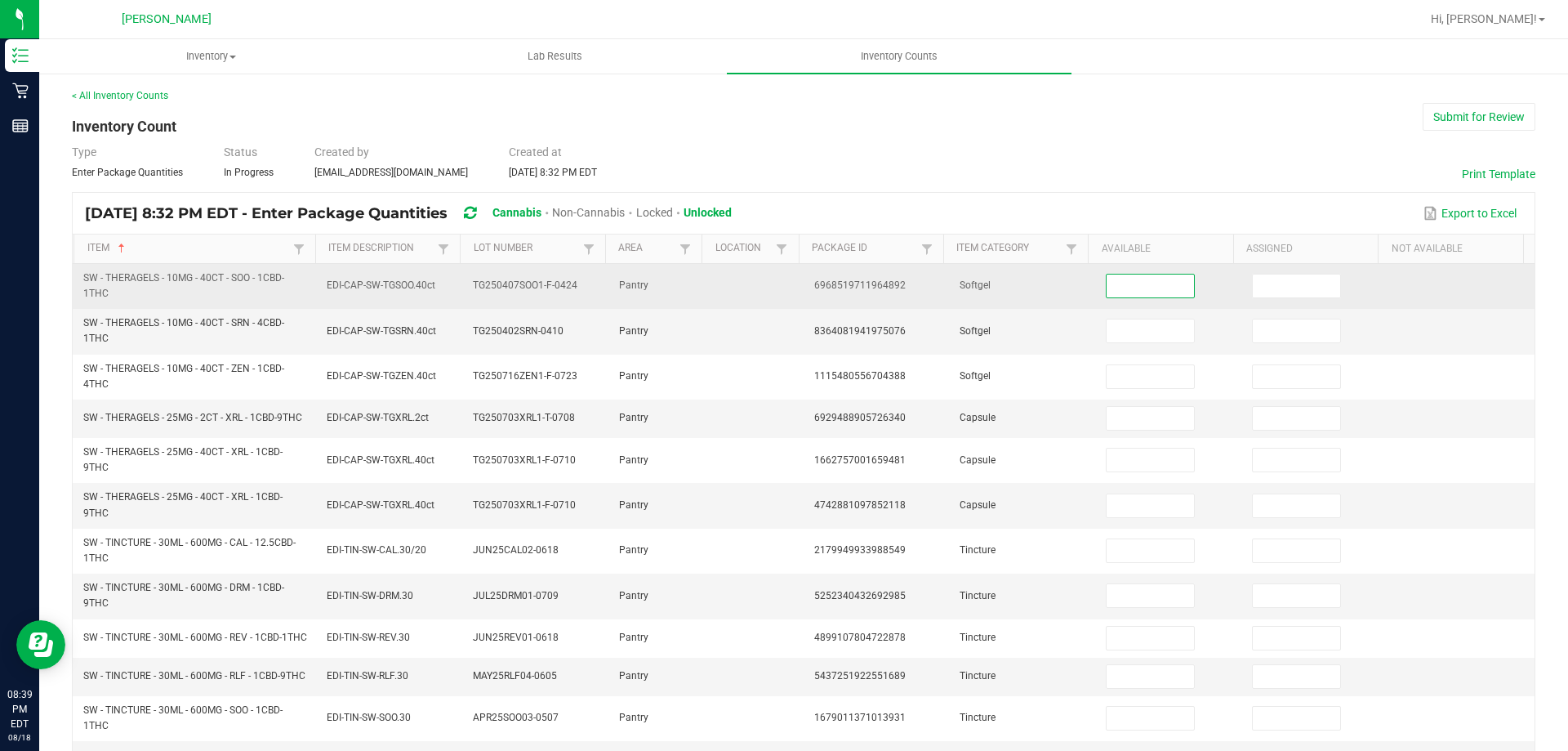
click at [1118, 276] on input at bounding box center [1150, 286] width 87 height 23
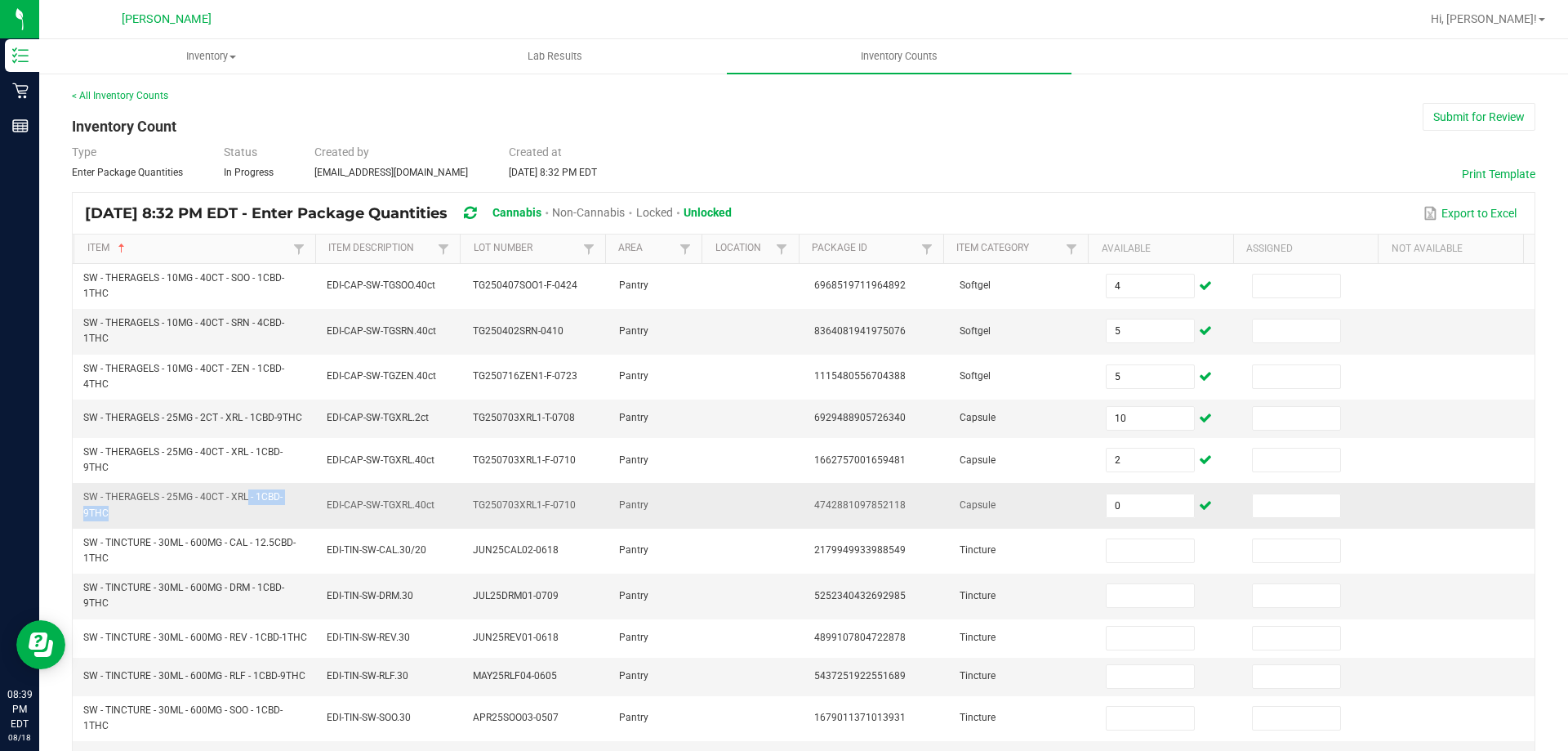
drag, startPoint x: 316, startPoint y: 494, endPoint x: 253, endPoint y: 488, distance: 63.3
click at [241, 490] on tr "SW - THERAGELS - 25MG - 40CT - XRL - 1CBD-9THC EDI-CAP-SW-TGXRL.40ct TG250703XR…" at bounding box center [804, 504] width 1462 height 45
click at [1139, 509] on input "0" at bounding box center [1150, 505] width 87 height 23
drag, startPoint x: 1130, startPoint y: 506, endPoint x: 1106, endPoint y: 505, distance: 24.0
click at [1115, 505] on input "2" at bounding box center [1150, 505] width 87 height 23
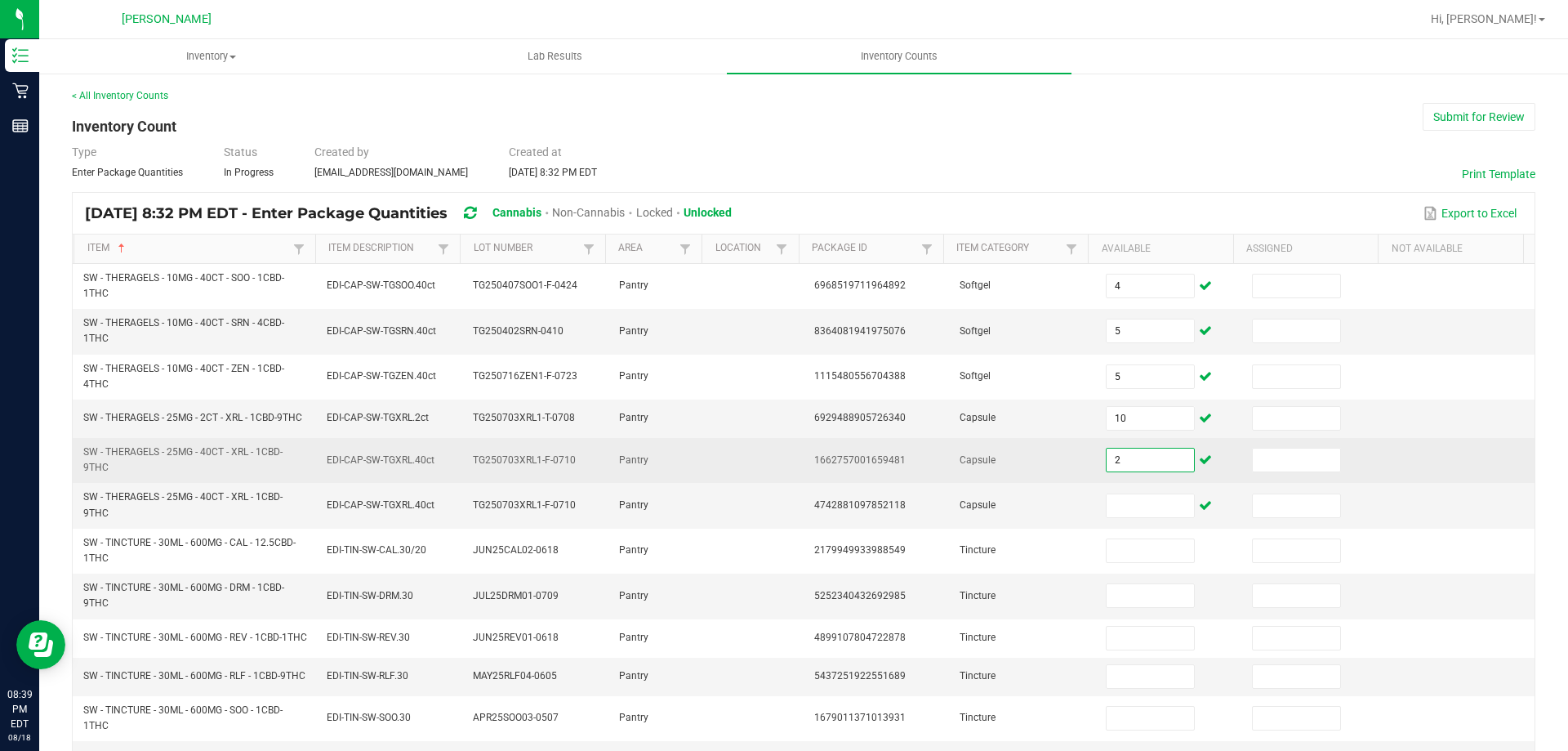
click at [1138, 466] on input "2" at bounding box center [1150, 459] width 87 height 23
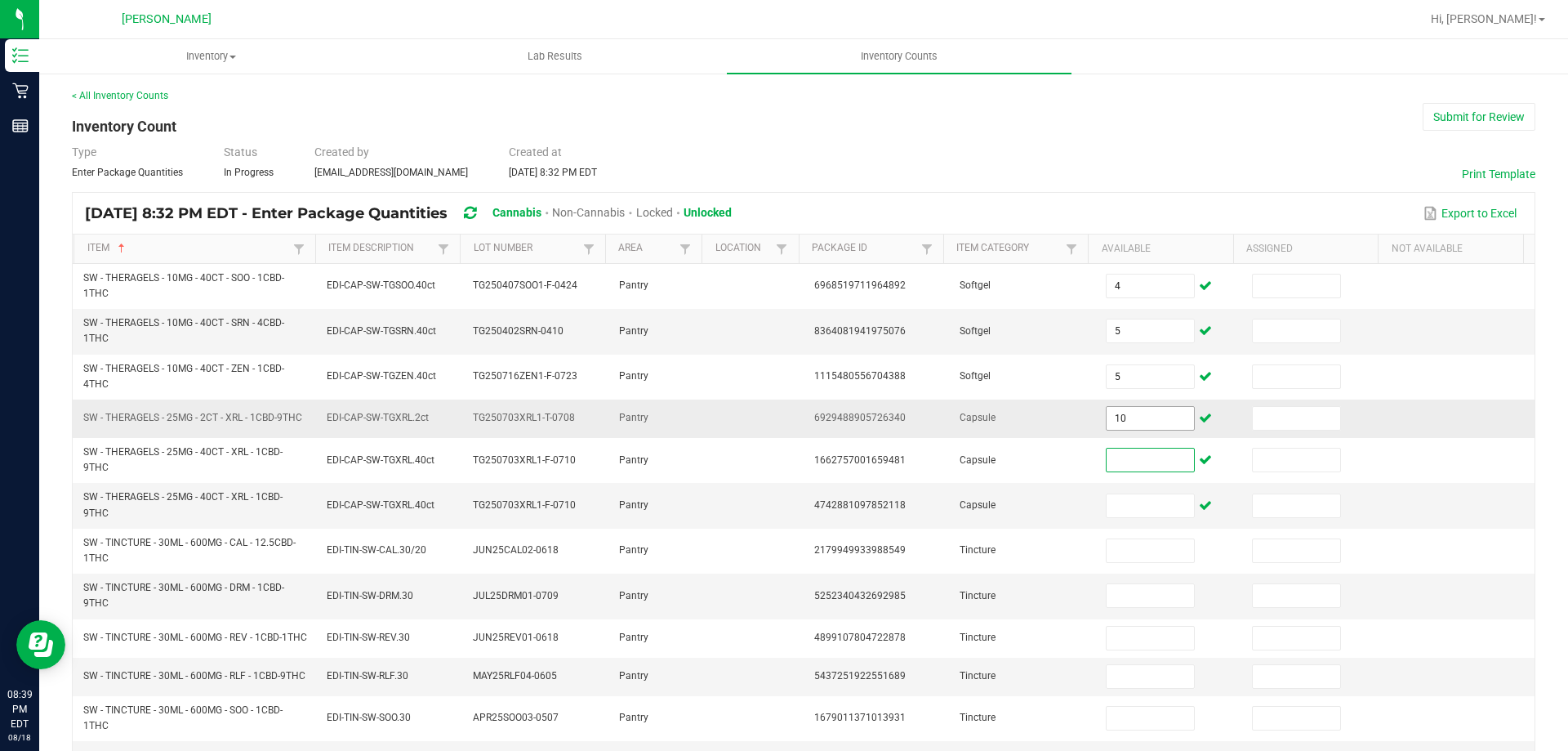
click at [1149, 425] on input "10" at bounding box center [1150, 417] width 87 height 23
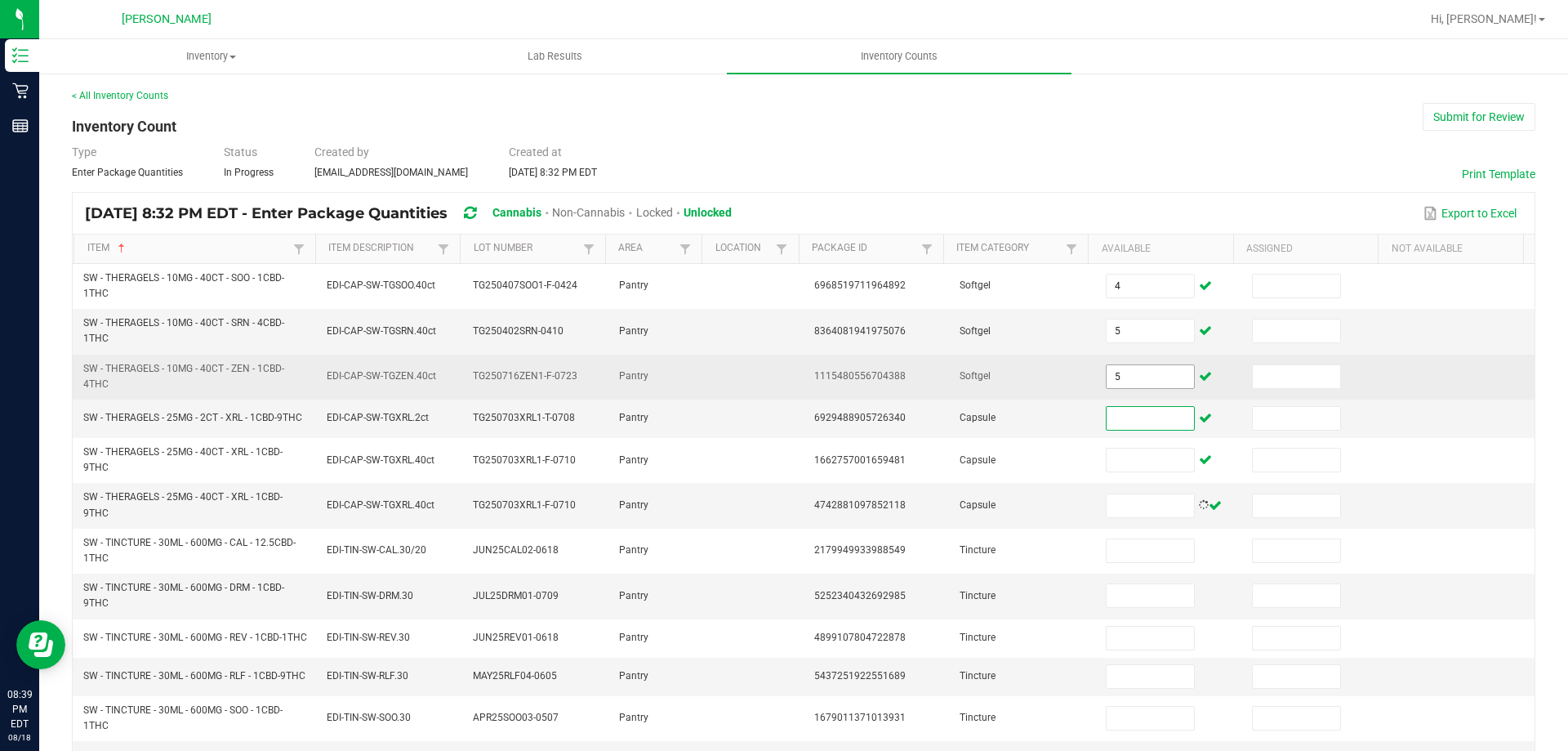
click at [1157, 383] on input "5" at bounding box center [1150, 376] width 87 height 23
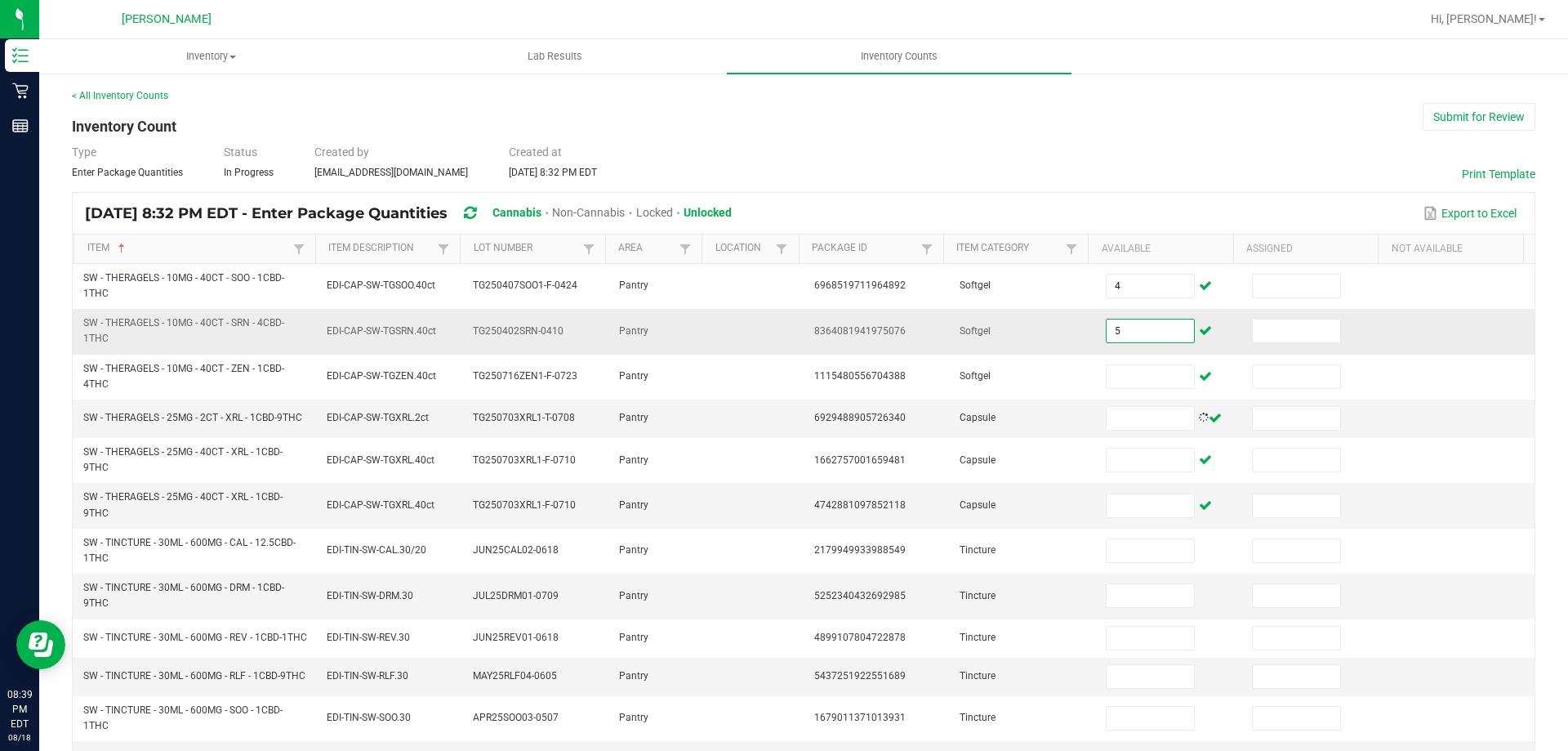
click at [1160, 328] on input "5" at bounding box center [1150, 331] width 87 height 23
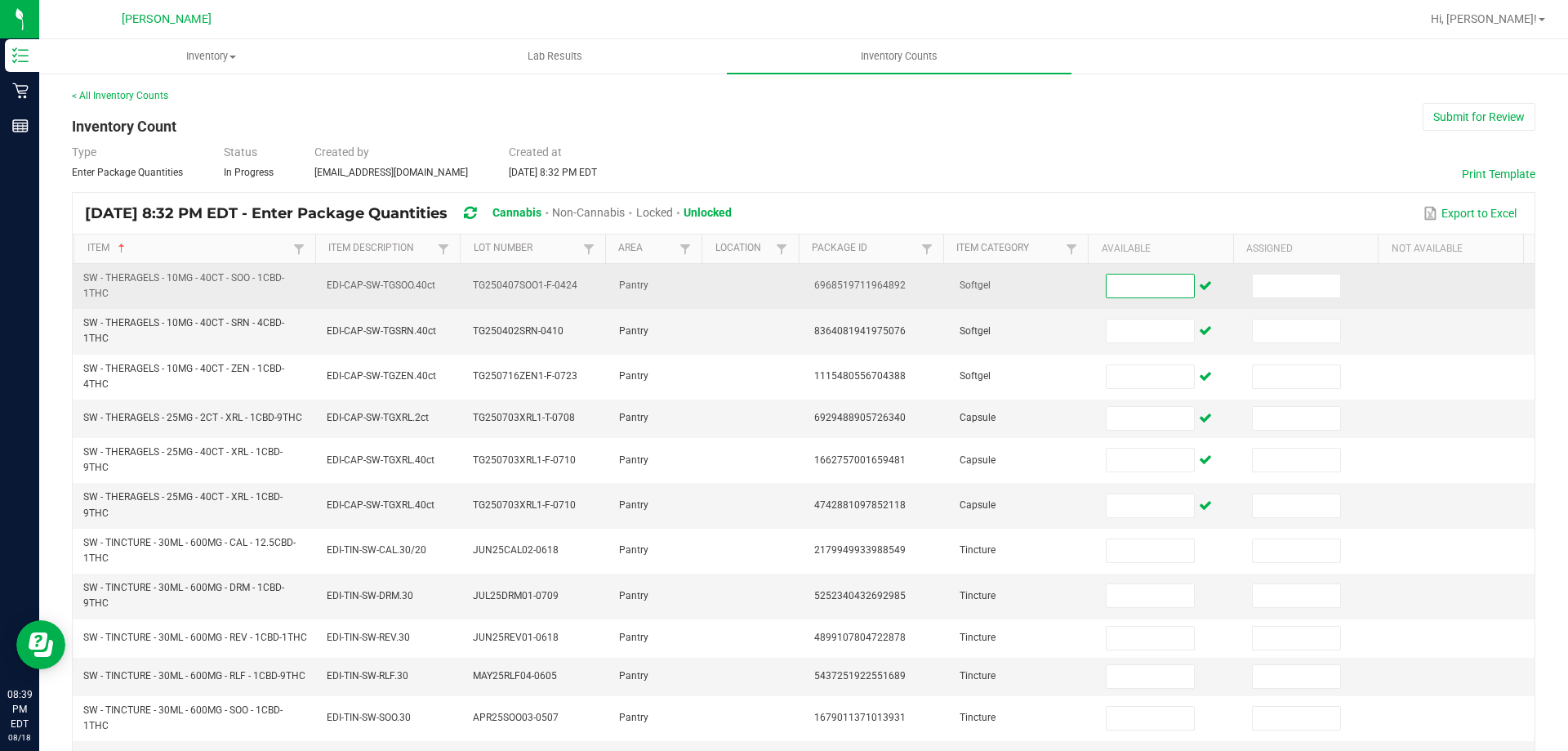
click at [1139, 285] on input at bounding box center [1150, 286] width 87 height 23
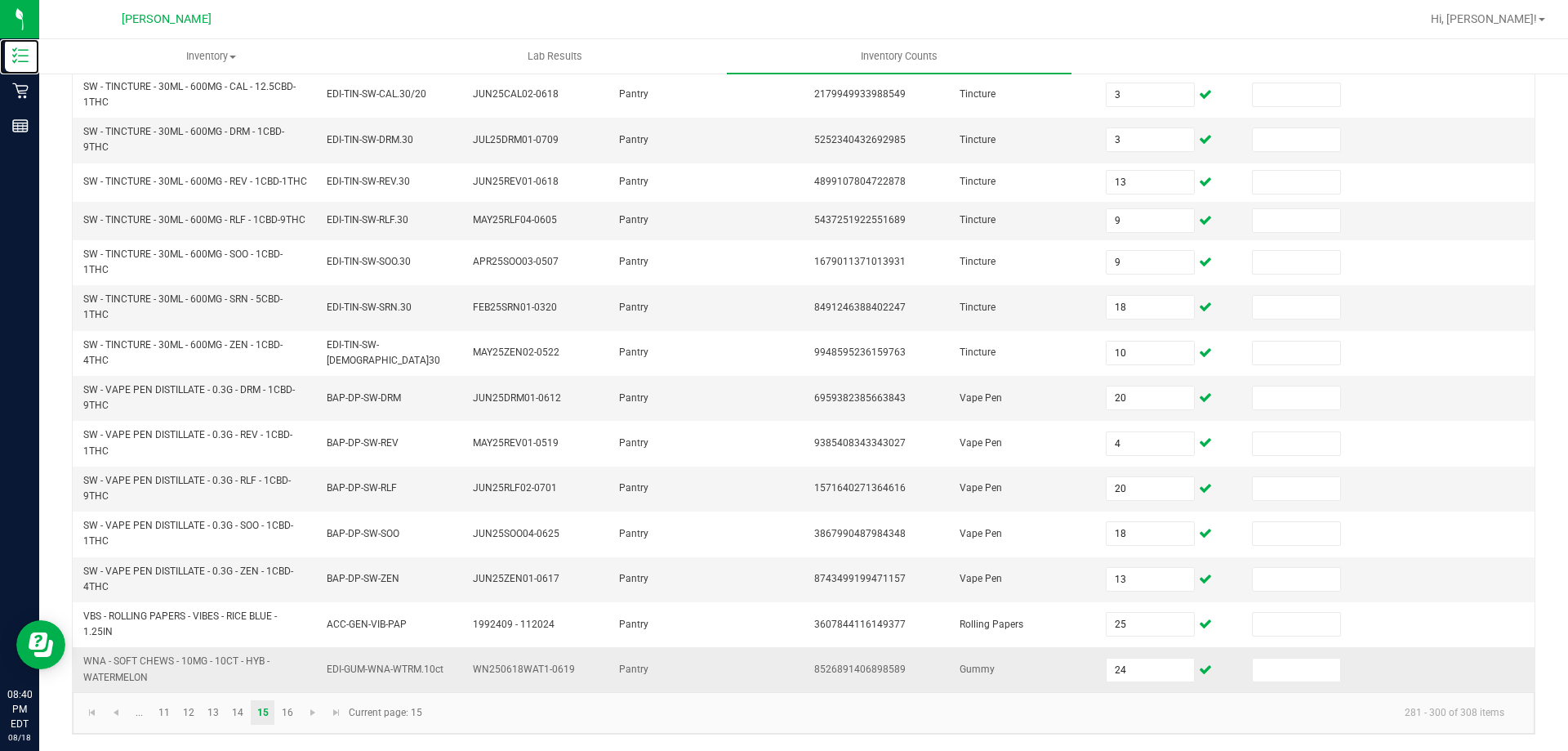
scroll to position [469, 0]
click at [310, 716] on span "Go to the next page" at bounding box center [313, 712] width 13 height 13
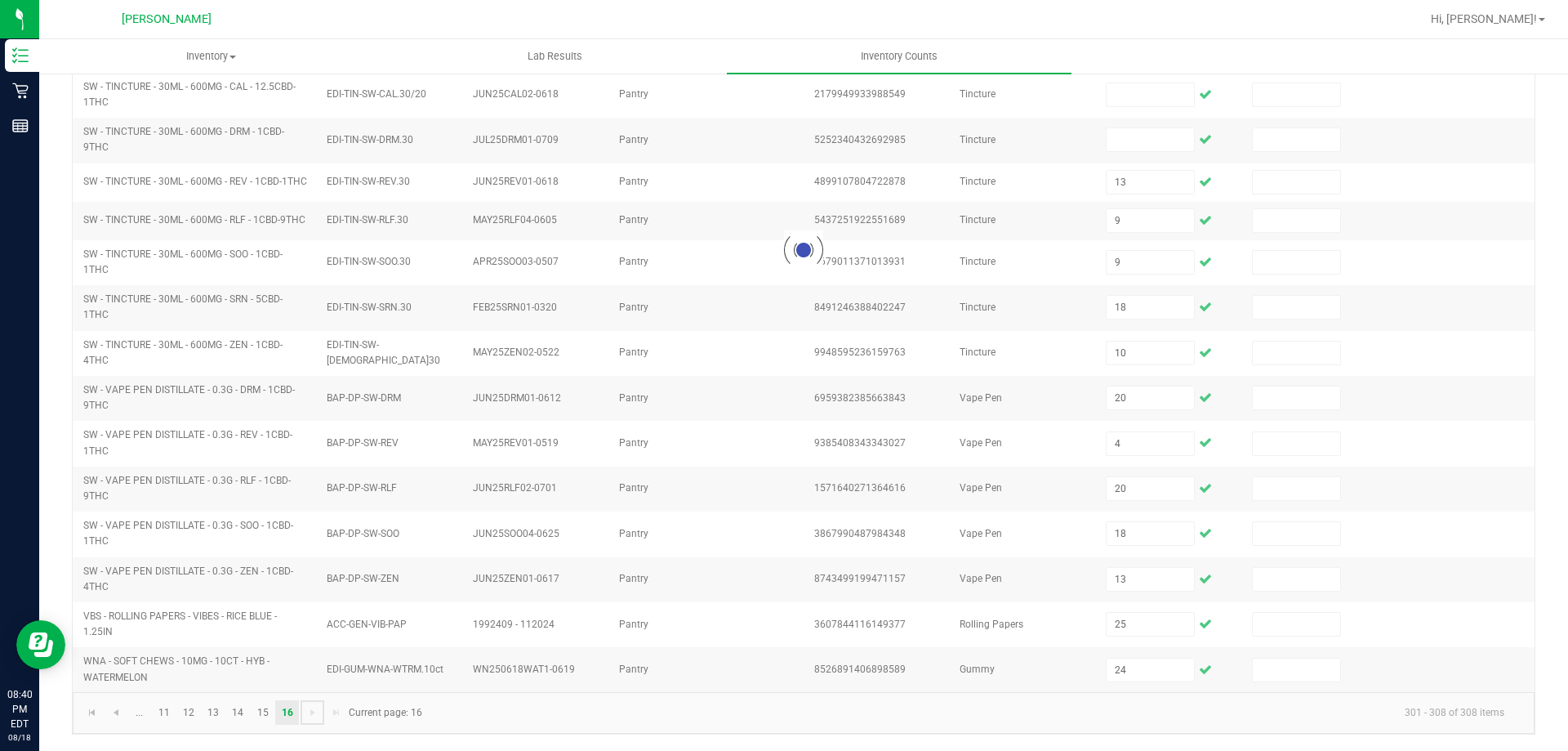
scroll to position [0, 0]
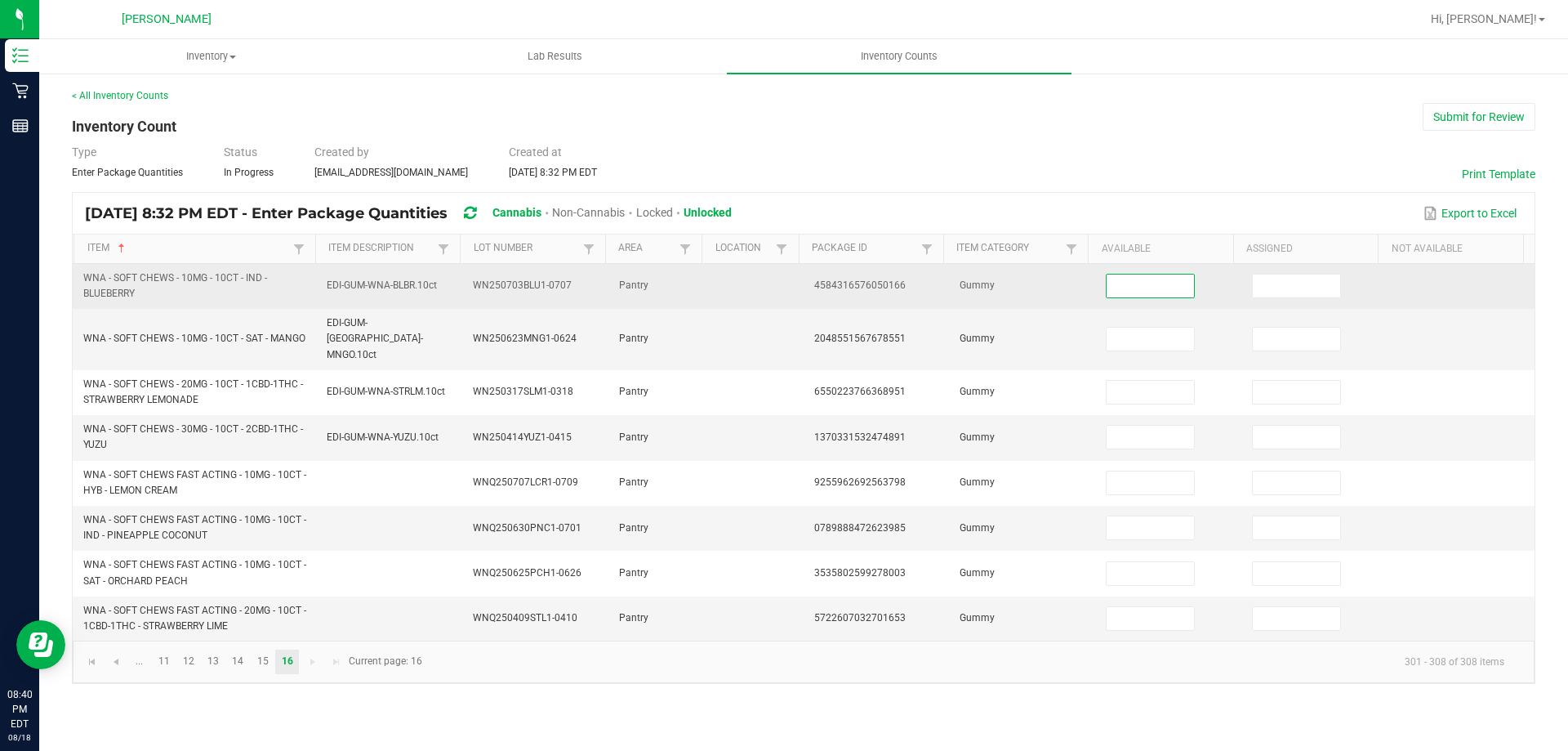
click at [1125, 277] on input at bounding box center [1150, 286] width 87 height 23
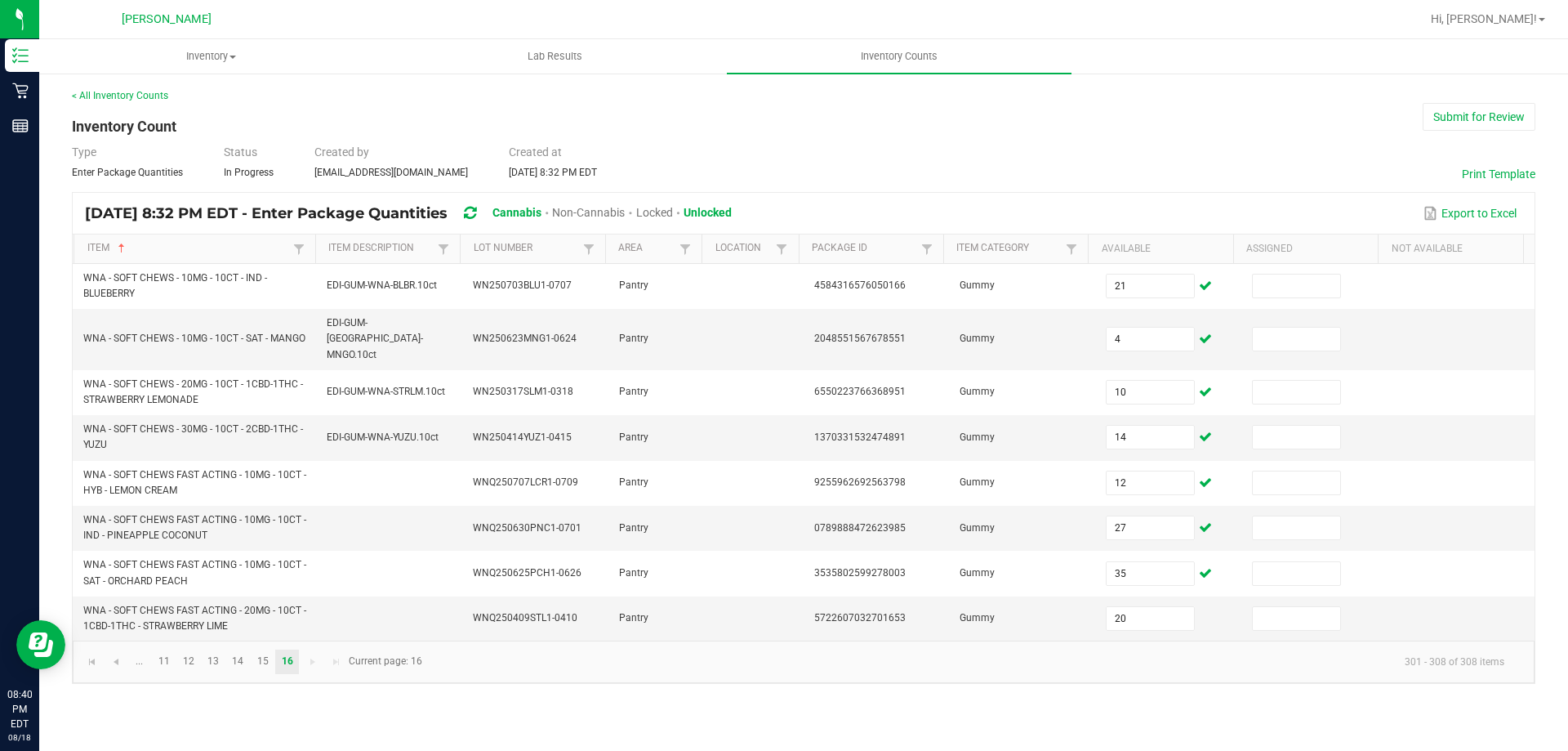
click at [1450, 131] on div "< All Inventory Counts Inventory Count Submit for Review Type Enter Package Qua…" at bounding box center [804, 385] width 1464 height 595
click at [1454, 121] on button "Submit for Review" at bounding box center [1479, 117] width 113 height 28
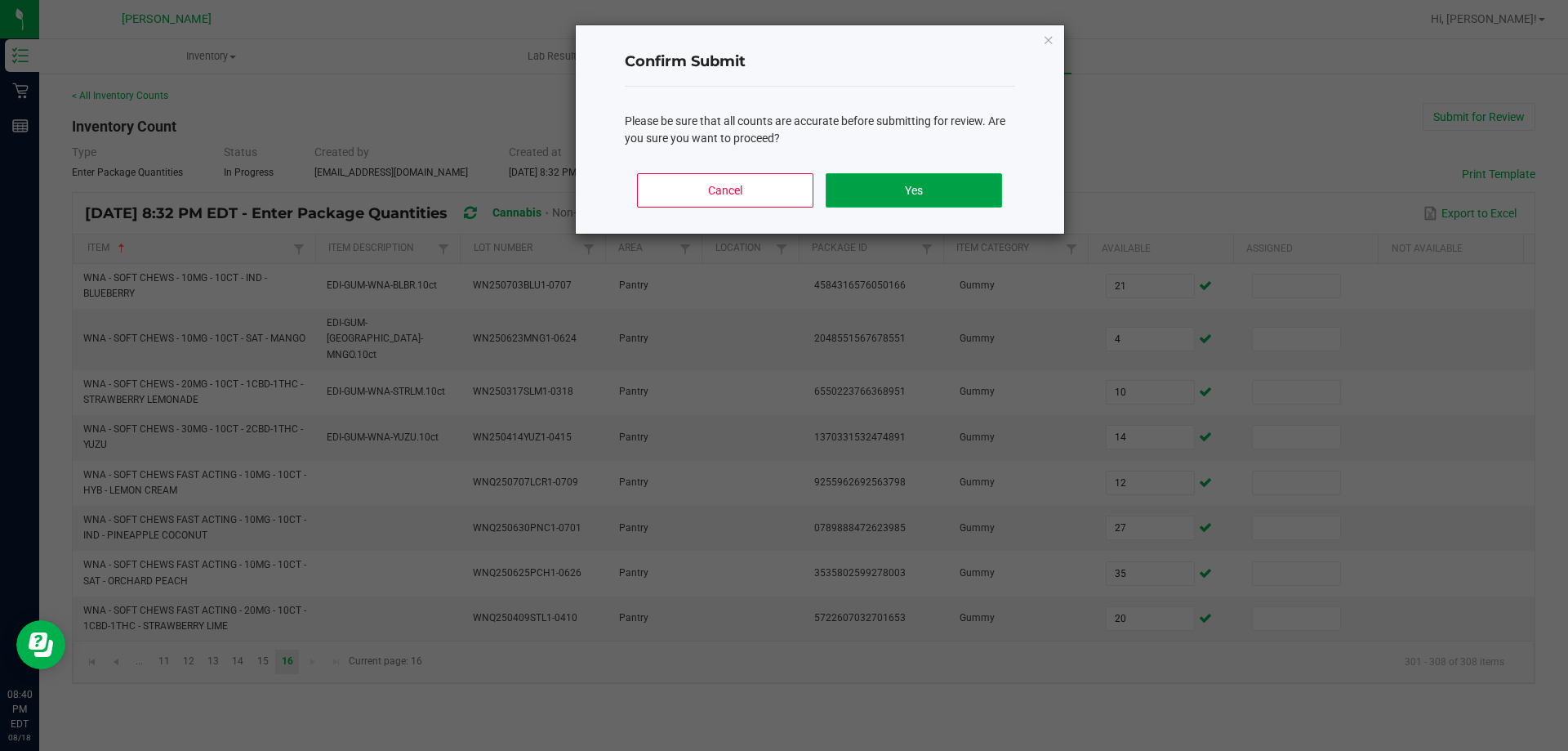
click at [960, 195] on button "Yes" at bounding box center [914, 190] width 176 height 34
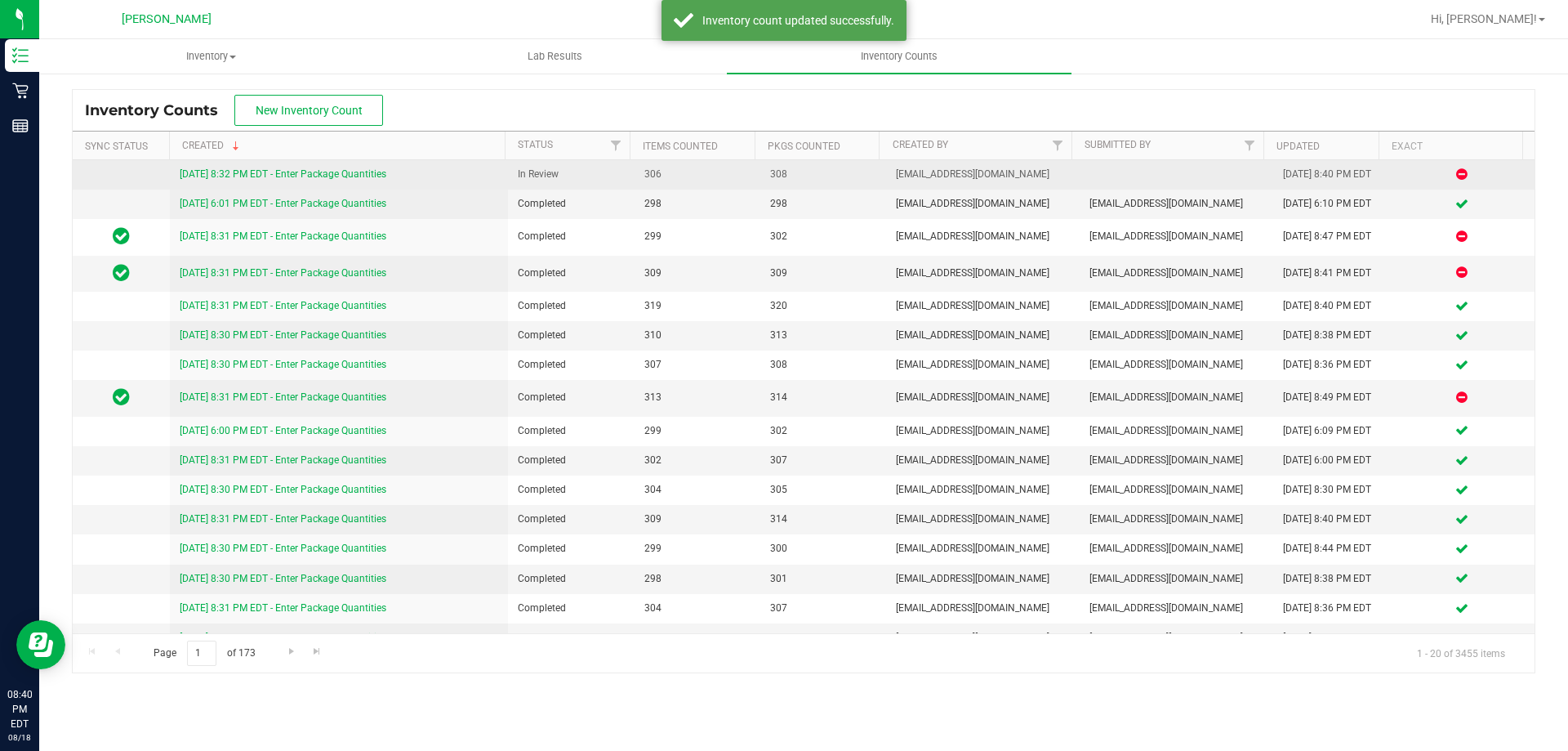
click at [376, 172] on link "[DATE] 8:32 PM EDT - Enter Package Quantities" at bounding box center [283, 173] width 207 height 11
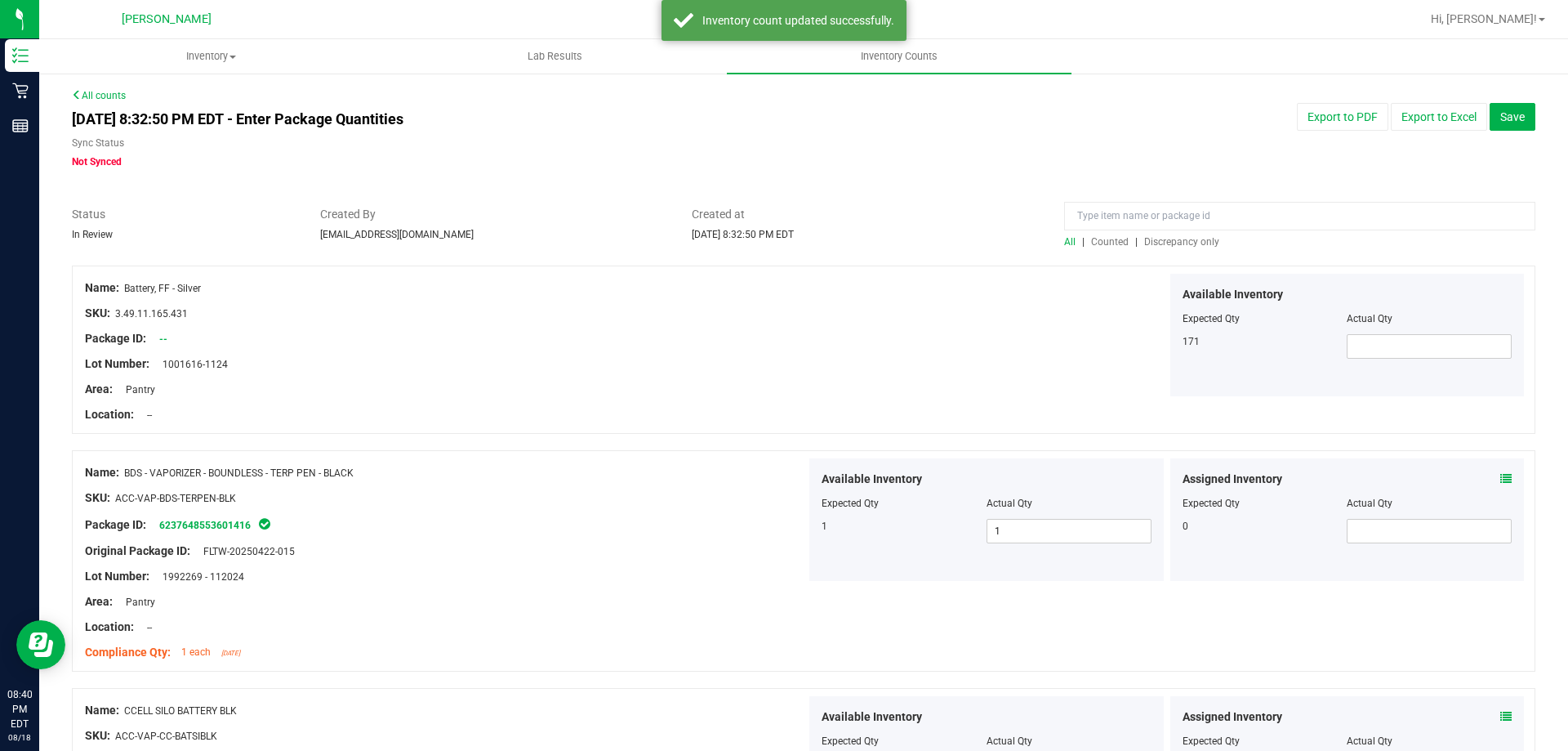
click at [1194, 238] on span "Discrepancy only" at bounding box center [1181, 241] width 75 height 11
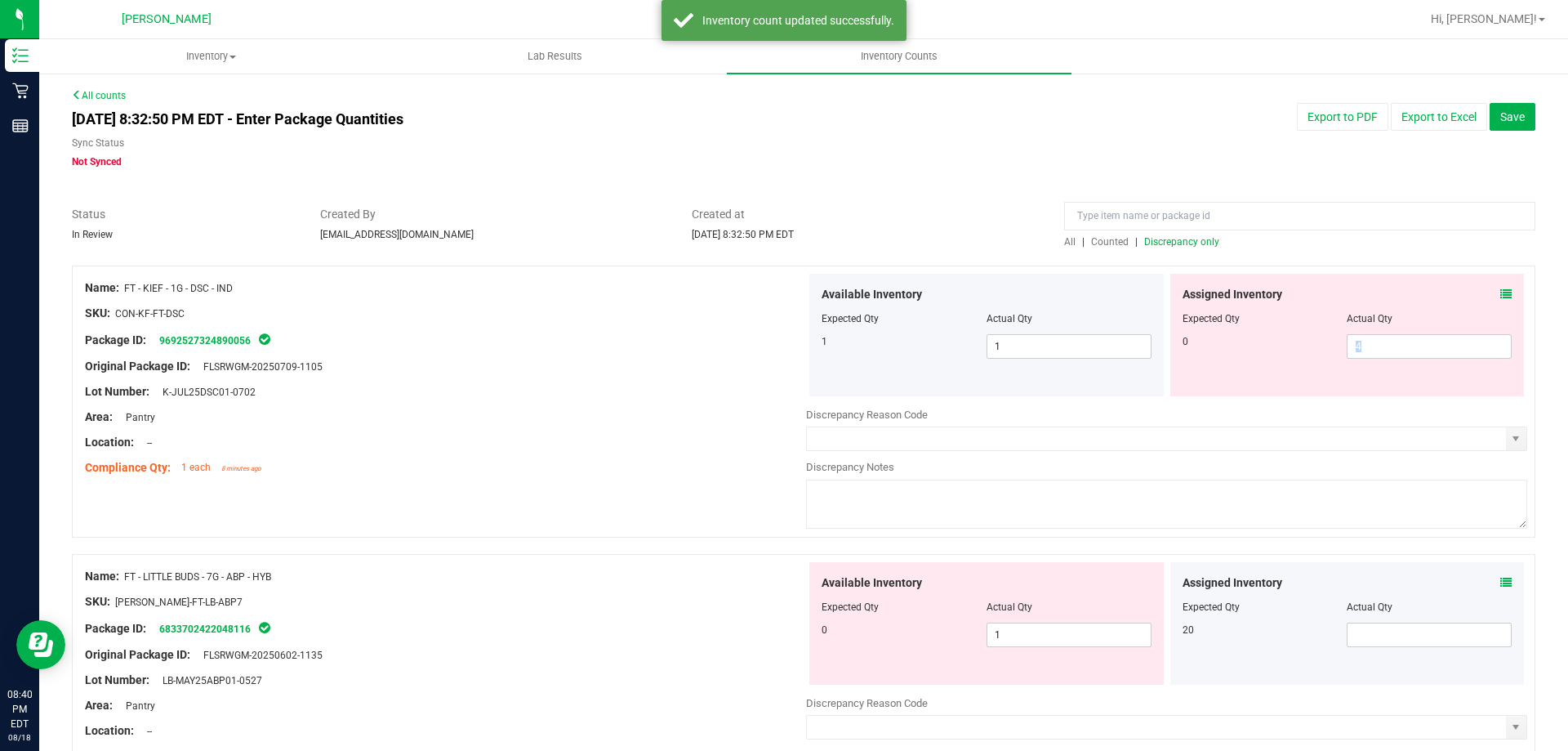
drag, startPoint x: 1511, startPoint y: 340, endPoint x: 1211, endPoint y: 401, distance: 306.1
click at [1211, 401] on div "Available Inventory Expected Qty Actual Qty 1 1 1" at bounding box center [1167, 402] width 721 height 259
click at [1358, 356] on span "4 4" at bounding box center [1429, 346] width 165 height 25
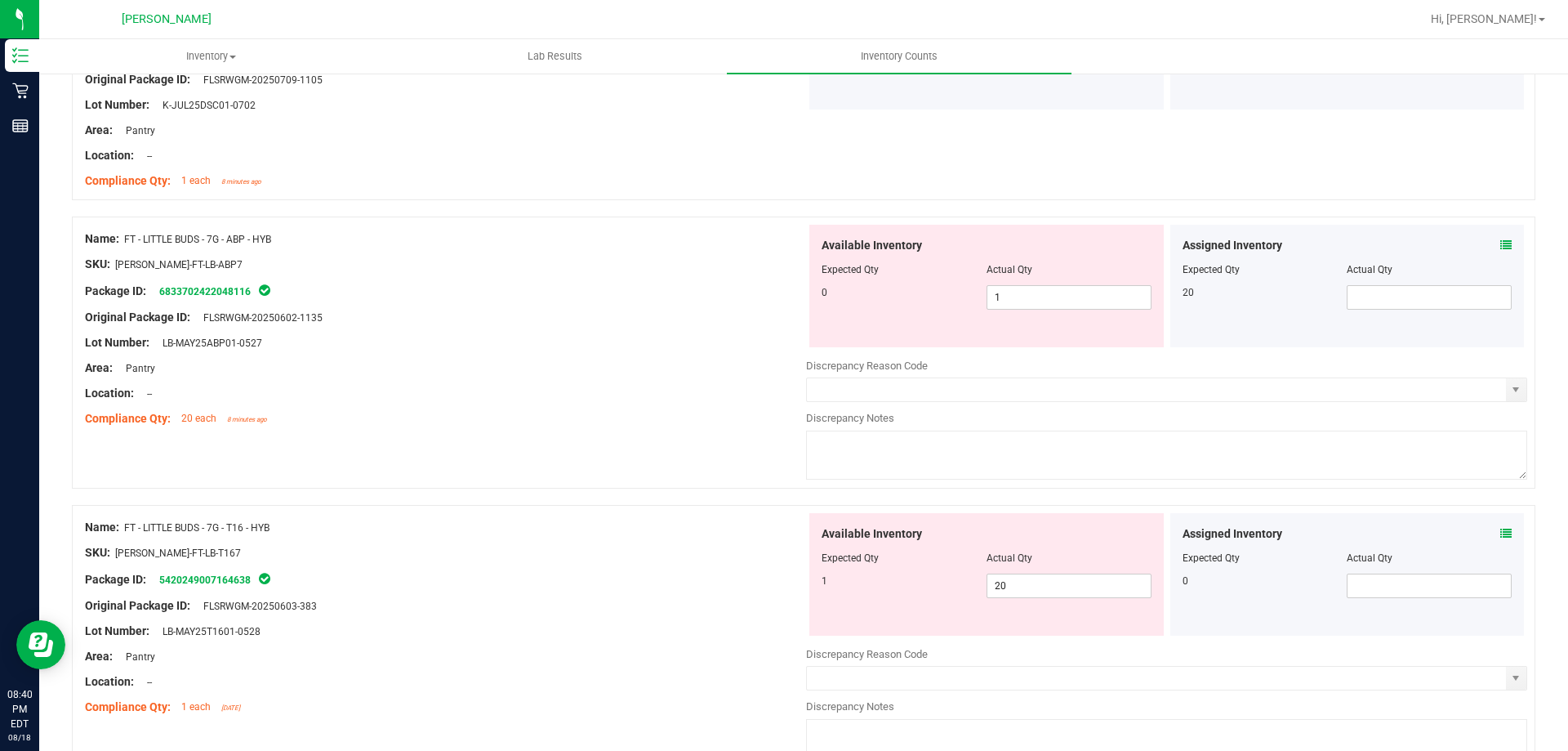
scroll to position [327, 0]
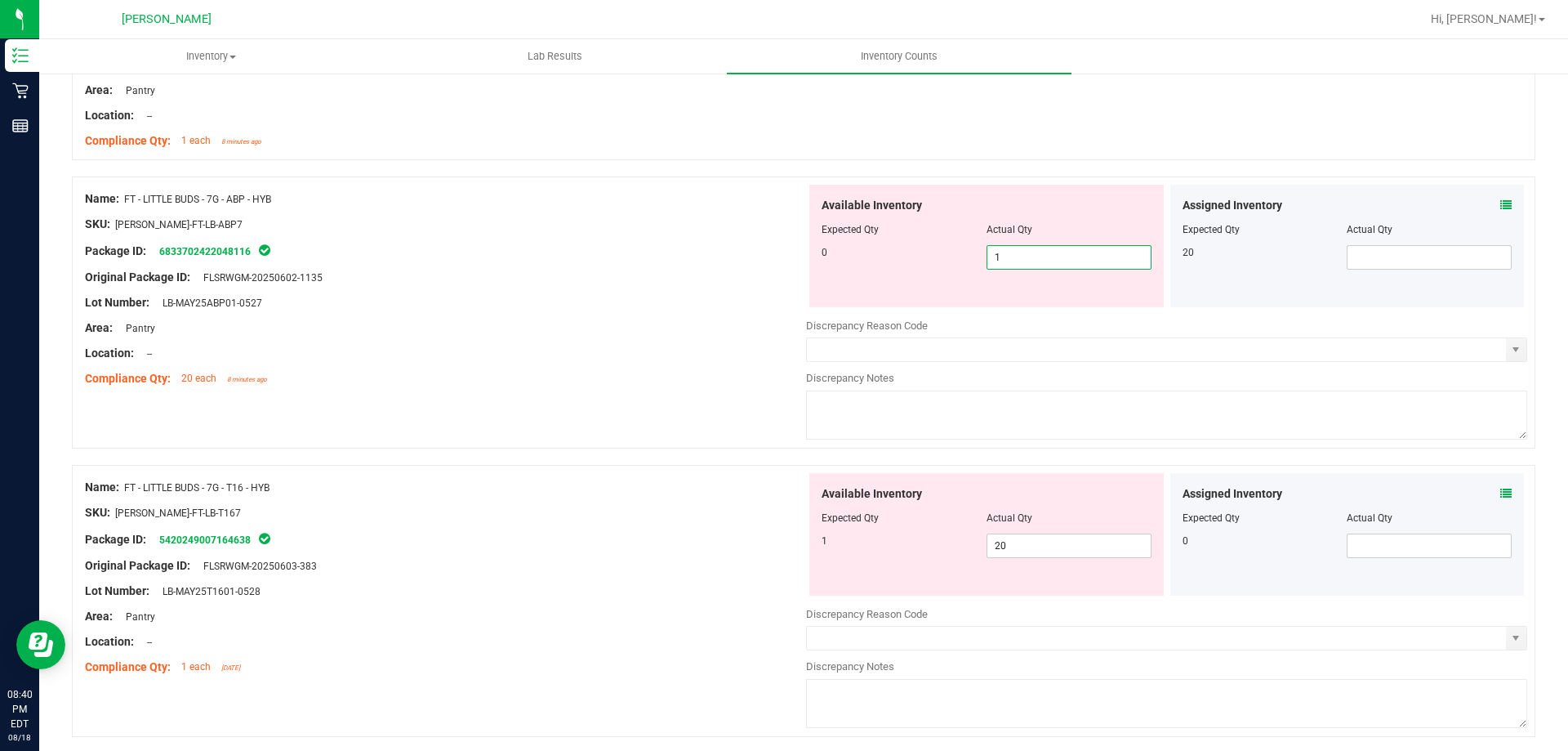
click at [1051, 266] on span "1 1" at bounding box center [1069, 257] width 165 height 25
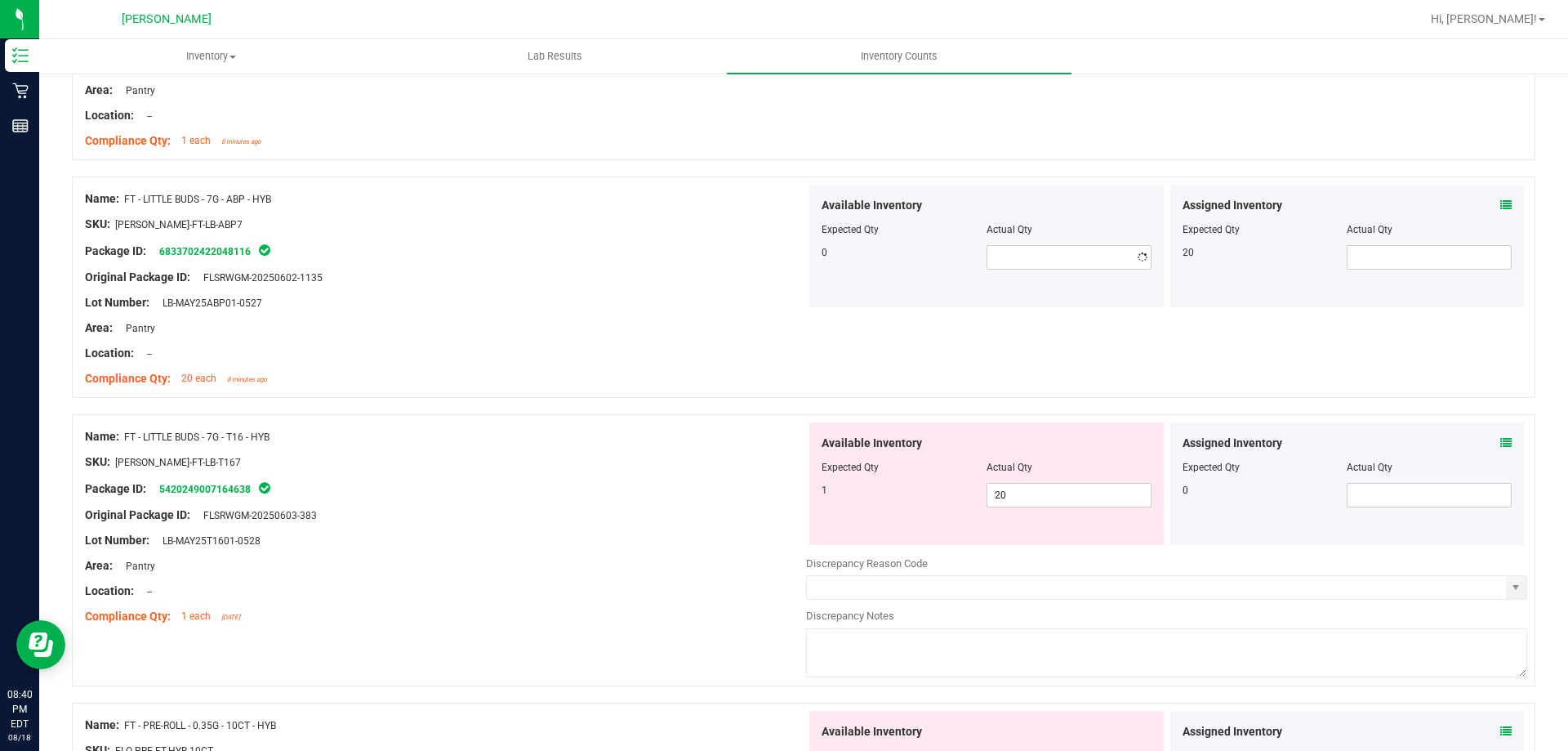
click at [714, 330] on div "Area: Pantry" at bounding box center [445, 328] width 721 height 17
drag, startPoint x: 1040, startPoint y: 494, endPoint x: 603, endPoint y: 567, distance: 443.1
click at [648, 564] on div "Name: FT - LITTLE BUDS - 7G - T16 - HYB SKU: [PERSON_NAME]-FT-LB-T167 Package I…" at bounding box center [804, 550] width 1464 height 272
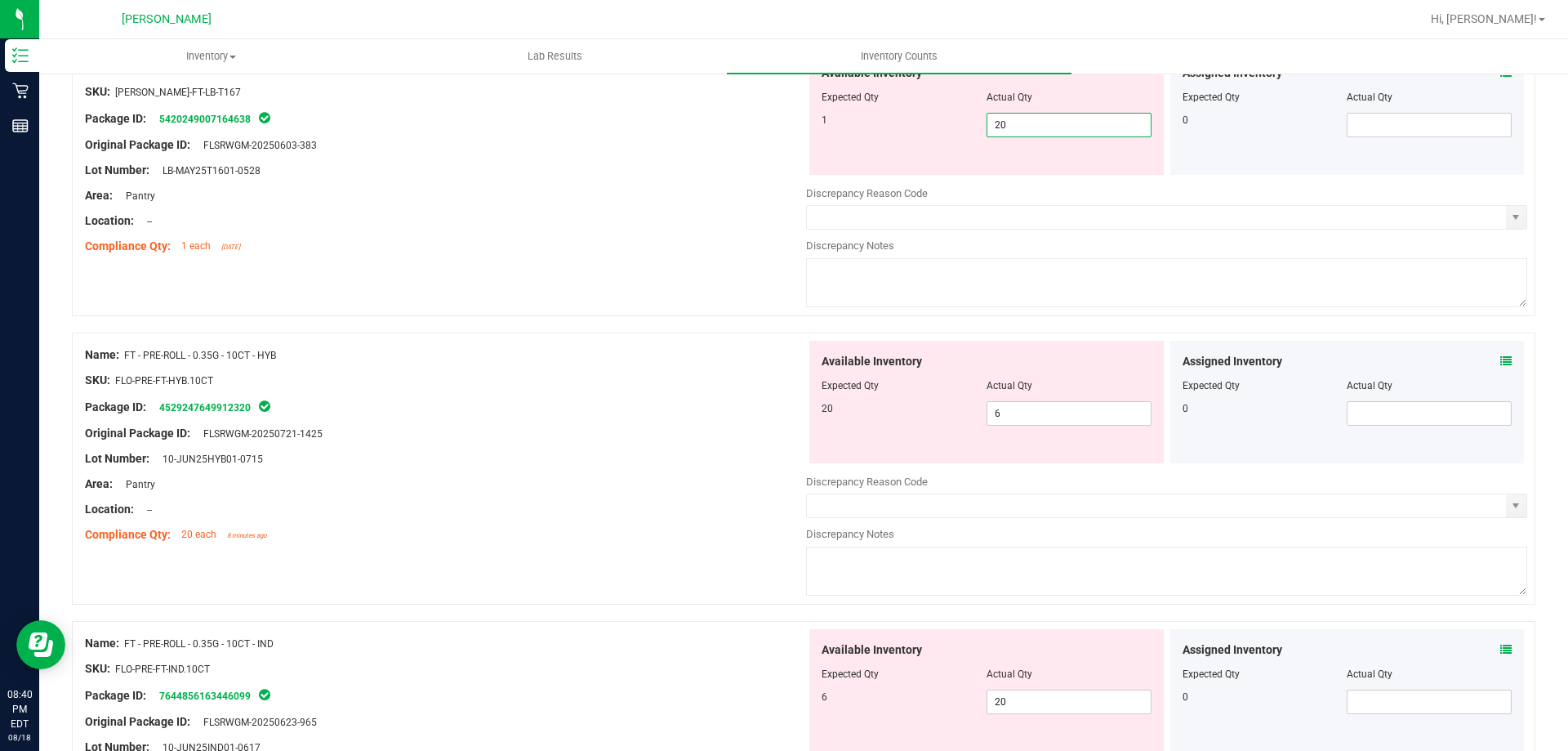
scroll to position [571, 0]
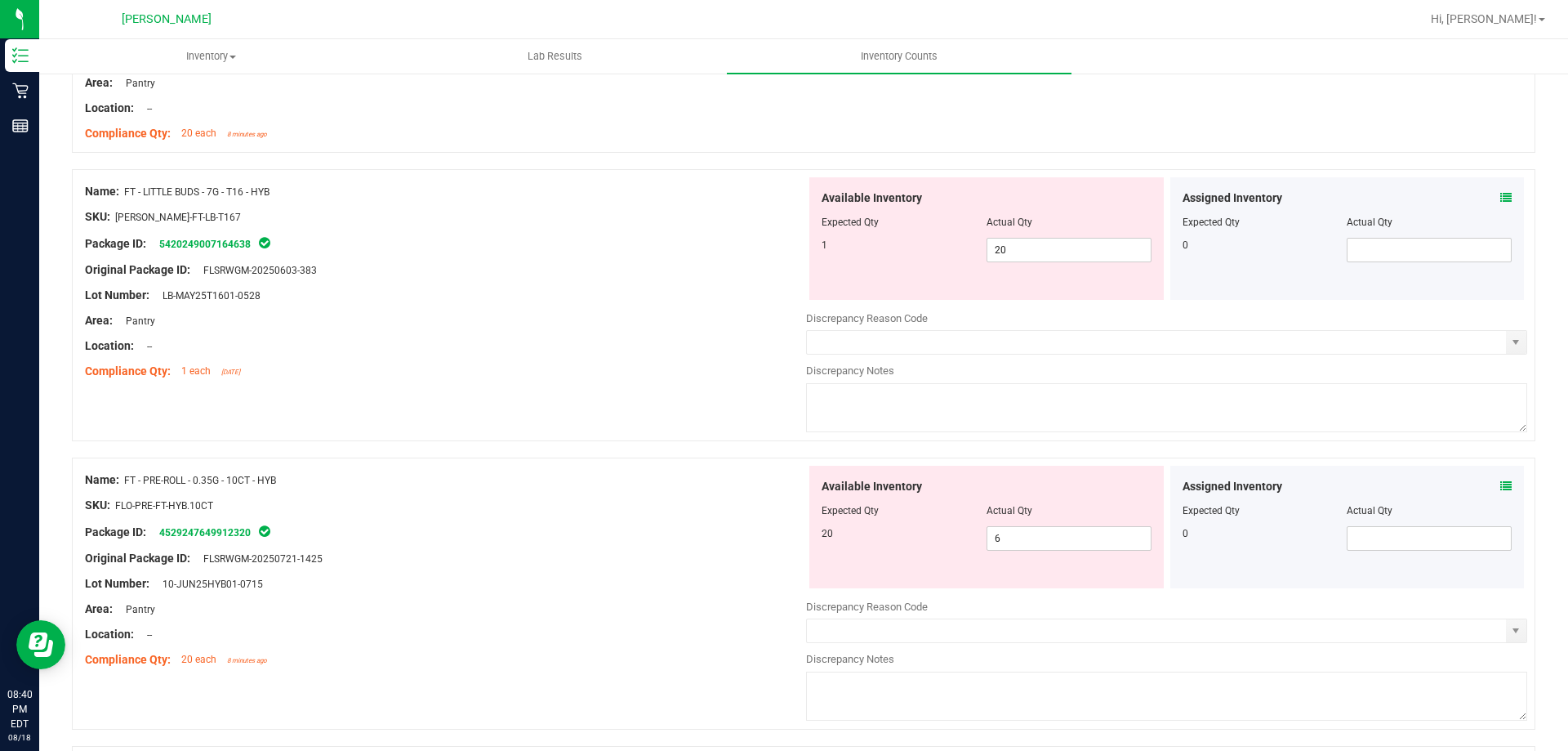
click at [632, 298] on div "Lot Number: LB-MAY25T1601-0528" at bounding box center [445, 295] width 721 height 17
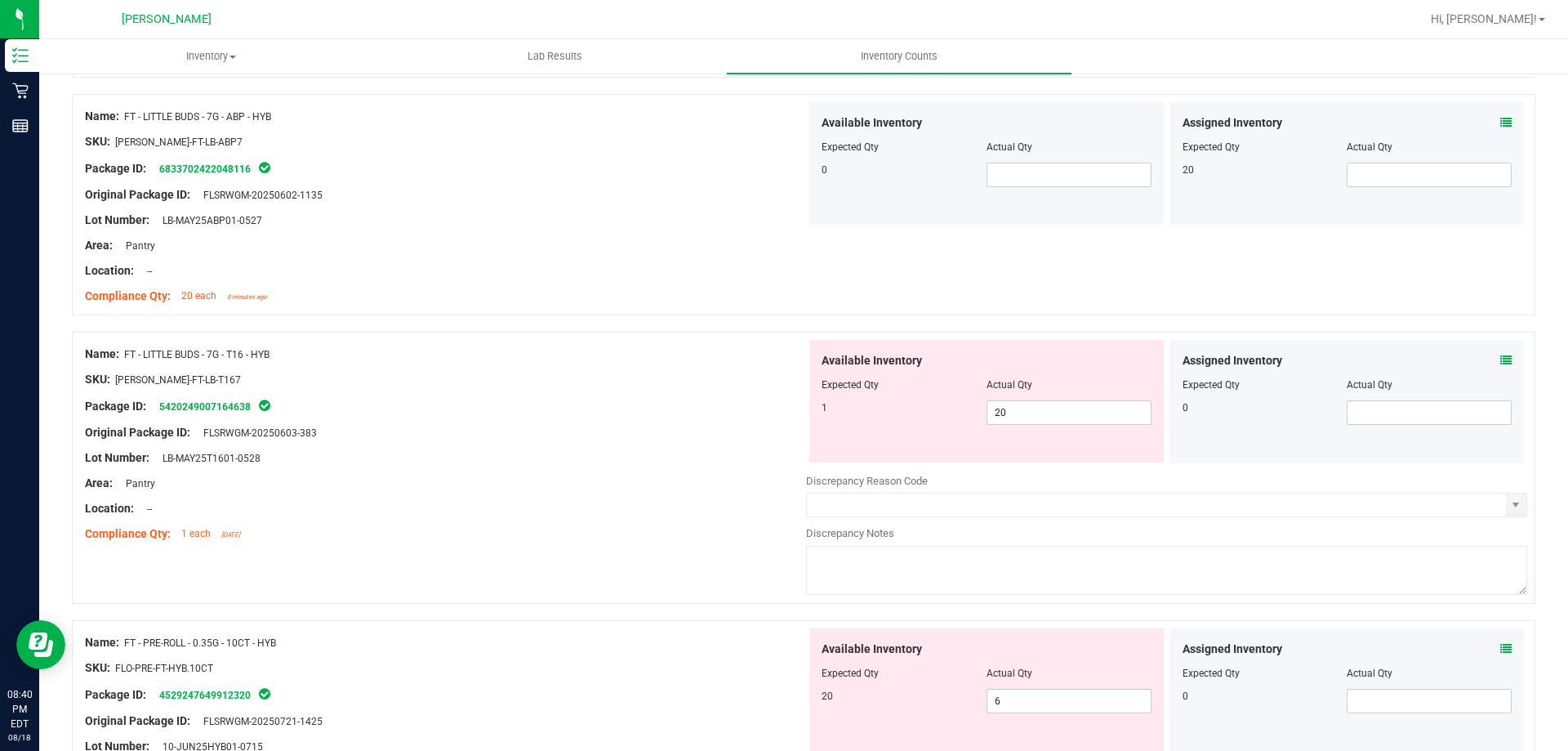
scroll to position [408, 0]
click at [1018, 180] on span at bounding box center [1069, 176] width 165 height 25
drag, startPoint x: 1028, startPoint y: 410, endPoint x: 804, endPoint y: 427, distance: 224.6
click at [813, 427] on div "Available Inventory Expected Qty Actual Qty 1 20 20" at bounding box center [986, 401] width 355 height 123
click at [640, 386] on div "SKU: [PERSON_NAME]-FT-LB-T167" at bounding box center [445, 379] width 721 height 17
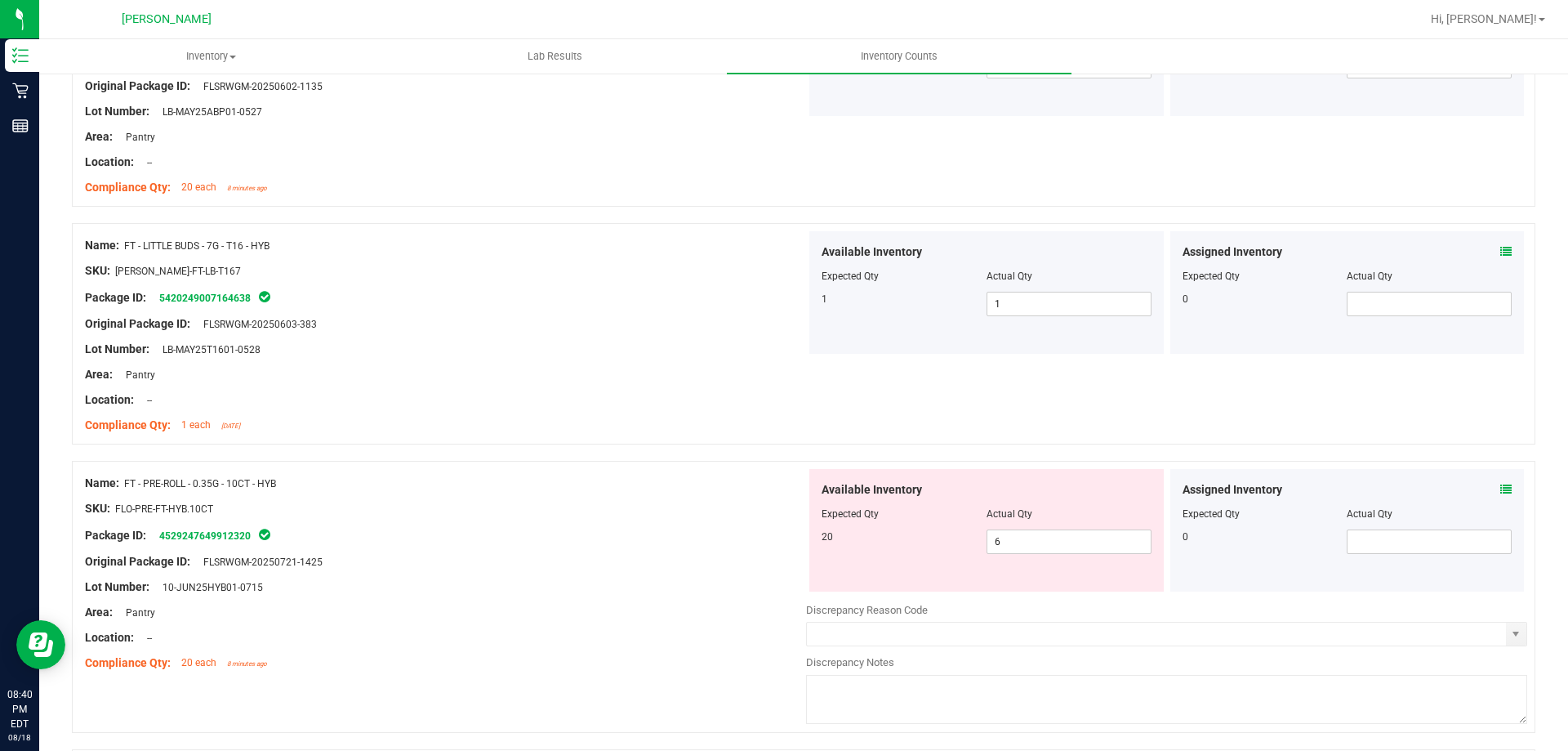
scroll to position [653, 0]
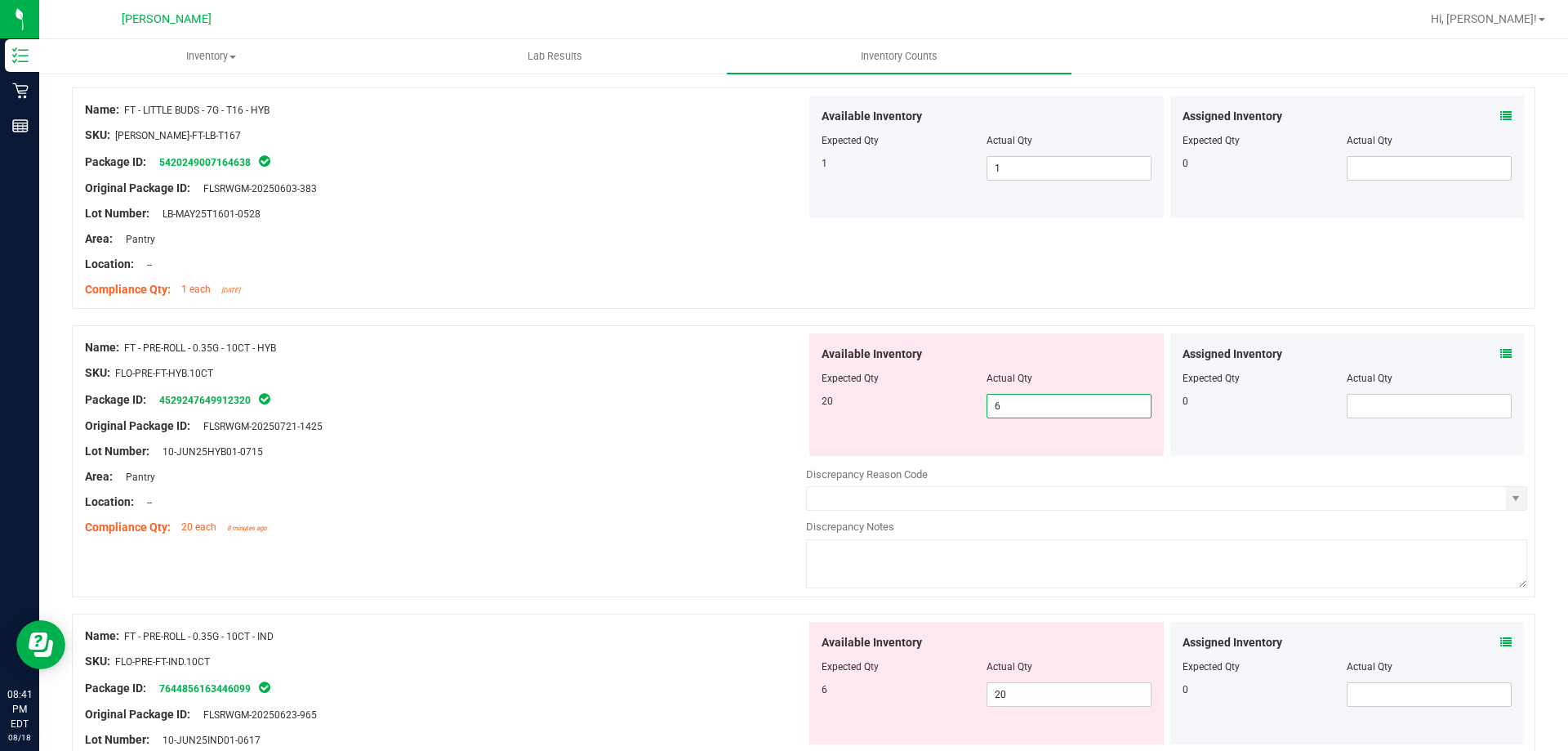
drag, startPoint x: 1034, startPoint y: 411, endPoint x: 741, endPoint y: 443, distance: 294.7
click at [749, 441] on div "Name: FT - PRE-ROLL - 0.35G - 10CT - HYB SKU: FLO-PRE-FT-HYB.10CT Package ID: 4…" at bounding box center [804, 461] width 1464 height 272
drag, startPoint x: 677, startPoint y: 490, endPoint x: 773, endPoint y: 501, distance: 96.6
click at [676, 492] on div "Name: FT - PRE-ROLL - 0.35G - 10CT - HYB SKU: FLO-PRE-FT-HYB.10CT Package ID: 4…" at bounding box center [445, 437] width 721 height 209
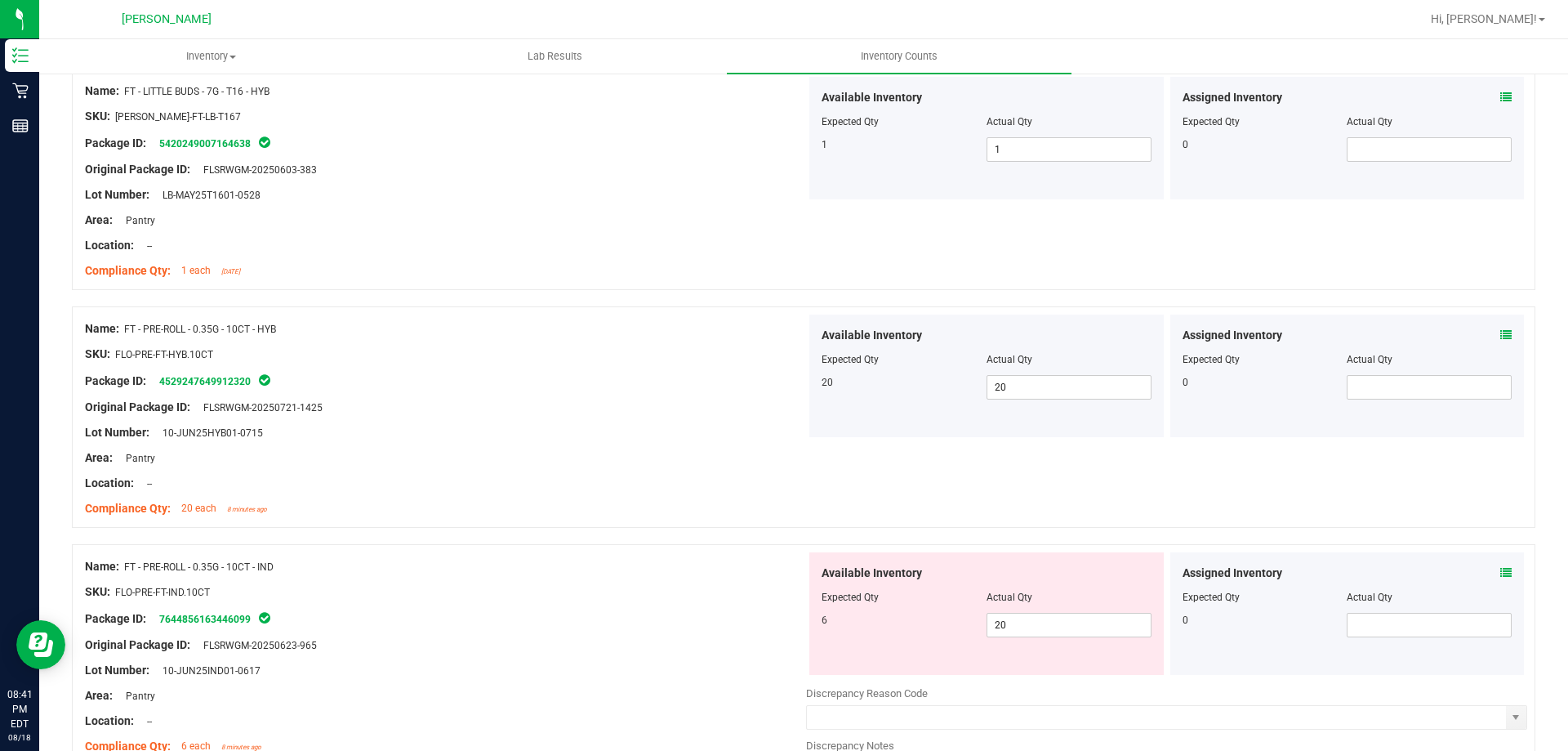
scroll to position [752, 0]
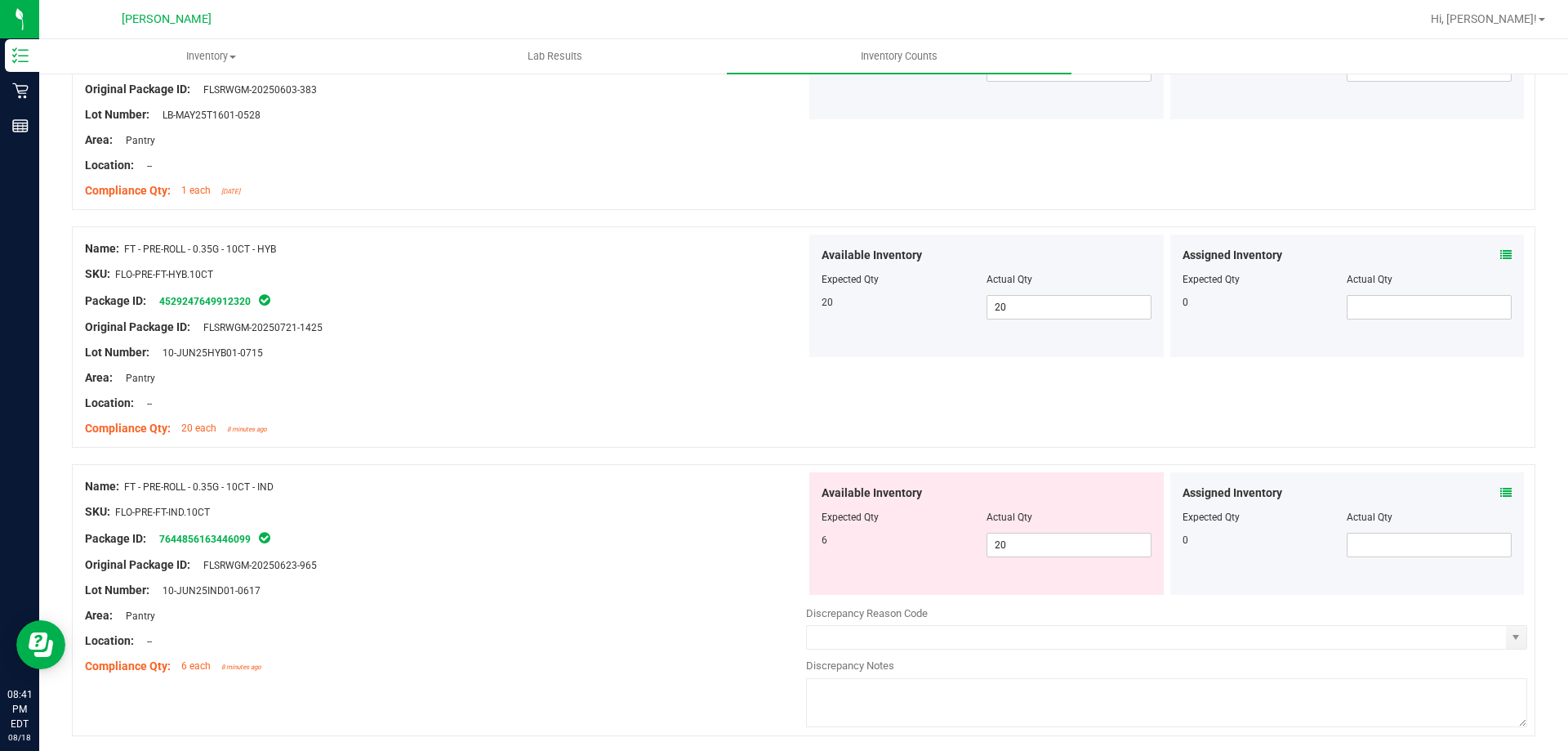
click at [1044, 525] on div at bounding box center [987, 528] width 330 height 8
click at [1039, 532] on span "20 20" at bounding box center [1069, 544] width 165 height 25
click at [610, 548] on div at bounding box center [445, 552] width 721 height 8
drag, startPoint x: 1089, startPoint y: 543, endPoint x: 500, endPoint y: 620, distance: 594.0
click at [518, 618] on div "Name: FT - PRE-ROLL - 0.35G - 10CT - IND SKU: FLO-PRE-FT-IND.10CT Package ID: 7…" at bounding box center [804, 600] width 1464 height 272
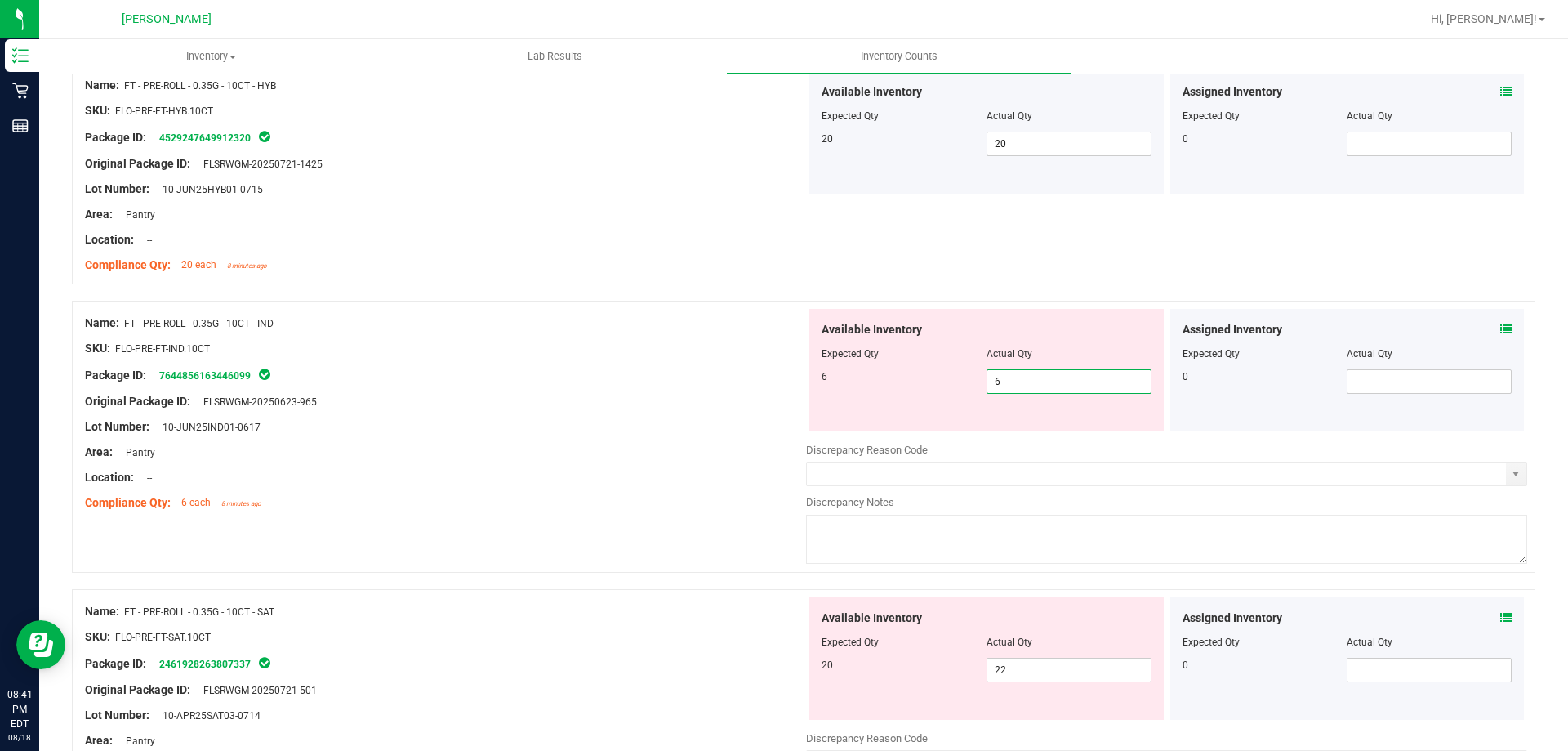
drag, startPoint x: 807, startPoint y: 553, endPoint x: 823, endPoint y: 558, distance: 16.8
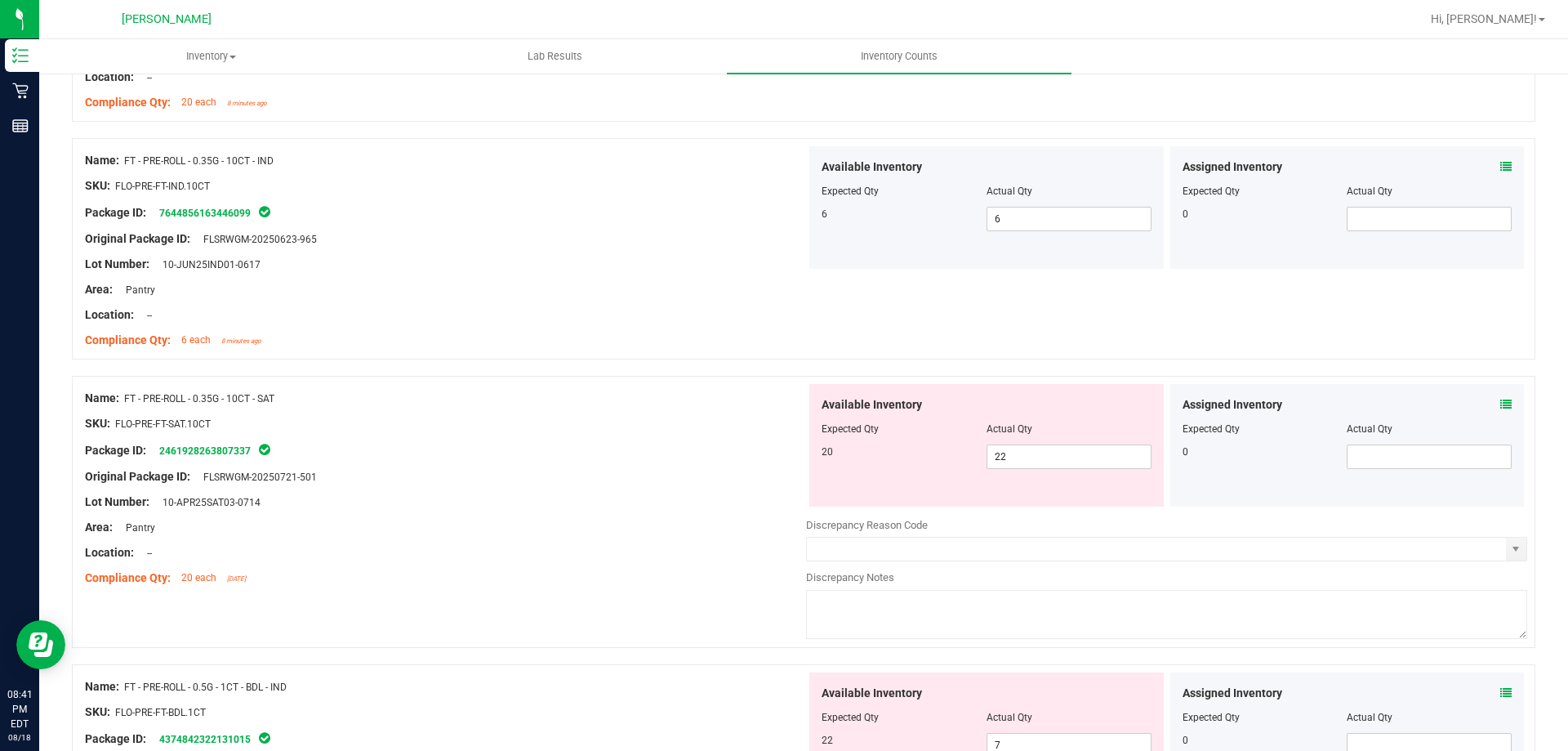
scroll to position [1079, 0]
click at [1039, 464] on span "22 22" at bounding box center [1069, 455] width 165 height 25
click at [569, 515] on div at bounding box center [445, 513] width 721 height 8
drag, startPoint x: 1050, startPoint y: 455, endPoint x: 575, endPoint y: 558, distance: 486.0
click at [616, 553] on div "Name: FT - PRE-ROLL - 0.35G - 10CT - SAT SKU: FLO-PRE-FT-SAT.10CT Package ID: 2…" at bounding box center [804, 510] width 1464 height 272
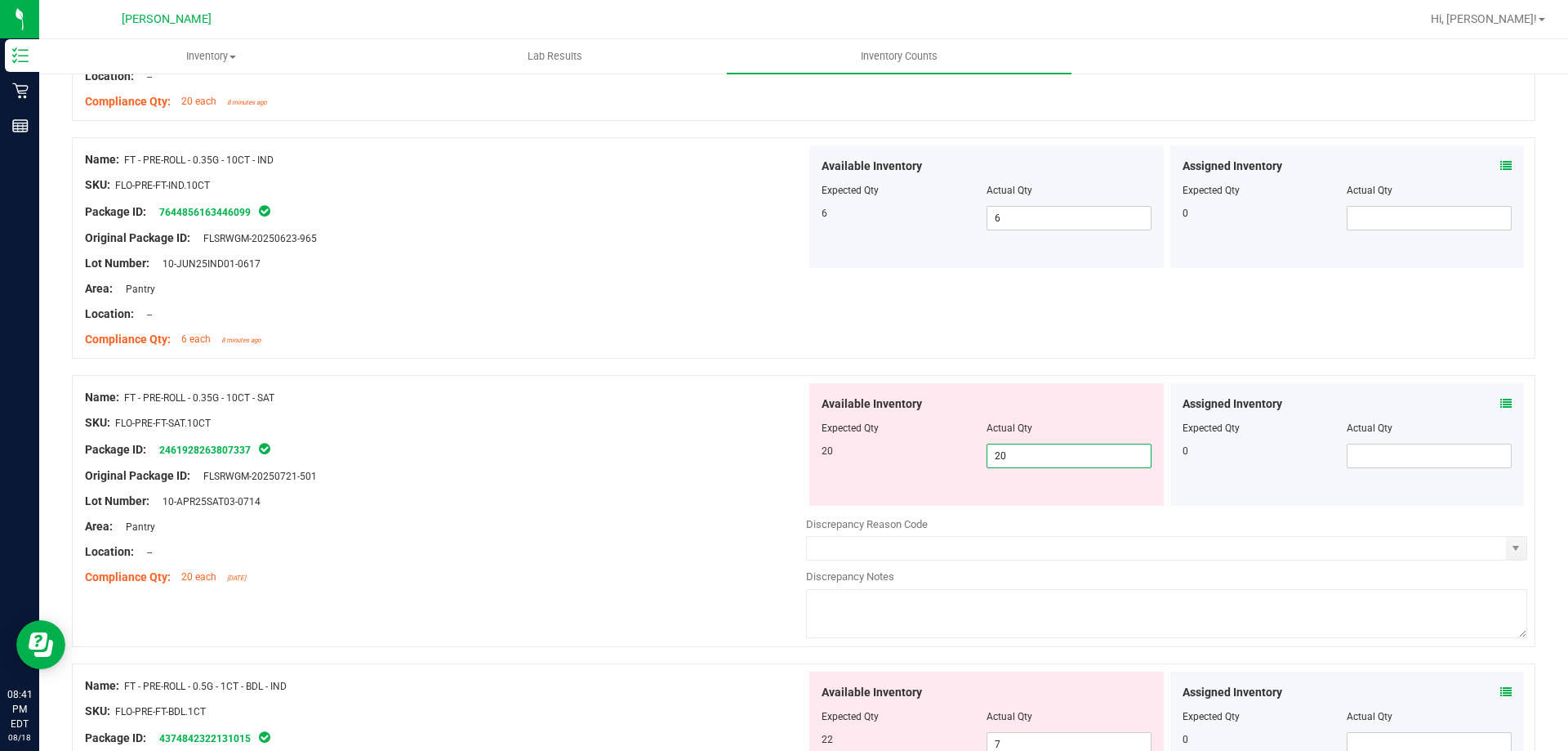
click at [354, 465] on div at bounding box center [445, 463] width 721 height 8
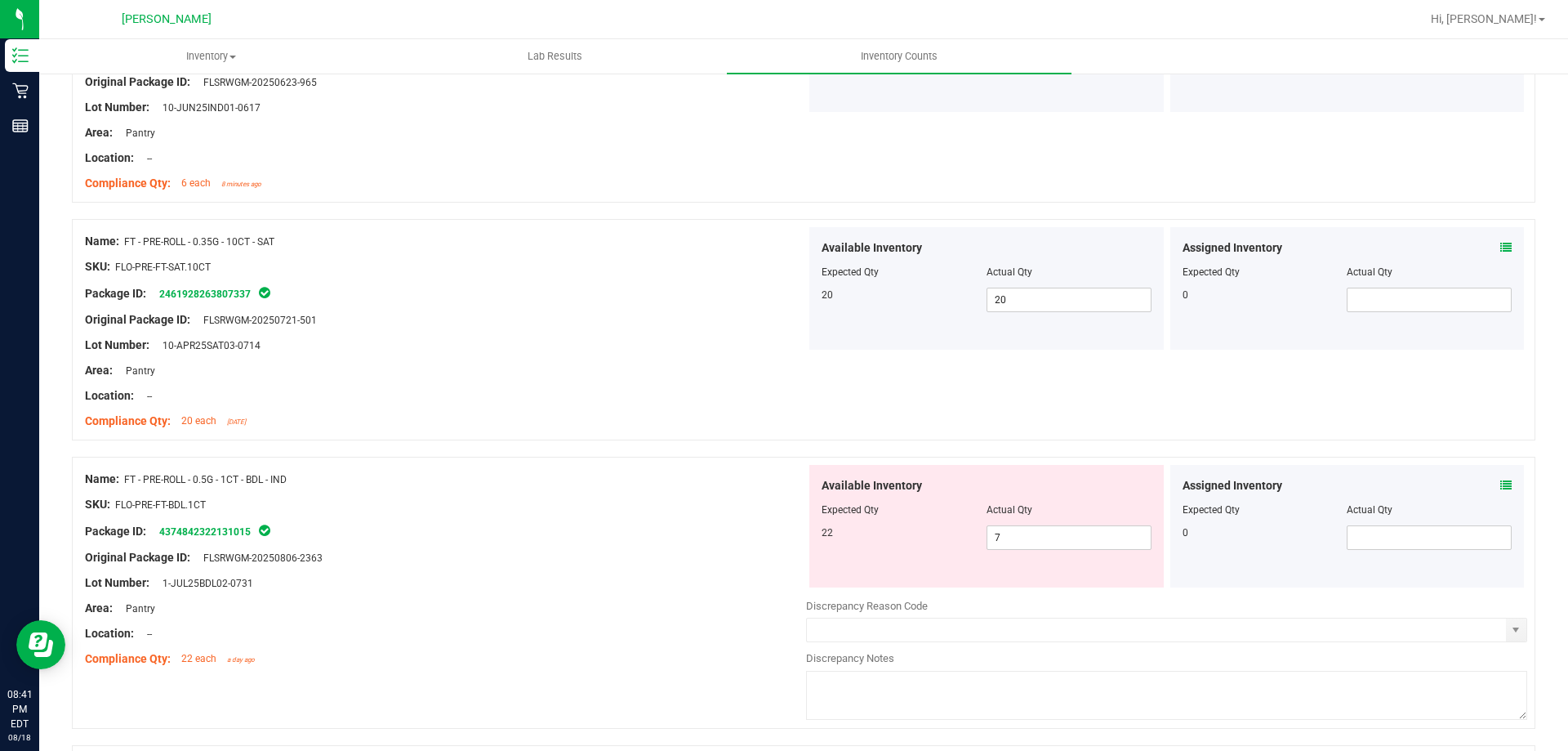
scroll to position [1324, 0]
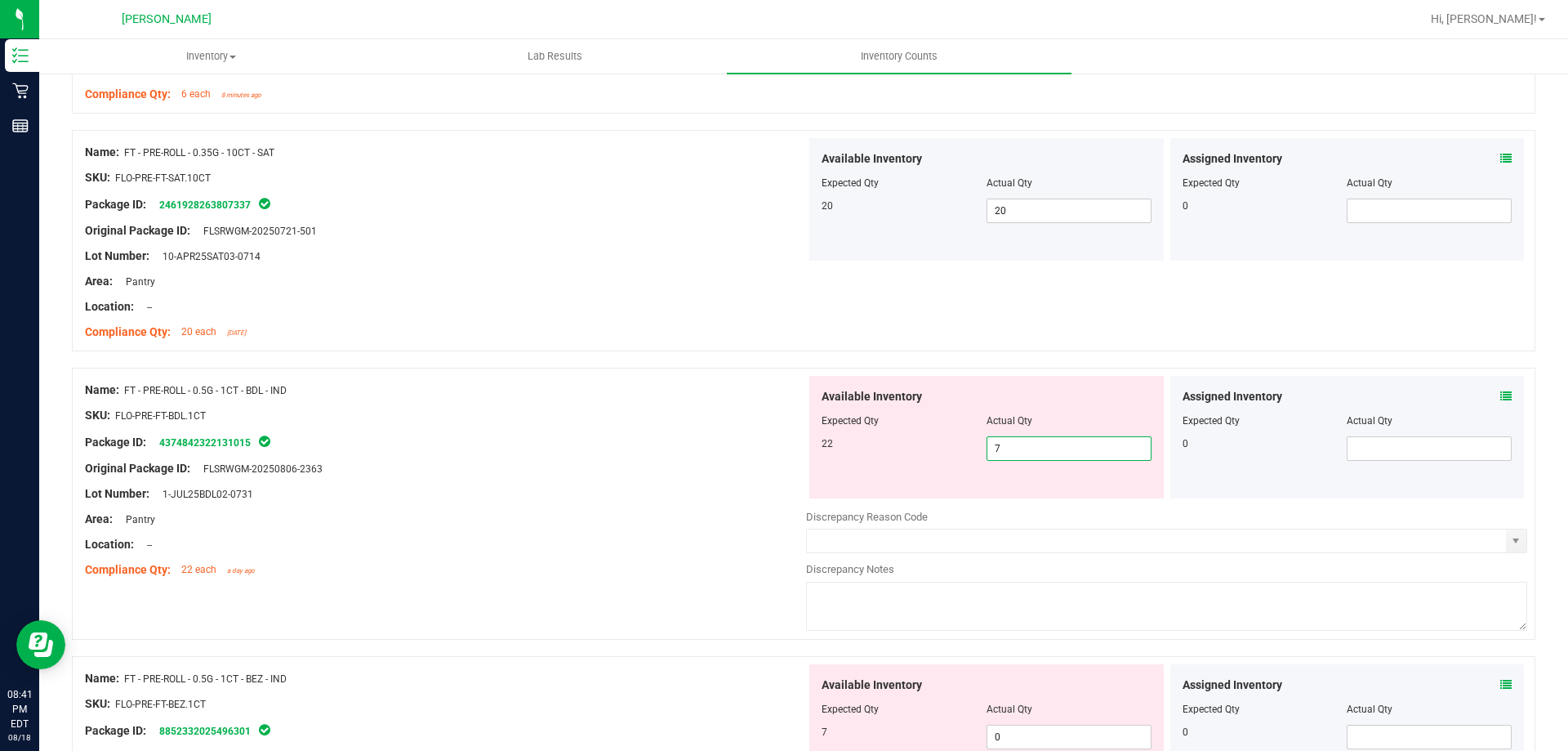
drag, startPoint x: 1067, startPoint y: 441, endPoint x: 563, endPoint y: 576, distance: 521.8
click at [563, 576] on div "Name: FT - PRE-ROLL - 0.5G - 1CT - BDL - IND SKU: FLO-PRE-FT-BDL.1CT Package ID…" at bounding box center [804, 503] width 1464 height 272
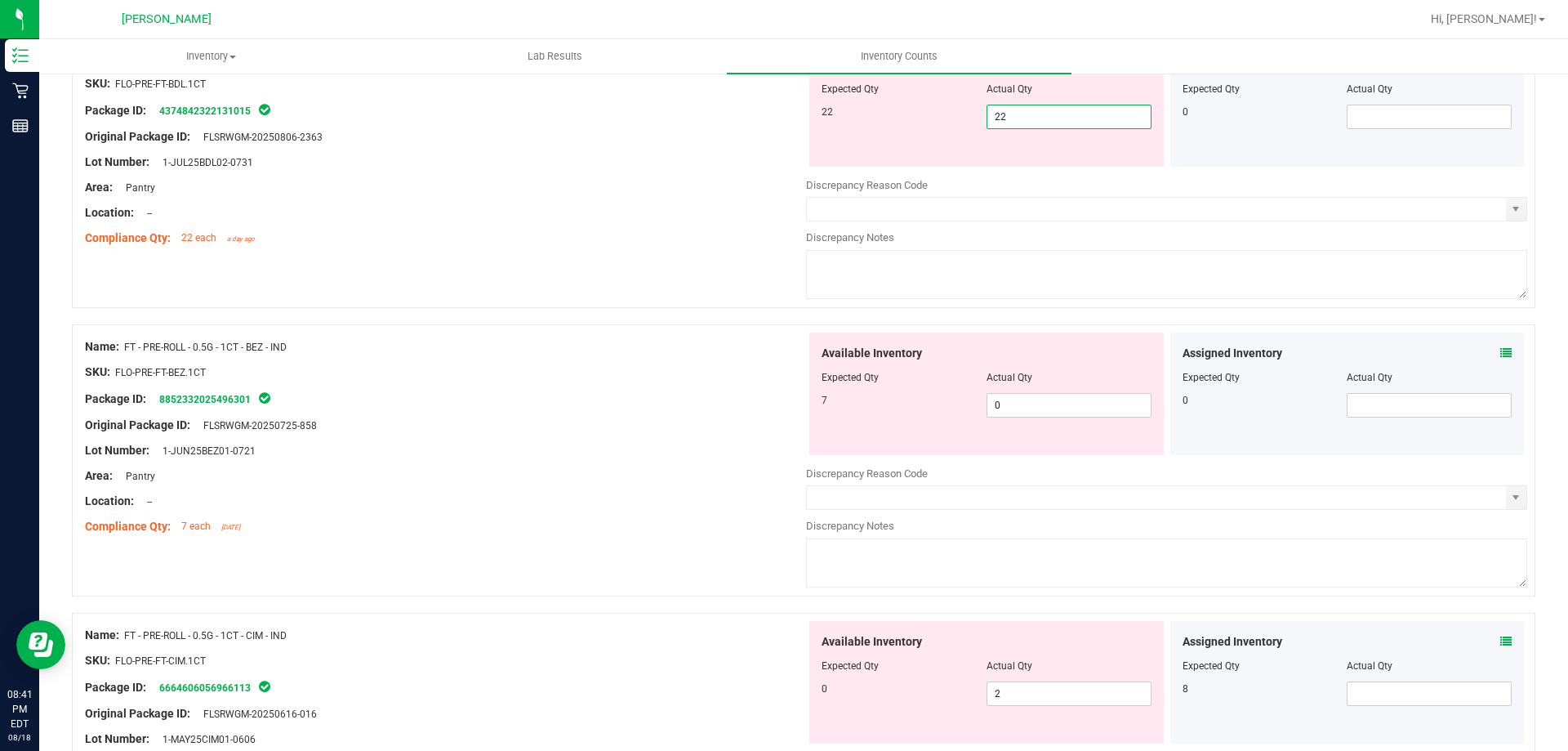
scroll to position [1733, 0]
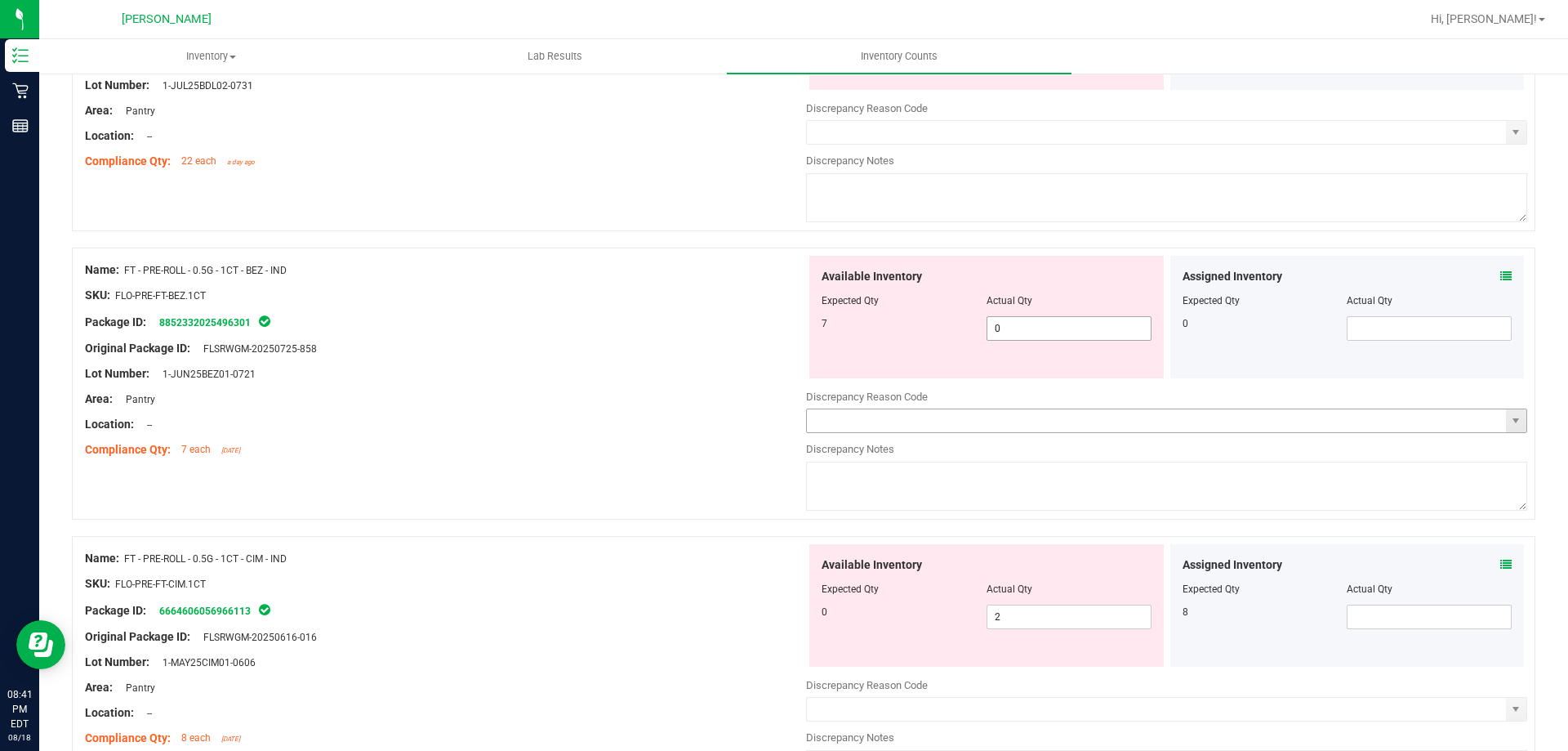
drag, startPoint x: 1027, startPoint y: 344, endPoint x: 983, endPoint y: 362, distance: 47.5
click at [983, 362] on div "Available Inventory Expected Qty Actual Qty 7 0 0" at bounding box center [1167, 384] width 721 height 259
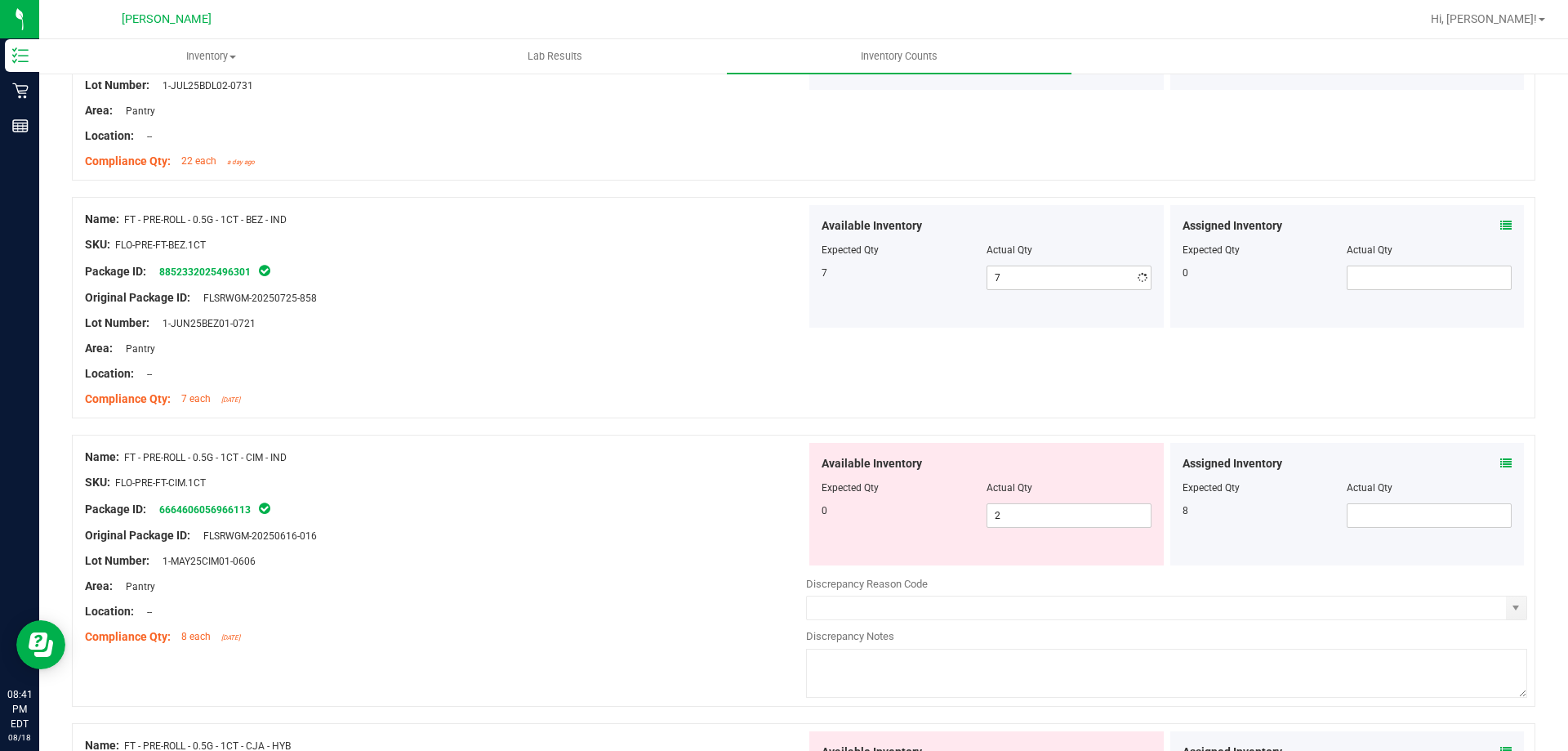
drag, startPoint x: 1041, startPoint y: 577, endPoint x: 1010, endPoint y: 579, distance: 31.1
click at [1021, 579] on div "Available Inventory Expected Qty Actual Qty 0 2 2" at bounding box center [1167, 571] width 721 height 259
click at [1031, 513] on span "2 2" at bounding box center [1069, 515] width 165 height 25
click at [760, 491] on div at bounding box center [445, 495] width 721 height 8
drag, startPoint x: 996, startPoint y: 504, endPoint x: 890, endPoint y: 528, distance: 108.7
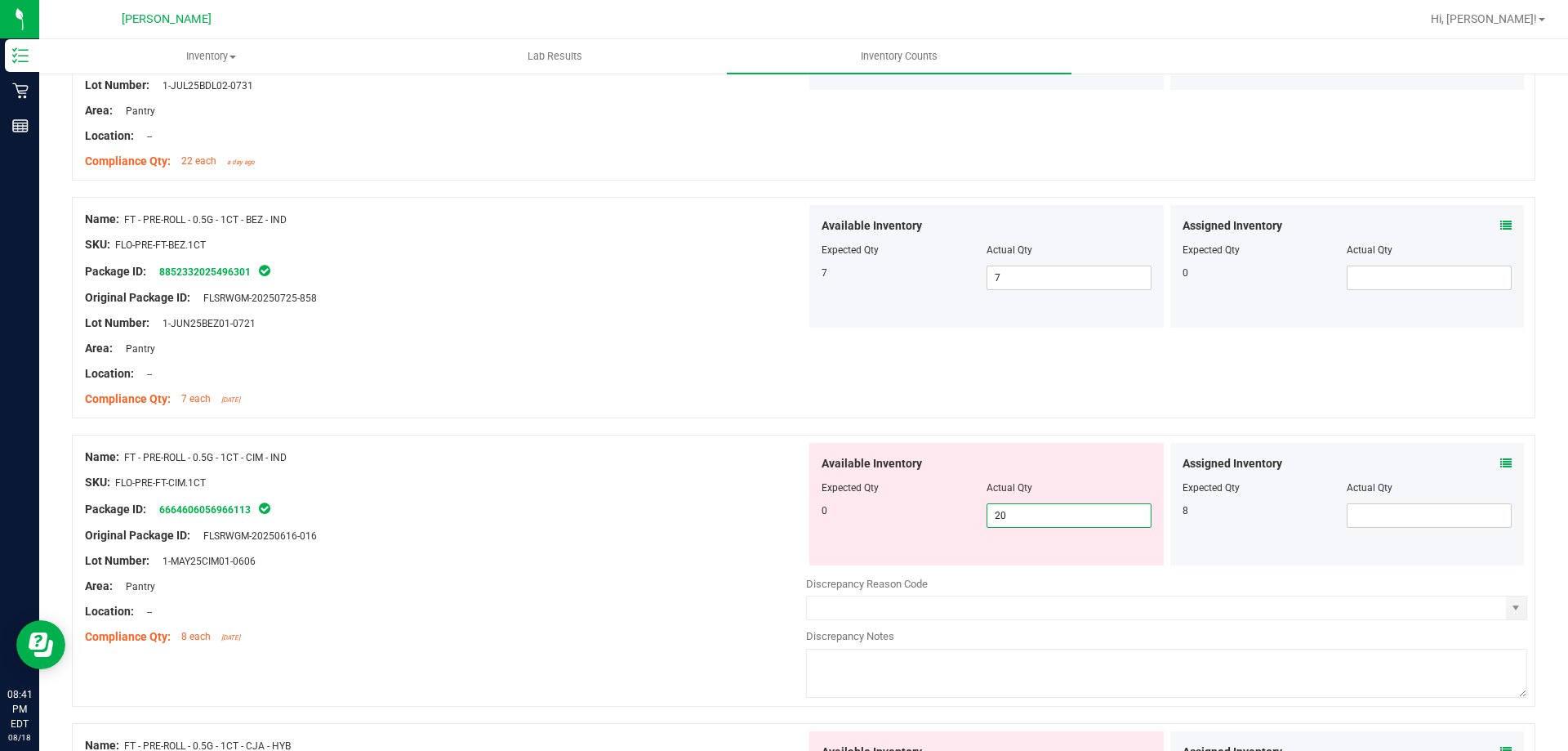
click at [890, 528] on div "Available Inventory Expected Qty Actual Qty 0 20 20" at bounding box center [986, 503] width 355 height 123
drag, startPoint x: 1010, startPoint y: 512, endPoint x: 863, endPoint y: 530, distance: 148.1
click at [879, 530] on div "Available Inventory Expected Qty Actual Qty 0 20 0" at bounding box center [986, 503] width 355 height 123
drag, startPoint x: 629, startPoint y: 464, endPoint x: 663, endPoint y: 467, distance: 34.1
click at [634, 473] on div "Name: FT - PRE-ROLL - 0.5G - 1CT - CIM - IND SKU: FLO-PRE-FT-CIM.1CT Package ID…" at bounding box center [445, 546] width 721 height 209
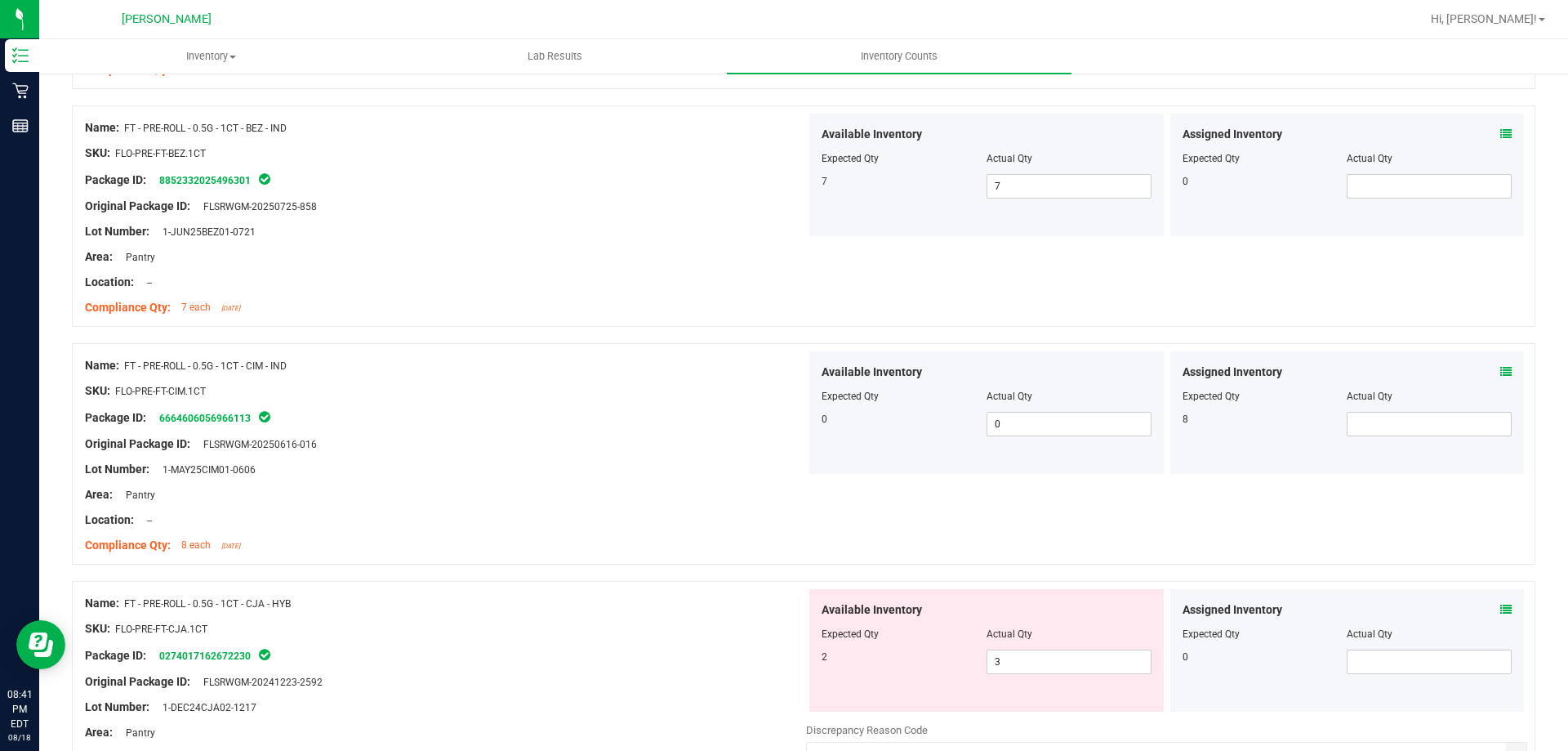
scroll to position [2059, 0]
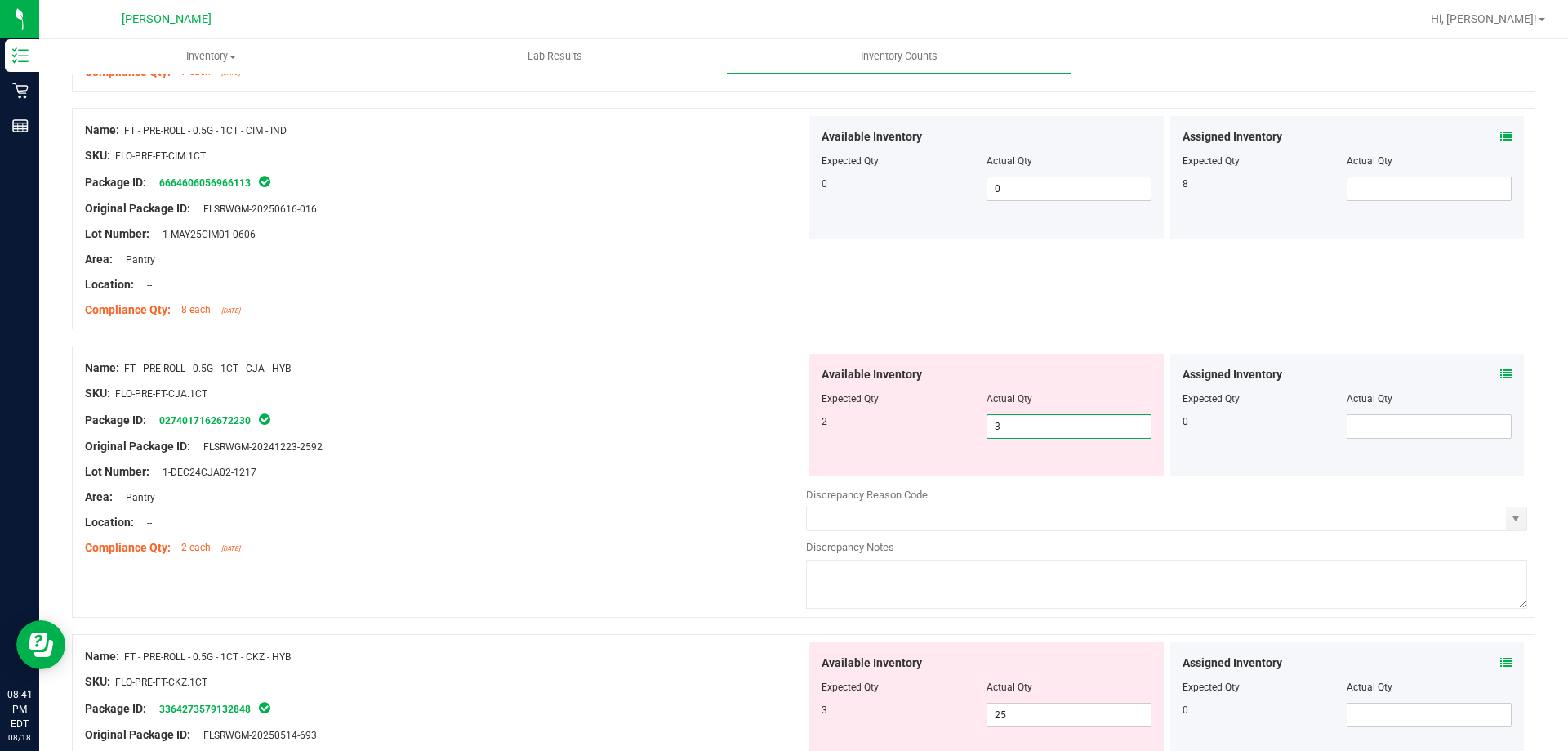
drag, startPoint x: 1037, startPoint y: 437, endPoint x: 764, endPoint y: 470, distance: 275.0
click at [812, 465] on div "Available Inventory Expected Qty Actual Qty 2 3 3" at bounding box center [986, 414] width 355 height 123
click at [773, 450] on div "Original Package ID: FLSRWGM-20241223-2592" at bounding box center [445, 445] width 721 height 17
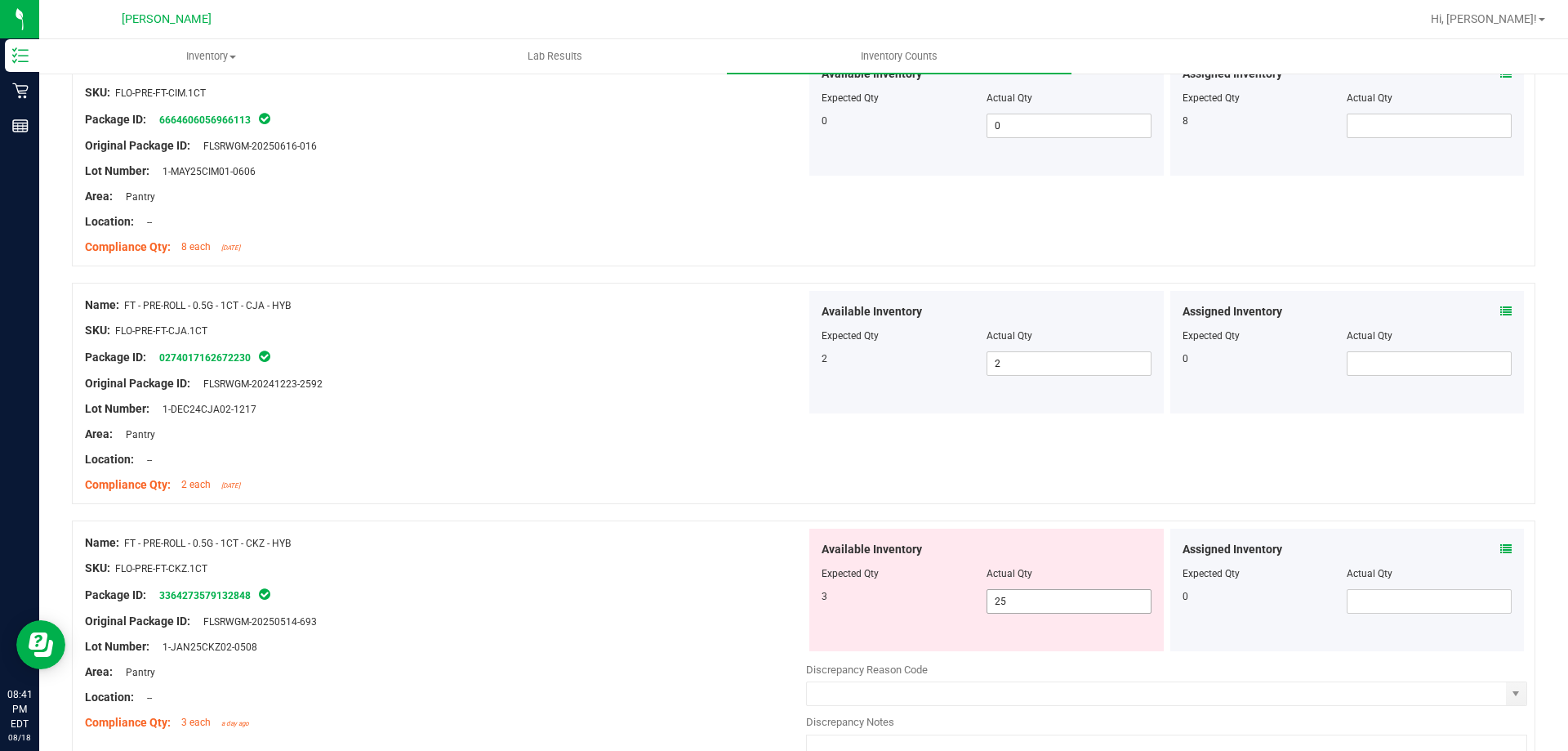
scroll to position [2141, 0]
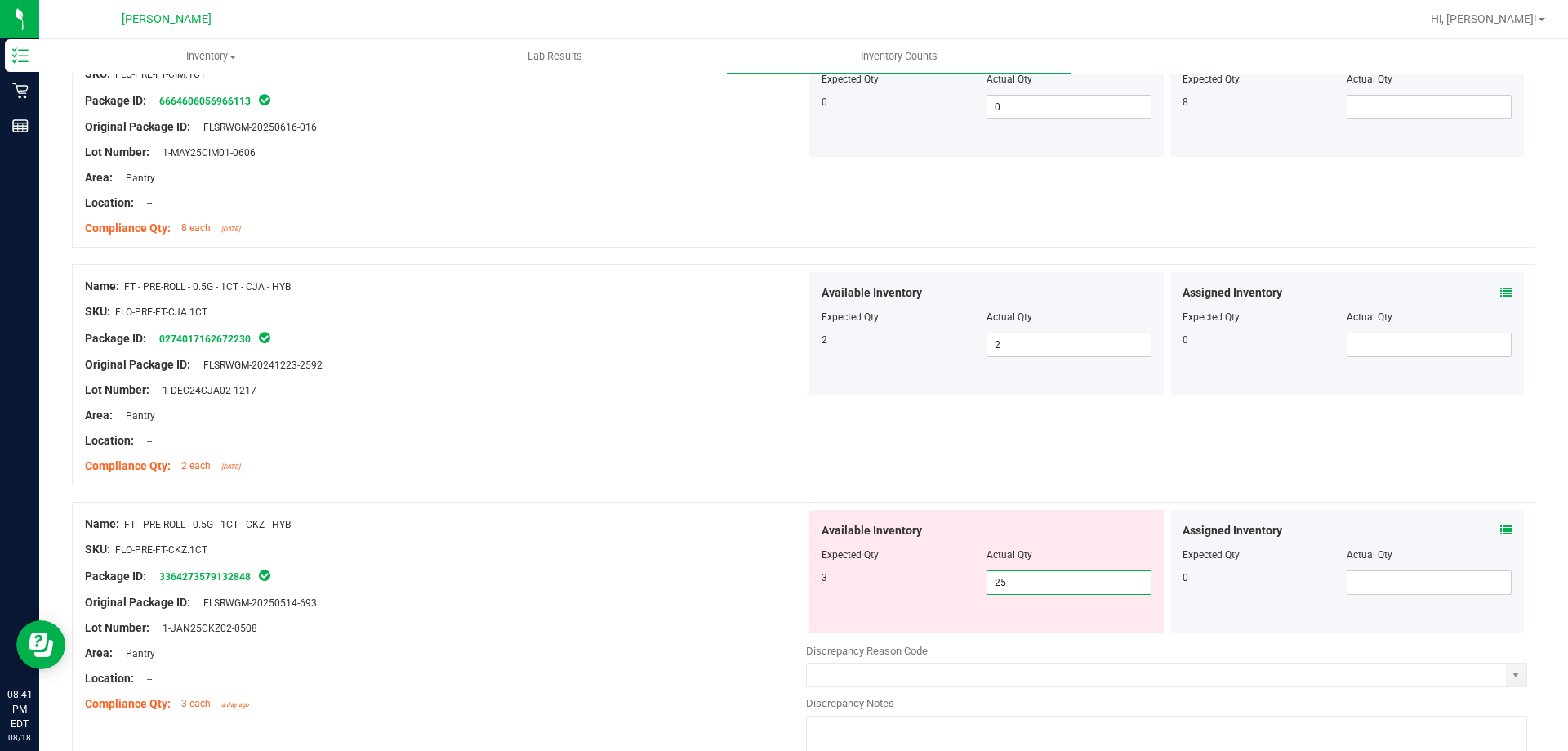
drag, startPoint x: 1072, startPoint y: 584, endPoint x: 802, endPoint y: 624, distance: 272.9
click at [809, 625] on div "Available Inventory Expected Qty Actual Qty 3 25 25" at bounding box center [986, 570] width 355 height 123
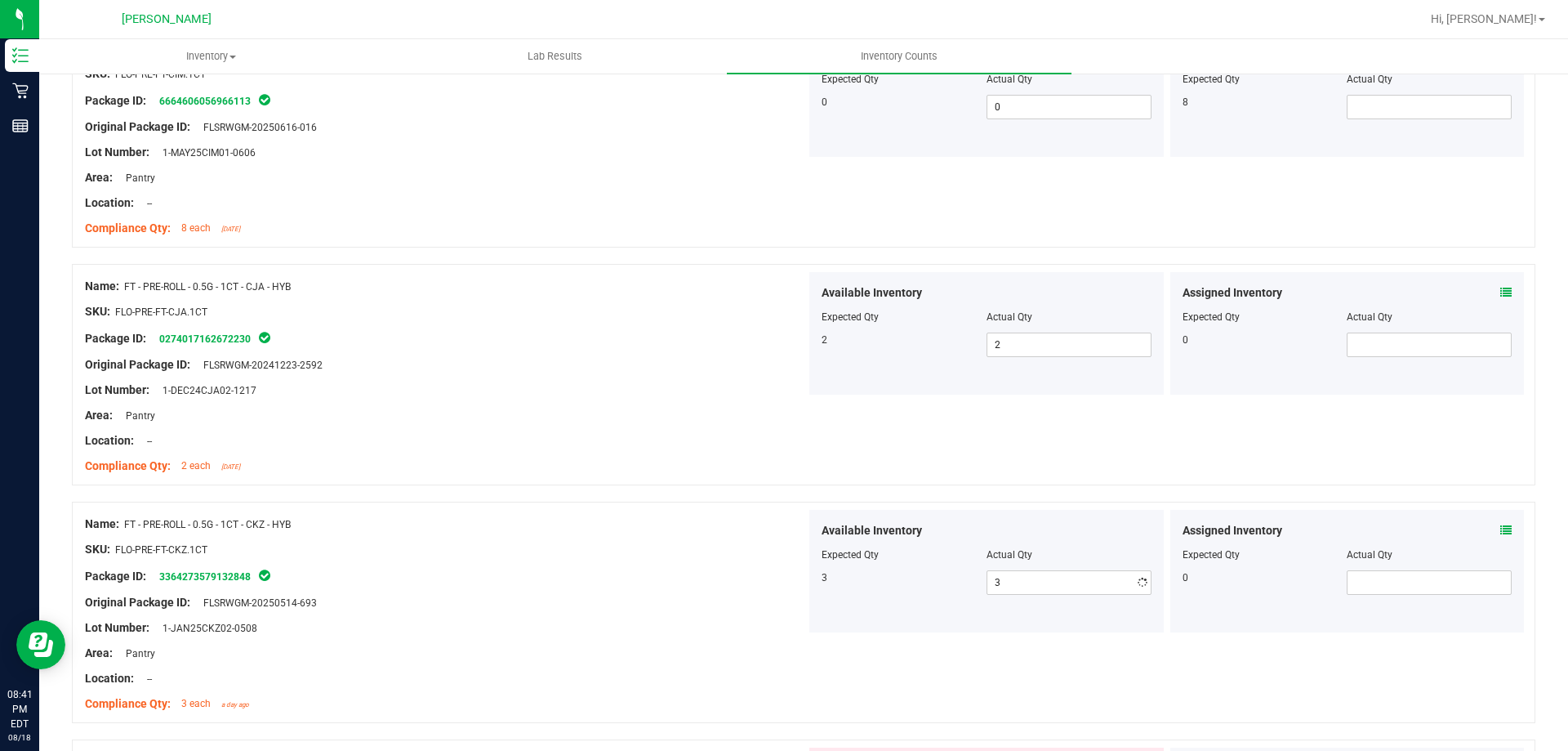
click at [719, 504] on div "Name: FT - PRE-ROLL - 0.5G - 1CT - CKZ - HYB SKU: FLO-PRE-FT-CKZ.1CT Package ID…" at bounding box center [804, 612] width 1464 height 222
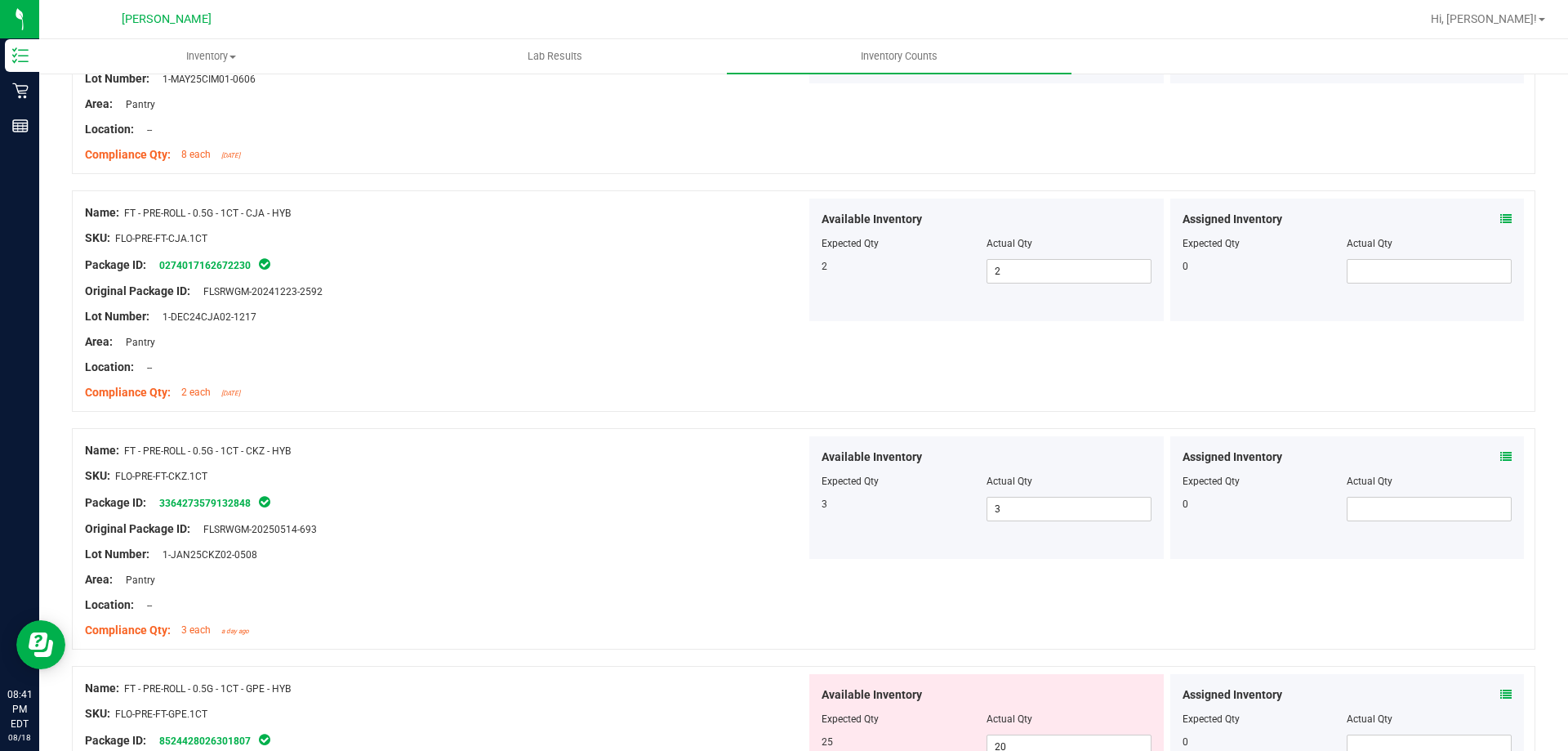
scroll to position [2468, 0]
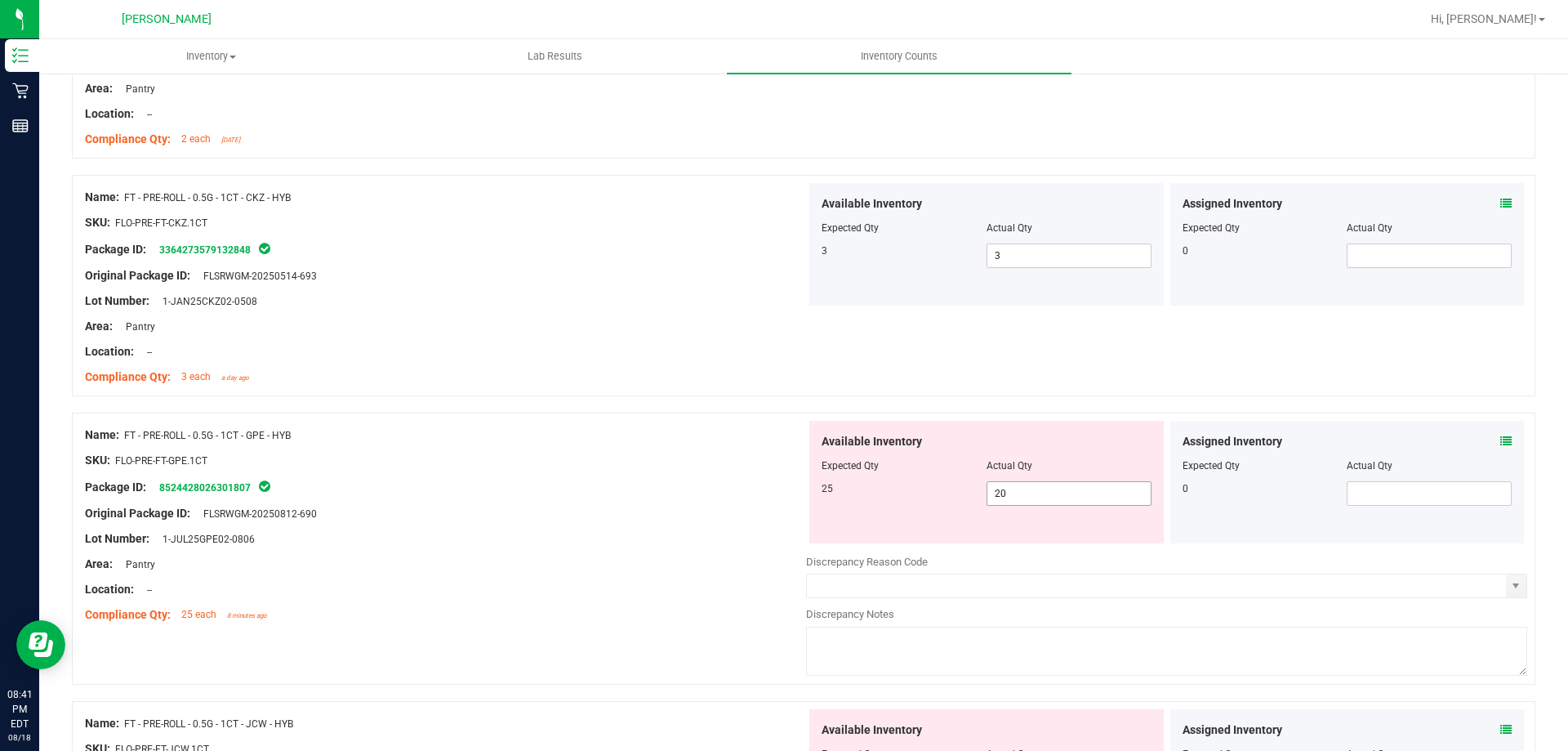
drag, startPoint x: 1011, startPoint y: 497, endPoint x: 881, endPoint y: 517, distance: 131.5
click at [888, 515] on div "Available Inventory Expected Qty Actual Qty 25 20 20" at bounding box center [986, 481] width 355 height 123
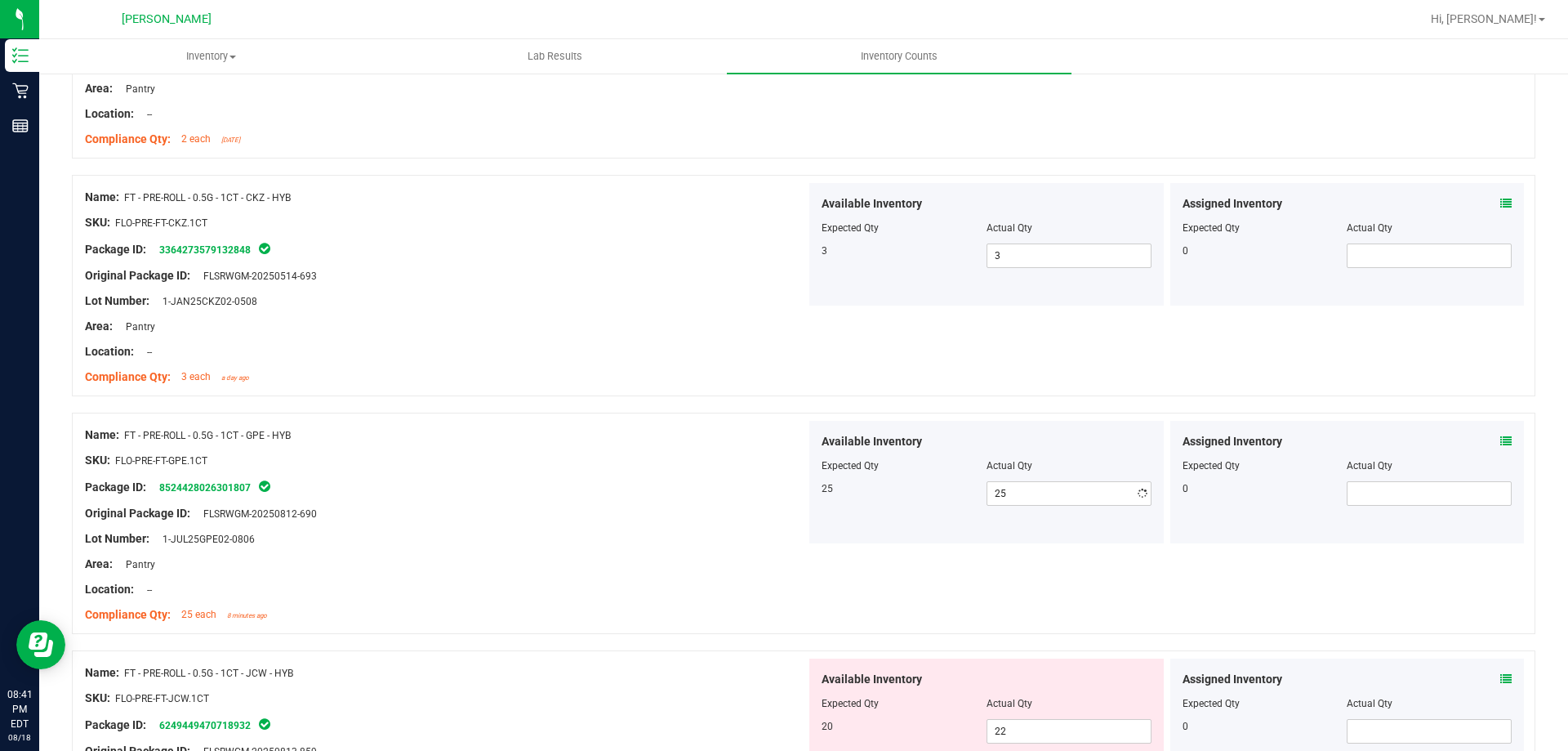
click at [733, 447] on div at bounding box center [445, 447] width 721 height 8
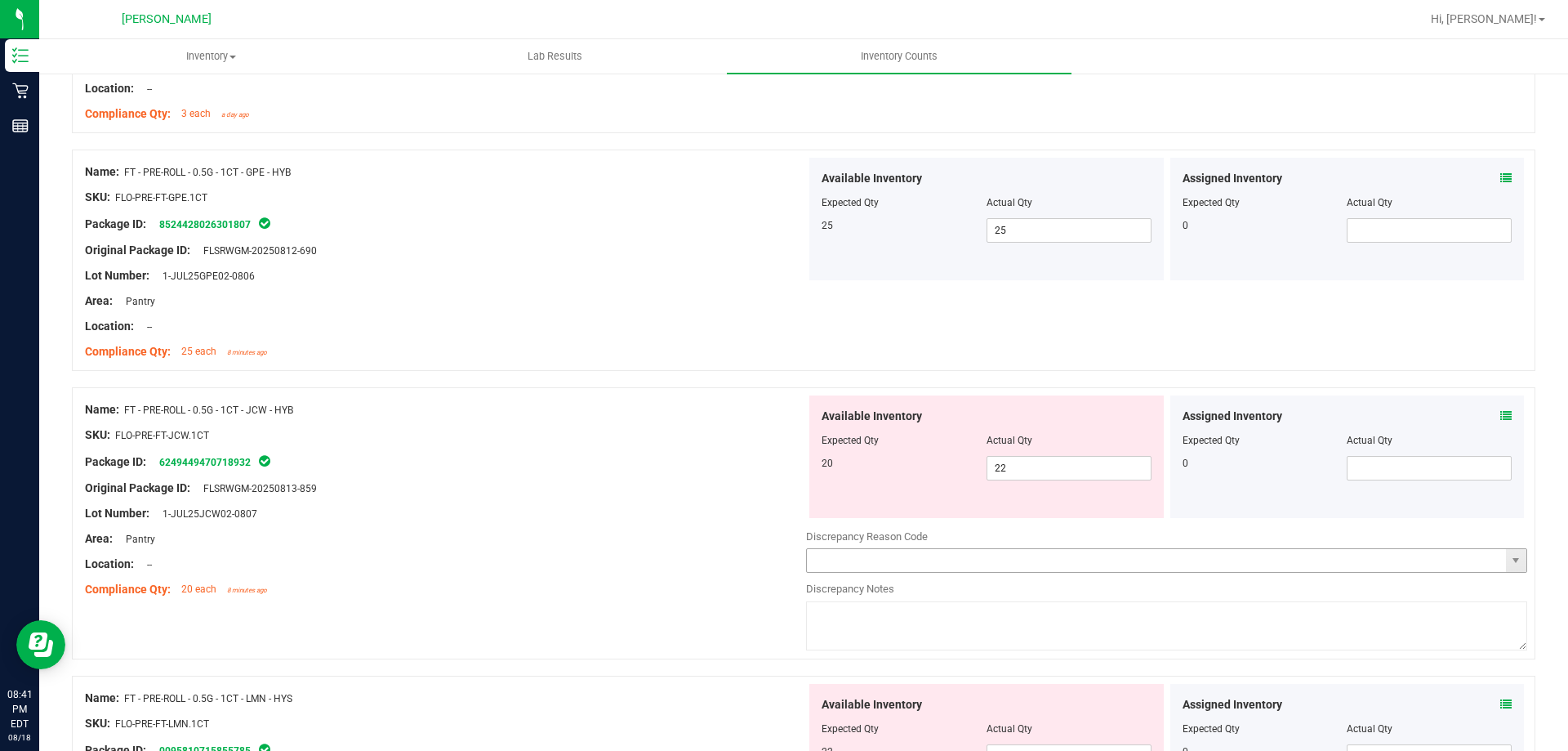
scroll to position [2794, 0]
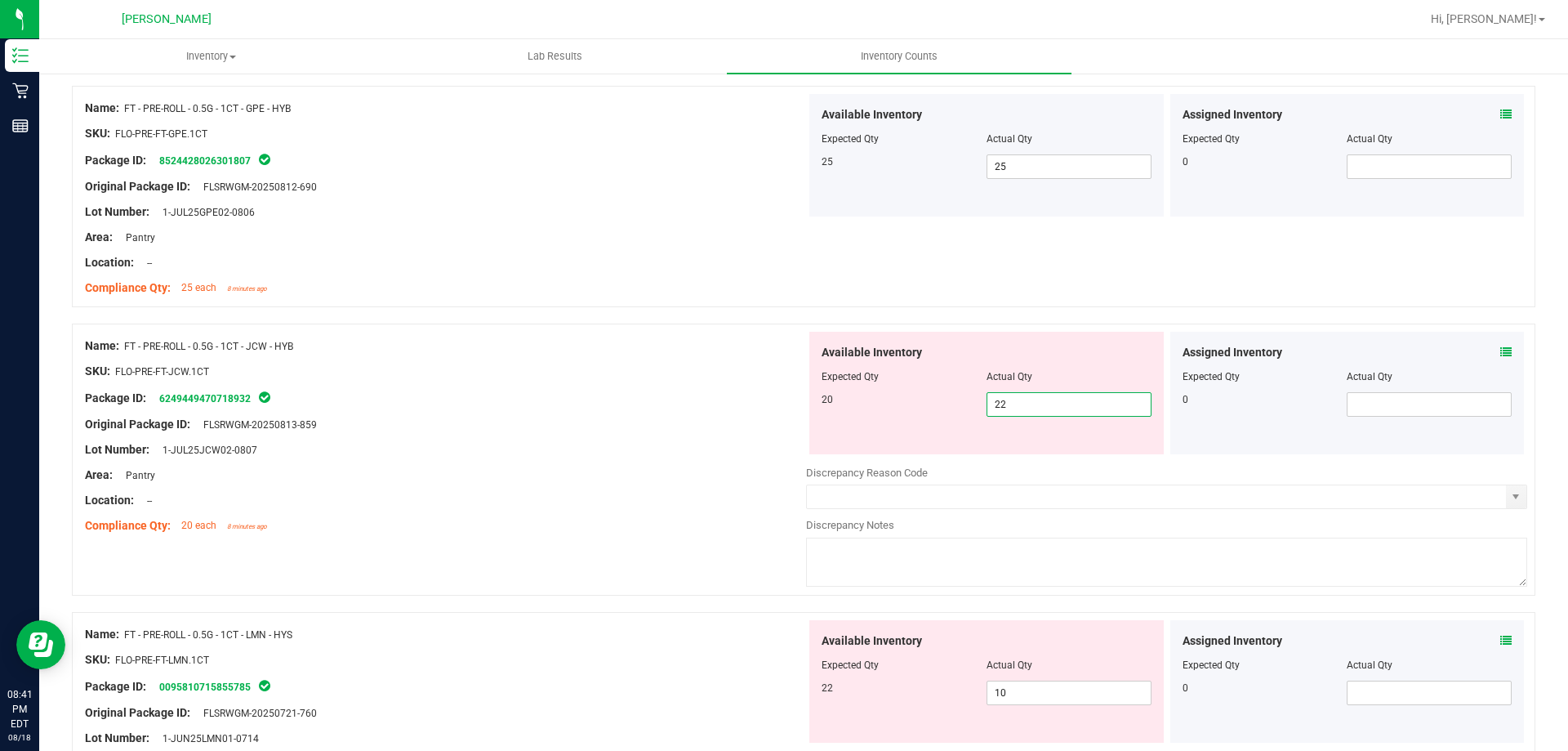
drag, startPoint x: 1056, startPoint y: 404, endPoint x: 697, endPoint y: 471, distance: 365.2
click at [730, 462] on div "Name: FT - PRE-ROLL - 0.5G - 1CT - JCW - HYB SKU: FLO-PRE-FT-JCW.1CT Package ID…" at bounding box center [804, 459] width 1464 height 272
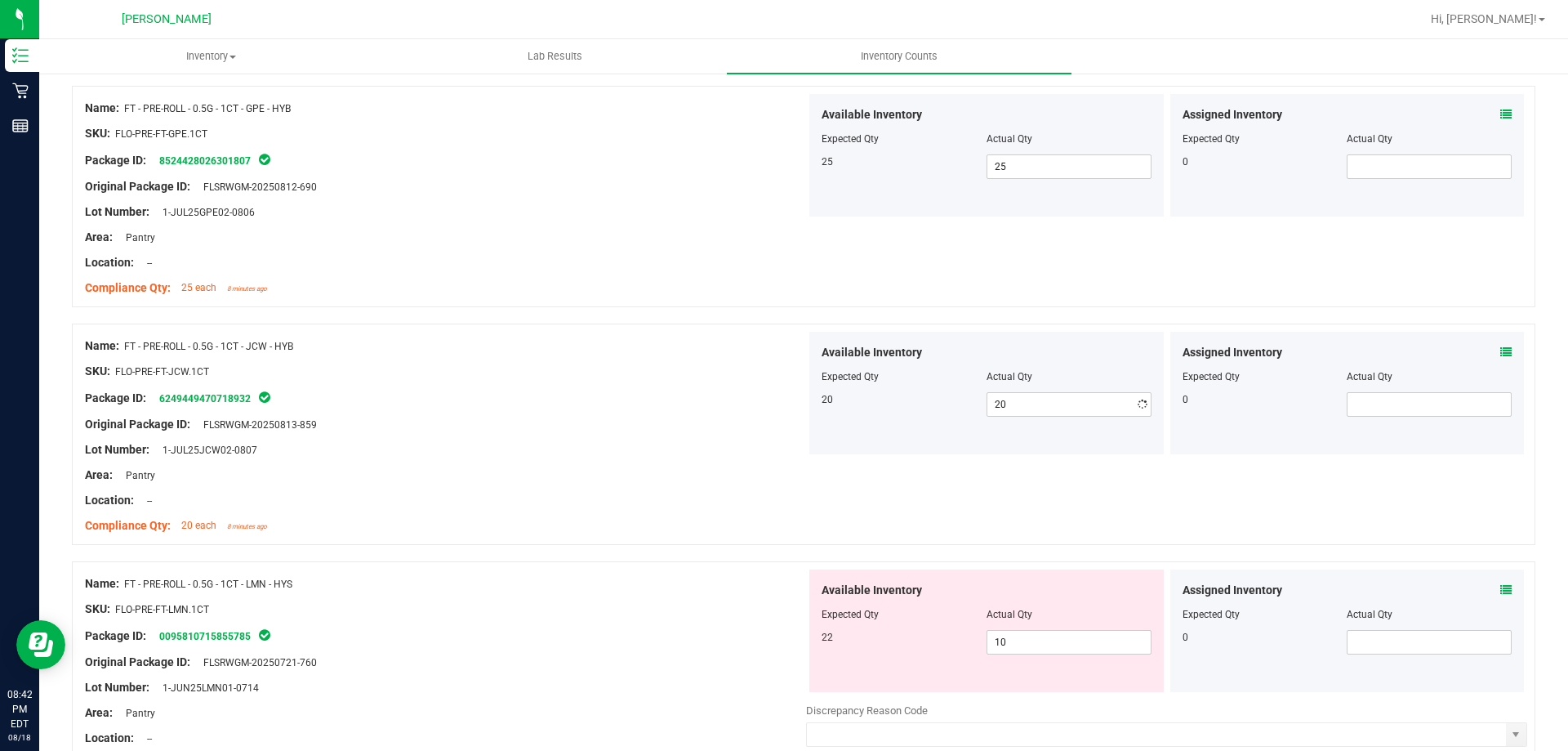
click at [616, 466] on div "Area: Pantry" at bounding box center [445, 474] width 721 height 17
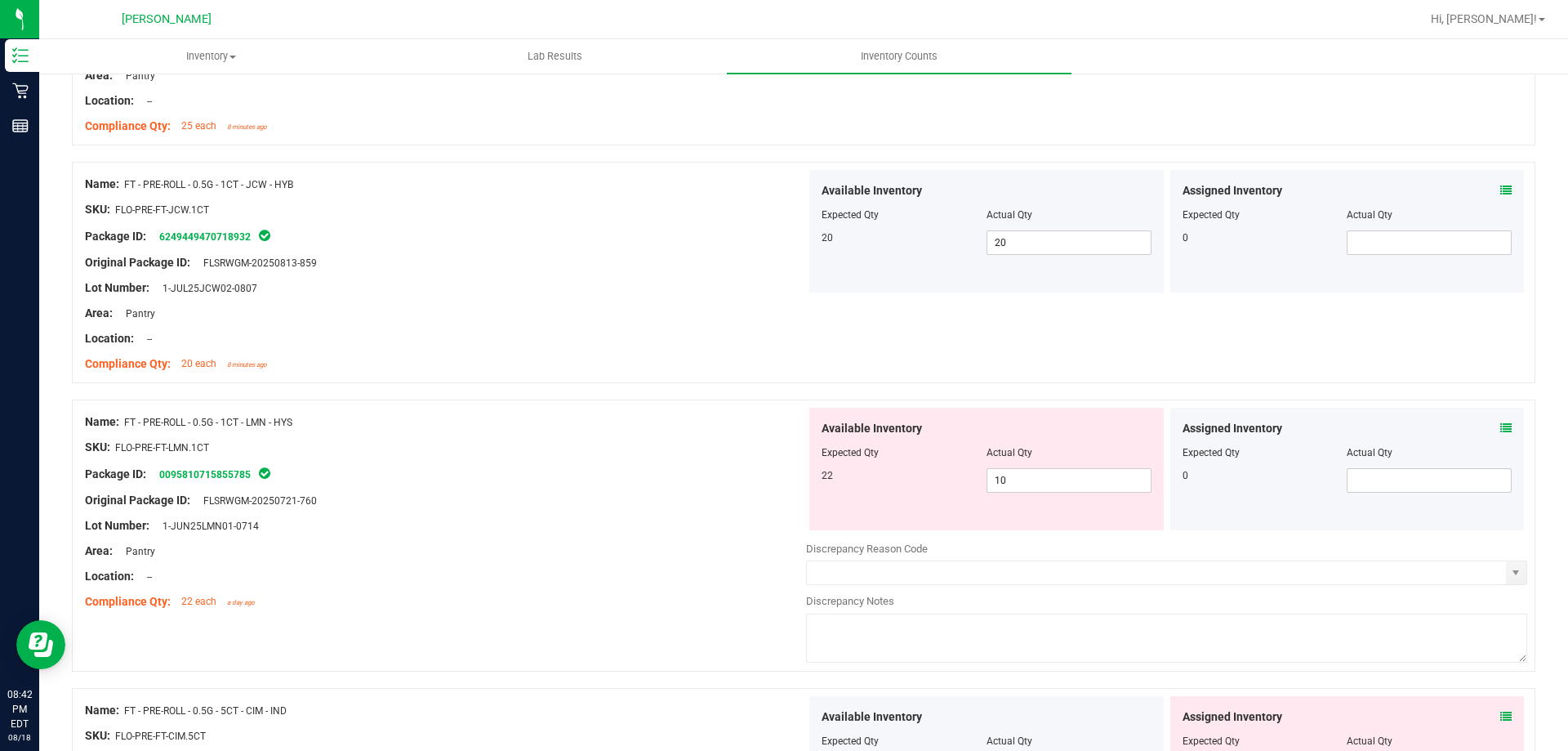
scroll to position [2957, 0]
drag, startPoint x: 1038, startPoint y: 486, endPoint x: 745, endPoint y: 530, distance: 296.3
click at [745, 530] on div "Name: FT - PRE-ROLL - 0.5G - 1CT - LMN - HYS SKU: FLO-PRE-FT-LMN.1CT Package ID…" at bounding box center [804, 533] width 1464 height 272
click at [591, 499] on div "Original Package ID: FLSRWGM-20250721-760" at bounding box center [445, 498] width 721 height 17
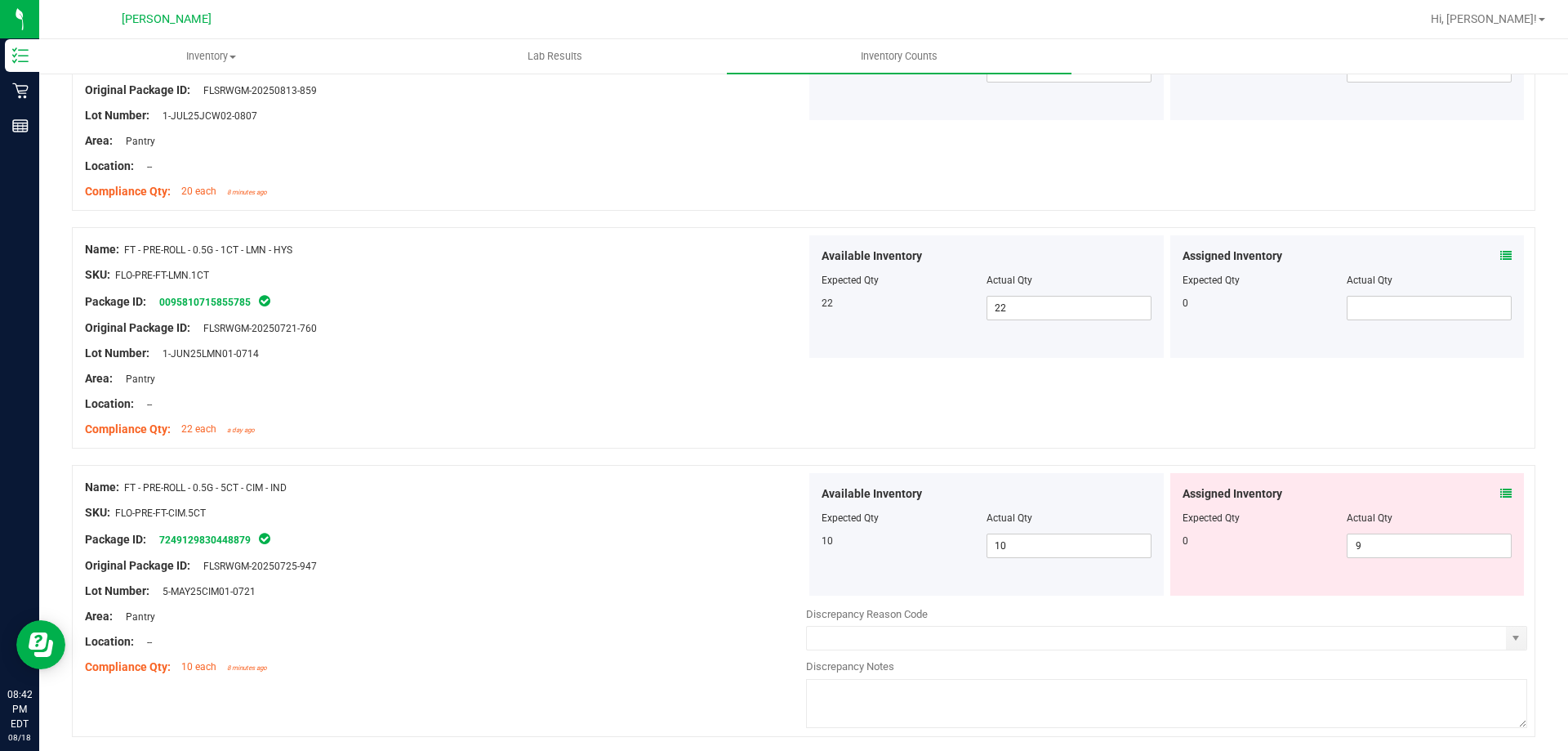
scroll to position [3186, 0]
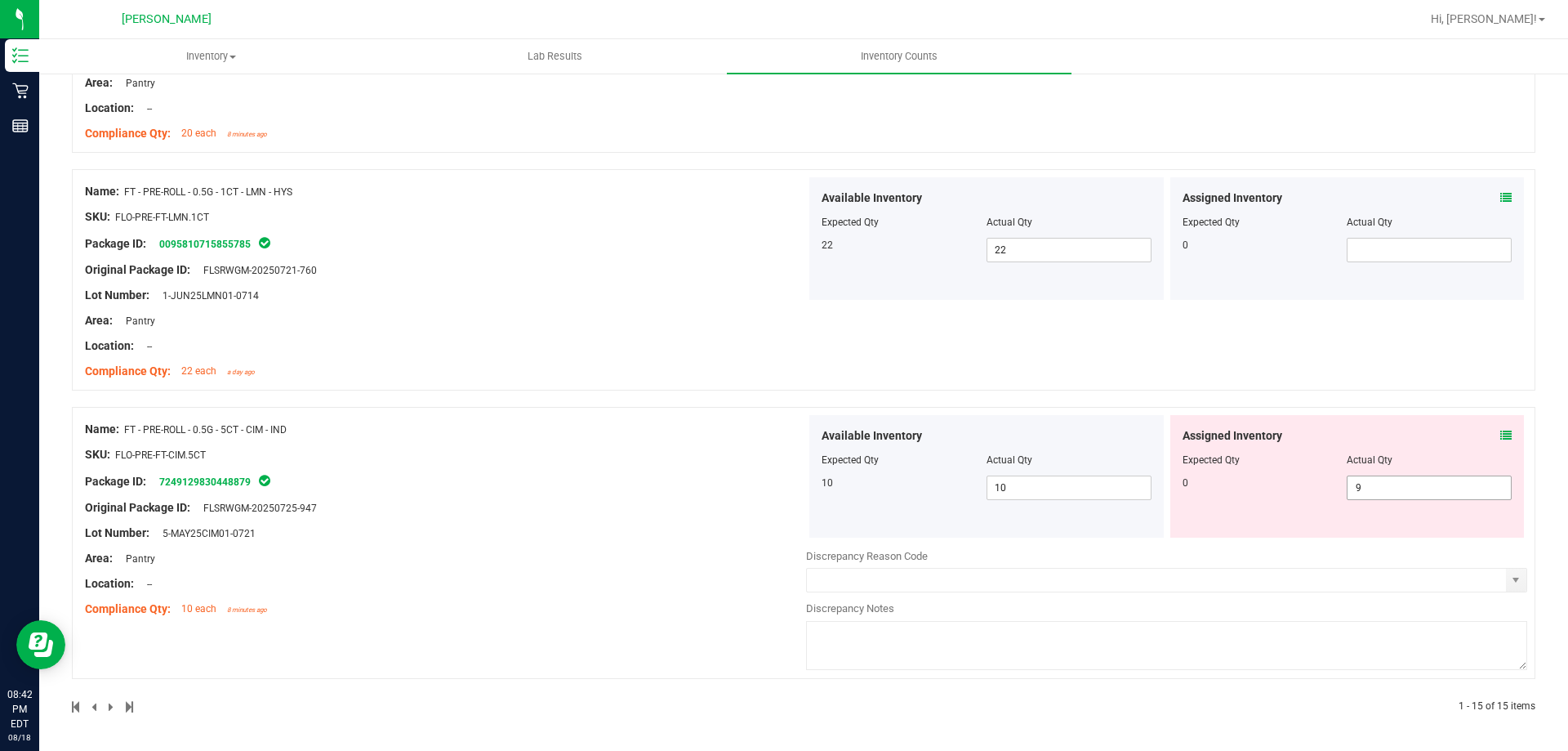
drag, startPoint x: 1434, startPoint y: 486, endPoint x: 1082, endPoint y: 537, distance: 355.7
click at [1097, 536] on div "Available Inventory Expected Qty Actual Qty 10 10 10 9 9" at bounding box center [1167, 475] width 721 height 123
click at [609, 531] on div "Name: FT - PRE-ROLL - 0.5G - 5CT - CIM - IND SKU: FLO-PRE-FT-CIM.5CT Package ID…" at bounding box center [445, 518] width 721 height 209
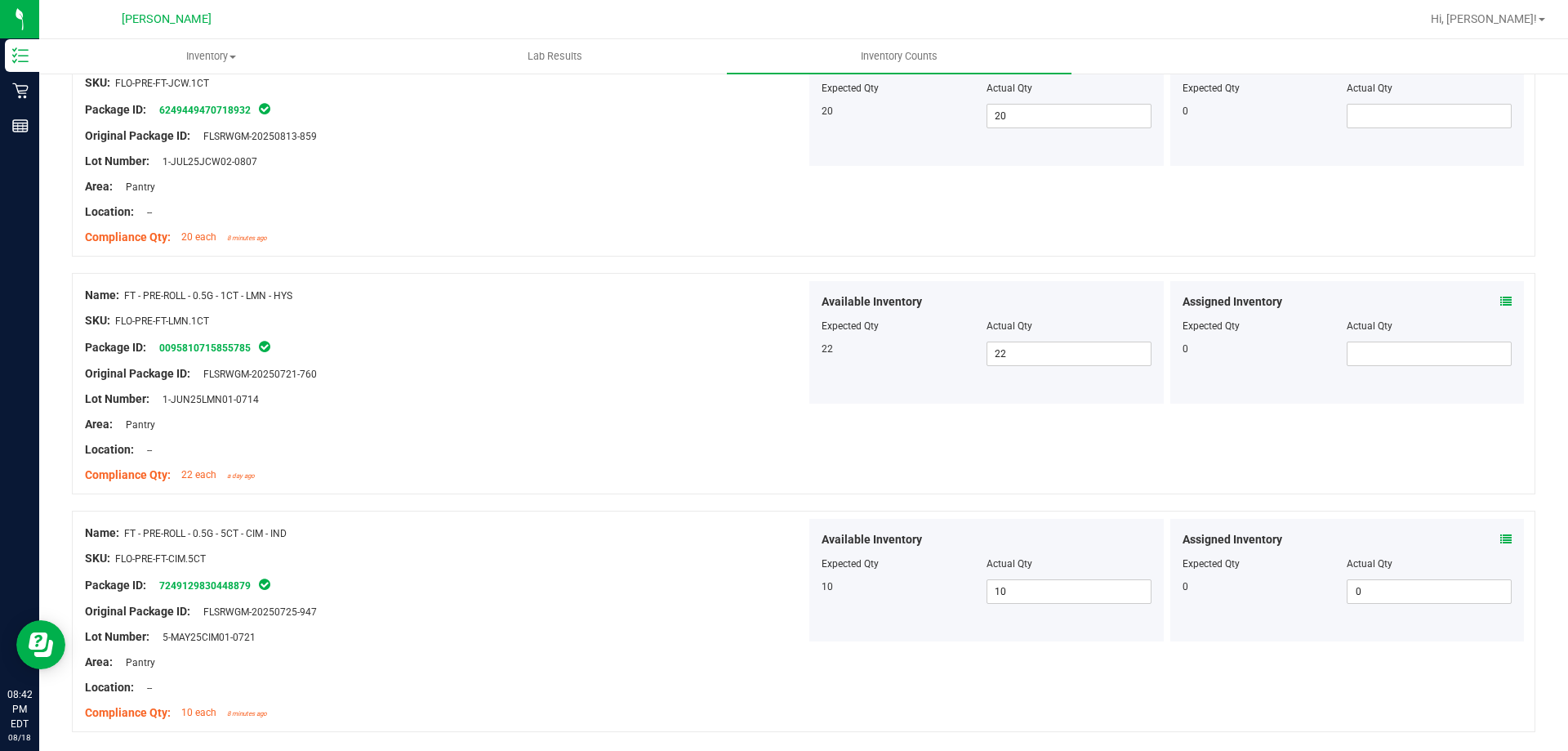
scroll to position [3136, 0]
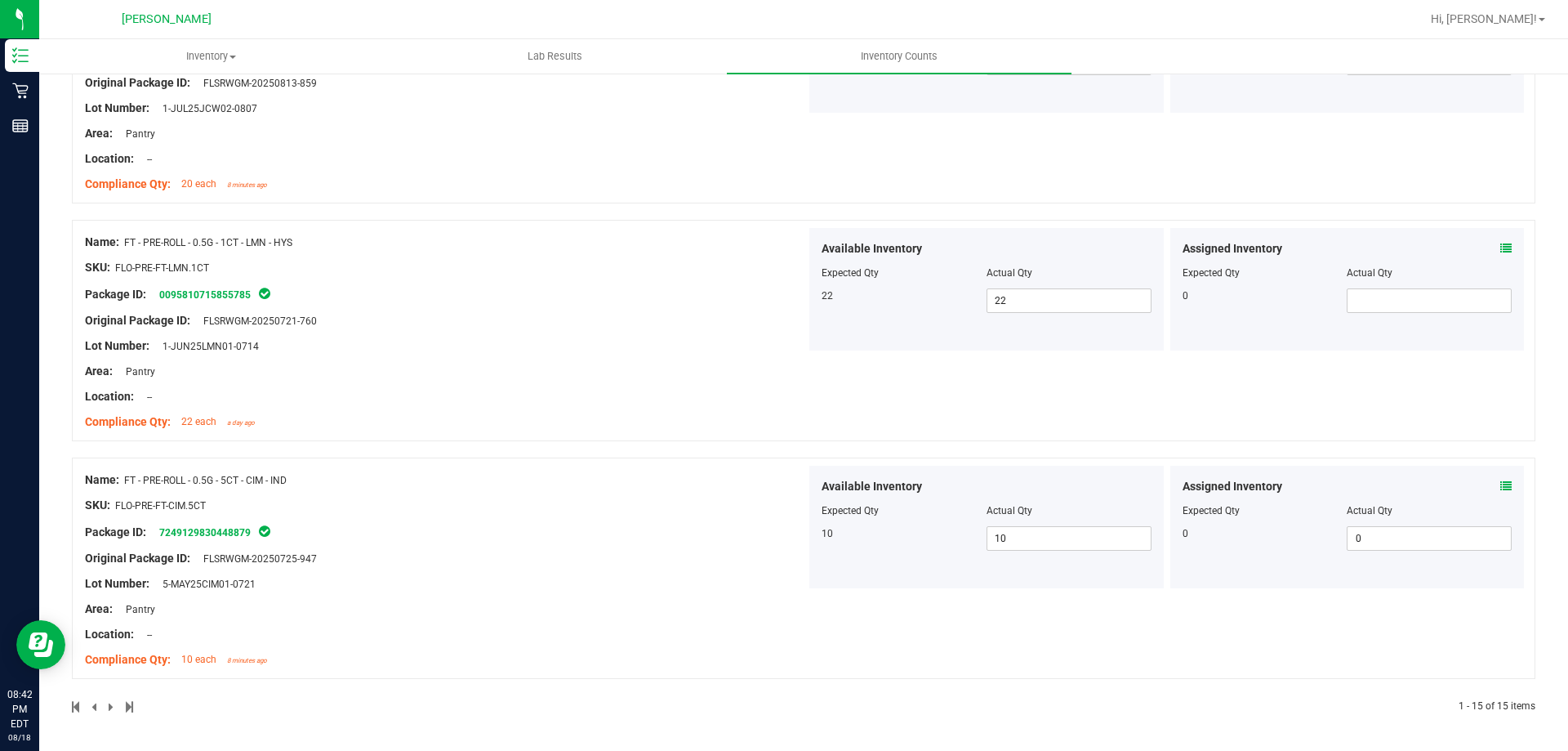
click at [109, 706] on span at bounding box center [112, 706] width 7 height 11
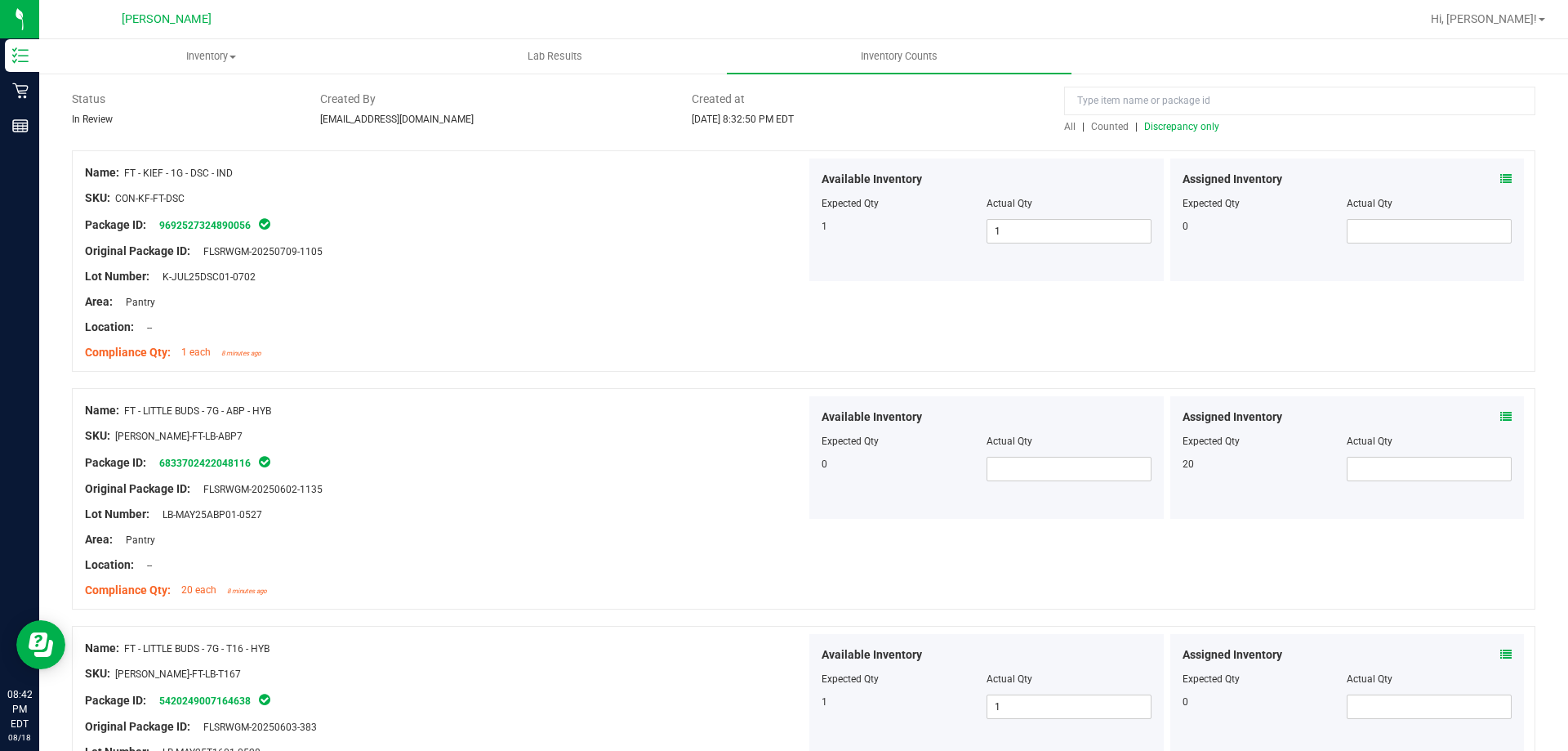
scroll to position [0, 0]
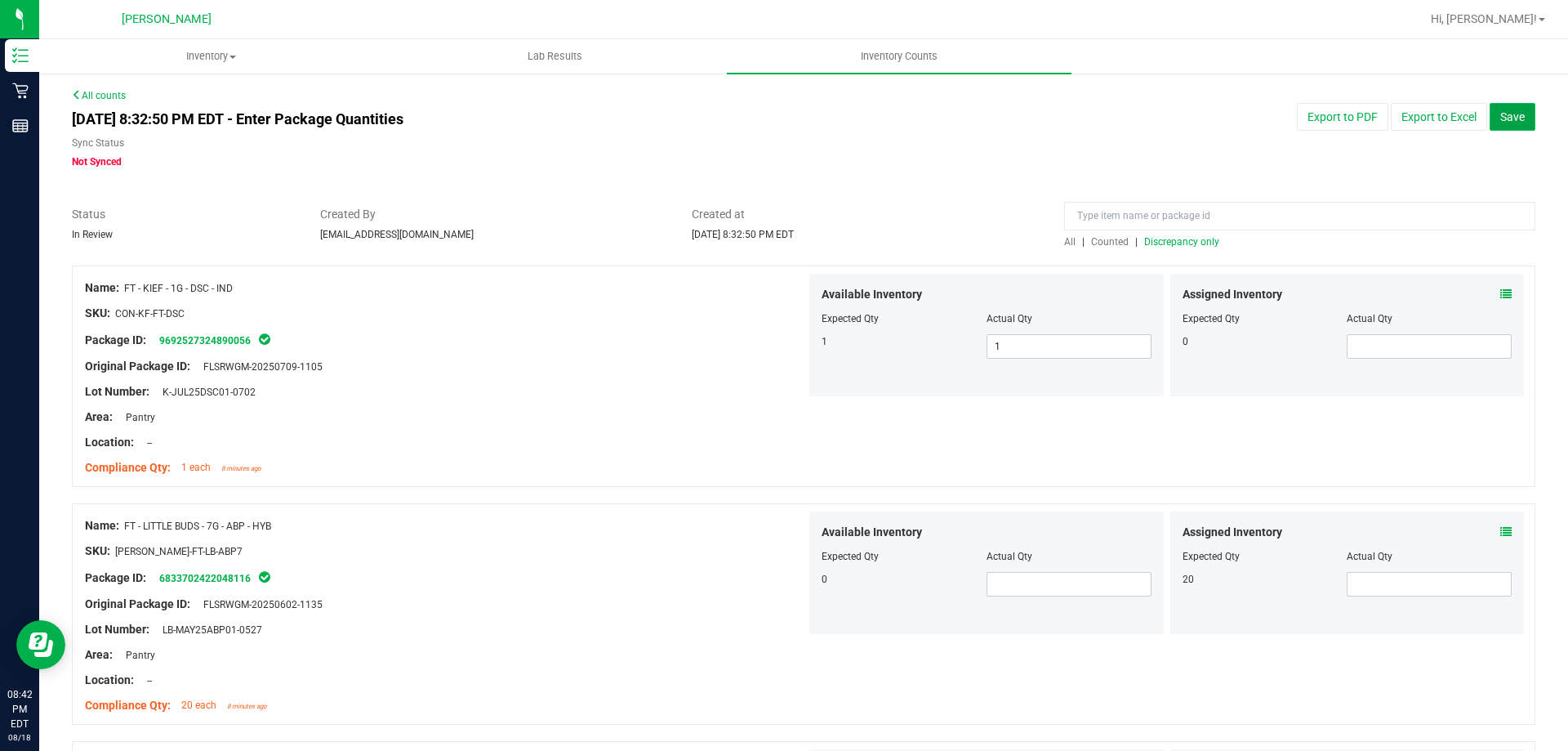
click at [1505, 122] on span "Save" at bounding box center [1512, 116] width 25 height 13
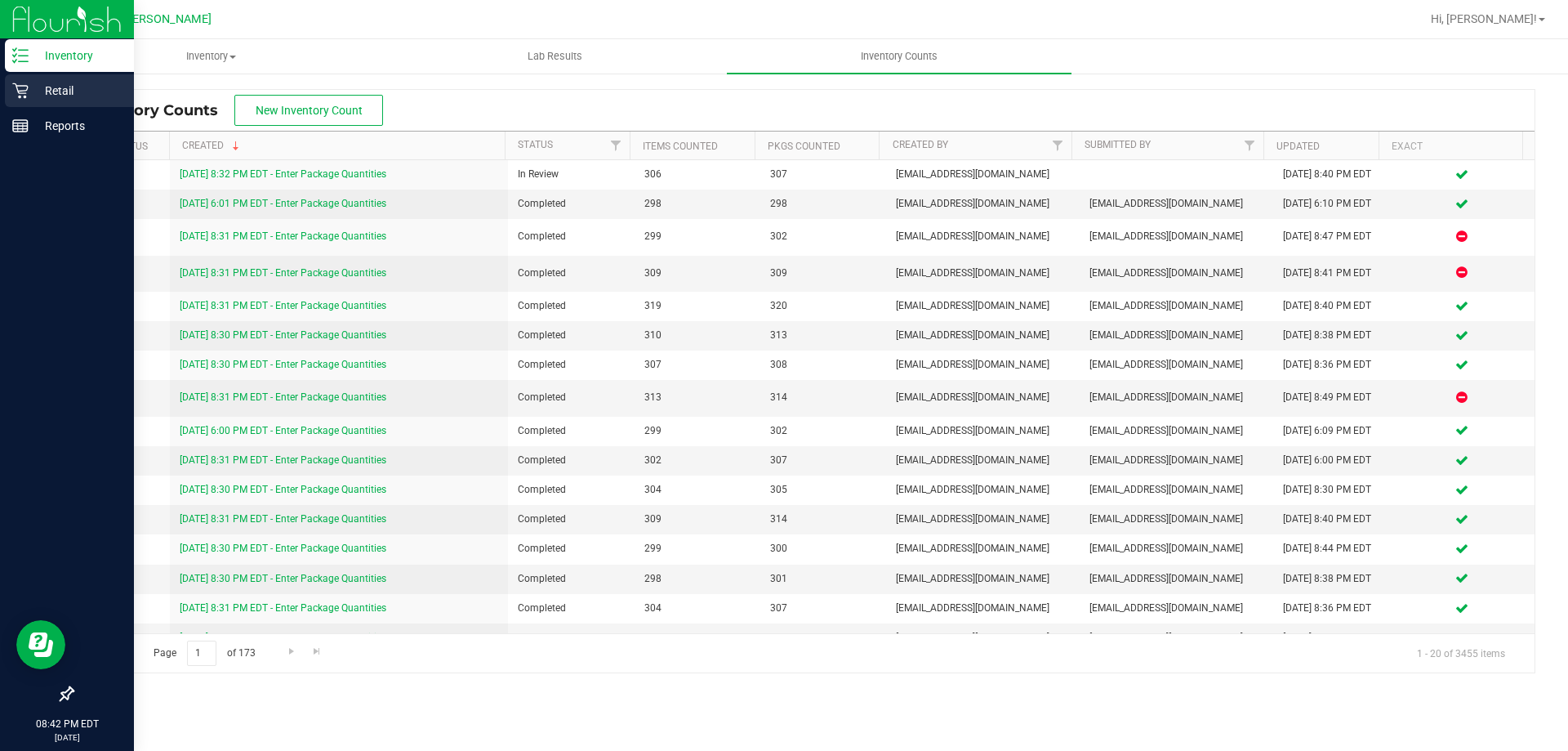
click at [84, 96] on p "Retail" at bounding box center [78, 91] width 98 height 20
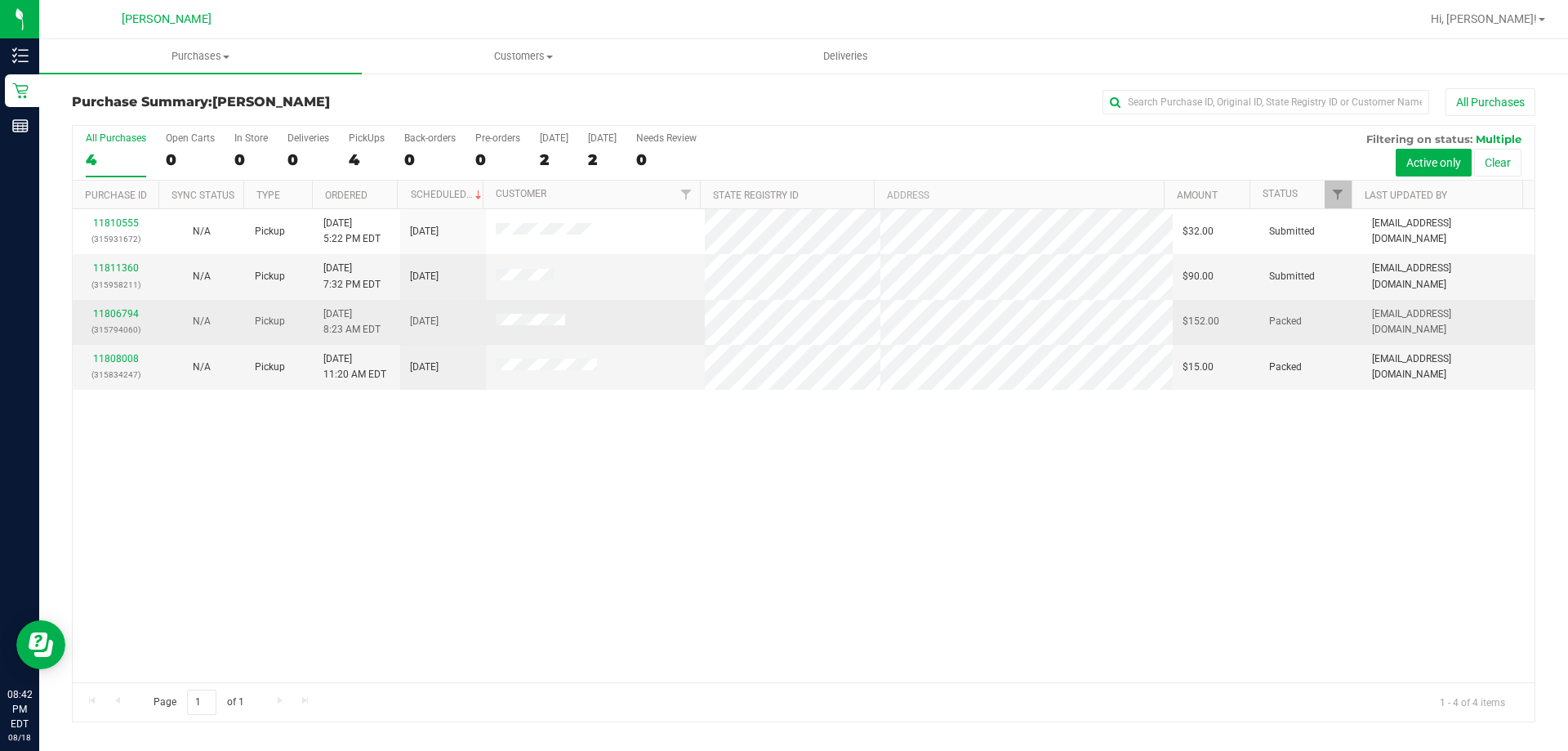
click at [116, 307] on div "11806794 (315794060)" at bounding box center [116, 322] width 66 height 31
click at [116, 312] on link "11806794" at bounding box center [116, 313] width 46 height 11
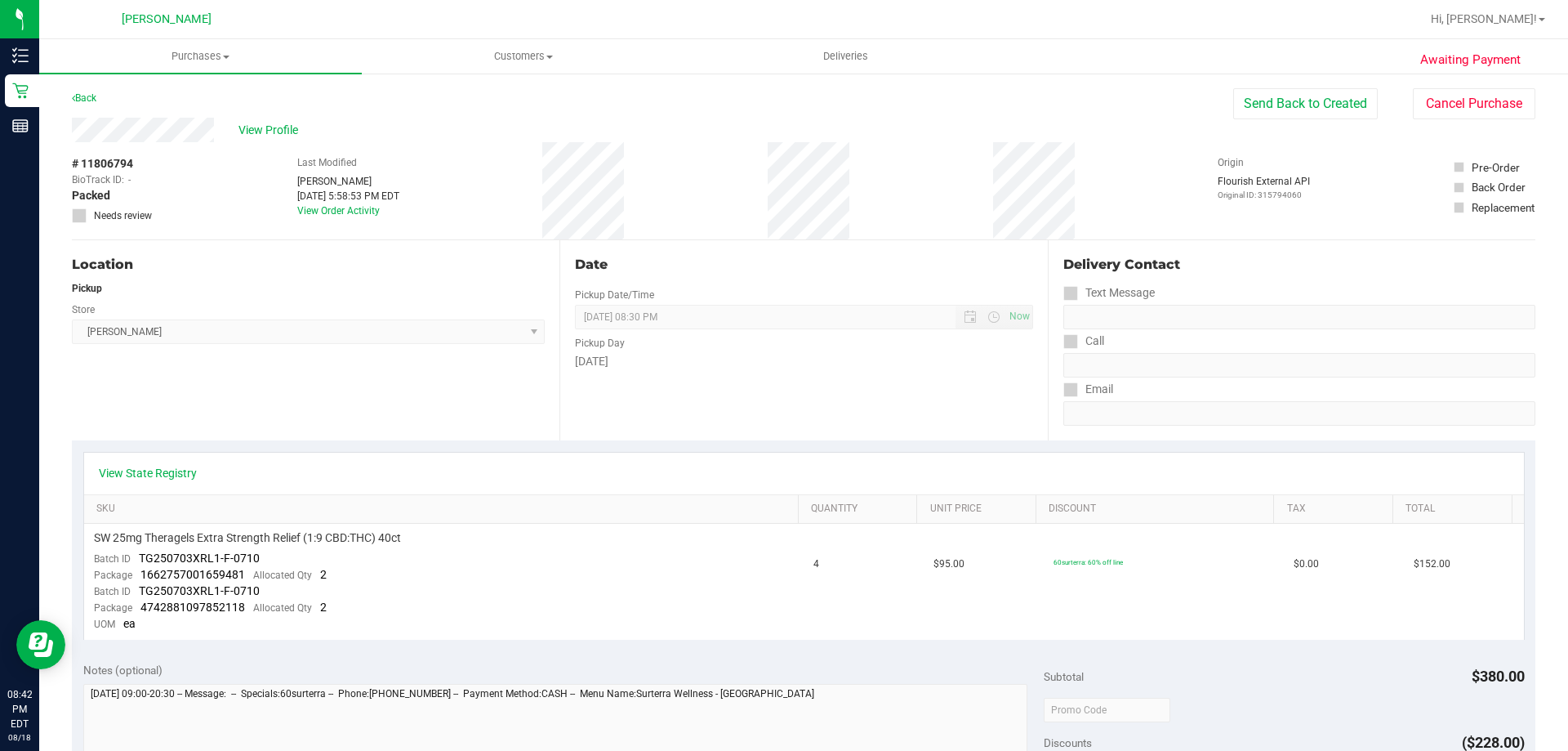
click at [701, 437] on div "Date Pickup Date/Time [DATE] Now [DATE] 08:30 PM Now Pickup Day [DATE]" at bounding box center [803, 340] width 487 height 200
click at [1473, 93] on button "Cancel Purchase" at bounding box center [1474, 103] width 123 height 31
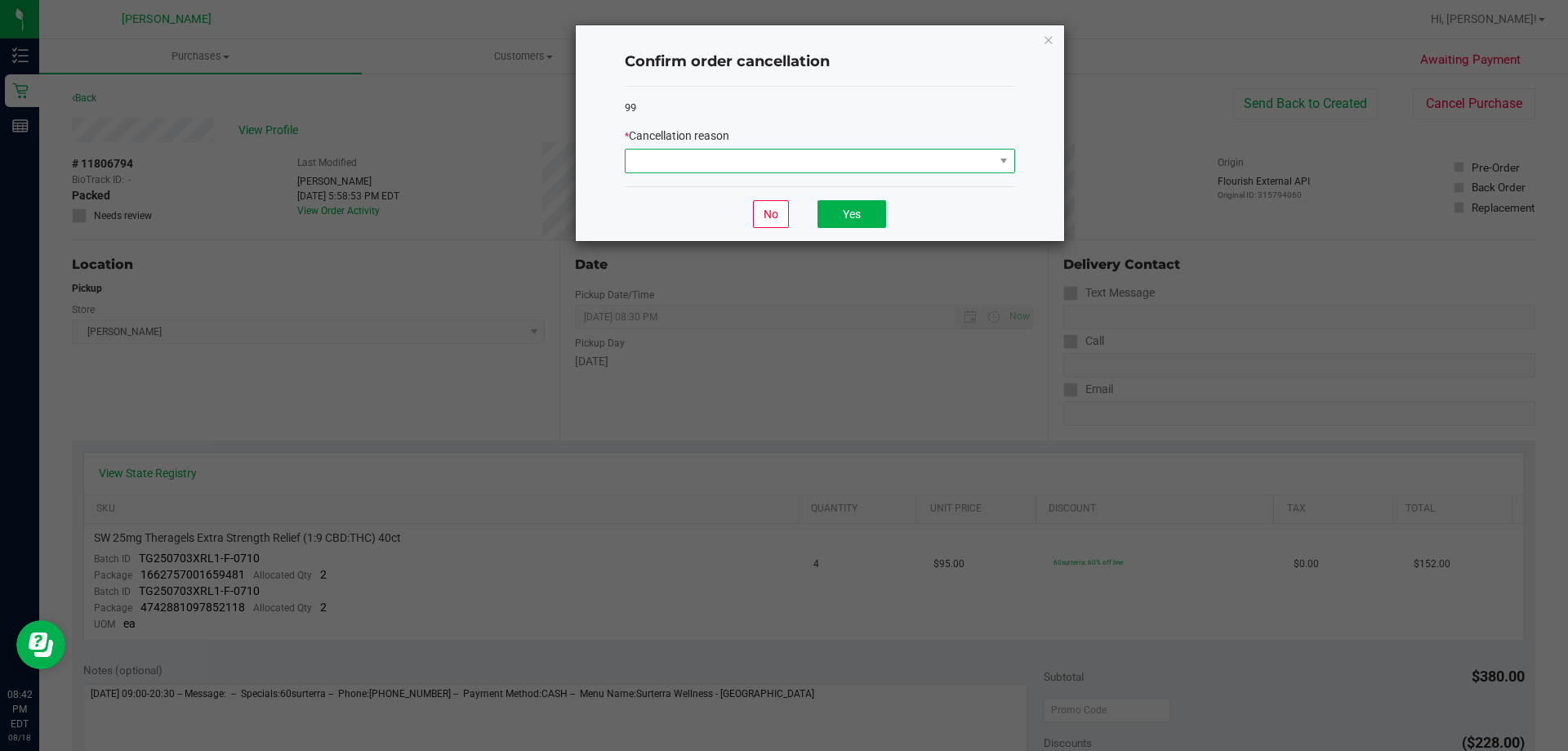
click at [852, 171] on span at bounding box center [809, 161] width 369 height 23
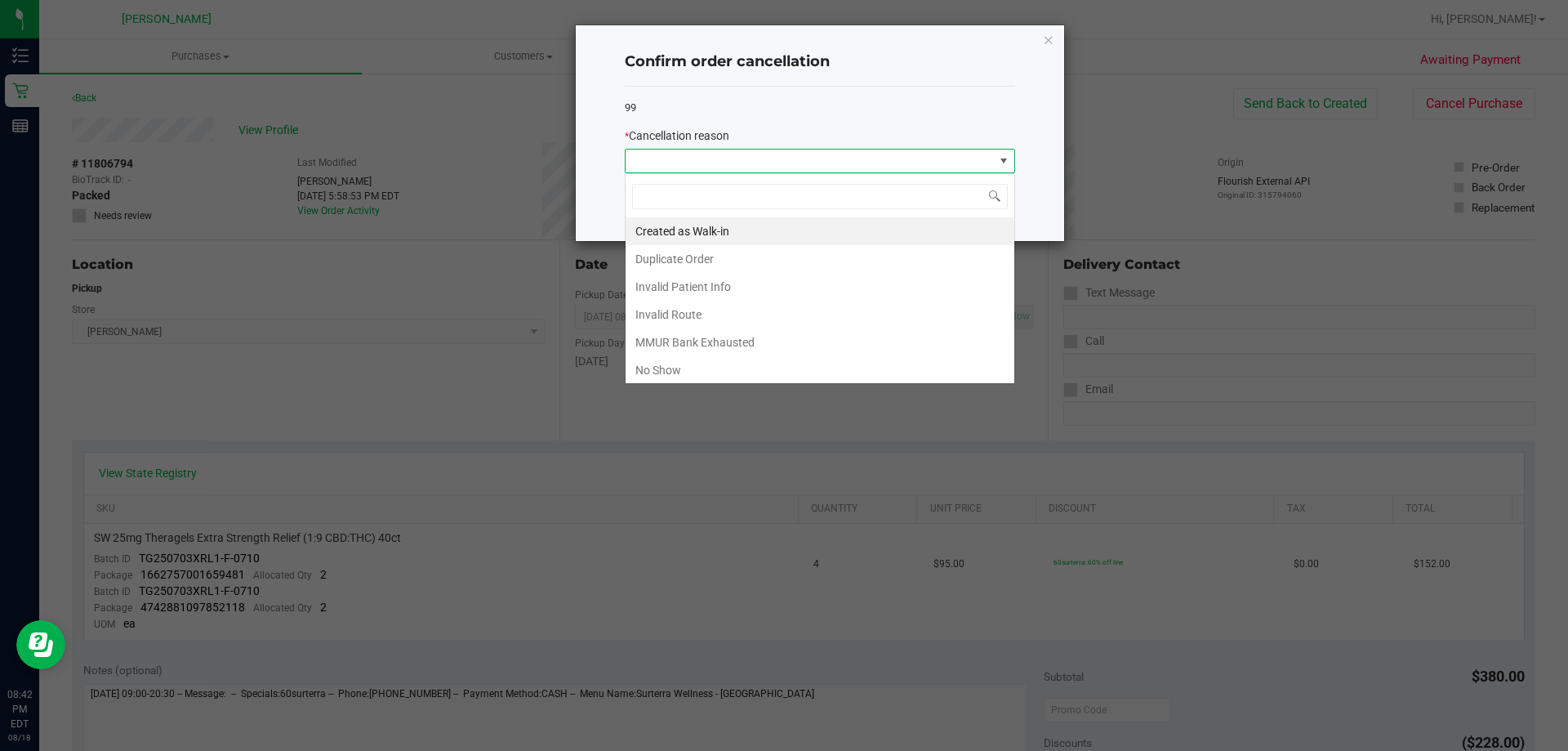
scroll to position [25, 391]
click at [683, 366] on li "No Show" at bounding box center [819, 371] width 389 height 28
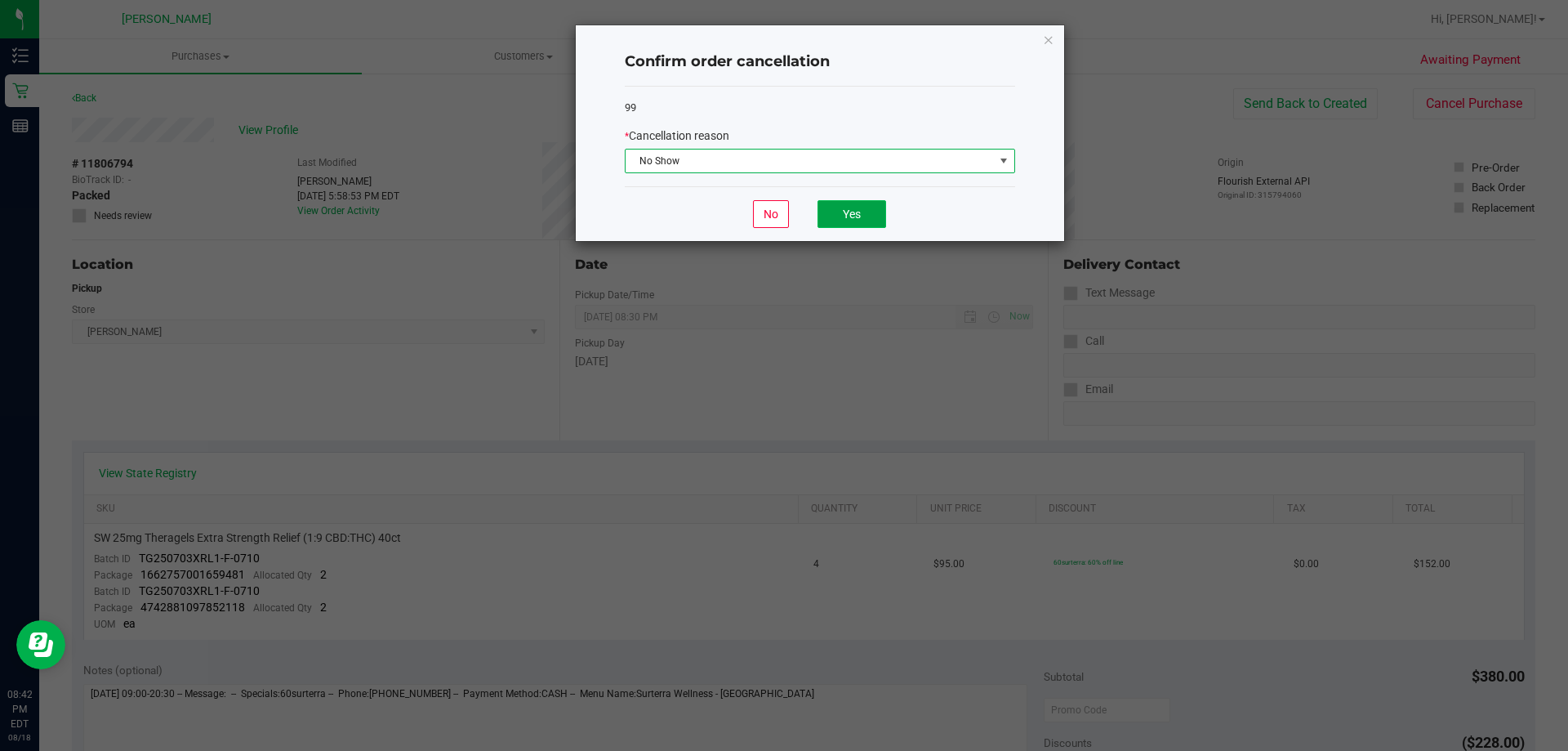
click at [849, 212] on button "Yes" at bounding box center [852, 214] width 69 height 28
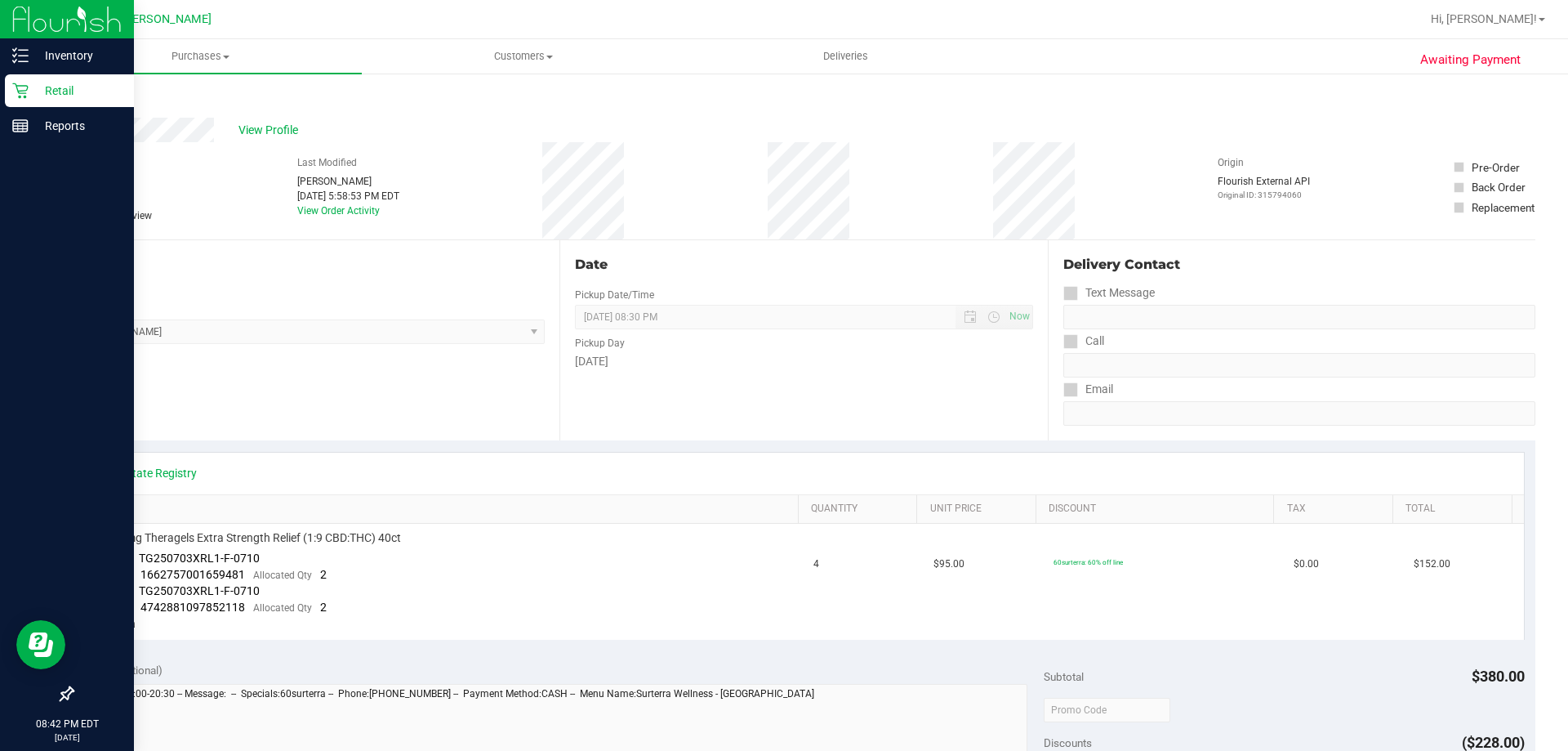
click at [29, 88] on p "Retail" at bounding box center [78, 91] width 98 height 20
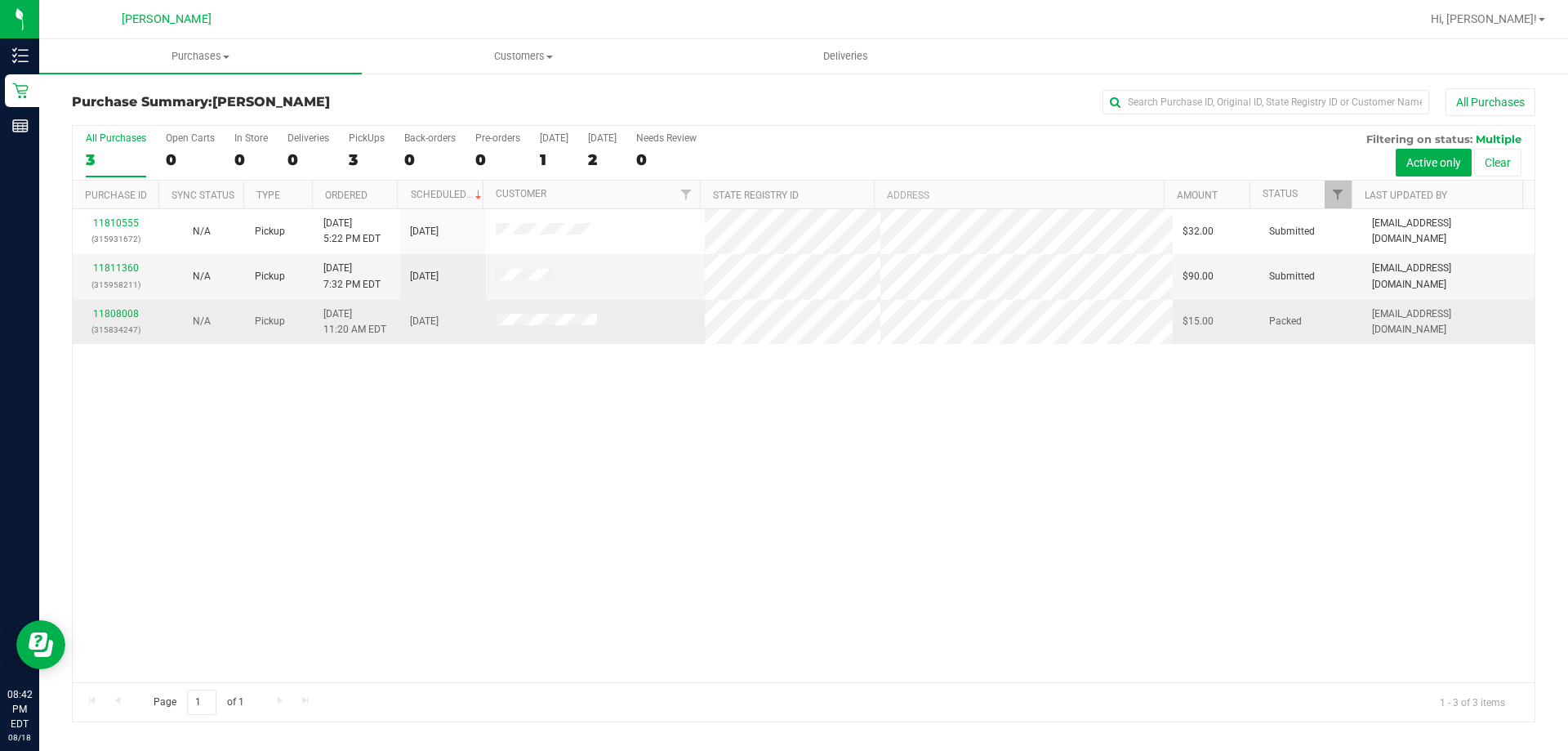
click at [119, 321] on div "11808008 (315834247)" at bounding box center [116, 322] width 66 height 31
click at [114, 317] on link "11808008" at bounding box center [116, 313] width 46 height 11
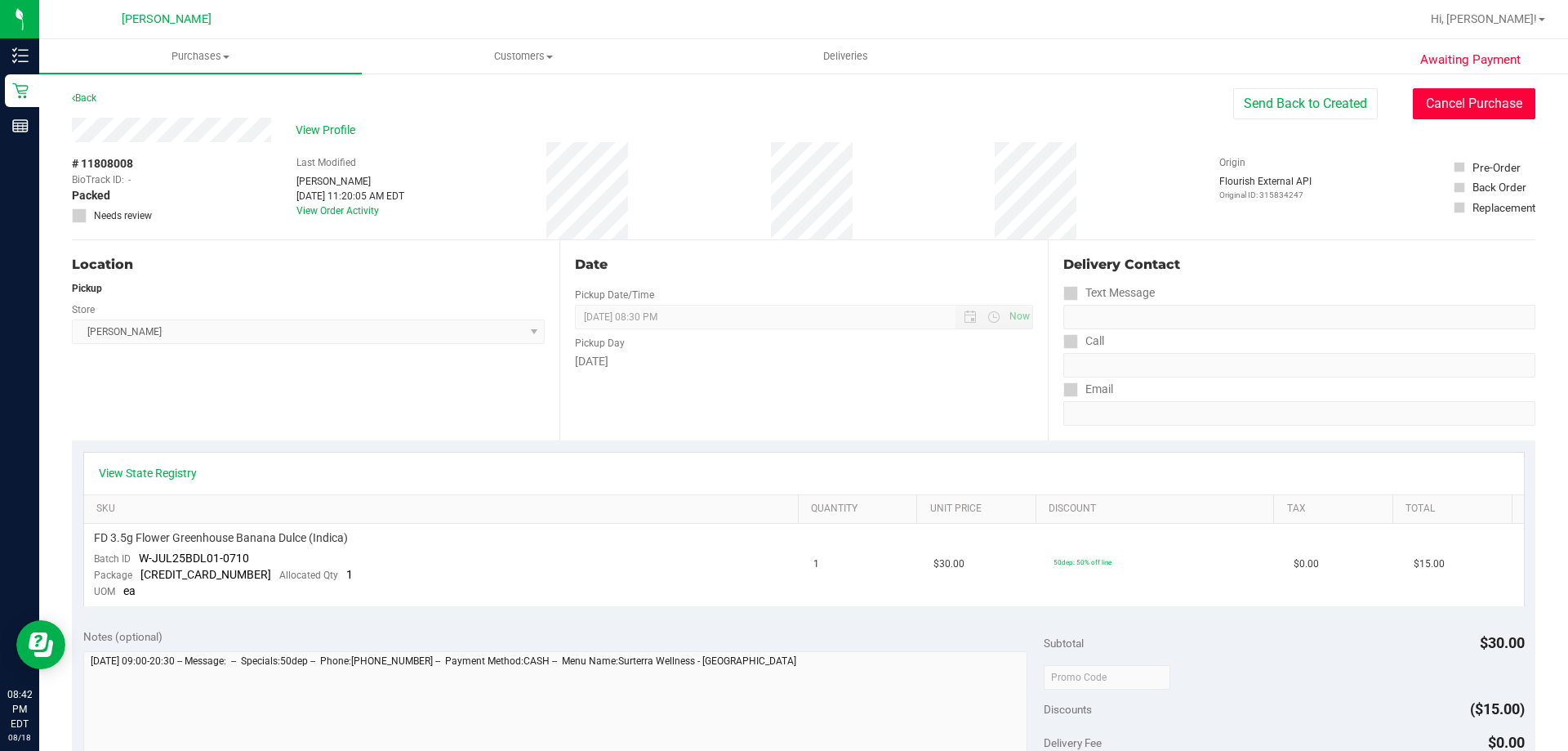
click at [1472, 104] on button "Cancel Purchase" at bounding box center [1474, 103] width 123 height 31
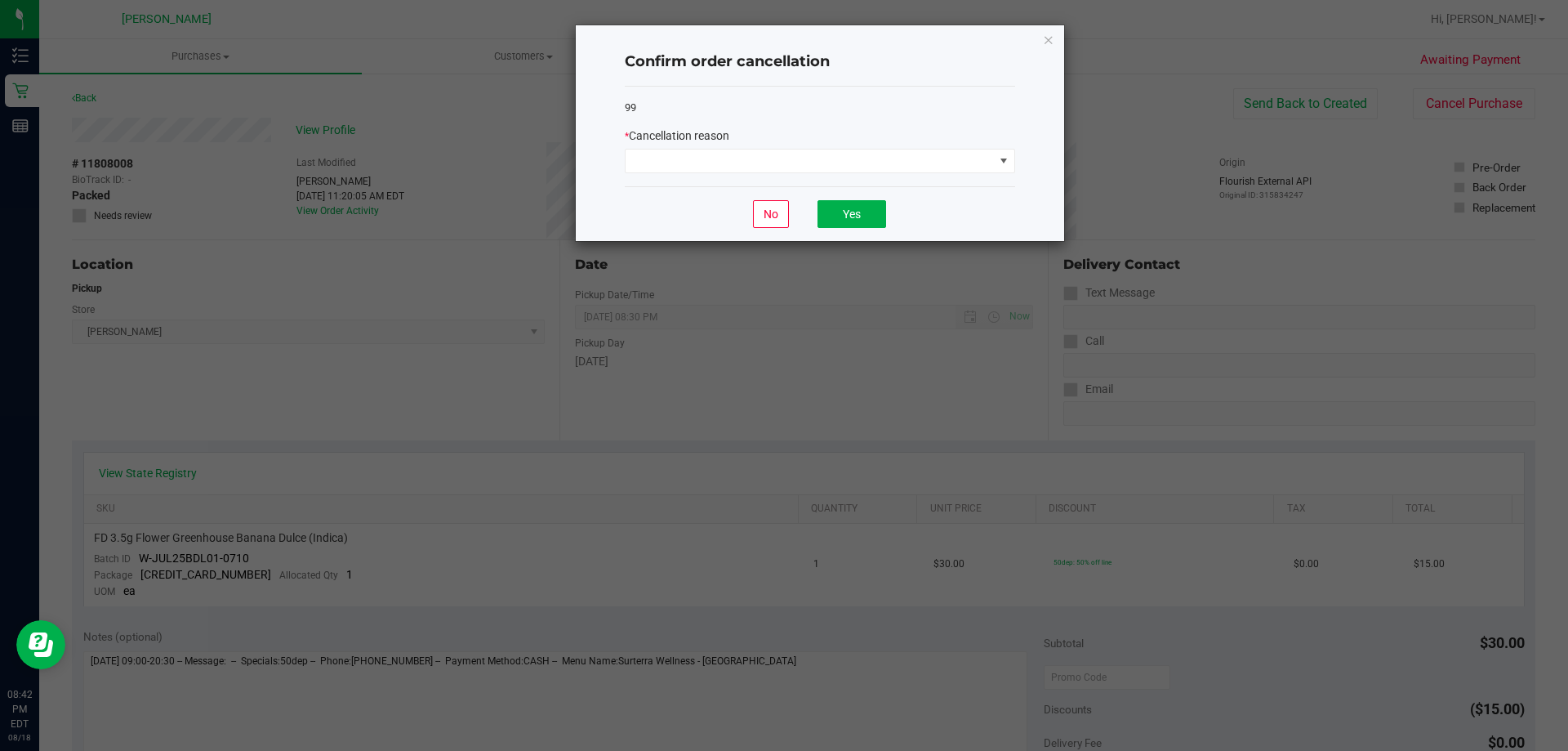
click at [691, 177] on div "99 * Cancellation reason" at bounding box center [820, 137] width 391 height 101
click at [691, 167] on span at bounding box center [809, 161] width 369 height 23
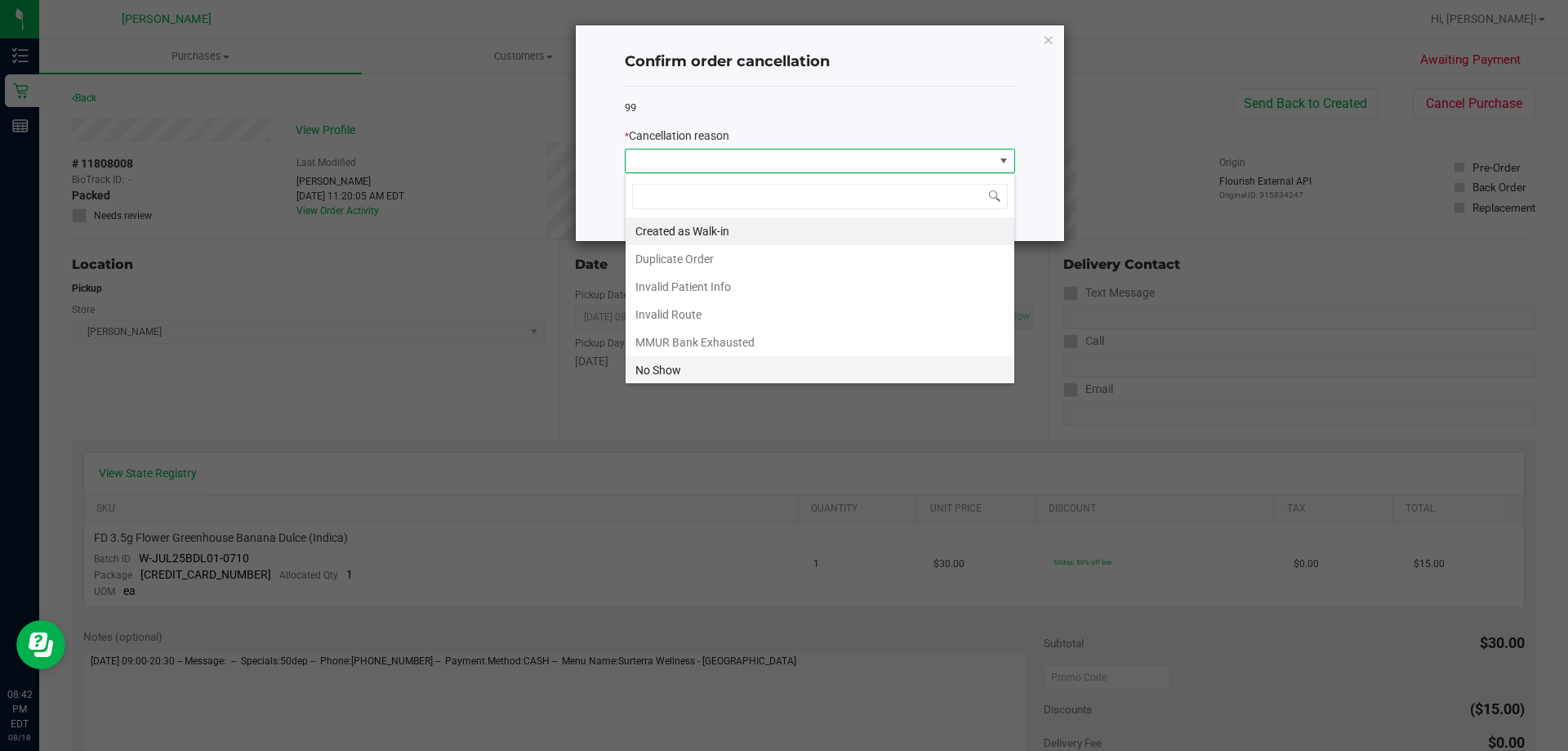
scroll to position [25, 391]
click at [687, 370] on li "No Show" at bounding box center [819, 371] width 389 height 28
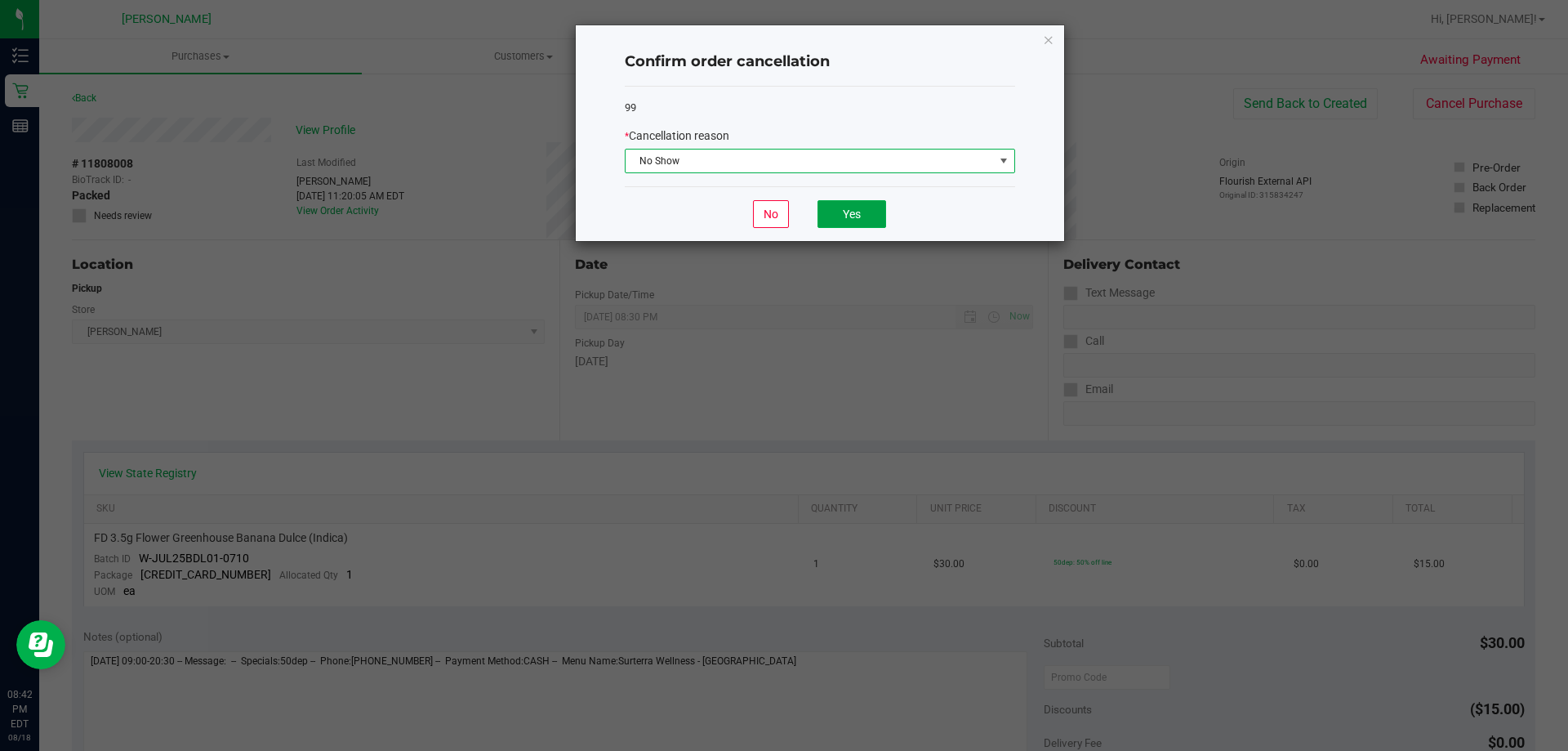
drag, startPoint x: 832, startPoint y: 220, endPoint x: 750, endPoint y: 219, distance: 82.0
click at [831, 219] on button "Yes" at bounding box center [852, 214] width 69 height 28
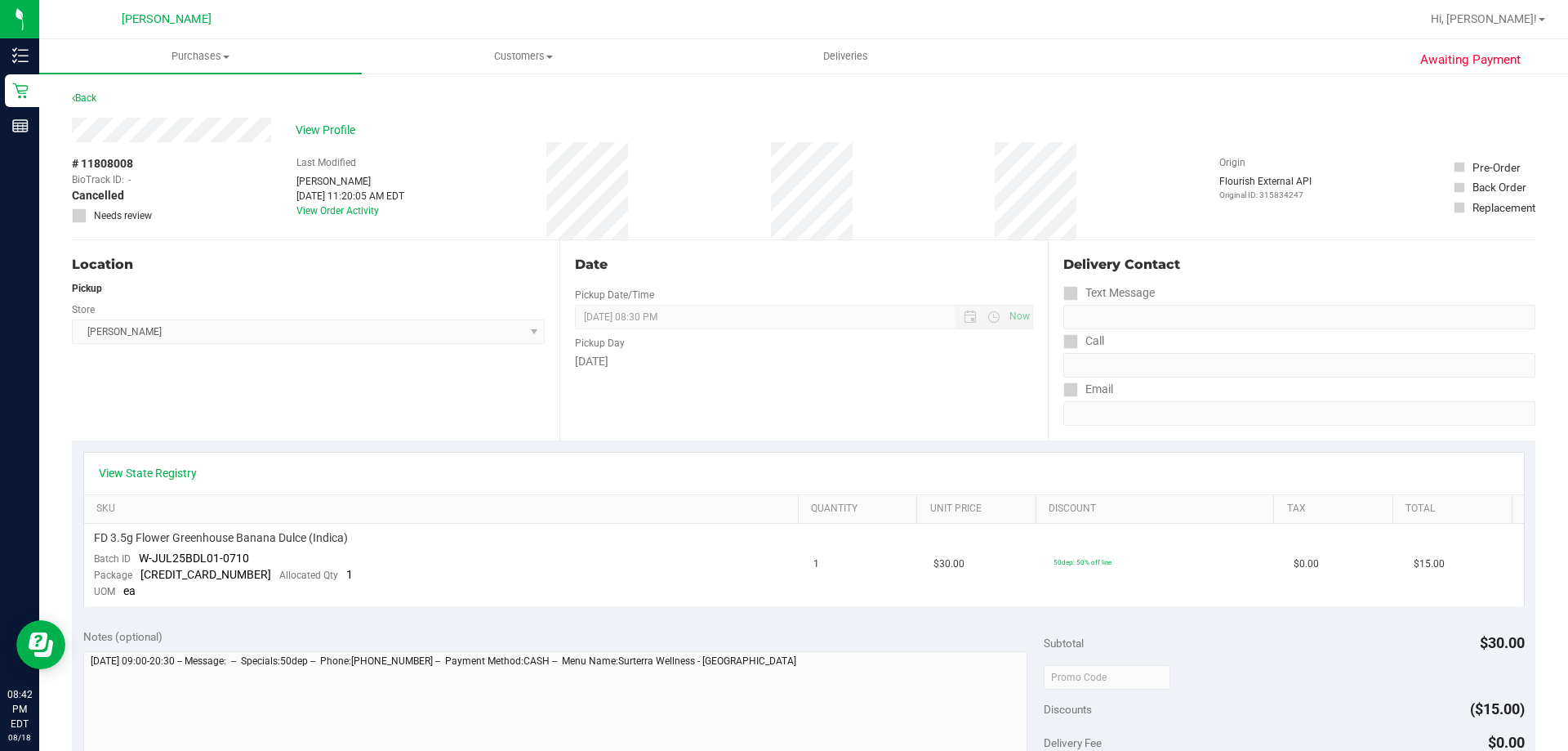
click at [467, 417] on div "Location Pickup Store [PERSON_NAME] Select Store [PERSON_NAME][GEOGRAPHIC_DATA]…" at bounding box center [316, 340] width 487 height 200
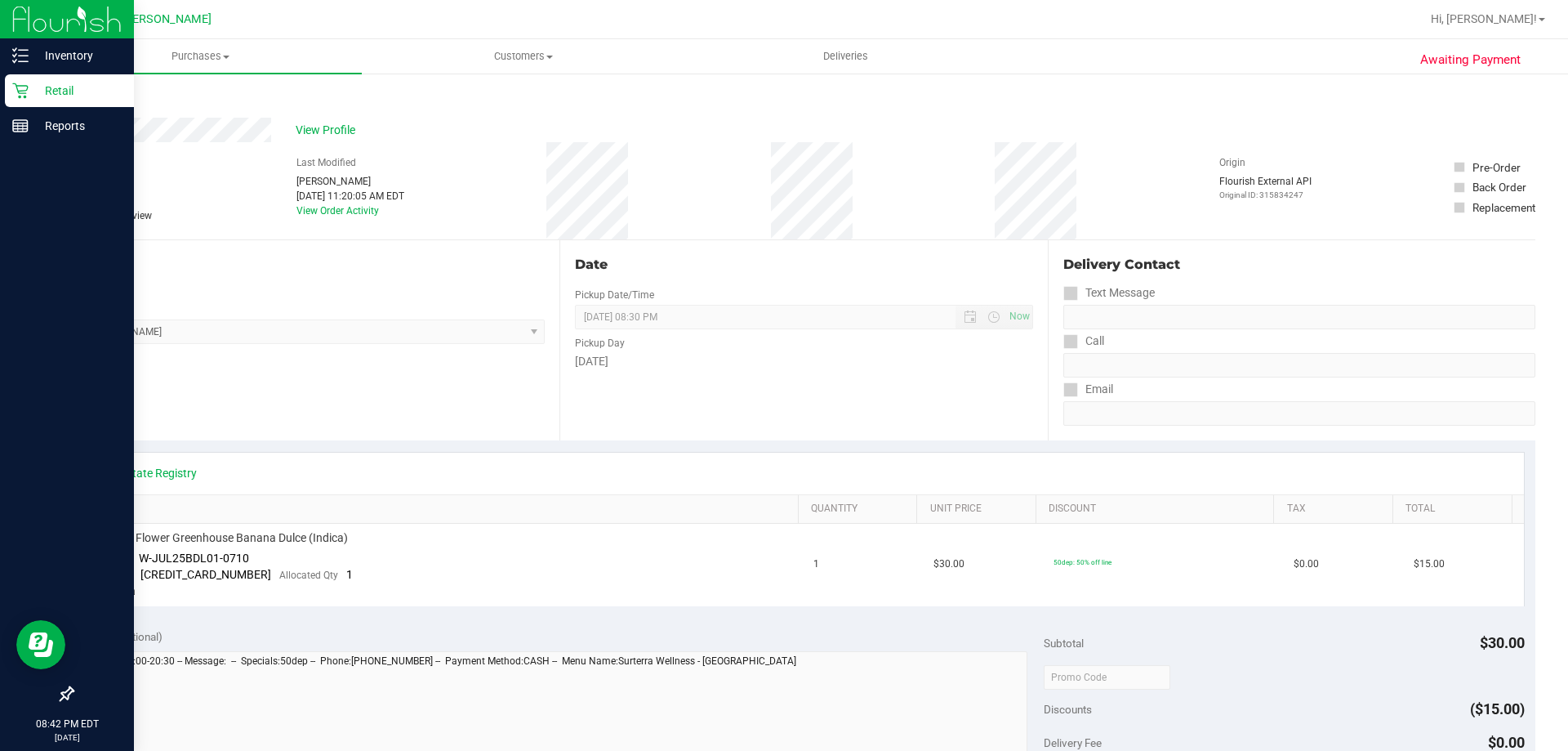
click at [12, 90] on icon at bounding box center [20, 91] width 16 height 16
